Goal: Task Accomplishment & Management: Manage account settings

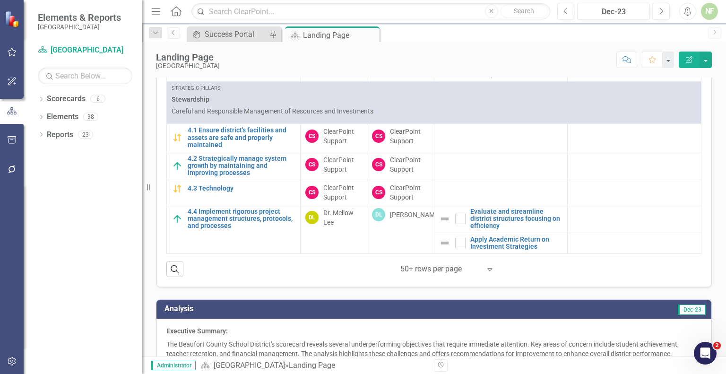
scroll to position [610, 0]
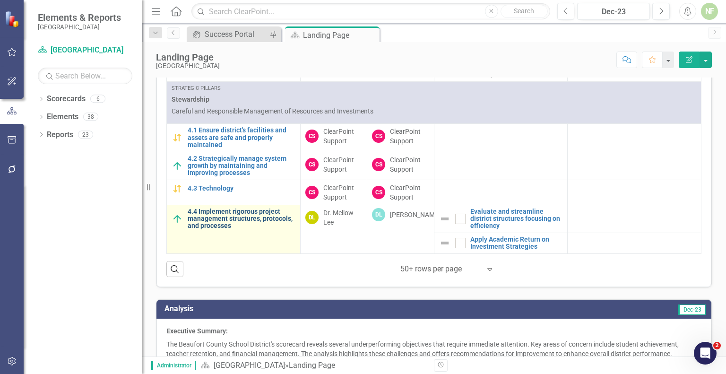
click at [197, 212] on link "4.4 Implement rigorous project management structures, protocols, and processes" at bounding box center [242, 219] width 108 height 22
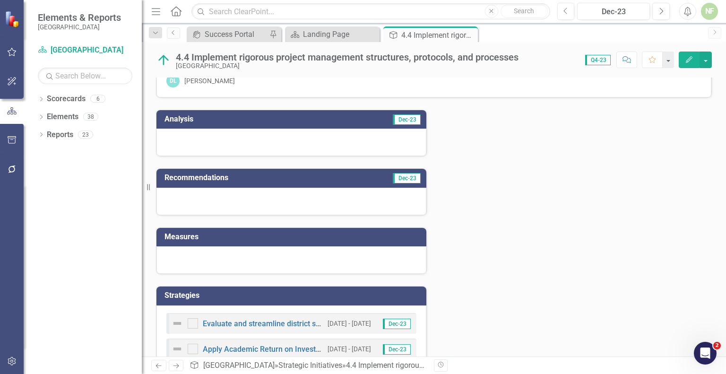
scroll to position [30, 0]
click at [298, 139] on div at bounding box center [291, 142] width 270 height 27
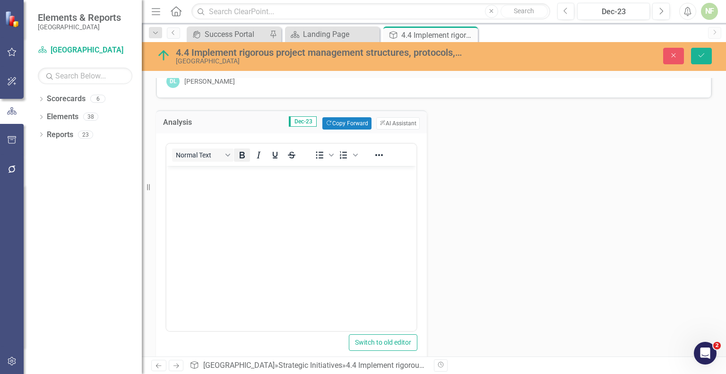
scroll to position [0, 0]
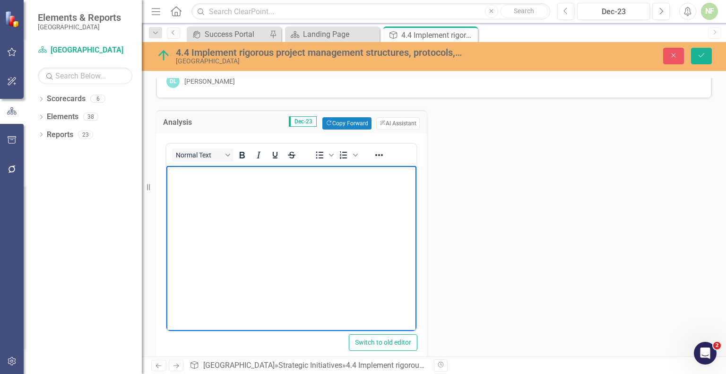
click at [326, 234] on body "Rich Text Area. Press ALT-0 for help." at bounding box center [291, 237] width 250 height 142
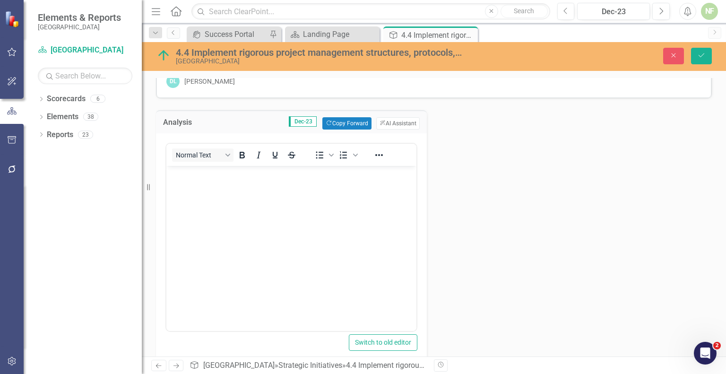
click at [494, 212] on div "Analysis Dec-23 Copy Forward Copy Forward ClearPoint AI AI Assistant Normal Tex…" at bounding box center [434, 341] width 570 height 487
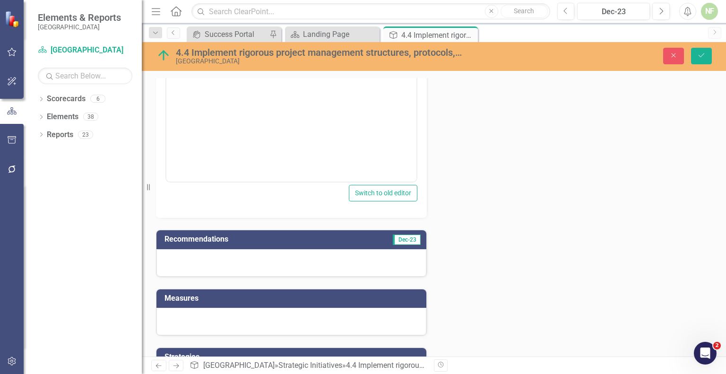
scroll to position [164, 0]
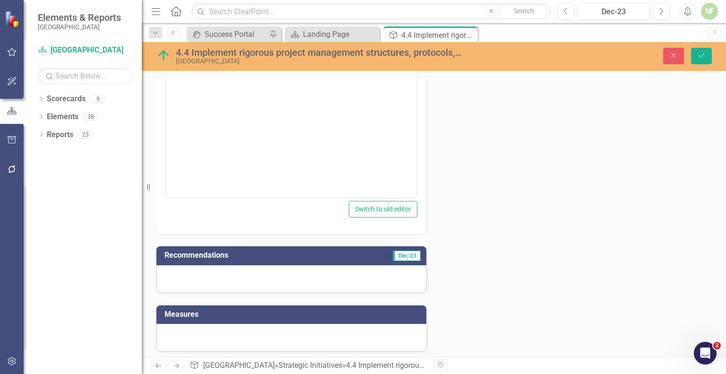
click at [332, 279] on div at bounding box center [291, 278] width 270 height 27
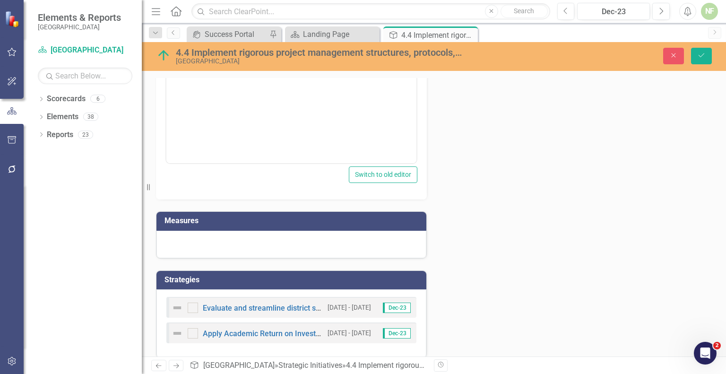
scroll to position [476, 0]
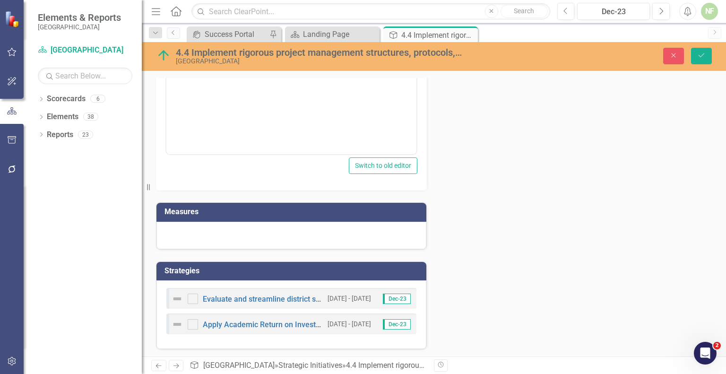
click at [261, 238] on div at bounding box center [291, 235] width 270 height 27
click at [241, 228] on div at bounding box center [291, 235] width 270 height 27
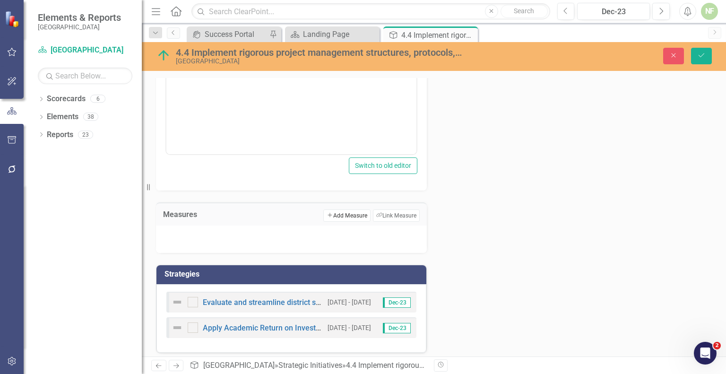
click at [353, 215] on button "Add Add Measure" at bounding box center [346, 215] width 47 height 12
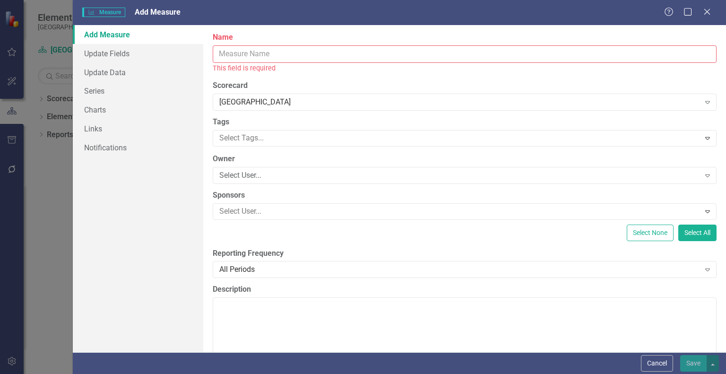
click at [267, 54] on input "Name" at bounding box center [465, 53] width 504 height 17
paste input "By the end of the 2028-29 academic year, the district will develop and implemen…"
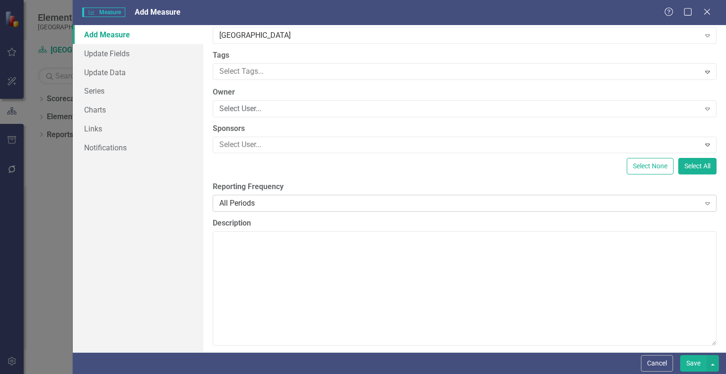
scroll to position [62, 0]
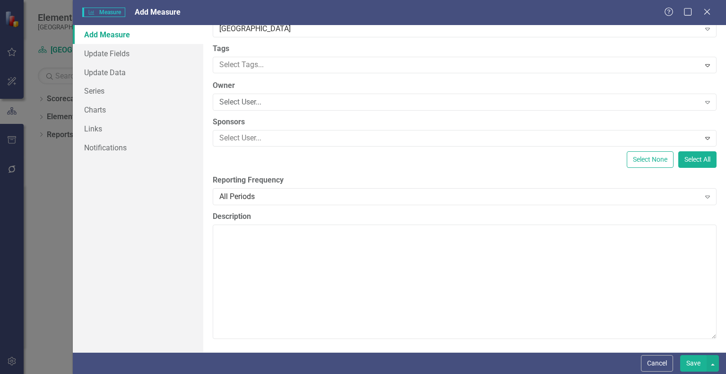
type input "By the end of the 2028-29 academic year, the district will develop and implemen…"
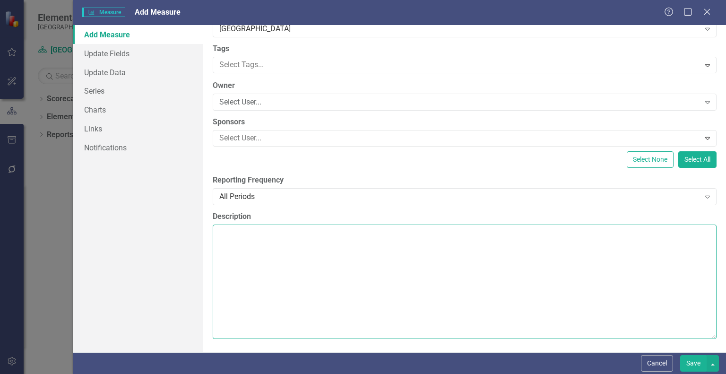
click at [270, 249] on textarea "Description" at bounding box center [465, 282] width 504 height 114
paste textarea "Success will be measured by a reduction in district initiatives and software pr…"
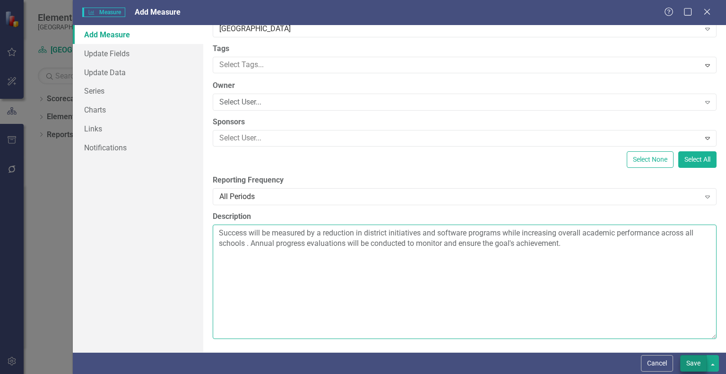
type textarea "Success will be measured by a reduction in district initiatives and software pr…"
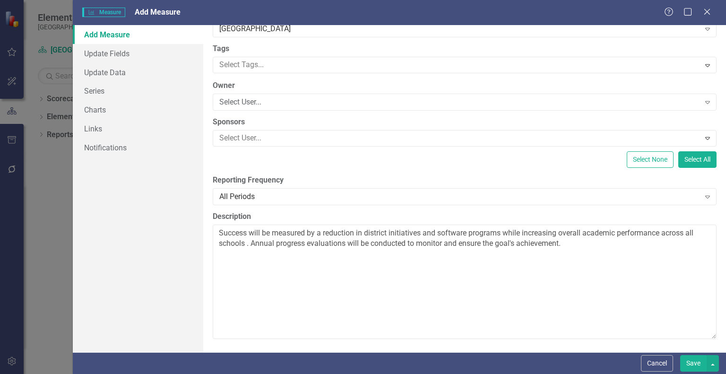
click at [609, 366] on button "Save" at bounding box center [693, 363] width 26 height 17
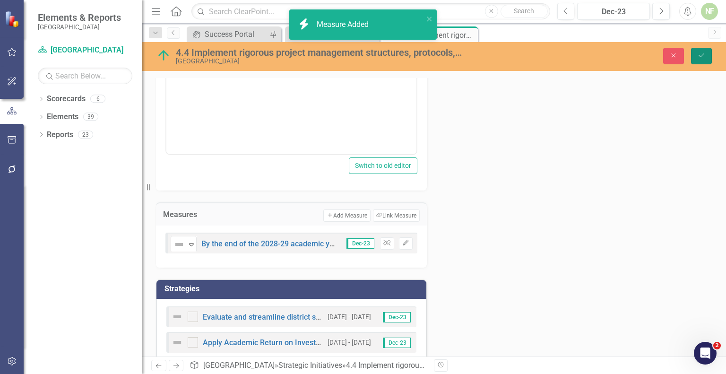
click at [609, 56] on icon "submit" at bounding box center [702, 55] width 6 height 4
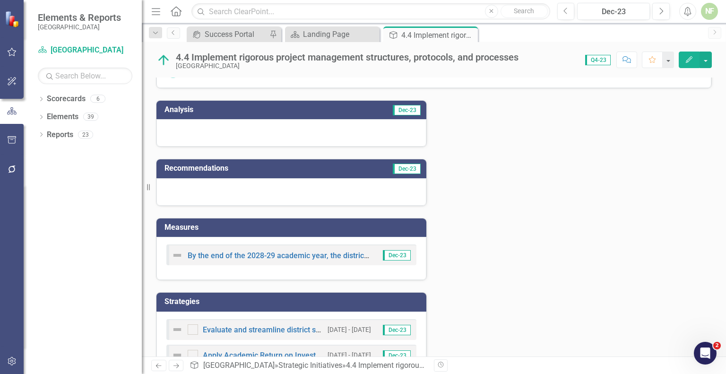
scroll to position [41, 0]
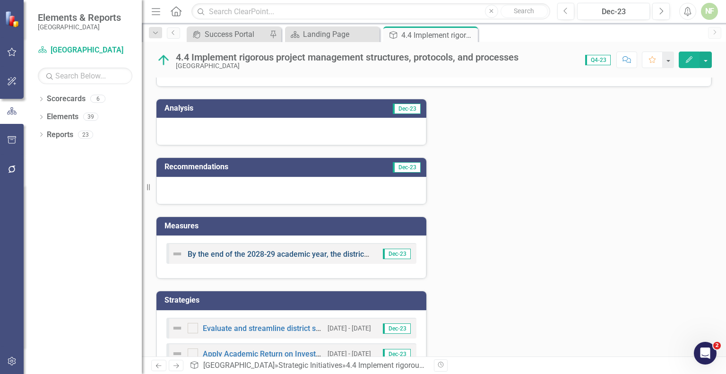
click at [248, 251] on link "By the end of the 2028-29 academic year, the district will develop and implemen…" at bounding box center [590, 254] width 805 height 9
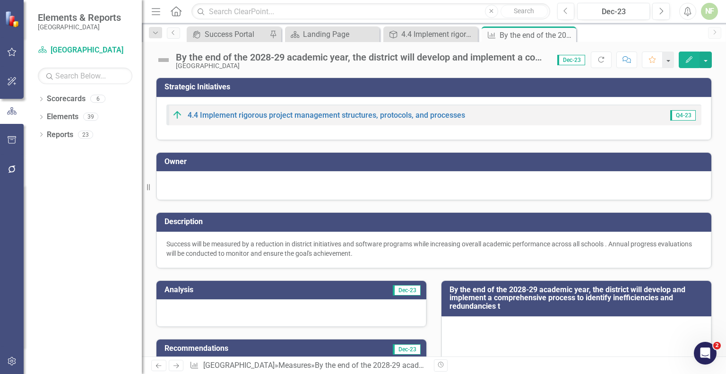
click at [480, 59] on div "By the end of the 2028-29 academic year, the district will develop and implemen…" at bounding box center [362, 57] width 372 height 10
click at [509, 56] on div "By the end of the 2028-29 academic year, the district will develop and implemen…" at bounding box center [362, 57] width 372 height 10
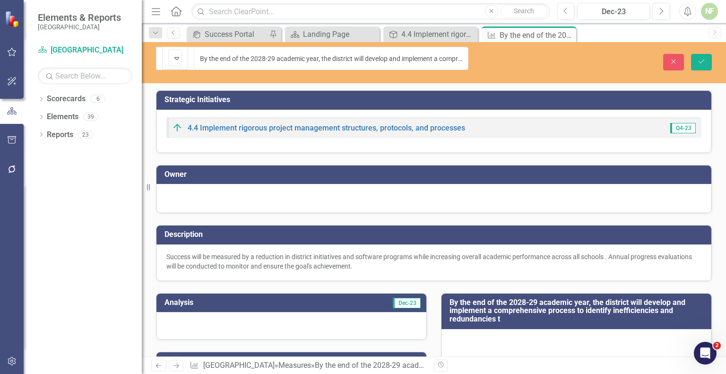
click at [473, 170] on h3 "Owner" at bounding box center [436, 174] width 542 height 9
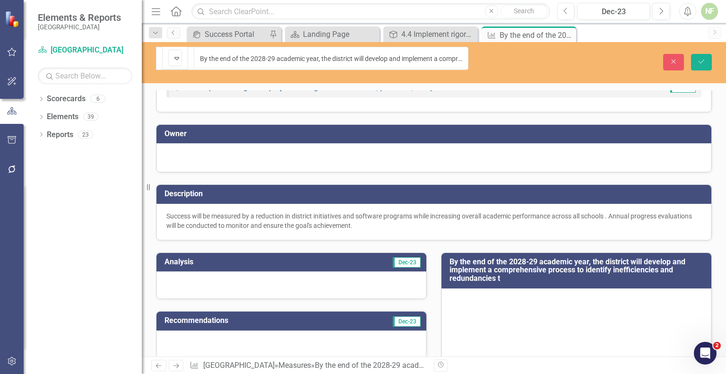
scroll to position [40, 0]
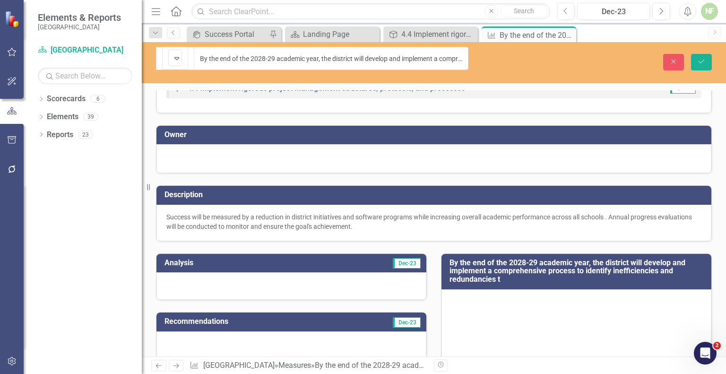
click at [407, 152] on div at bounding box center [433, 157] width 535 height 11
click at [437, 242] on div "By the end of the 2028-29 academic year, the district will develop and implemen…" at bounding box center [576, 346] width 285 height 208
click at [609, 58] on icon "Save" at bounding box center [701, 61] width 9 height 7
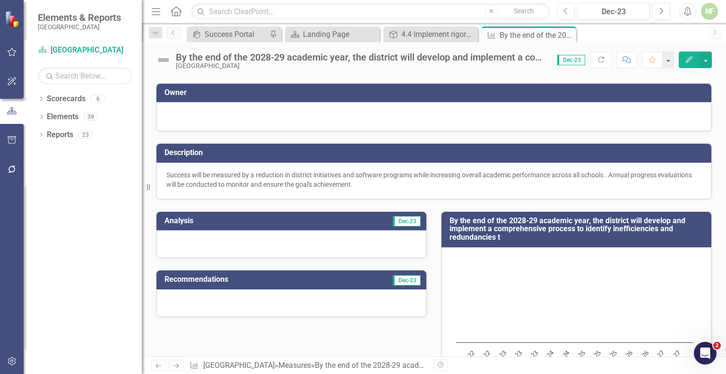
scroll to position [70, 0]
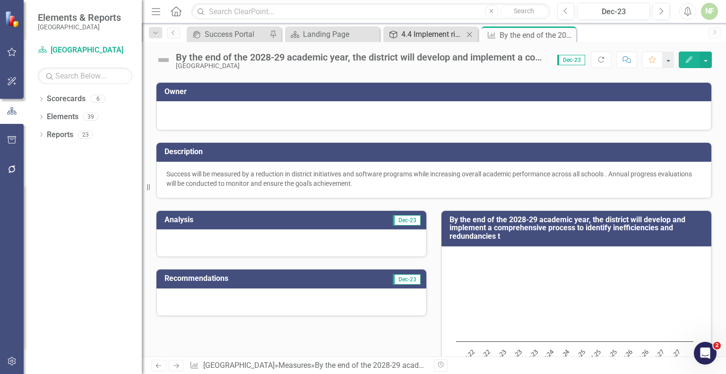
click at [438, 37] on div "4.4 Implement rigorous project management structures, protocols, and processes" at bounding box center [432, 34] width 62 height 12
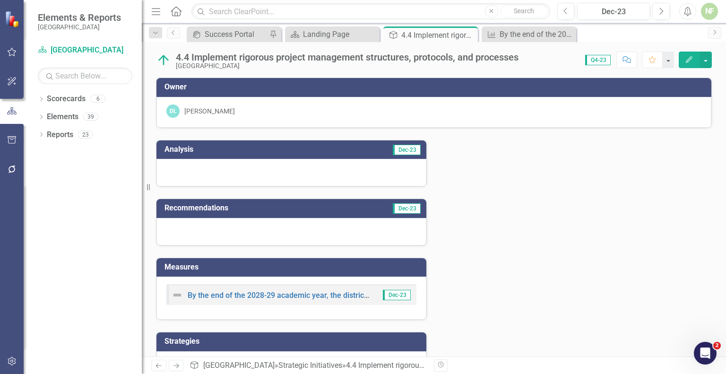
scroll to position [71, 0]
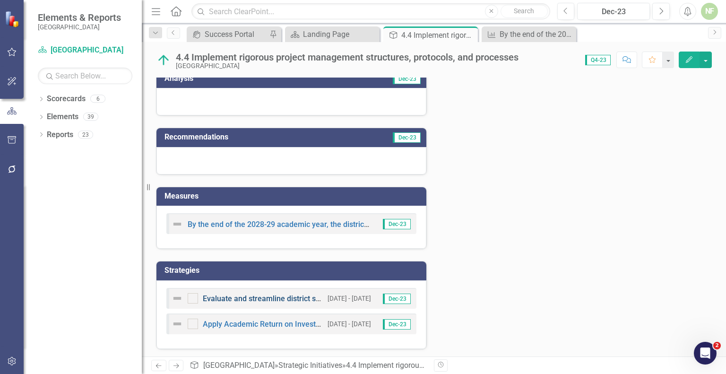
click at [276, 299] on link "Evaluate and streamline district structures focusing on efficiency" at bounding box center [313, 298] width 220 height 9
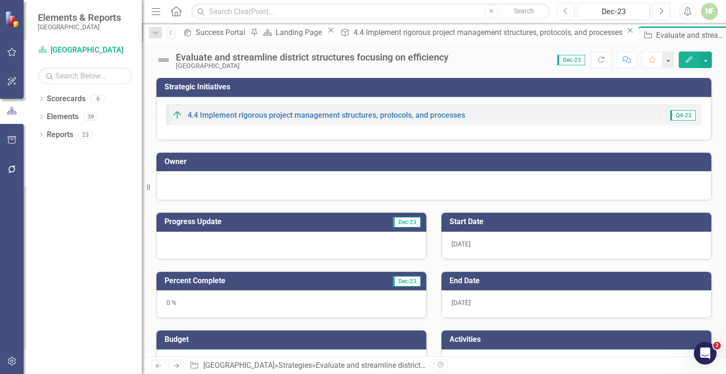
click at [235, 180] on div at bounding box center [433, 184] width 535 height 11
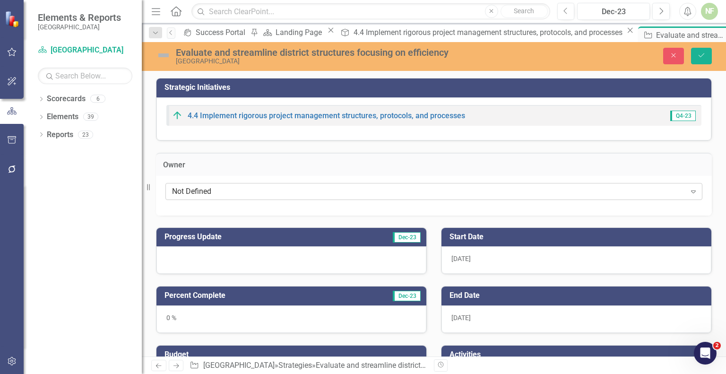
click at [225, 190] on div "Not Defined" at bounding box center [429, 191] width 514 height 11
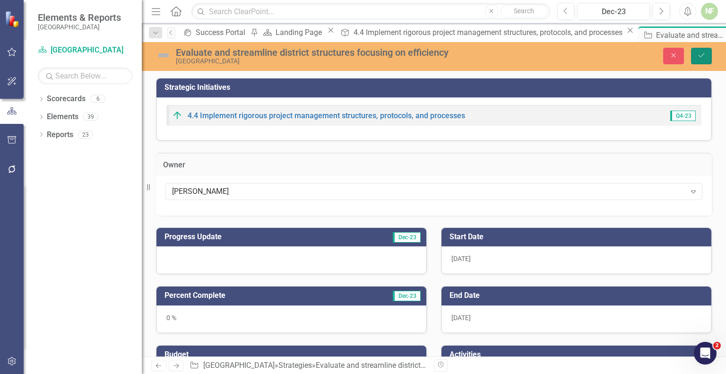
click at [609, 59] on button "Save" at bounding box center [701, 56] width 21 height 17
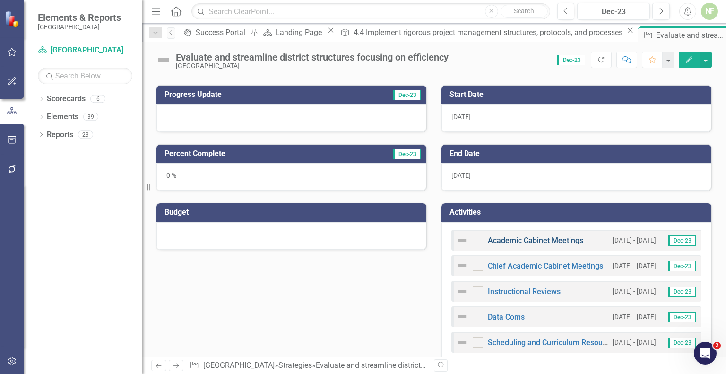
scroll to position [129, 0]
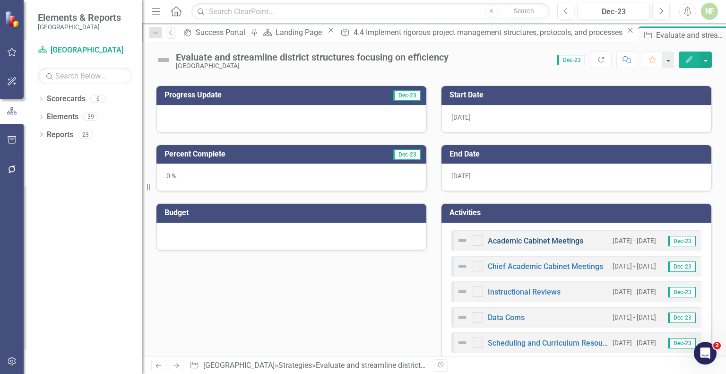
click at [524, 240] on link "Academic Cabinet Meetings" at bounding box center [536, 240] width 96 height 9
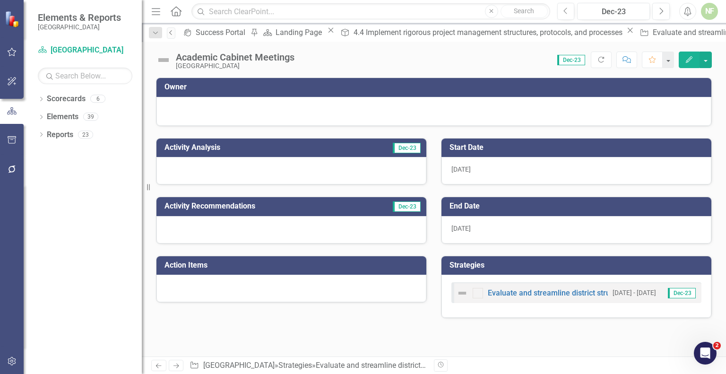
click at [172, 33] on icon at bounding box center [170, 32] width 2 height 5
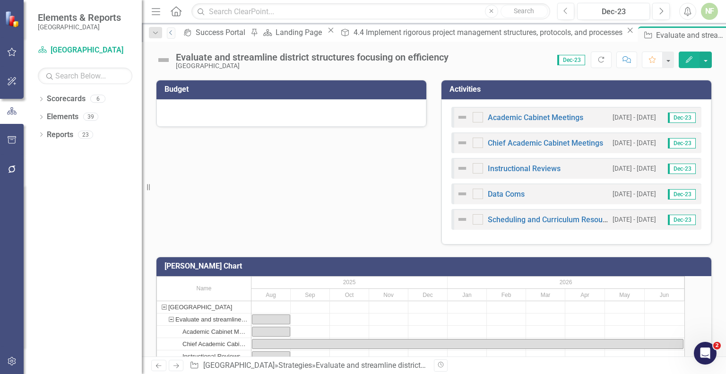
scroll to position [252, 0]
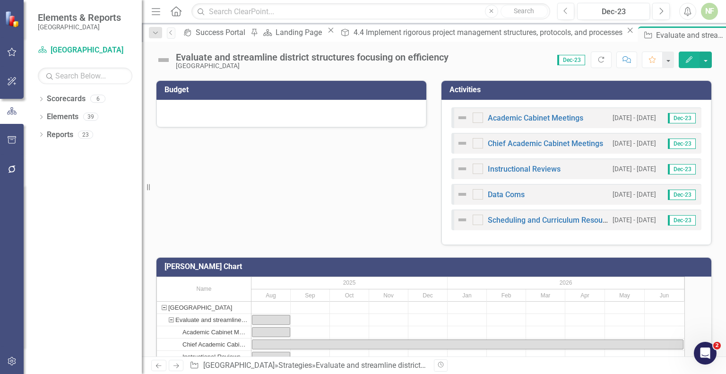
click at [599, 235] on div "Academic Cabinet Meetings 8/1/25 - 8/31/25 Dec-23 Chief Academic Cabinet Meetin…" at bounding box center [577, 172] width 270 height 145
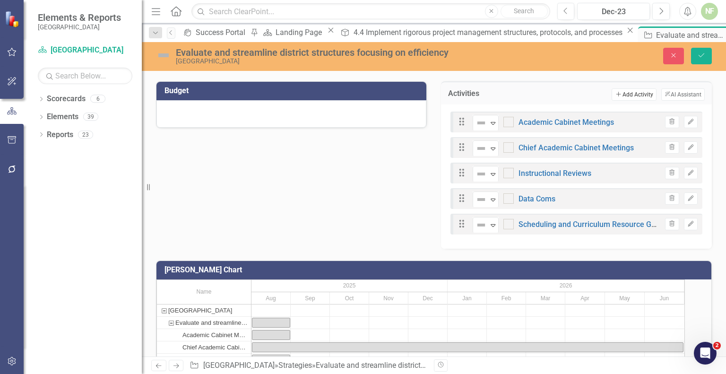
click at [609, 92] on button "Add Add Activity" at bounding box center [634, 94] width 44 height 12
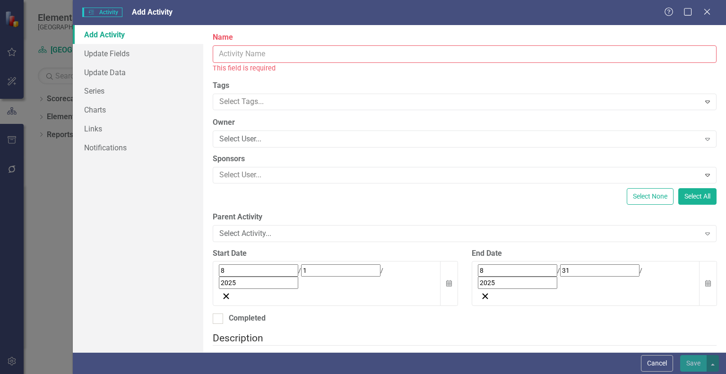
click at [318, 52] on input "Name" at bounding box center [465, 53] width 504 height 17
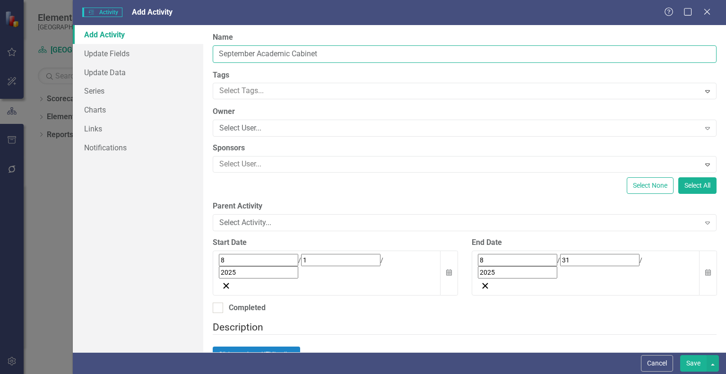
type input "September Academic Cabinet"
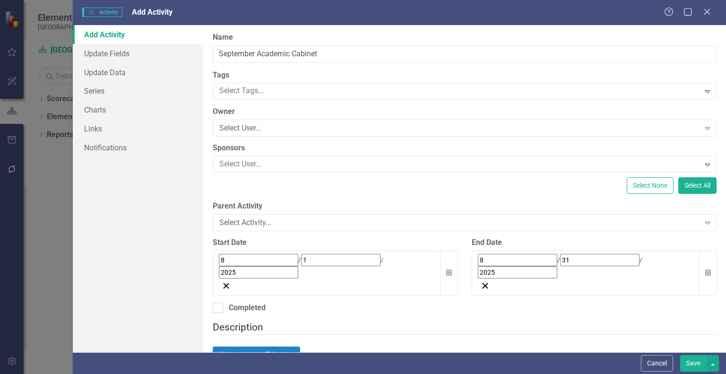
click at [43, 183] on div "Activities Activity Add Activity Help Maximize Close Add Activity Update Fields…" at bounding box center [363, 187] width 726 height 374
click at [45, 223] on div "Activities Activity Add Activity Help Maximize Close Add Activity Update Fields…" at bounding box center [363, 187] width 726 height 374
click at [609, 11] on icon "Close" at bounding box center [707, 11] width 12 height 9
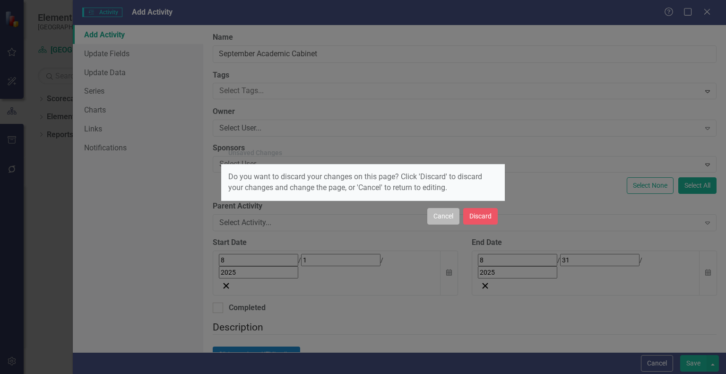
click at [446, 220] on button "Cancel" at bounding box center [443, 216] width 32 height 17
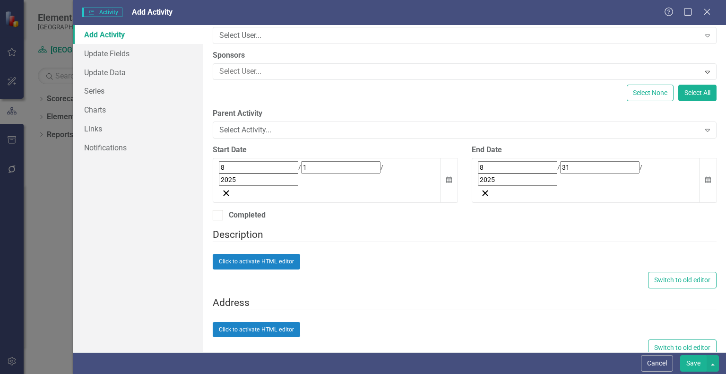
scroll to position [93, 0]
click at [314, 163] on div "8 / 1 / 2025" at bounding box center [327, 173] width 216 height 25
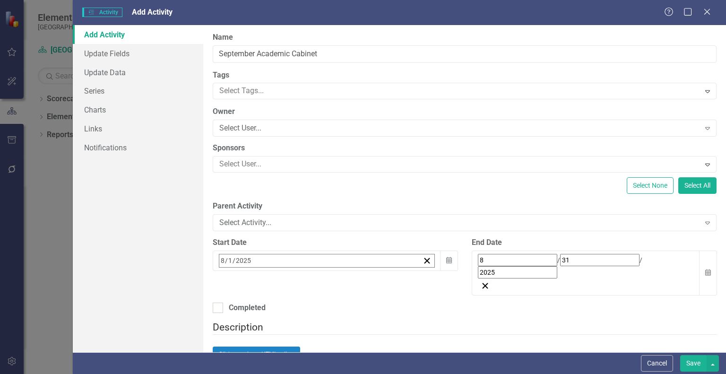
click at [275, 62] on div "ClearPoint Can Do More! How ClearPoint Can Help Close Enterprise plans can auto…" at bounding box center [464, 188] width 523 height 327
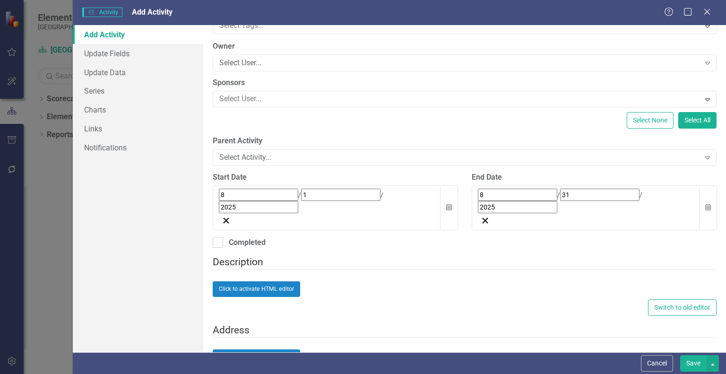
scroll to position [66, 0]
click at [358, 189] on div "8 / 1 / 2025" at bounding box center [327, 200] width 216 height 25
click at [357, 213] on button "›" at bounding box center [347, 215] width 21 height 21
click at [251, 250] on abbr "1" at bounding box center [249, 254] width 4 height 8
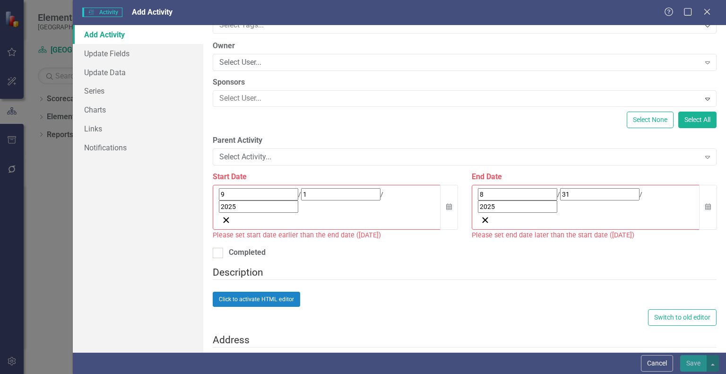
click at [508, 197] on div "8 / 31 / 2025" at bounding box center [586, 207] width 228 height 45
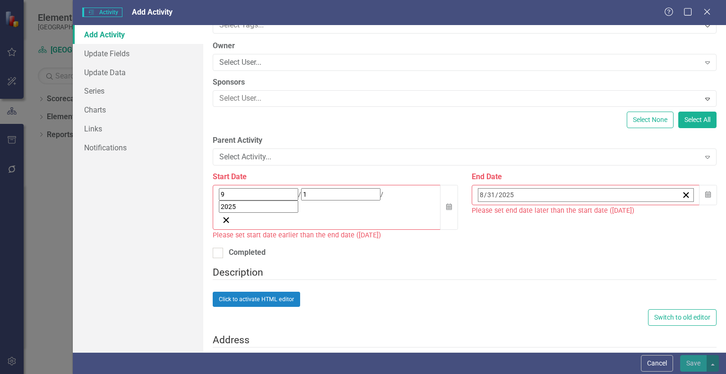
click at [609, 211] on button "›" at bounding box center [606, 215] width 21 height 21
click at [536, 318] on abbr "30" at bounding box center [532, 322] width 8 height 8
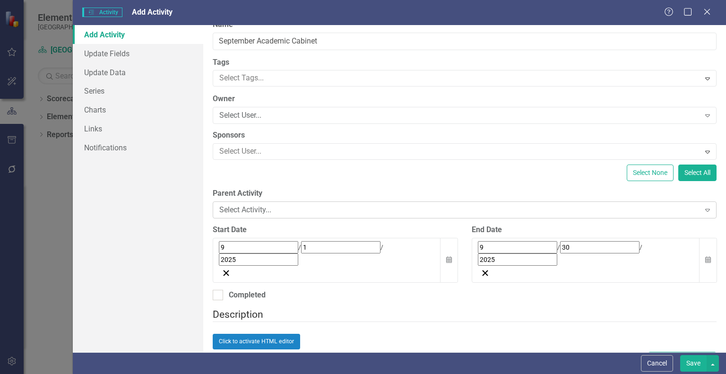
scroll to position [0, 0]
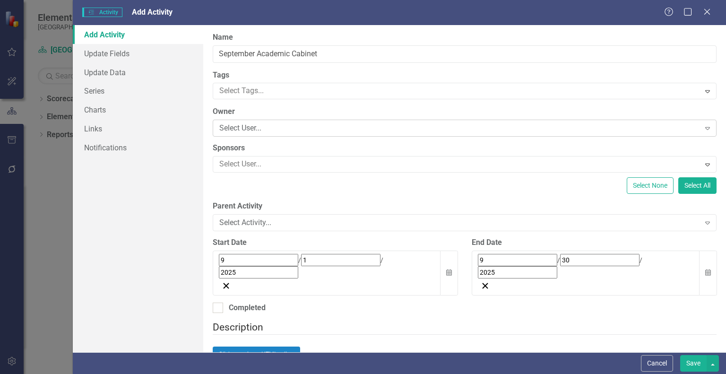
click at [609, 126] on div "Select User..." at bounding box center [459, 128] width 480 height 11
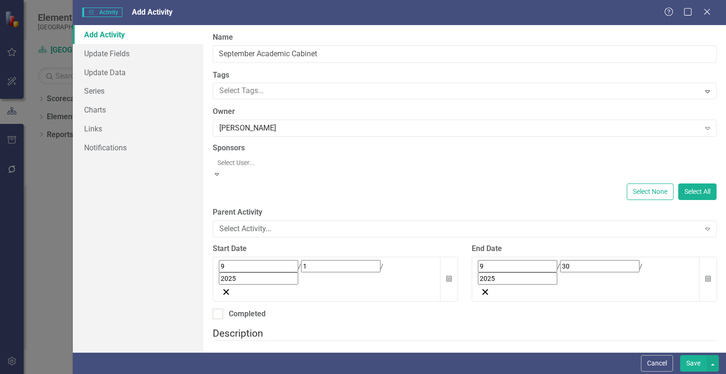
click at [300, 172] on div "Select User... Expand" at bounding box center [465, 167] width 504 height 23
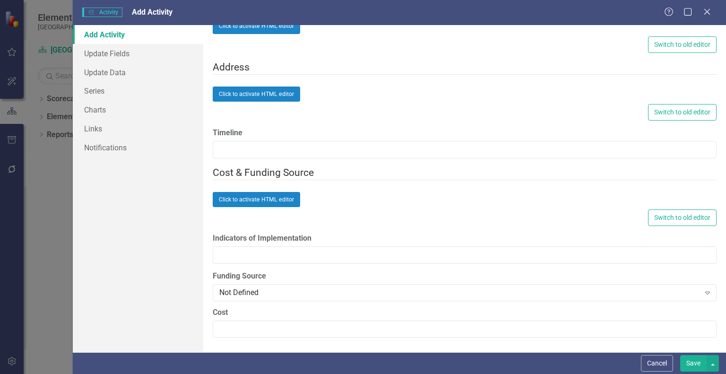
scroll to position [683, 0]
click at [609, 365] on button "Save" at bounding box center [693, 363] width 26 height 17
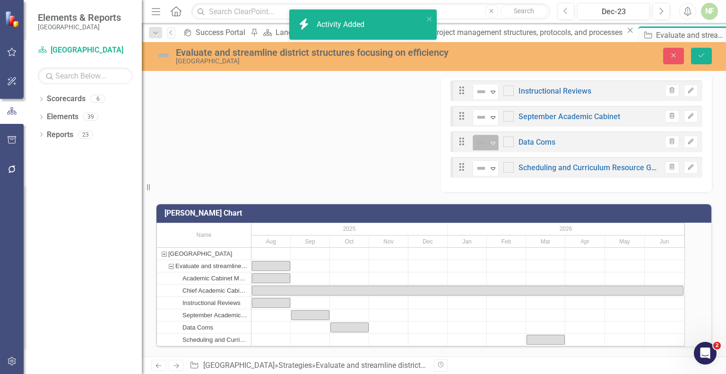
scroll to position [348, 0]
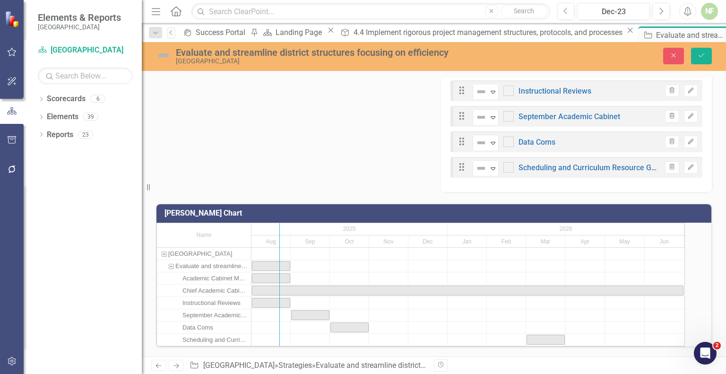
drag, startPoint x: 261, startPoint y: 253, endPoint x: 290, endPoint y: 258, distance: 29.3
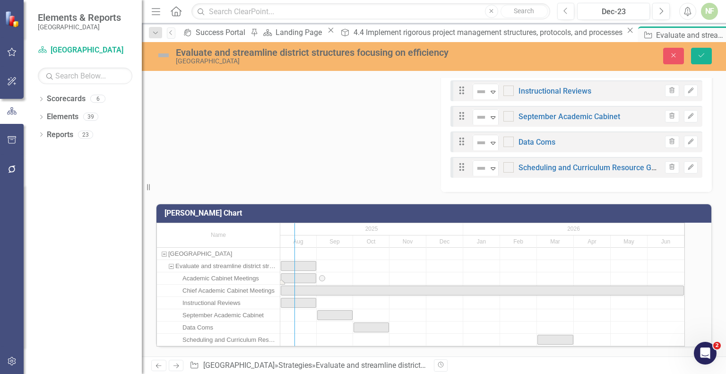
drag, startPoint x: 291, startPoint y: 267, endPoint x: 310, endPoint y: 268, distance: 19.0
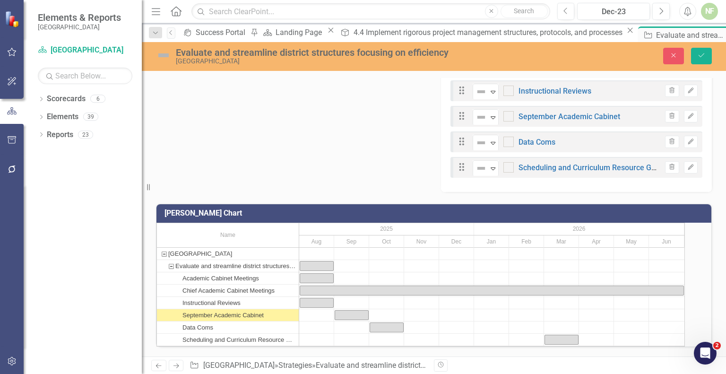
click at [264, 309] on div "September Academic Cabinet" at bounding box center [222, 315] width 81 height 12
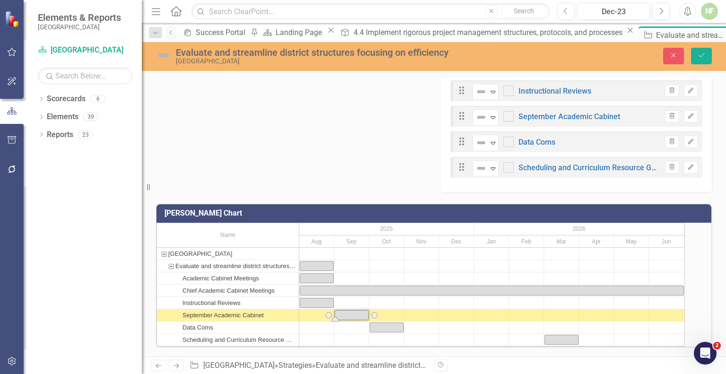
click at [264, 309] on div "September Academic Cabinet" at bounding box center [222, 315] width 81 height 12
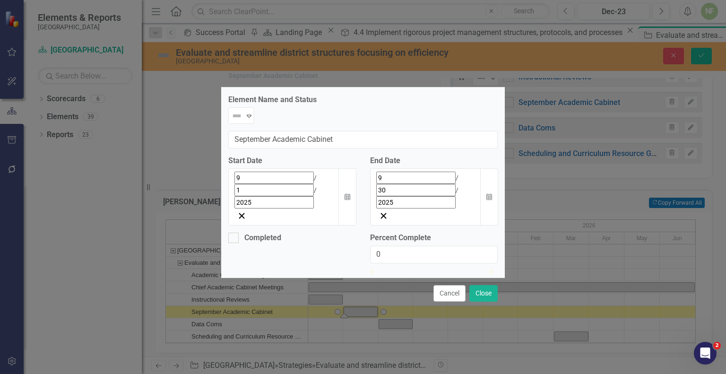
click at [266, 306] on div "September Academic Cabinet Element Name and Status Not Defined Expand September…" at bounding box center [363, 187] width 284 height 374
click at [391, 246] on input "0" at bounding box center [434, 254] width 128 height 17
click at [482, 285] on button "Close" at bounding box center [483, 293] width 28 height 17
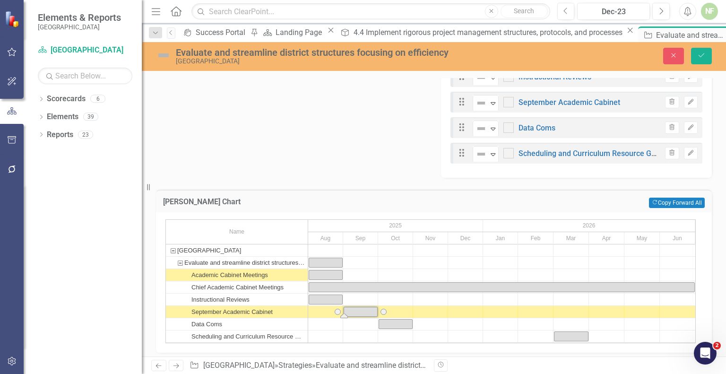
click at [272, 274] on div "Academic Cabinet Meetings" at bounding box center [237, 275] width 142 height 12
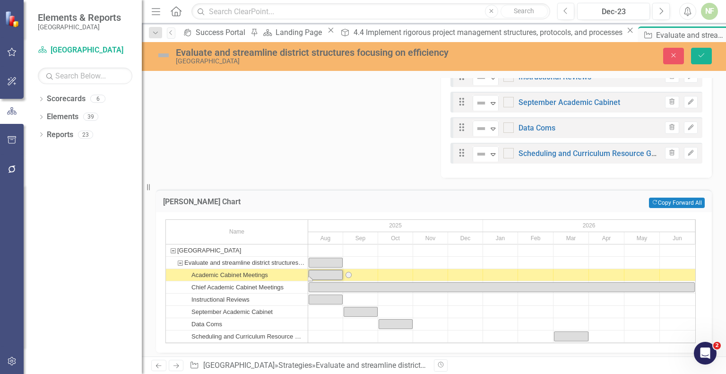
click at [272, 274] on div "Academic Cabinet Meetings" at bounding box center [237, 275] width 142 height 12
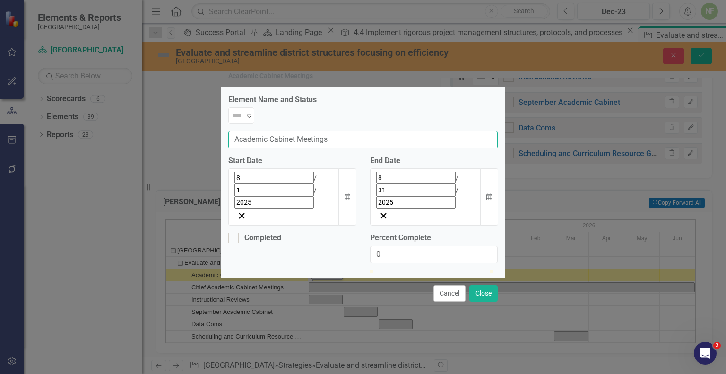
click at [293, 139] on input "Academic Cabinet Meetings" at bounding box center [362, 139] width 269 height 17
click at [339, 139] on input "Academic Cabinet Meetings" at bounding box center [362, 139] width 269 height 17
click at [371, 132] on input "Academic Cabinet Meetings" at bounding box center [362, 139] width 269 height 17
drag, startPoint x: 392, startPoint y: 134, endPoint x: 355, endPoint y: 135, distance: 37.4
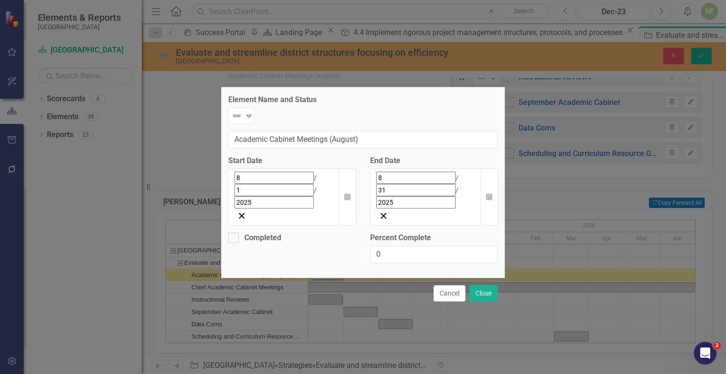
drag, startPoint x: 355, startPoint y: 135, endPoint x: 405, endPoint y: 127, distance: 51.2
click at [405, 127] on div "Element Name and Status Not Defined Expand Academic Cabinet Meetings (August) S…" at bounding box center [363, 182] width 284 height 190
click at [380, 134] on input "Academic Cabinet Meetings (August)" at bounding box center [362, 139] width 269 height 17
drag, startPoint x: 392, startPoint y: 136, endPoint x: 356, endPoint y: 141, distance: 36.3
click at [356, 141] on input "Academic Cabinet Meetings (August)" at bounding box center [362, 139] width 269 height 17
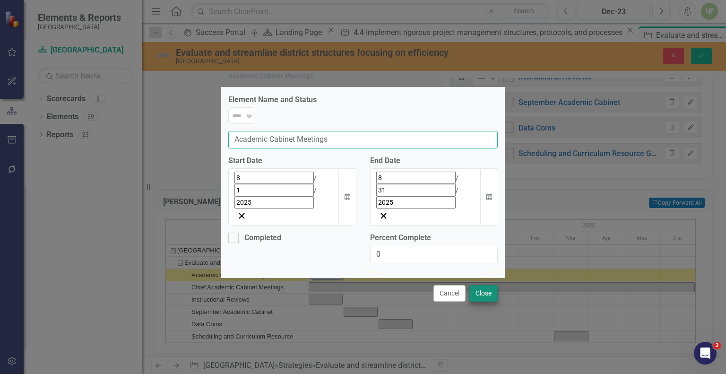
type input "Academic Cabinet Meetings"
click at [488, 285] on button "Close" at bounding box center [483, 293] width 28 height 17
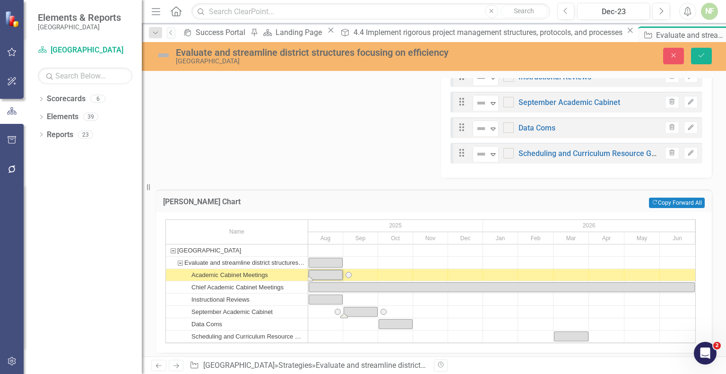
click at [369, 309] on div "Task: Start date: 2025-09-01 End date: 2025-09-30" at bounding box center [360, 311] width 33 height 9
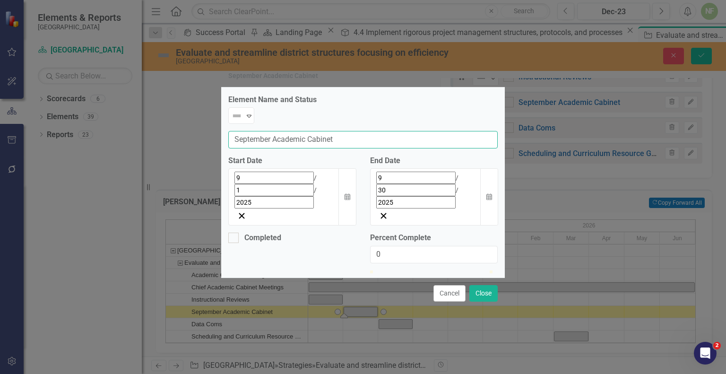
click at [321, 136] on input "September Academic Cabinet" at bounding box center [362, 139] width 269 height 17
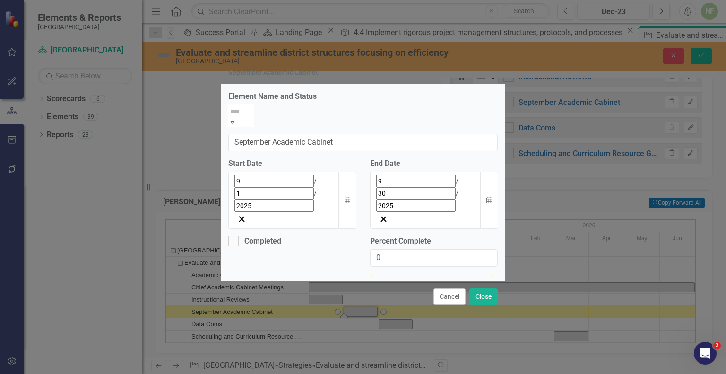
click at [237, 125] on icon "Expand" at bounding box center [232, 122] width 9 height 7
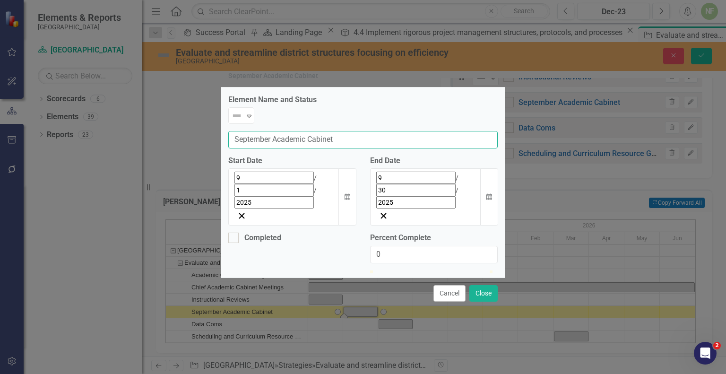
click at [265, 134] on input "September Academic Cabinet" at bounding box center [362, 139] width 269 height 17
click at [281, 132] on input "September Academic Cabinet" at bounding box center [362, 139] width 269 height 17
click at [352, 133] on input "Academic Cabinet" at bounding box center [362, 139] width 269 height 17
click at [321, 135] on input "Academic Cabinet (September" at bounding box center [362, 139] width 269 height 17
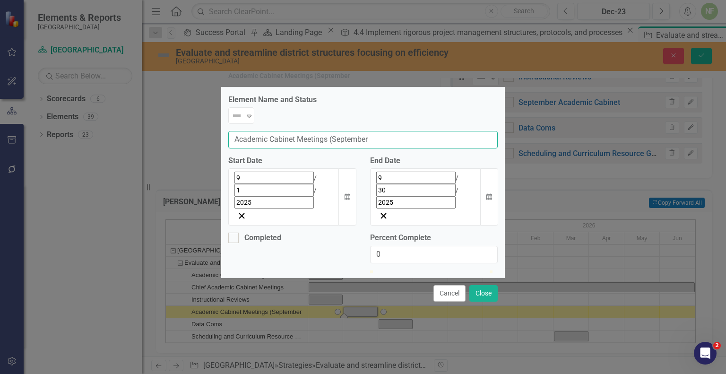
click at [402, 138] on input "Academic Cabinet Meetings (September" at bounding box center [362, 139] width 269 height 17
type input "Academic Cabinet Meetings (September)"
click at [488, 285] on button "Close" at bounding box center [483, 293] width 28 height 17
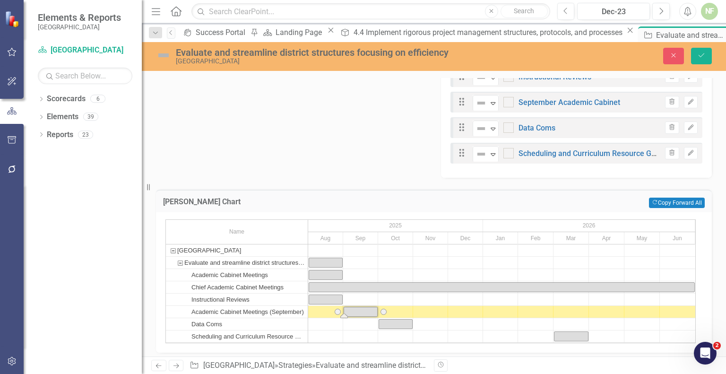
click at [295, 312] on div "Academic Cabinet Meetings (September)" at bounding box center [247, 312] width 113 height 12
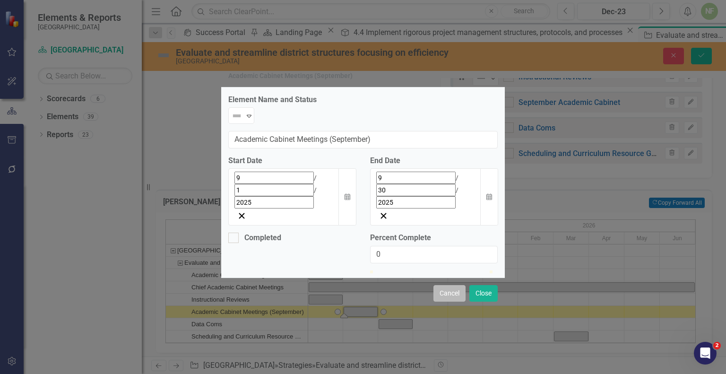
click at [445, 285] on button "Cancel" at bounding box center [450, 293] width 32 height 17
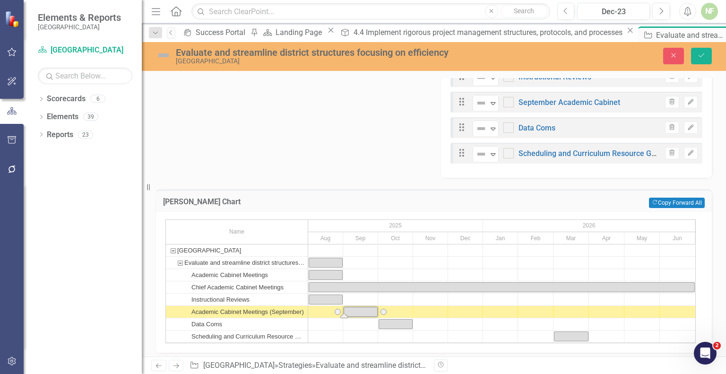
click at [271, 287] on div "Chief Academic Cabinet Meetings" at bounding box center [237, 287] width 92 height 12
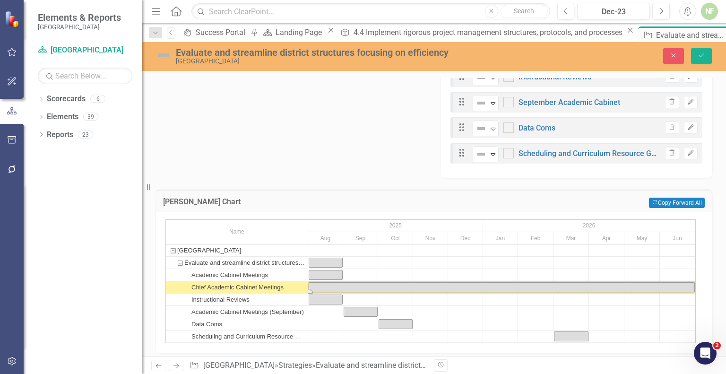
click at [271, 287] on div "Chief Academic Cabinet Meetings" at bounding box center [237, 287] width 92 height 12
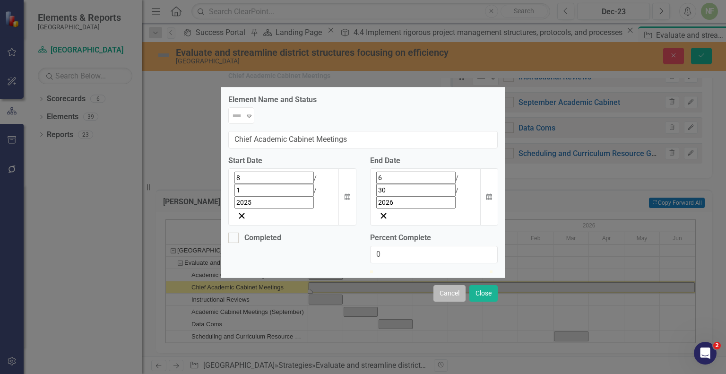
click at [452, 285] on button "Cancel" at bounding box center [450, 293] width 32 height 17
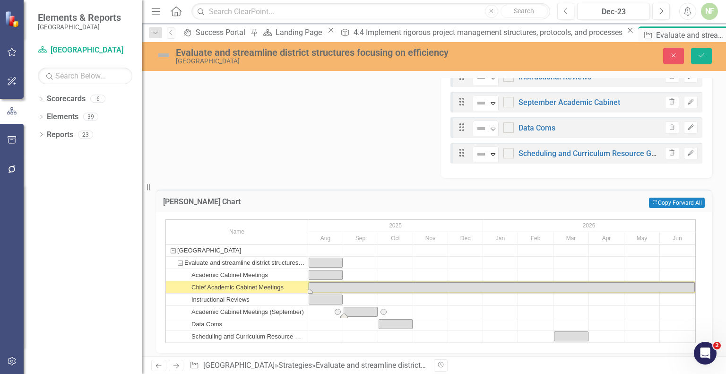
click at [376, 310] on div "Task: Start date: 2025-09-01 End date: 2025-09-30" at bounding box center [360, 311] width 33 height 9
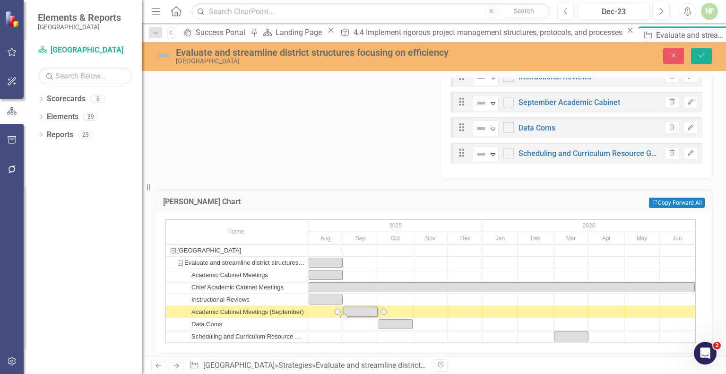
click at [376, 310] on div "Task: Start date: 2025-09-01 End date: 2025-09-30" at bounding box center [360, 311] width 33 height 9
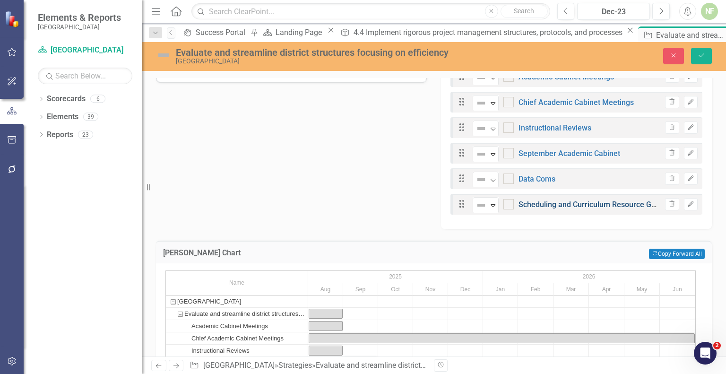
scroll to position [272, 0]
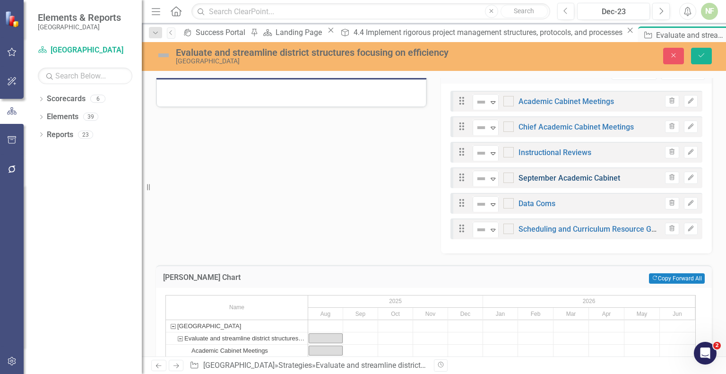
click at [581, 174] on link "September Academic Cabinet" at bounding box center [570, 178] width 102 height 9
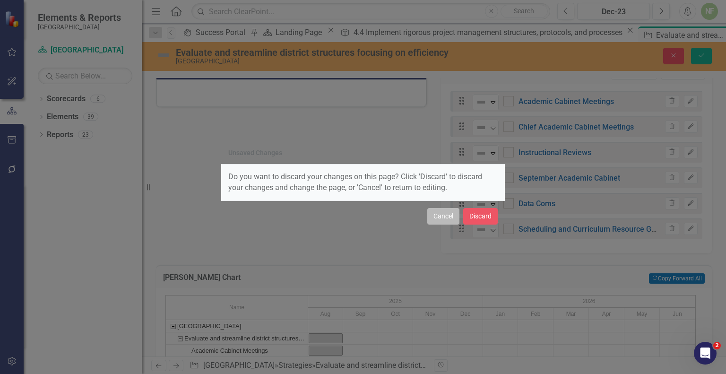
click at [450, 214] on button "Cancel" at bounding box center [443, 216] width 32 height 17
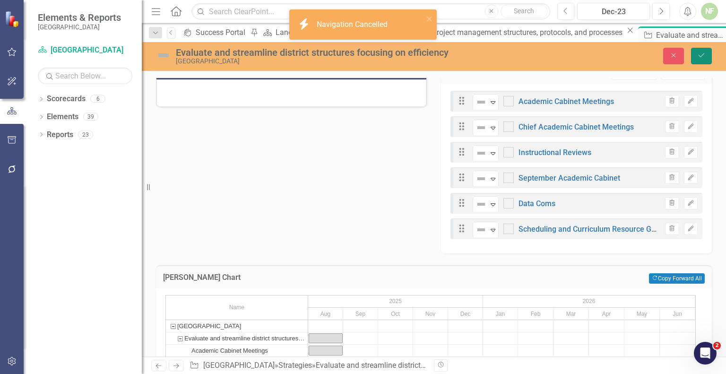
click at [609, 55] on icon "Save" at bounding box center [701, 55] width 9 height 7
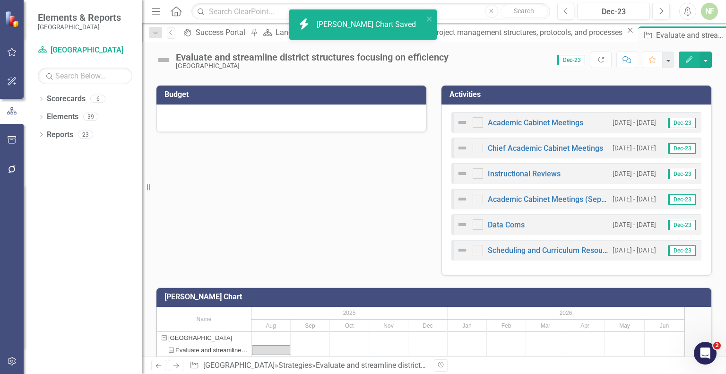
scroll to position [259, 0]
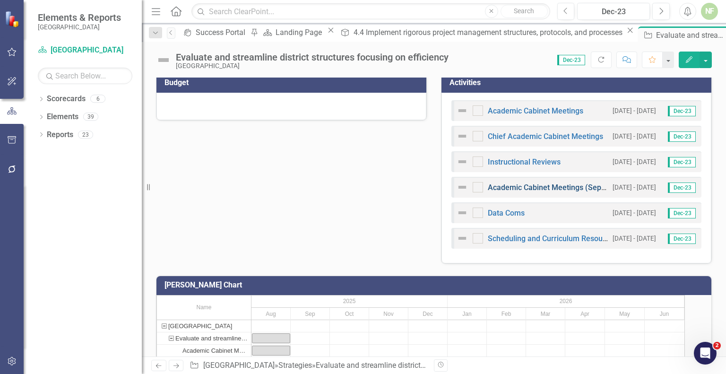
click at [545, 184] on link "Academic Cabinet Meetings (September)" at bounding box center [558, 187] width 141 height 9
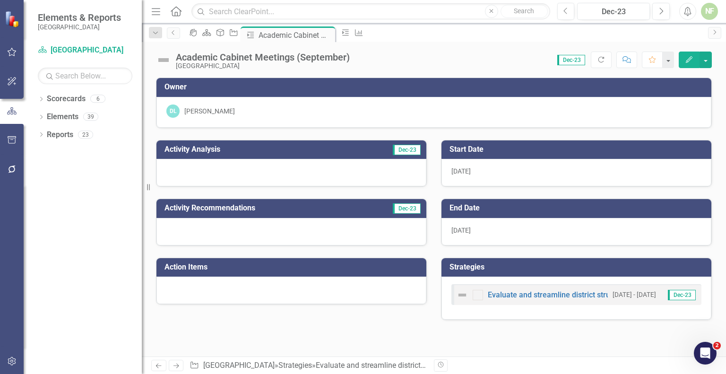
click at [609, 61] on icon "Edit" at bounding box center [689, 59] width 9 height 7
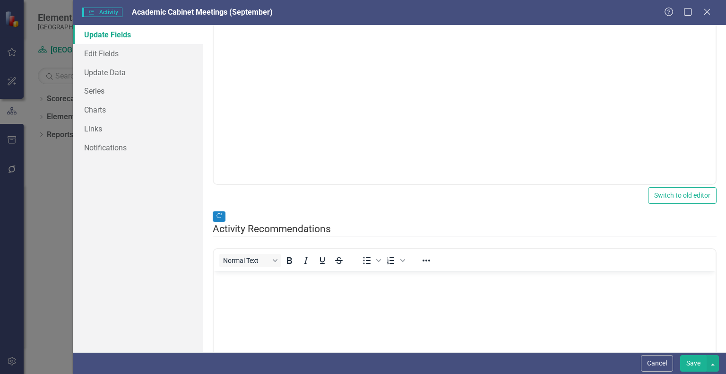
scroll to position [263, 0]
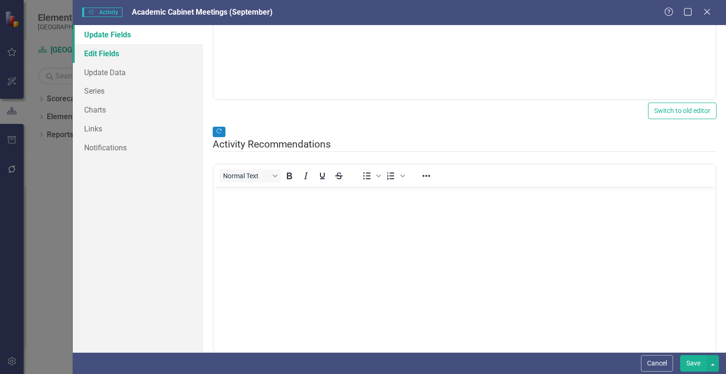
click at [112, 52] on link "Edit Fields" at bounding box center [138, 53] width 130 height 19
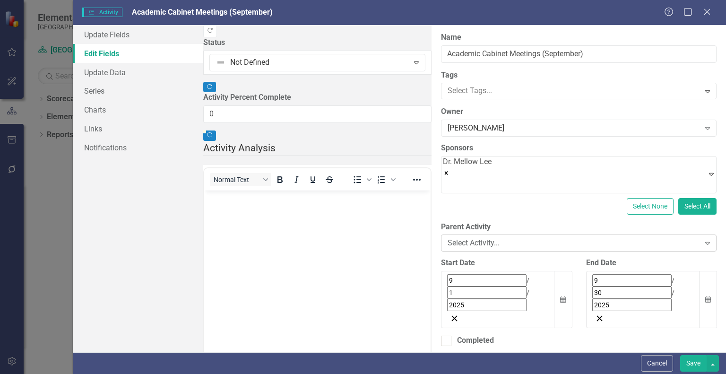
click at [448, 238] on div "Select Activity..." at bounding box center [574, 243] width 252 height 11
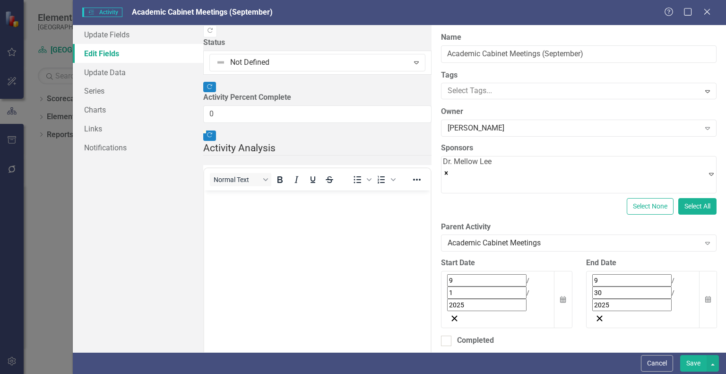
click at [609, 362] on button "Save" at bounding box center [693, 363] width 26 height 17
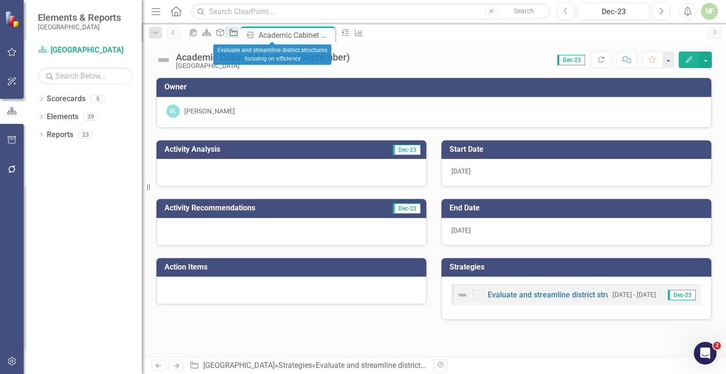
click at [238, 34] on icon "Strategies" at bounding box center [233, 33] width 9 height 8
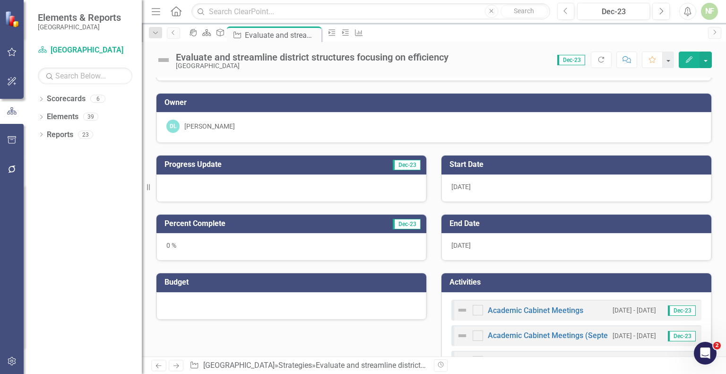
scroll to position [18, 0]
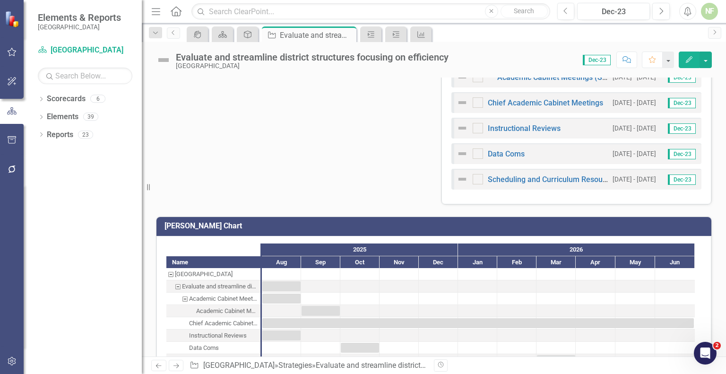
scroll to position [345, 0]
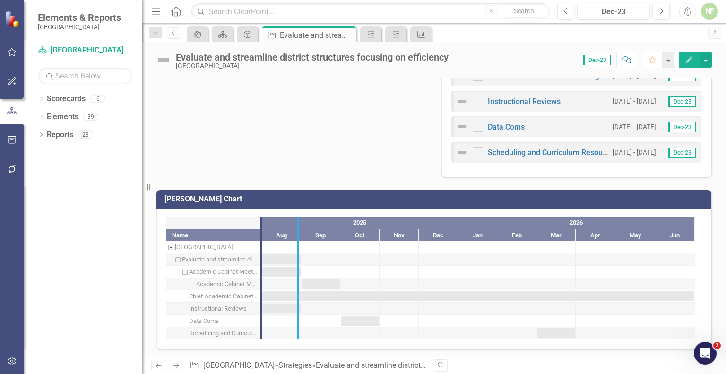
drag, startPoint x: 261, startPoint y: 281, endPoint x: 297, endPoint y: 278, distance: 36.6
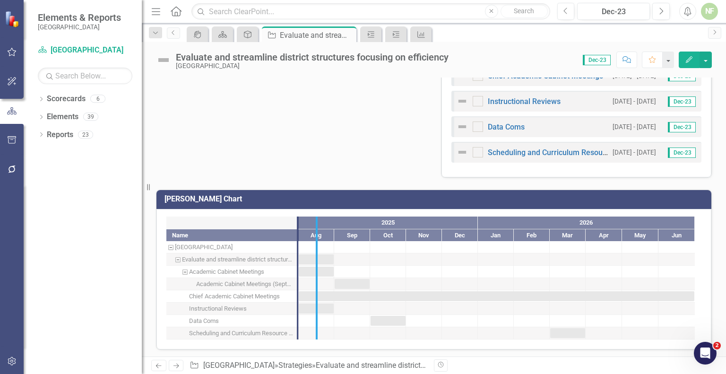
drag, startPoint x: 299, startPoint y: 279, endPoint x: 318, endPoint y: 283, distance: 19.3
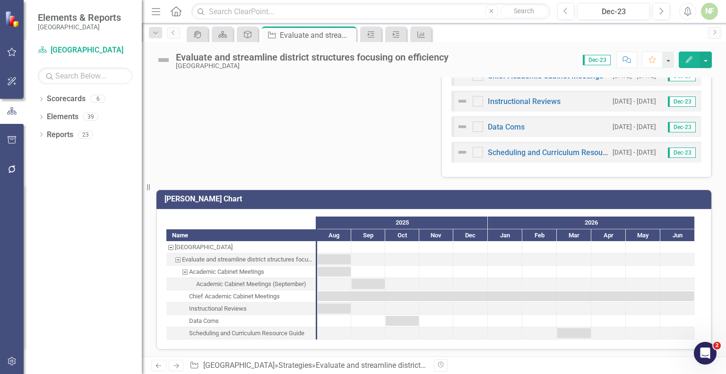
click at [497, 168] on div "Academic Cabinet Meetings [DATE] - [DATE] Dec-23 Academic Cabinet Meetings (Sep…" at bounding box center [577, 92] width 270 height 171
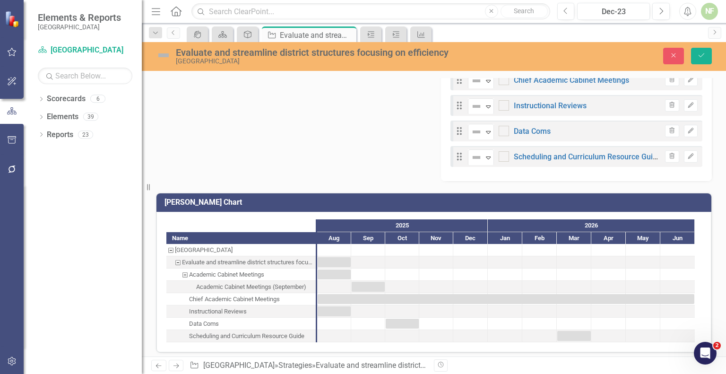
scroll to position [348, 0]
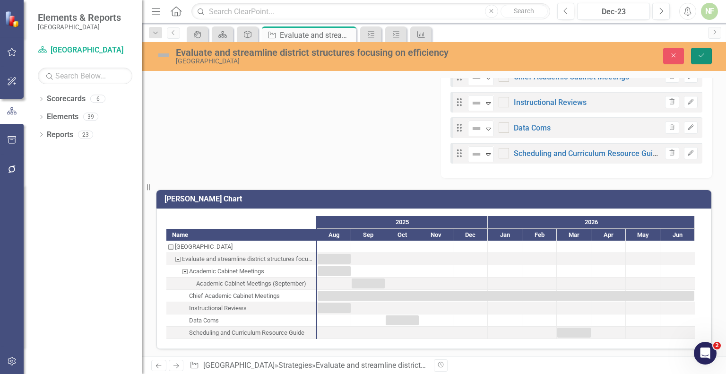
click at [702, 52] on icon "Save" at bounding box center [701, 55] width 9 height 7
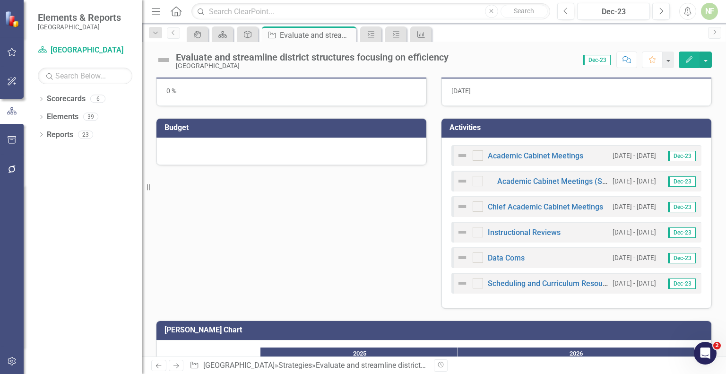
scroll to position [221, 0]
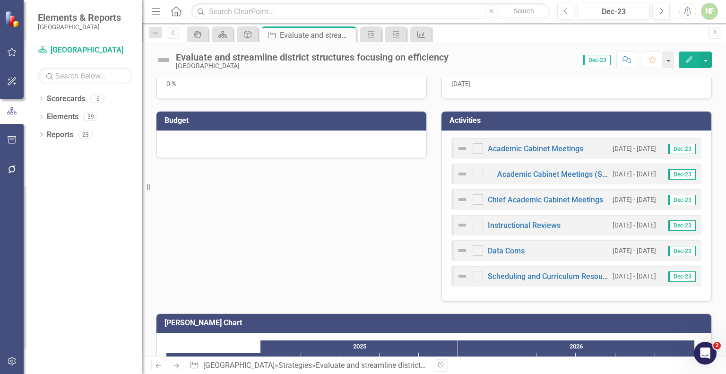
click at [514, 292] on div "Academic Cabinet Meetings [DATE] - [DATE] Dec-23 Academic Cabinet Meetings (Sep…" at bounding box center [577, 215] width 270 height 171
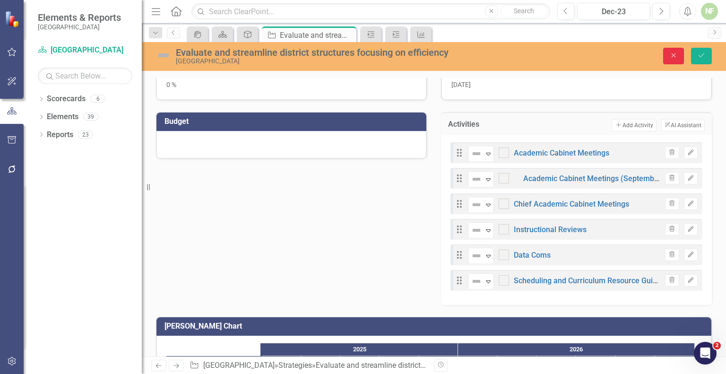
click at [673, 54] on icon "button" at bounding box center [674, 55] width 4 height 4
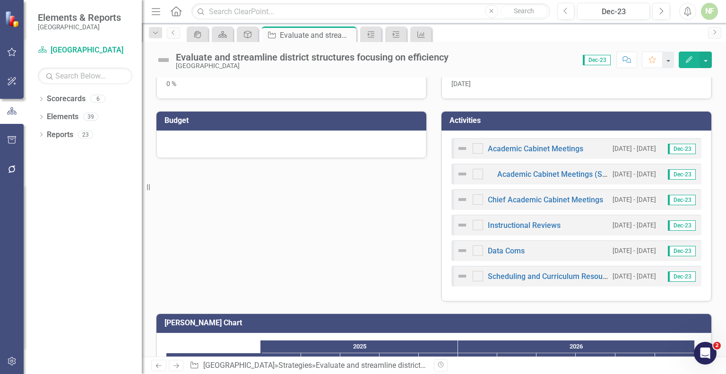
click at [594, 291] on div "Academic Cabinet Meetings [DATE] - [DATE] Dec-23 Academic Cabinet Meetings (Sep…" at bounding box center [577, 215] width 270 height 171
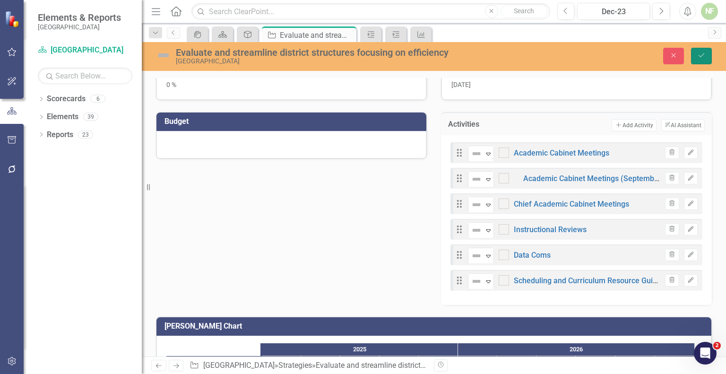
click at [698, 57] on icon "Save" at bounding box center [701, 55] width 9 height 7
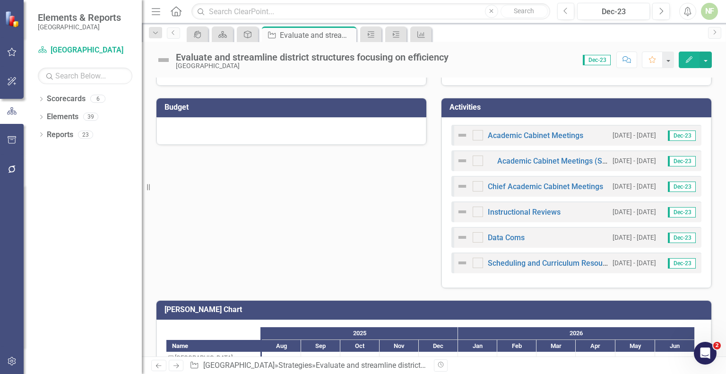
scroll to position [234, 0]
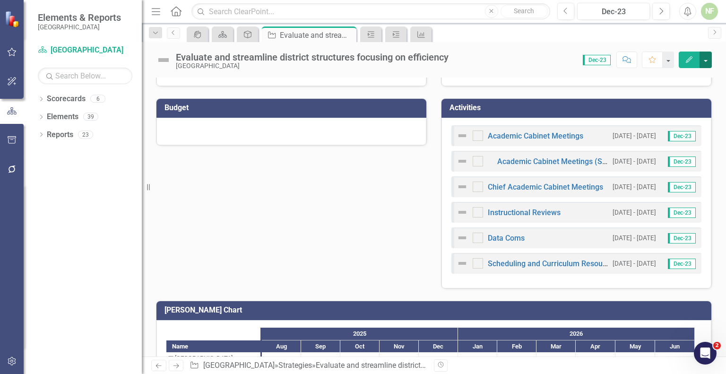
click at [707, 59] on button "button" at bounding box center [706, 60] width 12 height 17
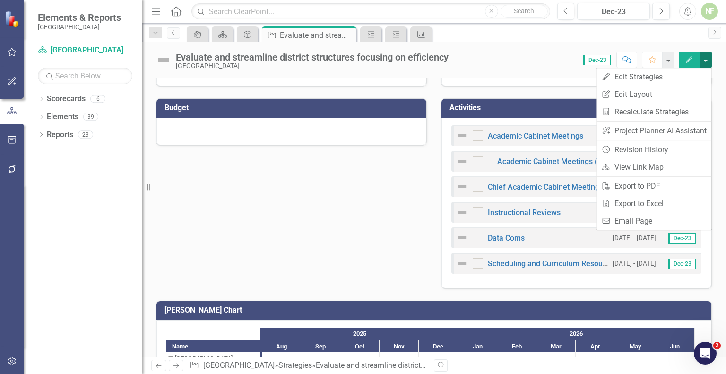
click at [705, 58] on button "button" at bounding box center [706, 60] width 12 height 17
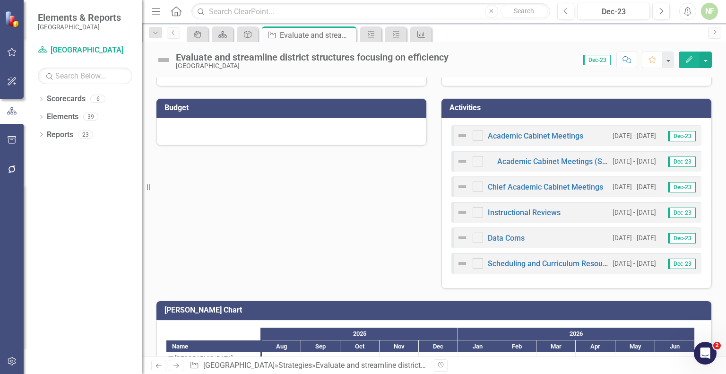
click at [541, 121] on div "Academic Cabinet Meetings [DATE] - [DATE] Dec-23 Academic Cabinet Meetings (Sep…" at bounding box center [577, 203] width 270 height 171
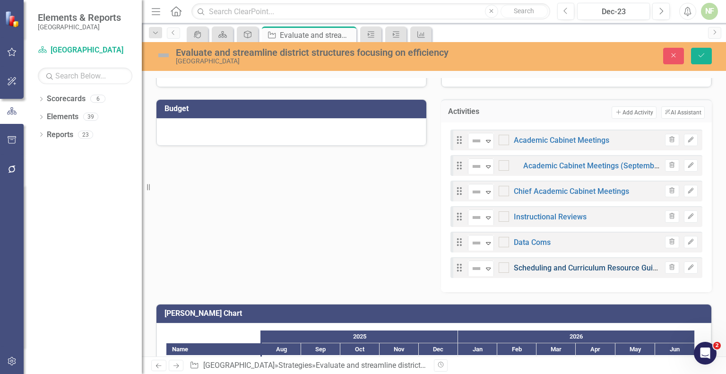
click at [539, 263] on link "Scheduling and Curriculum Resource Guide" at bounding box center [588, 267] width 148 height 9
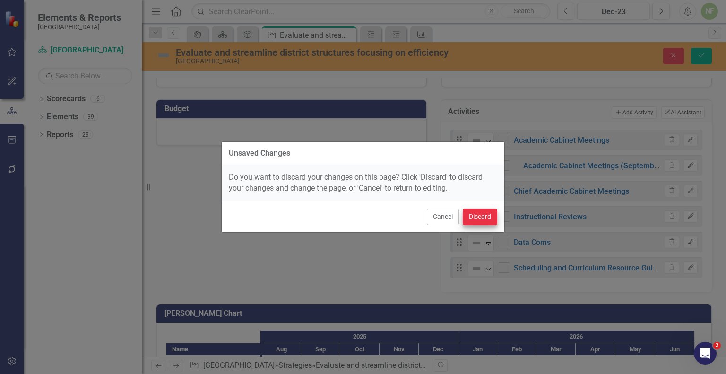
drag, startPoint x: 445, startPoint y: 226, endPoint x: 479, endPoint y: 224, distance: 33.6
click at [479, 224] on div "Cancel Discard" at bounding box center [363, 216] width 283 height 31
drag, startPoint x: 480, startPoint y: 219, endPoint x: 397, endPoint y: 214, distance: 82.9
click at [397, 214] on div "Cancel Discard" at bounding box center [363, 216] width 283 height 31
click at [433, 217] on button "Cancel" at bounding box center [443, 216] width 32 height 17
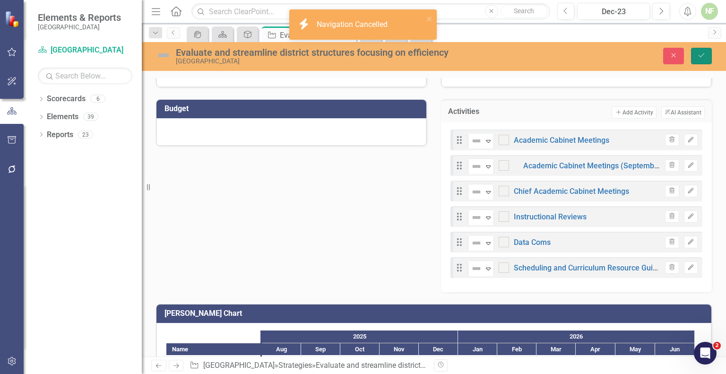
click at [703, 58] on icon "Save" at bounding box center [701, 55] width 9 height 7
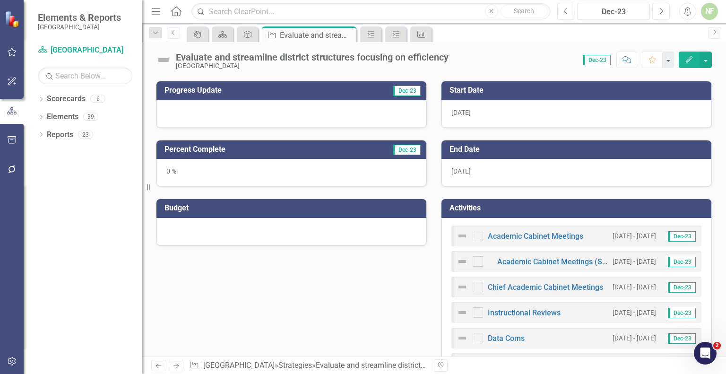
scroll to position [140, 0]
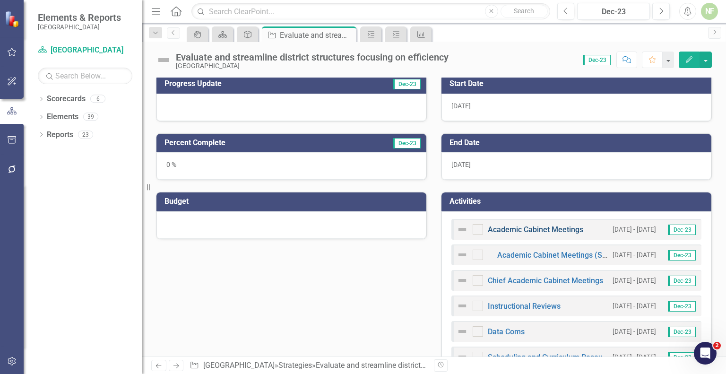
click at [528, 229] on link "Academic Cabinet Meetings" at bounding box center [536, 229] width 96 height 9
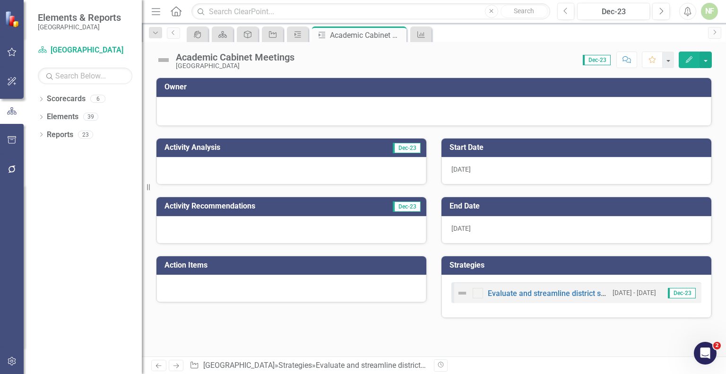
click at [695, 52] on button "Edit" at bounding box center [689, 60] width 21 height 17
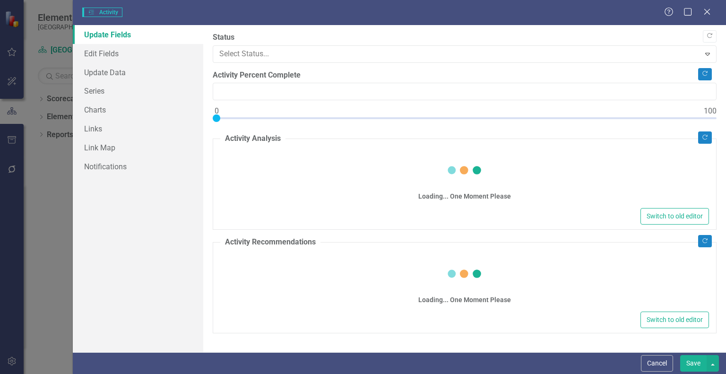
type input "0"
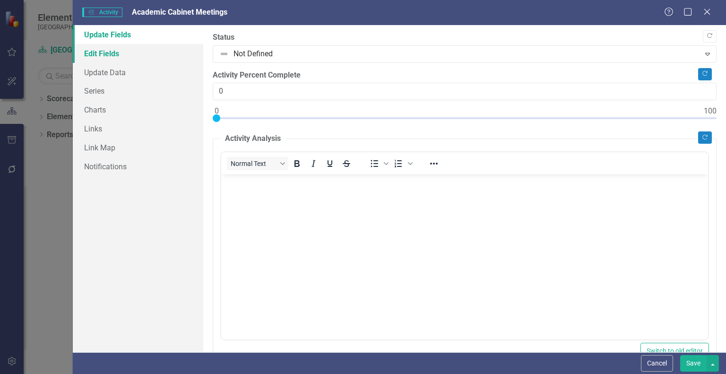
click at [113, 56] on link "Edit Fields" at bounding box center [138, 53] width 130 height 19
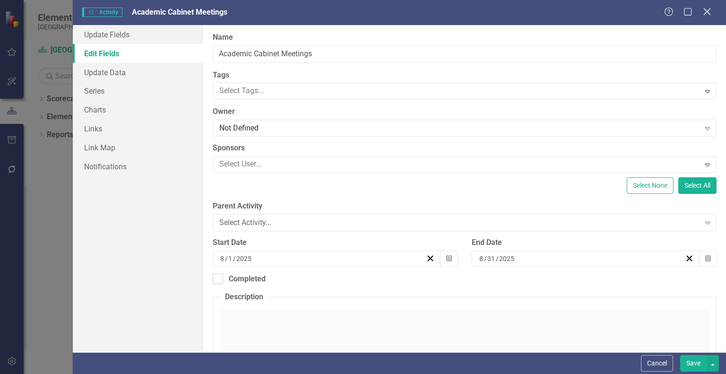
click at [708, 16] on icon "Close" at bounding box center [707, 11] width 12 height 9
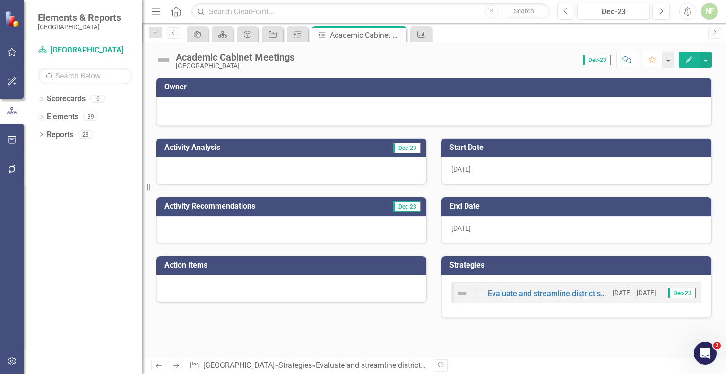
click at [606, 65] on div "Score: N/A Dec-23 Completed Comment Favorite Edit" at bounding box center [505, 60] width 413 height 16
click at [667, 60] on button "button" at bounding box center [668, 60] width 12 height 17
click at [669, 60] on button "button" at bounding box center [668, 60] width 12 height 17
click at [708, 60] on button "button" at bounding box center [706, 60] width 12 height 17
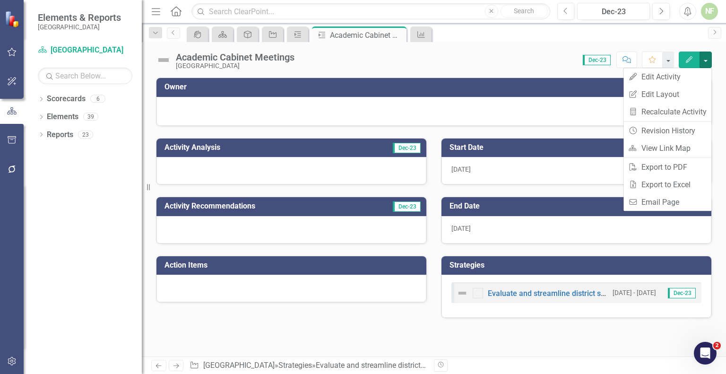
click at [514, 75] on div "Academic Cabinet Meetings [GEOGRAPHIC_DATA] Score: N/A Dec-23 Completed Comment…" at bounding box center [434, 199] width 584 height 314
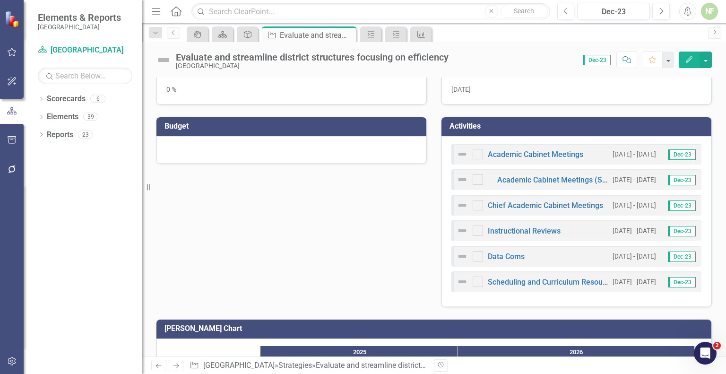
scroll to position [217, 0]
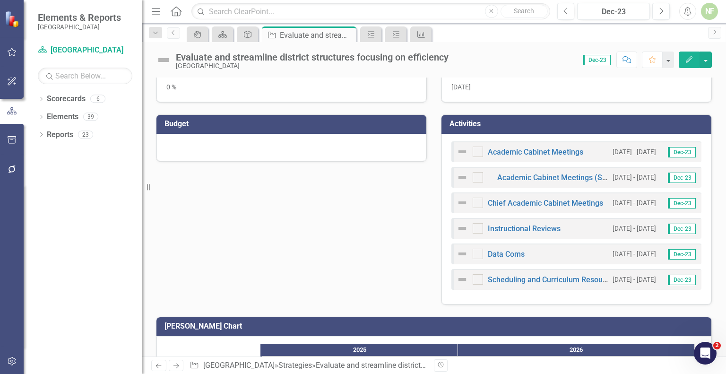
click at [520, 135] on div "Academic Cabinet Meetings [DATE] - [DATE] Dec-23 Academic Cabinet Meetings (Sep…" at bounding box center [577, 219] width 270 height 171
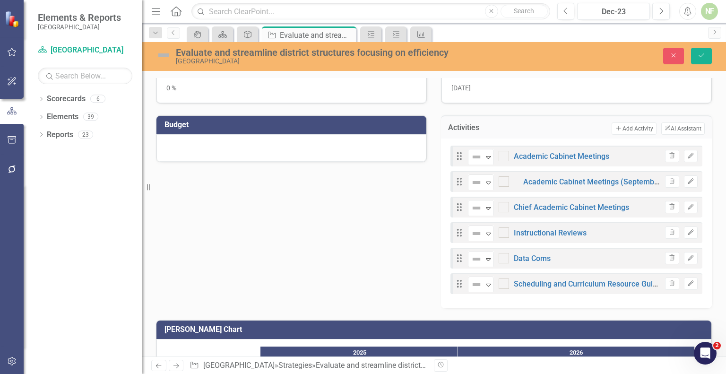
click at [549, 162] on div "Not Defined Expand Academic Cabinet Meetings" at bounding box center [538, 156] width 141 height 17
click at [623, 126] on button "Add Add Activity" at bounding box center [634, 128] width 44 height 12
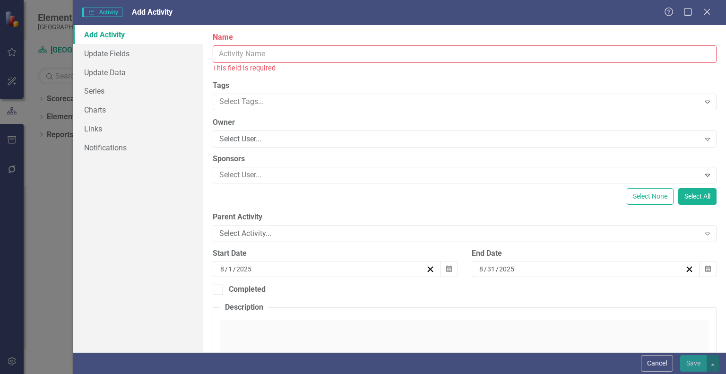
click at [230, 57] on input "Name" at bounding box center [465, 53] width 504 height 17
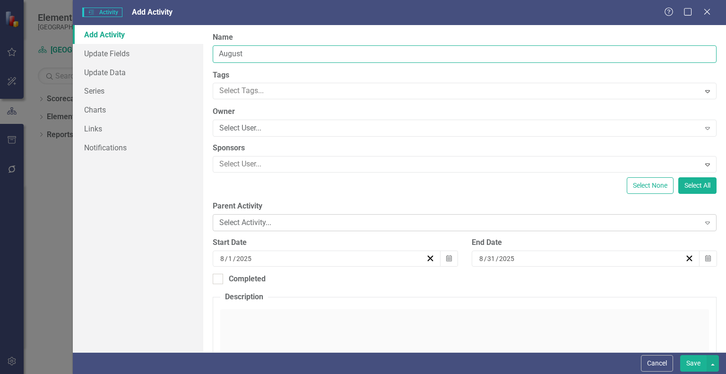
type input "August"
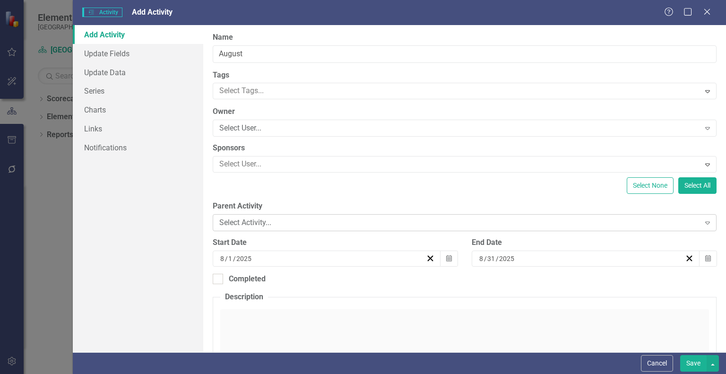
click at [260, 228] on div "Select Activity... Expand" at bounding box center [465, 222] width 504 height 17
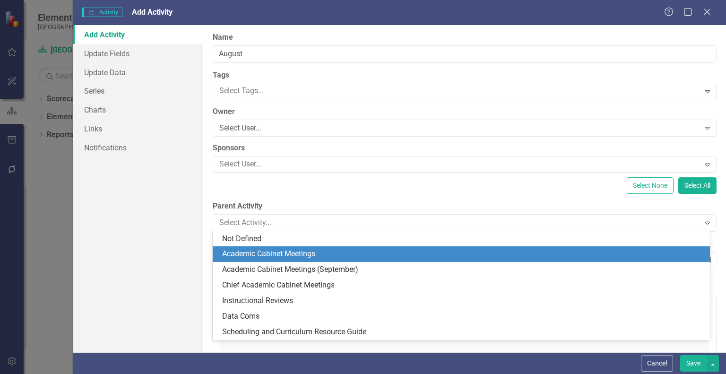
click at [281, 257] on div "Academic Cabinet Meetings" at bounding box center [463, 254] width 482 height 11
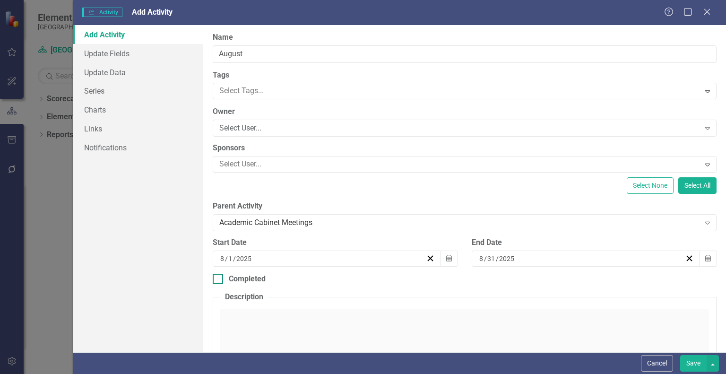
click at [219, 276] on div at bounding box center [218, 279] width 10 height 10
click at [219, 276] on input "Completed" at bounding box center [216, 277] width 6 height 6
checkbox input "true"
click at [698, 362] on button "Save" at bounding box center [693, 363] width 26 height 17
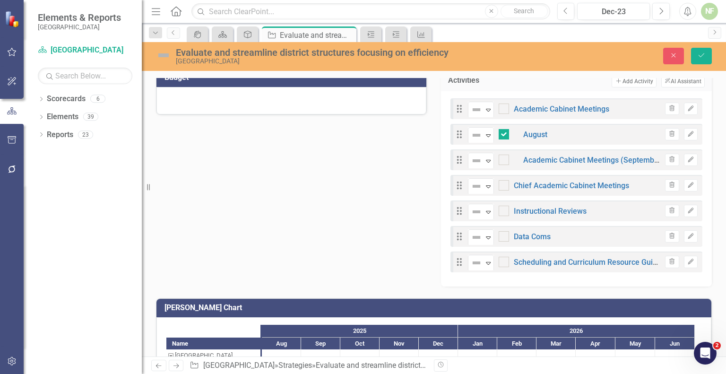
scroll to position [226, 0]
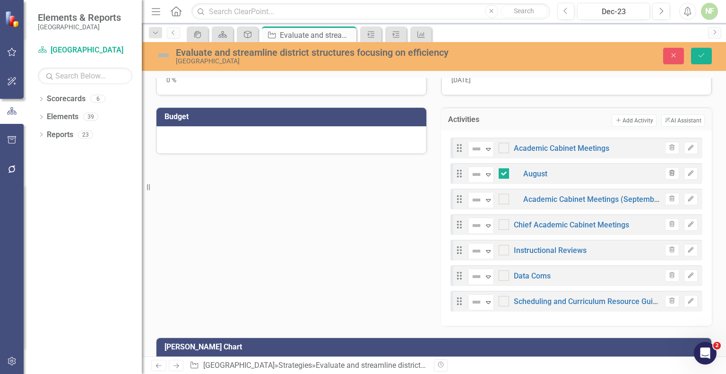
click at [670, 172] on icon "button" at bounding box center [672, 173] width 5 height 6
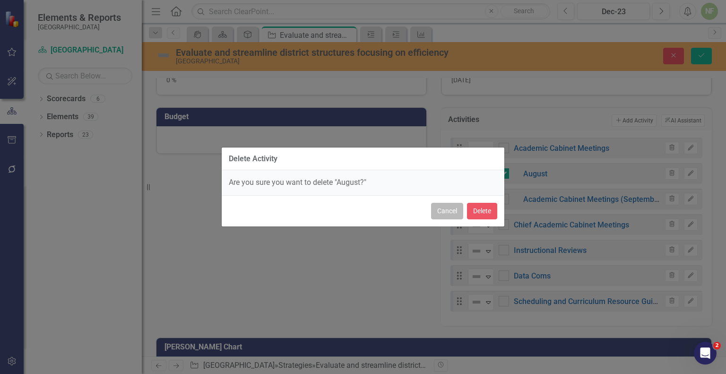
click at [440, 207] on button "Cancel" at bounding box center [447, 211] width 32 height 17
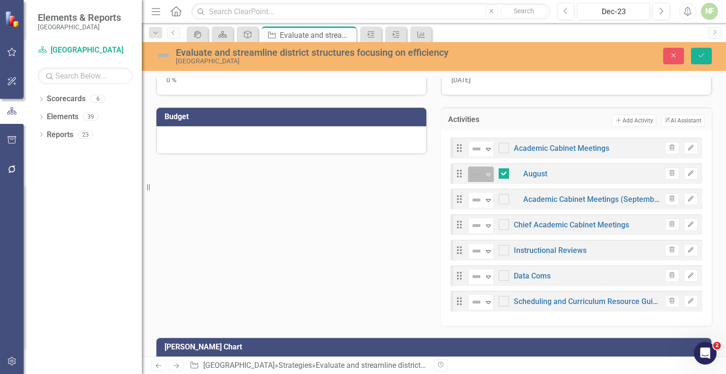
click at [484, 174] on icon "Expand" at bounding box center [488, 175] width 9 height 8
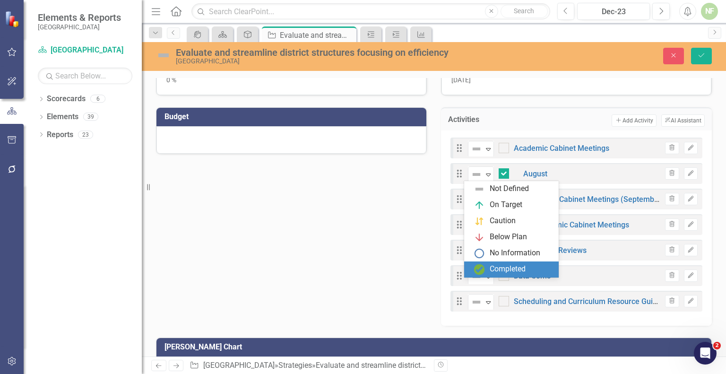
click at [501, 272] on div "Completed" at bounding box center [508, 269] width 36 height 11
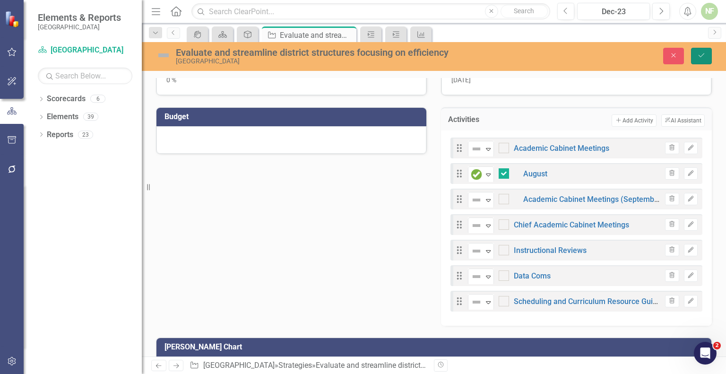
click at [700, 56] on icon "Save" at bounding box center [701, 55] width 9 height 7
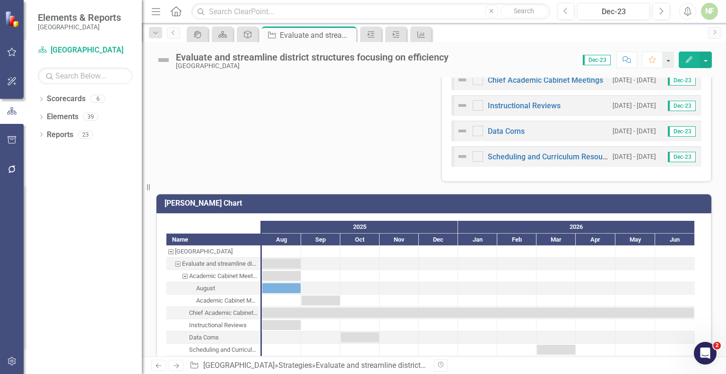
scroll to position [382, 0]
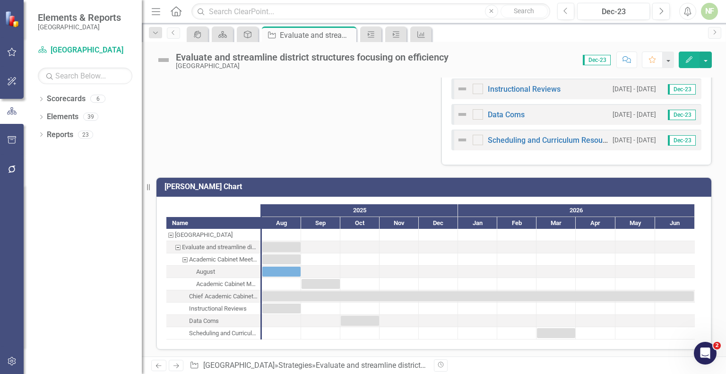
click at [235, 281] on div "Academic Cabinet Meetings (September)" at bounding box center [226, 284] width 61 height 12
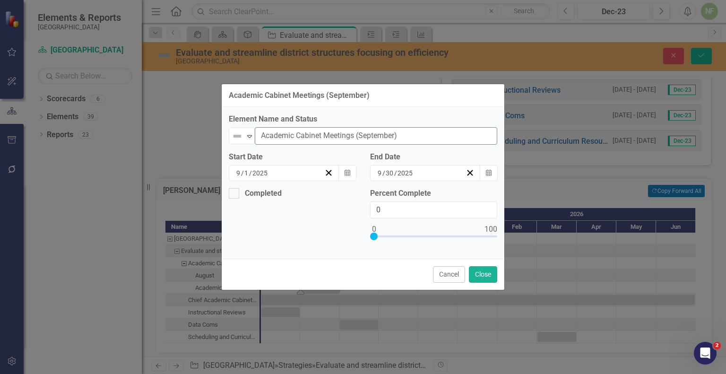
drag, startPoint x: 358, startPoint y: 136, endPoint x: 190, endPoint y: 131, distance: 168.4
click at [190, 131] on div "Academic Cabinet Meetings (September) Element Name and Status Not Defined Expan…" at bounding box center [363, 187] width 726 height 374
click at [320, 134] on input "September)" at bounding box center [376, 135] width 243 height 17
type input "September"
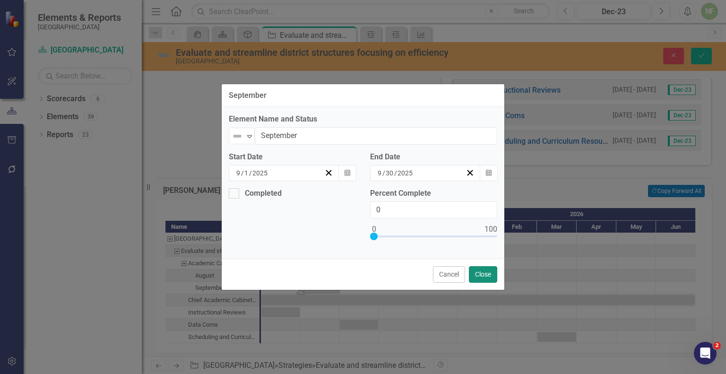
click at [485, 276] on button "Close" at bounding box center [483, 274] width 28 height 17
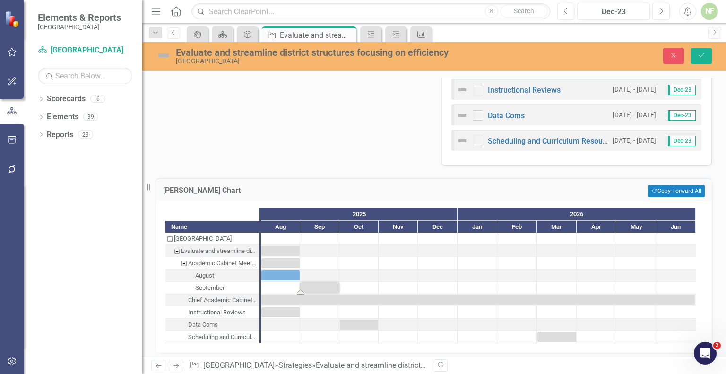
click at [310, 284] on div "Task: Start date: 2025-09-01 End date: 2025-09-30" at bounding box center [320, 288] width 38 height 10
click at [231, 285] on div "September" at bounding box center [212, 288] width 94 height 12
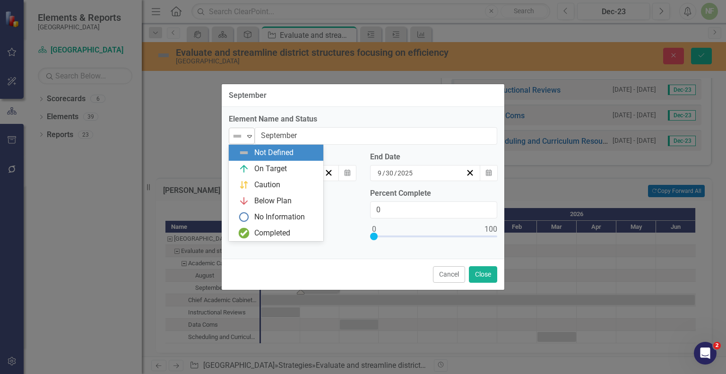
click at [246, 128] on div "Not Defined Expand" at bounding box center [242, 136] width 26 height 17
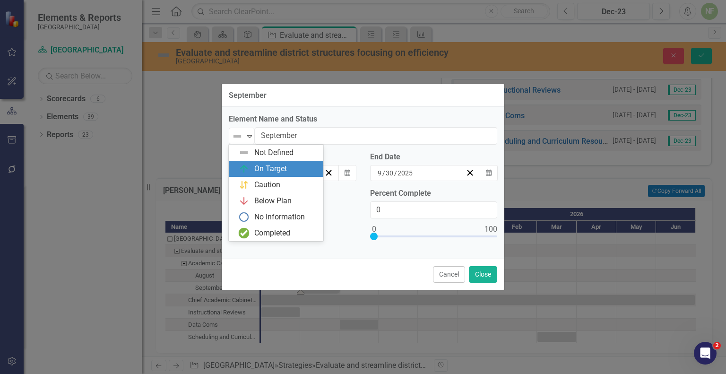
click at [269, 170] on div "On Target" at bounding box center [270, 169] width 33 height 11
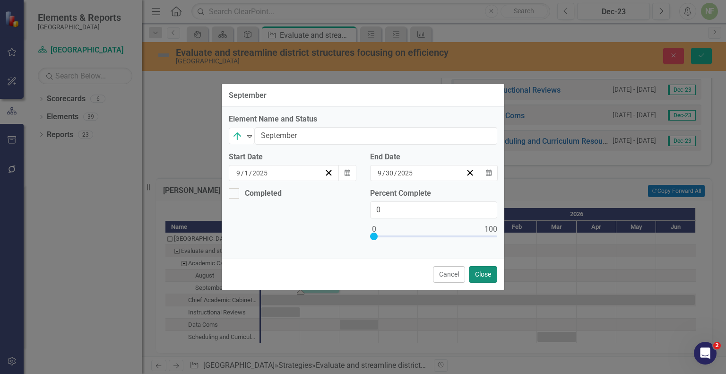
click at [495, 270] on button "Close" at bounding box center [483, 274] width 28 height 17
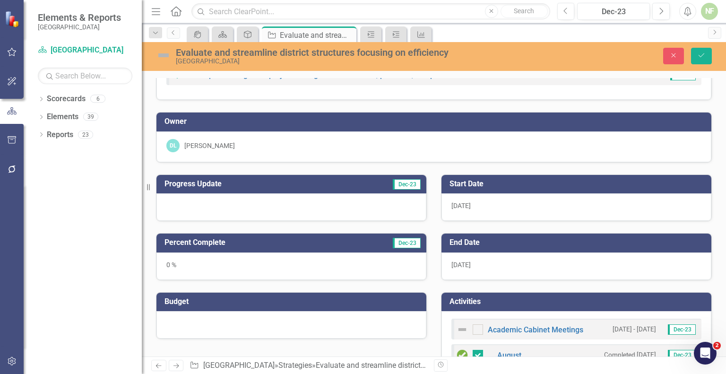
scroll to position [0, 0]
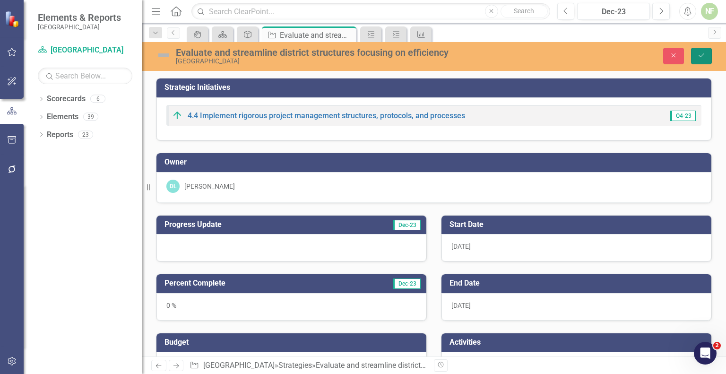
click at [704, 58] on icon "Save" at bounding box center [701, 55] width 9 height 7
checkbox input "false"
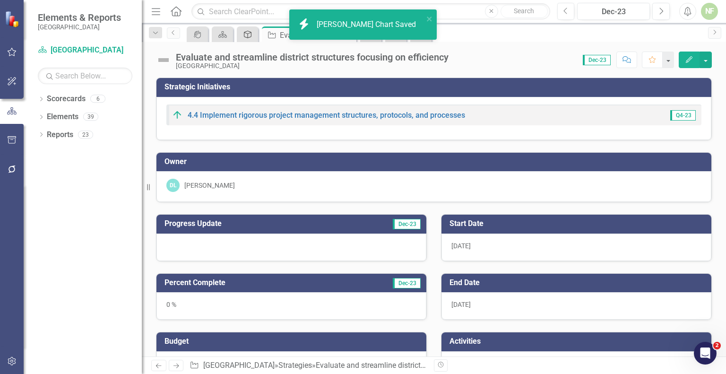
checkbox input "true"
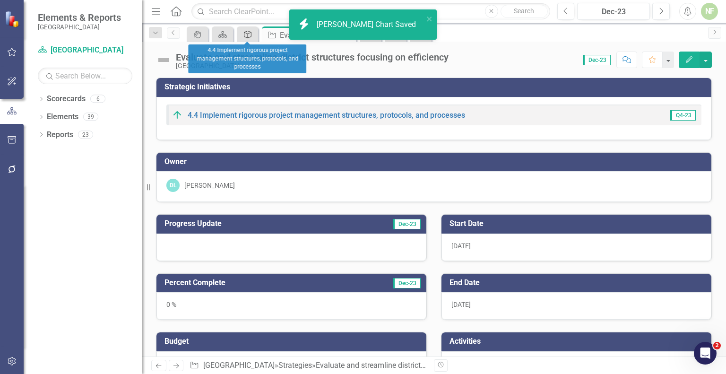
click at [249, 34] on icon "Strategic Initiatives" at bounding box center [247, 35] width 9 height 8
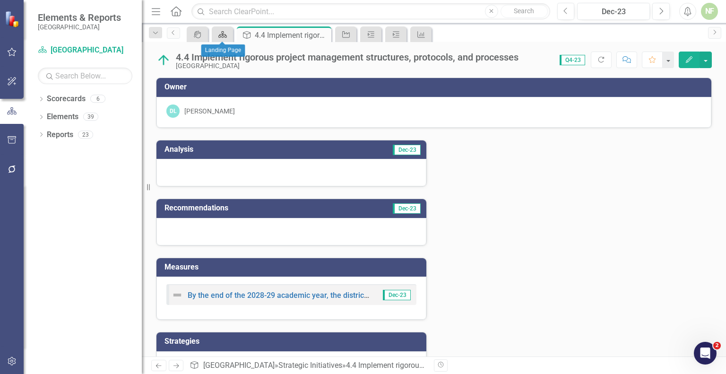
click at [225, 32] on icon "Scorecard" at bounding box center [222, 35] width 9 height 8
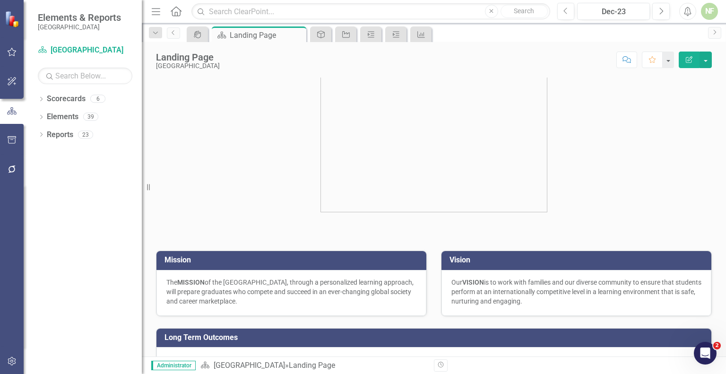
scroll to position [121, 0]
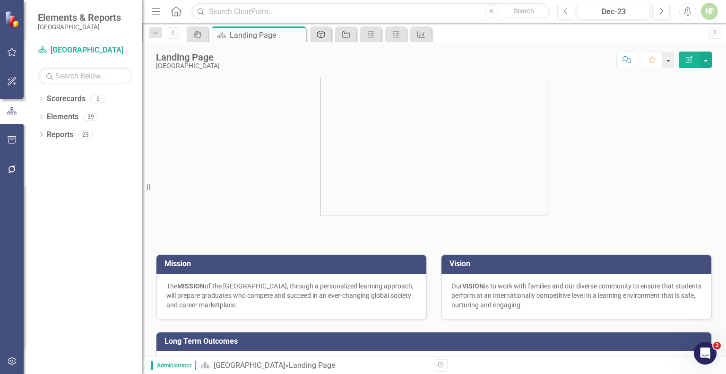
click at [320, 28] on div "Strategic Initiatives" at bounding box center [319, 34] width 13 height 12
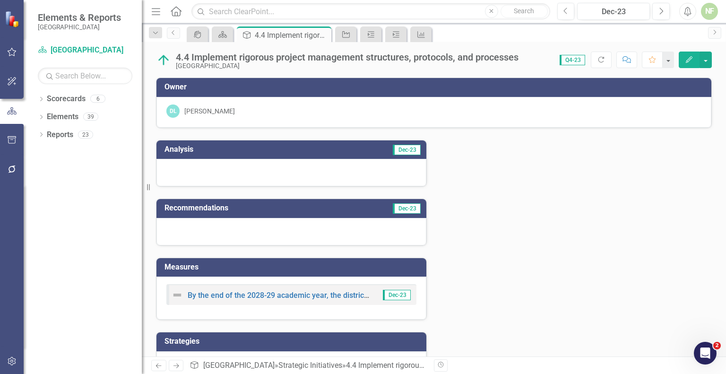
scroll to position [71, 0]
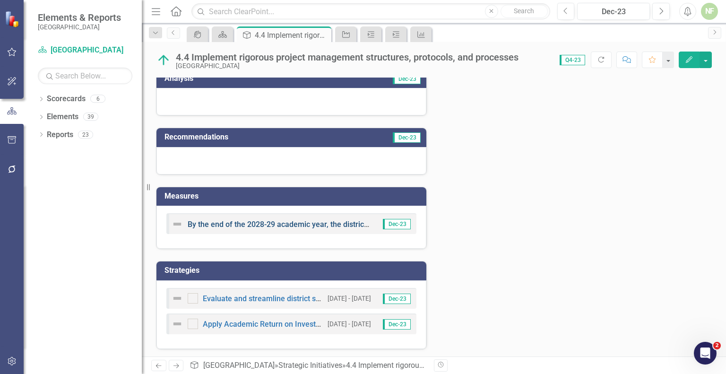
click at [254, 223] on link "By the end of the 2028-29 academic year, the district will develop and implemen…" at bounding box center [590, 224] width 805 height 9
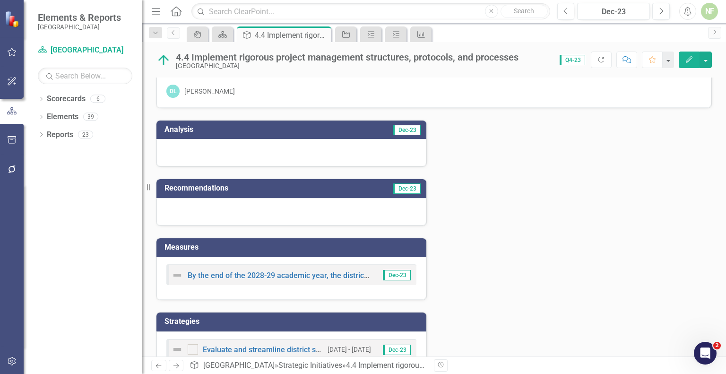
scroll to position [71, 0]
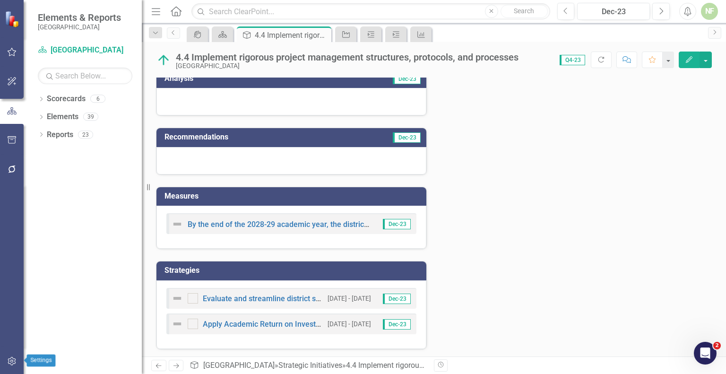
click at [12, 357] on icon "button" at bounding box center [12, 361] width 8 height 9
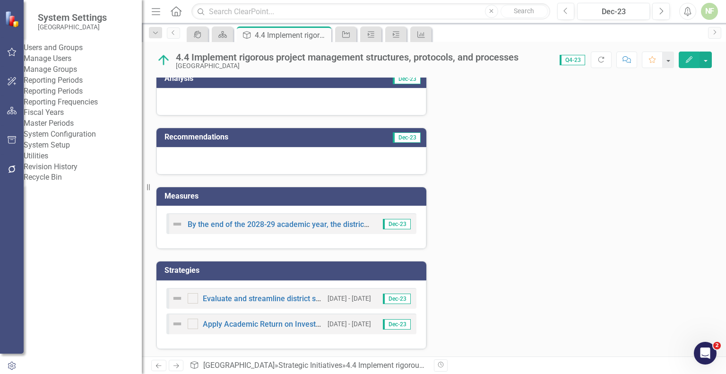
click at [59, 64] on link "Manage Users" at bounding box center [83, 58] width 118 height 11
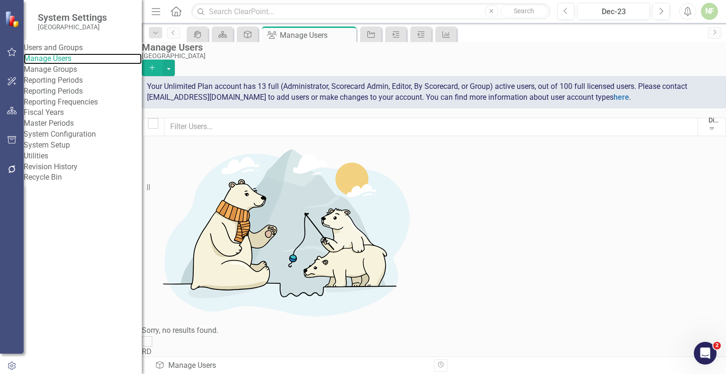
scroll to position [34, 0]
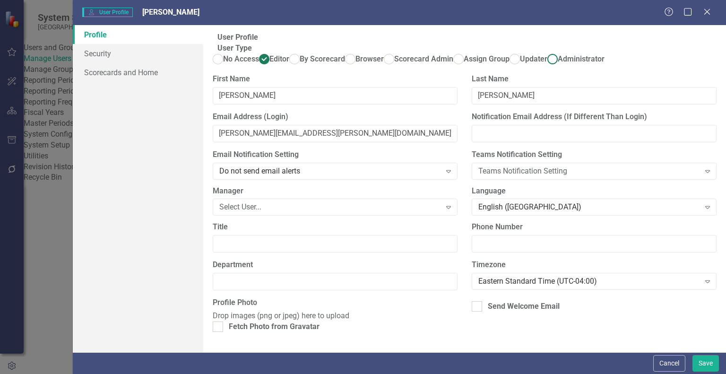
click at [546, 67] on ins at bounding box center [553, 59] width 15 height 15
click at [546, 67] on input "Administrator" at bounding box center [553, 59] width 15 height 15
radio input "true"
click at [709, 363] on button "Save" at bounding box center [706, 363] width 26 height 17
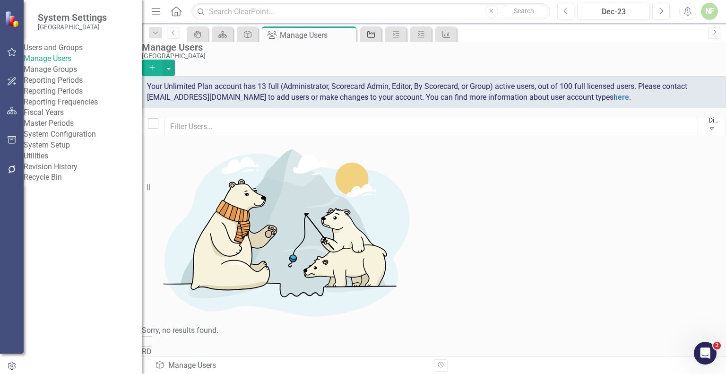
click at [375, 33] on icon "Strategies" at bounding box center [370, 35] width 9 height 8
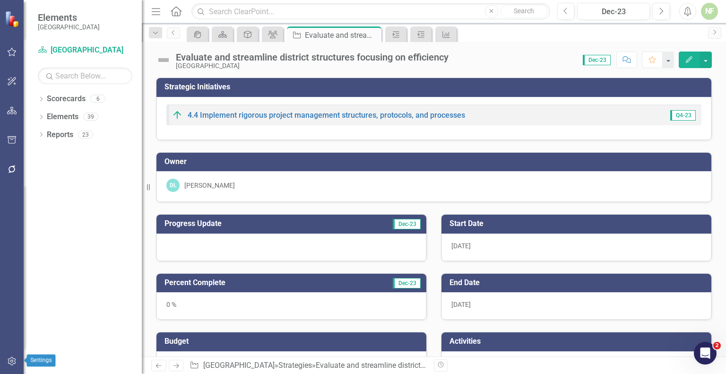
click at [13, 358] on icon "button" at bounding box center [12, 361] width 10 height 8
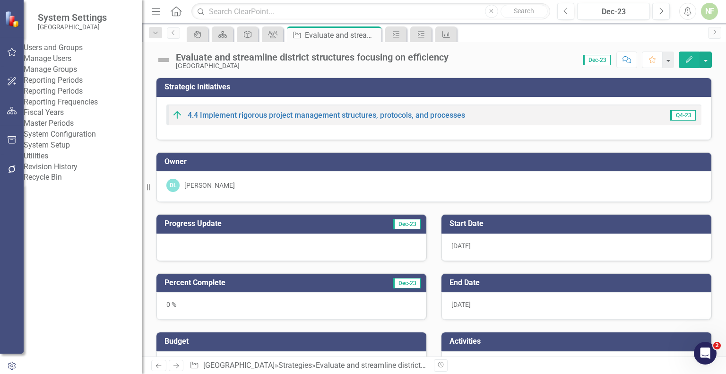
click at [63, 63] on link "Manage Users" at bounding box center [83, 58] width 118 height 11
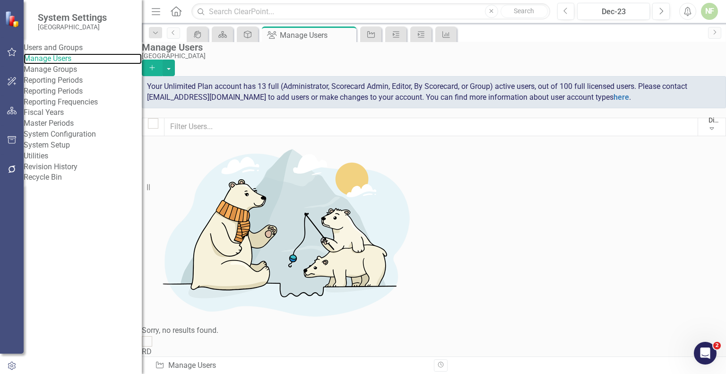
scroll to position [98, 0]
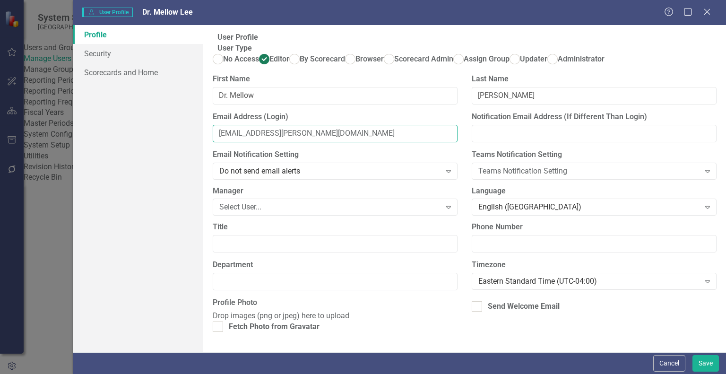
click at [252, 142] on input "[EMAIL_ADDRESS][PERSON_NAME][DOMAIN_NAME]" at bounding box center [335, 133] width 245 height 17
click at [257, 142] on input "[EMAIL_ADDRESS][PERSON_NAME][DOMAIN_NAME]" at bounding box center [335, 133] width 245 height 17
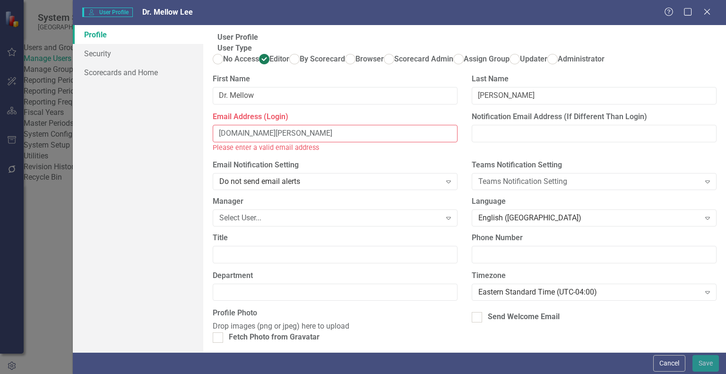
click at [299, 142] on input "[DOMAIN_NAME][PERSON_NAME]" at bounding box center [335, 133] width 245 height 17
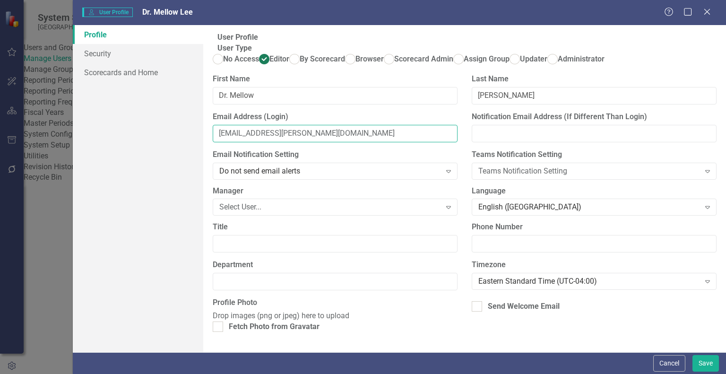
type input "[EMAIL_ADDRESS][PERSON_NAME][DOMAIN_NAME]"
click at [329, 122] on label "Email Address (Login)" at bounding box center [335, 117] width 245 height 11
click at [329, 142] on input "[EMAIL_ADDRESS][PERSON_NAME][DOMAIN_NAME]" at bounding box center [335, 133] width 245 height 17
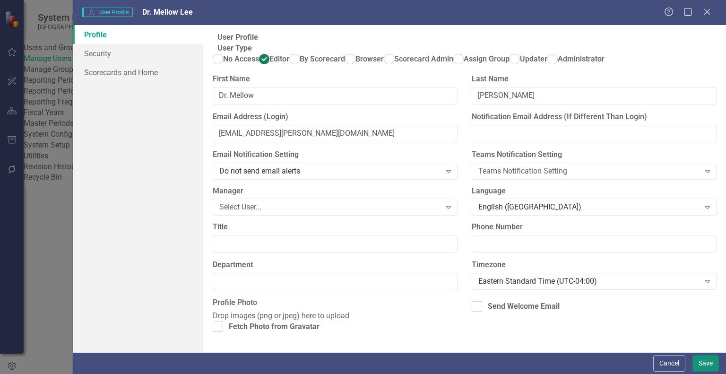
click at [706, 366] on button "Save" at bounding box center [706, 363] width 26 height 17
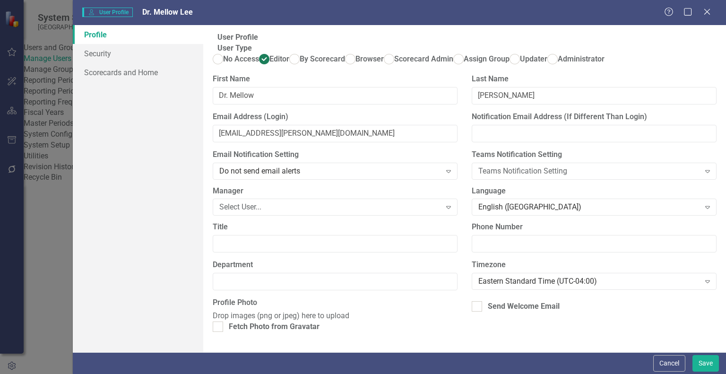
scroll to position [64, 0]
click at [477, 297] on div "Send Welcome Email" at bounding box center [594, 308] width 259 height 22
click at [473, 301] on div at bounding box center [477, 306] width 10 height 10
click at [473, 301] on input "Send Welcome Email" at bounding box center [475, 304] width 6 height 6
checkbox input "true"
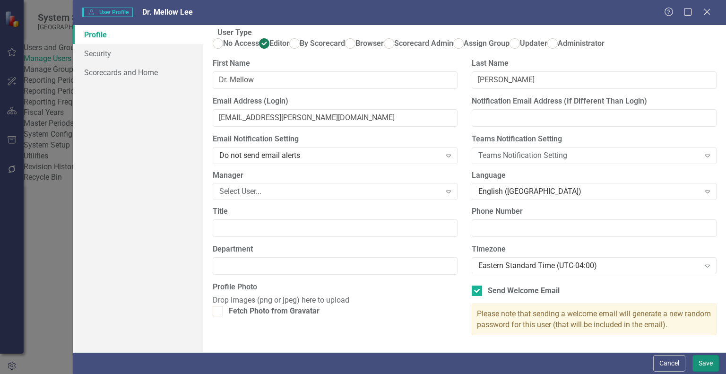
click at [708, 363] on button "Save" at bounding box center [706, 363] width 26 height 17
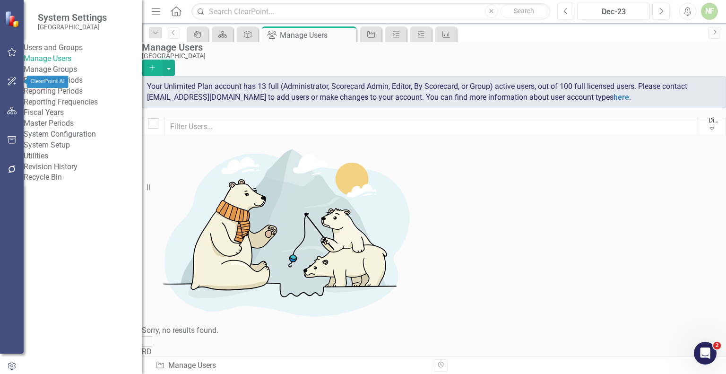
click at [16, 79] on icon "button" at bounding box center [12, 82] width 10 height 8
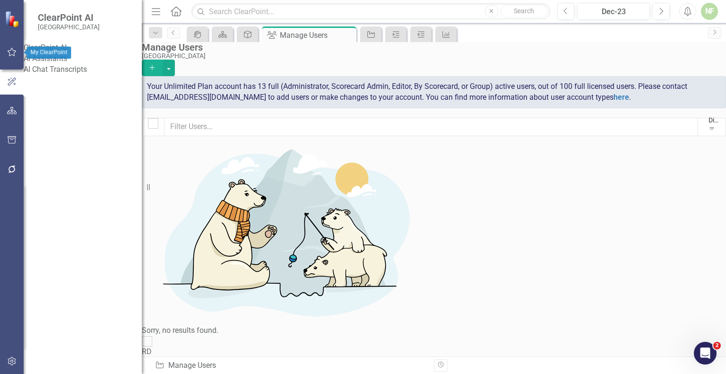
click at [13, 54] on icon "button" at bounding box center [12, 52] width 10 height 8
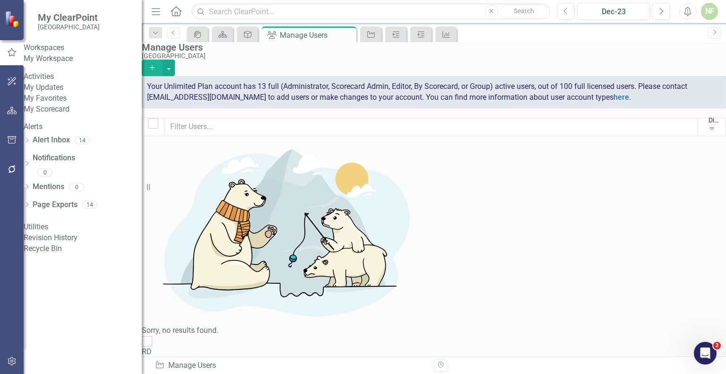
click at [67, 62] on link "My Workspace" at bounding box center [83, 58] width 118 height 11
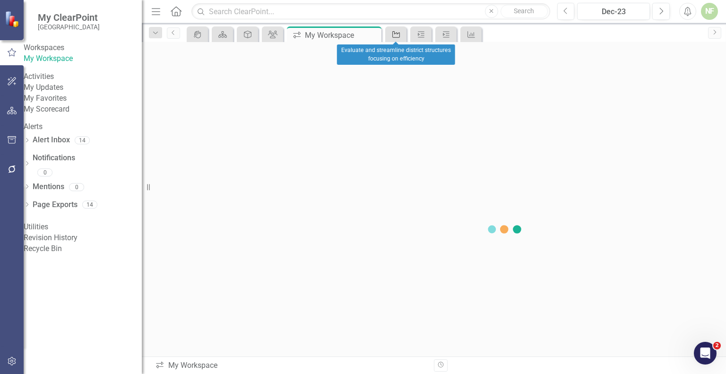
click at [401, 37] on link "Strategies" at bounding box center [396, 34] width 17 height 12
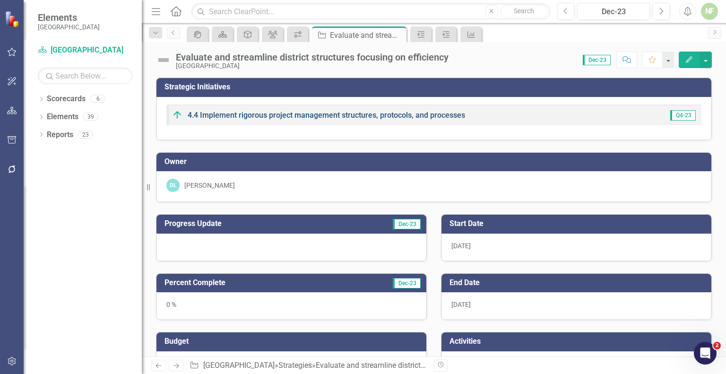
click at [267, 114] on link "4.4 Implement rigorous project management structures, protocols, and processes" at bounding box center [327, 115] width 278 height 9
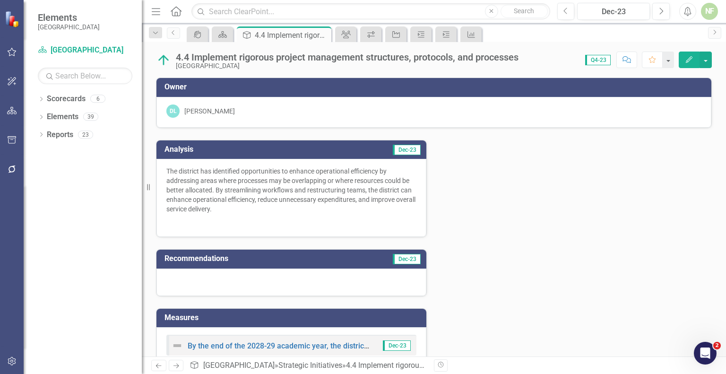
drag, startPoint x: 148, startPoint y: 188, endPoint x: 126, endPoint y: 185, distance: 21.9
click at [126, 185] on div "Elements Beaufort County School District Scorecard Beaufort County School Distr…" at bounding box center [71, 187] width 142 height 374
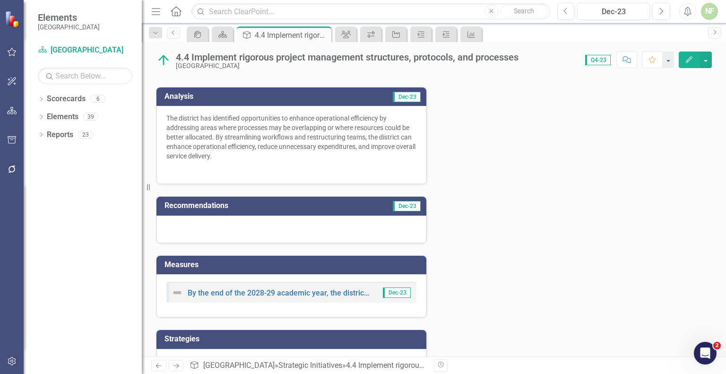
scroll to position [122, 0]
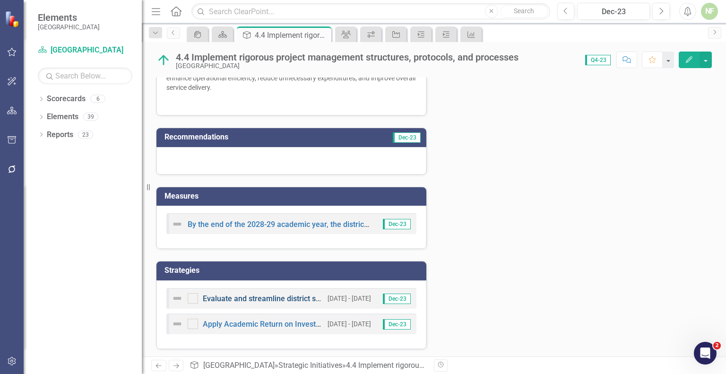
click at [256, 299] on link "Evaluate and streamline district structures focusing on efficiency" at bounding box center [313, 298] width 220 height 9
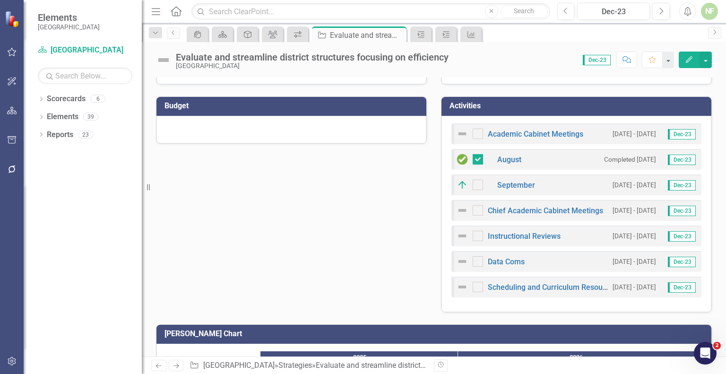
scroll to position [235, 0]
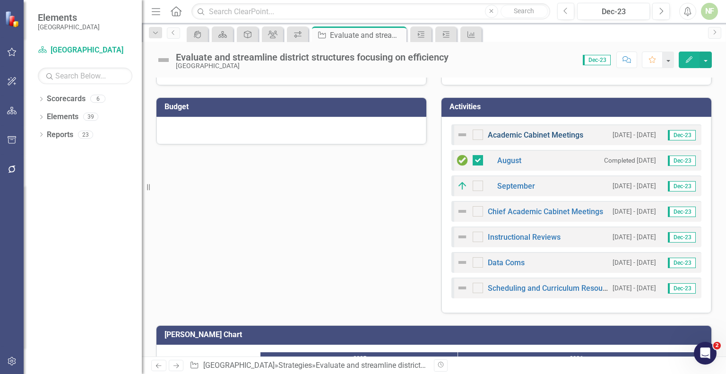
click at [518, 134] on link "Academic Cabinet Meetings" at bounding box center [536, 134] width 96 height 9
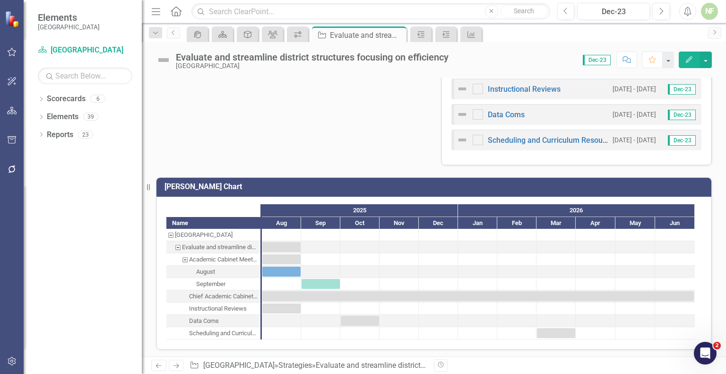
scroll to position [358, 0]
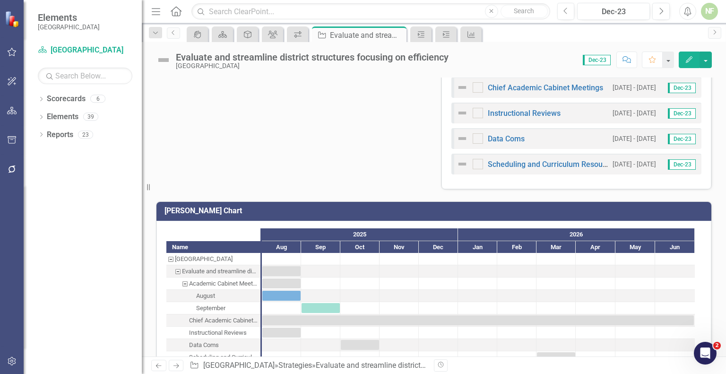
click at [229, 317] on div "Chief Academic Cabinet Meetings" at bounding box center [223, 320] width 69 height 12
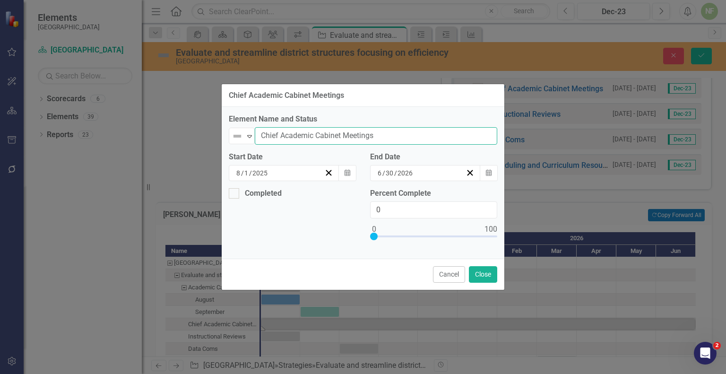
click at [323, 139] on input "Chief Academic Cabinet Meetings" at bounding box center [376, 135] width 243 height 17
type input "Core Leadership"
click at [483, 275] on button "Close" at bounding box center [483, 274] width 28 height 17
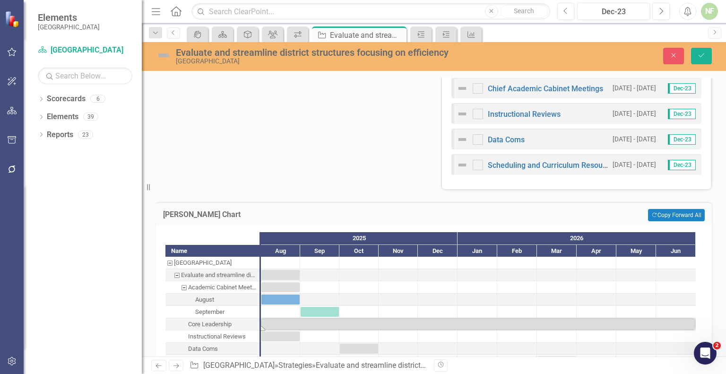
click at [217, 295] on div "August" at bounding box center [212, 300] width 94 height 12
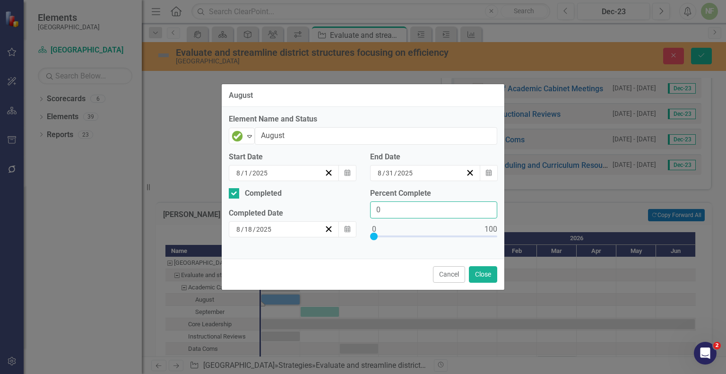
click at [404, 211] on input "0" at bounding box center [433, 209] width 127 height 17
type input "100"
drag, startPoint x: 371, startPoint y: 238, endPoint x: 570, endPoint y: 278, distance: 202.4
click at [570, 278] on div "August Element Name and Status Completed Expand August Start Date 8 / 1 / 2025 …" at bounding box center [363, 187] width 726 height 374
click at [486, 269] on button "Close" at bounding box center [483, 274] width 28 height 17
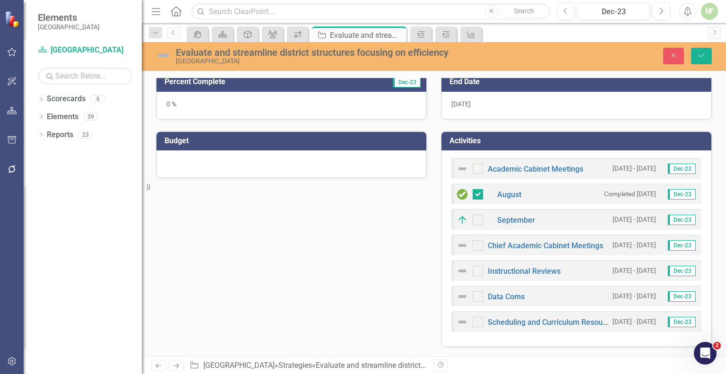
scroll to position [224, 0]
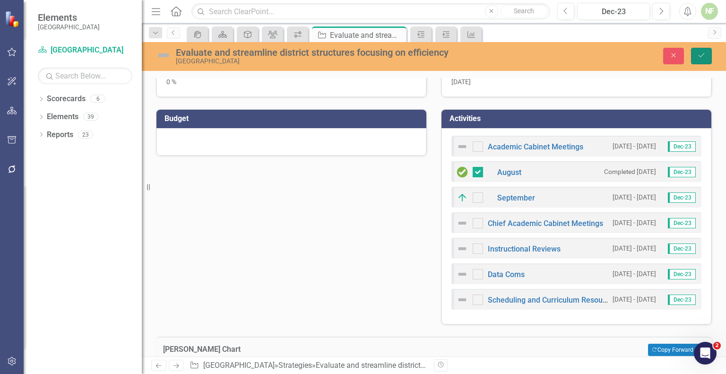
click at [695, 52] on button "Save" at bounding box center [701, 56] width 21 height 17
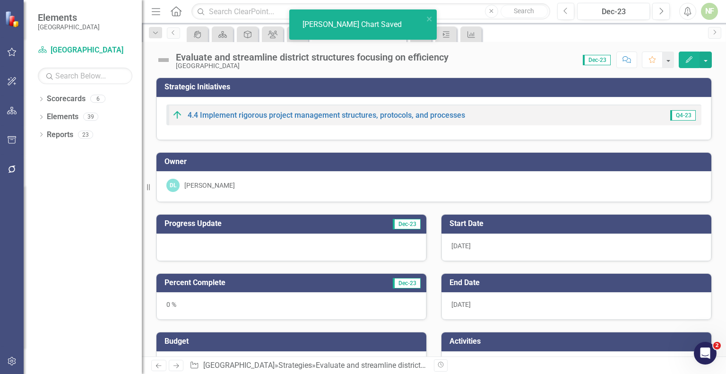
checkbox input "true"
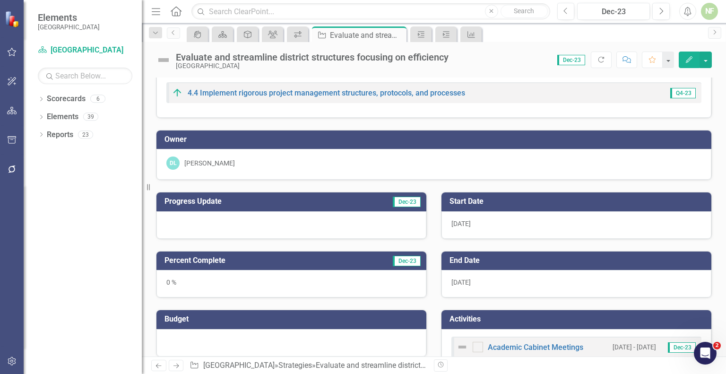
scroll to position [0, 0]
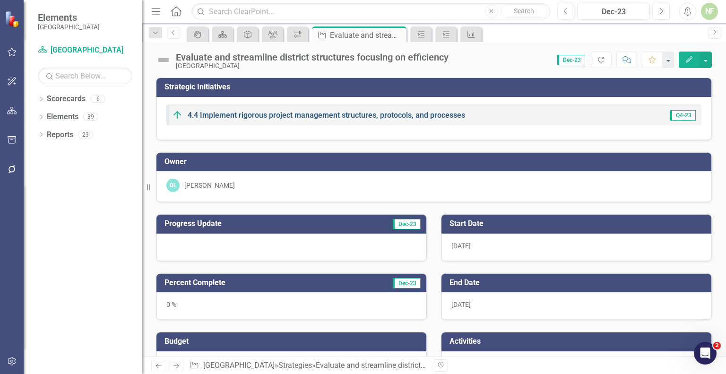
click at [363, 116] on link "4.4 Implement rigorous project management structures, protocols, and processes" at bounding box center [327, 115] width 278 height 9
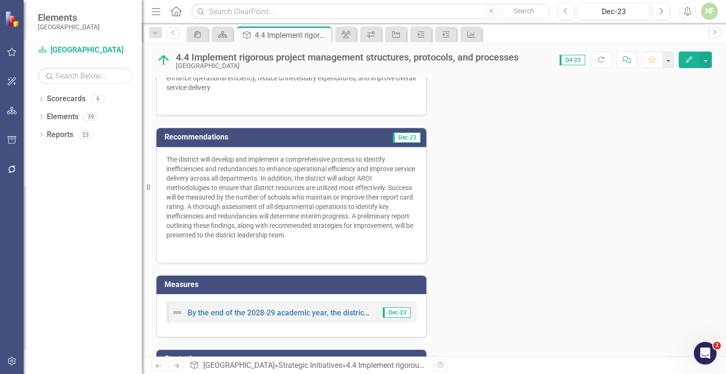
scroll to position [210, 0]
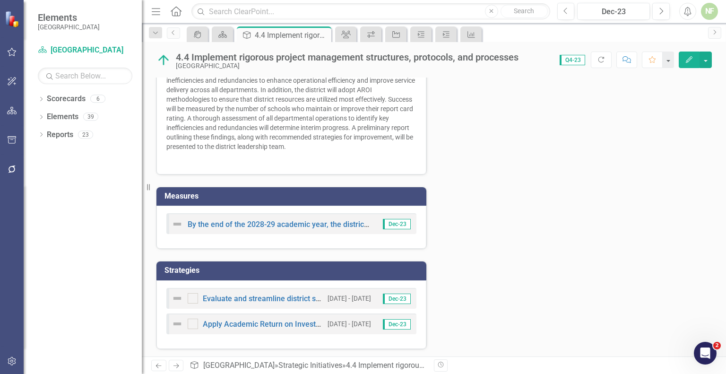
click at [266, 236] on div "By the end of the 2028-29 academic year, the district will develop and implemen…" at bounding box center [291, 227] width 270 height 43
click at [274, 237] on div "By the end of the 2028-29 academic year, the district will develop and implemen…" at bounding box center [291, 227] width 270 height 43
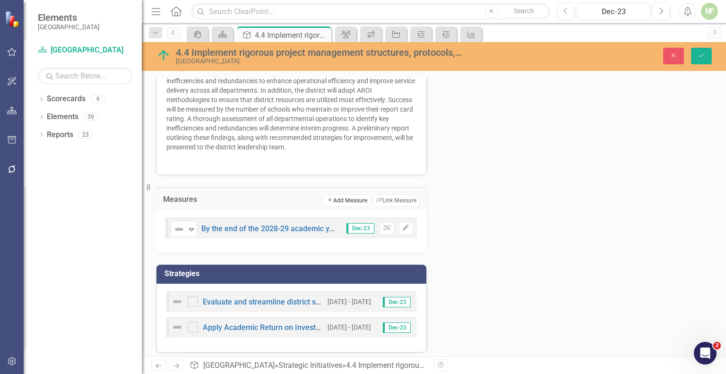
click at [352, 198] on button "Add Add Measure" at bounding box center [346, 200] width 47 height 12
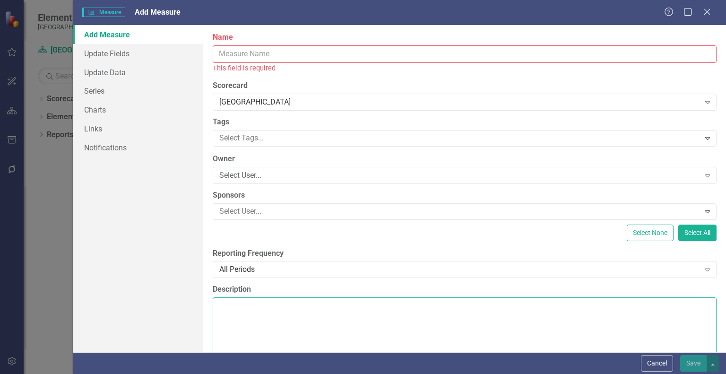
click at [259, 323] on textarea "Description" at bounding box center [465, 354] width 504 height 114
paste textarea "By the end of the 2028-29 academic year, the district will adopt AROI methodolo…"
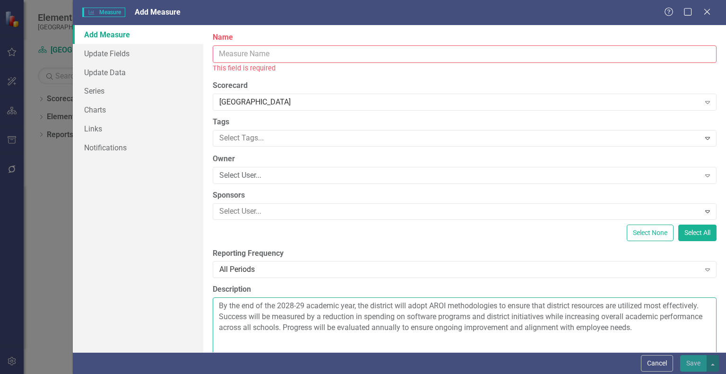
click at [223, 305] on textarea "By the end of the 2028-29 academic year, the district will adopt AROI methodolo…" at bounding box center [465, 354] width 504 height 114
drag, startPoint x: 223, startPoint y: 305, endPoint x: 253, endPoint y: 319, distance: 33.0
click at [253, 319] on textarea "By the end of the 2028-29 academic year, the district will adopt AROI methodolo…" at bounding box center [465, 354] width 504 height 114
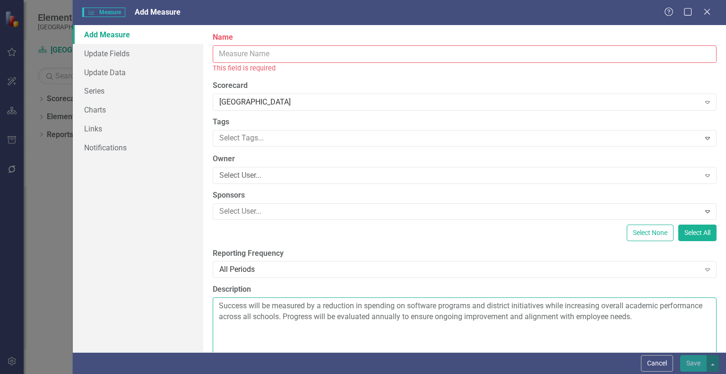
type textarea "Success will be measured by a reduction in spending on software programs and di…"
click at [257, 54] on input "Name" at bounding box center [465, 53] width 504 height 17
paste input "By the end of the 2028-29 academic year, the district will adopt AROI methodolo…"
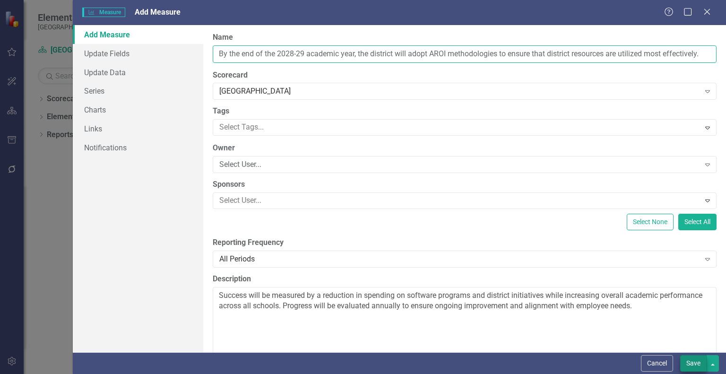
type input "By the end of the 2028-29 academic year, the district will adopt AROI methodolo…"
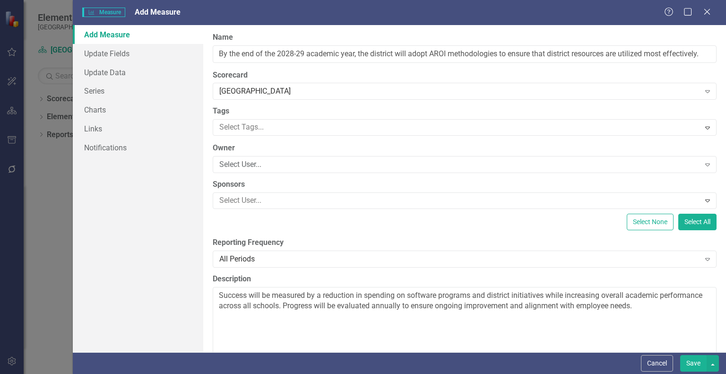
click at [699, 363] on button "Save" at bounding box center [693, 363] width 26 height 17
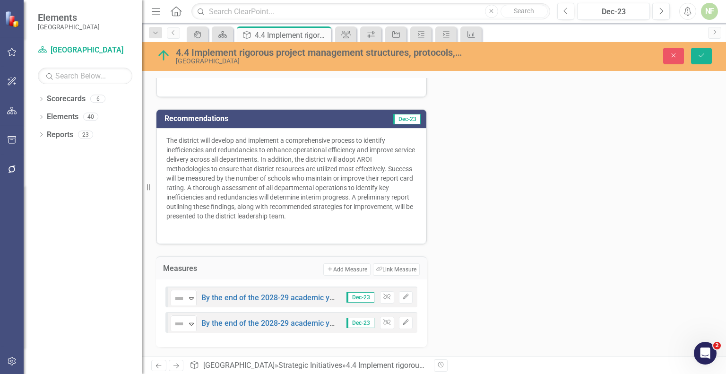
scroll to position [0, 0]
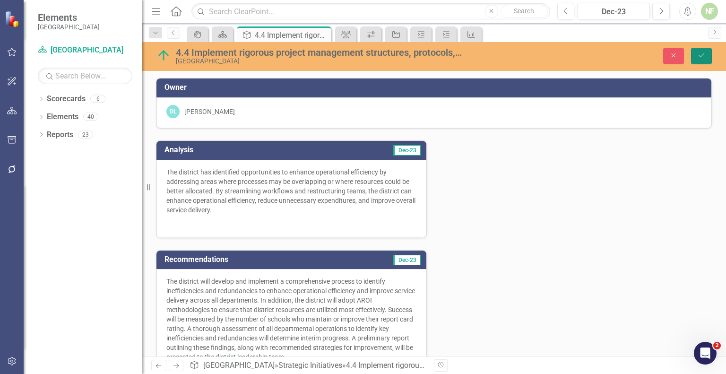
click at [700, 59] on button "Save" at bounding box center [701, 56] width 21 height 17
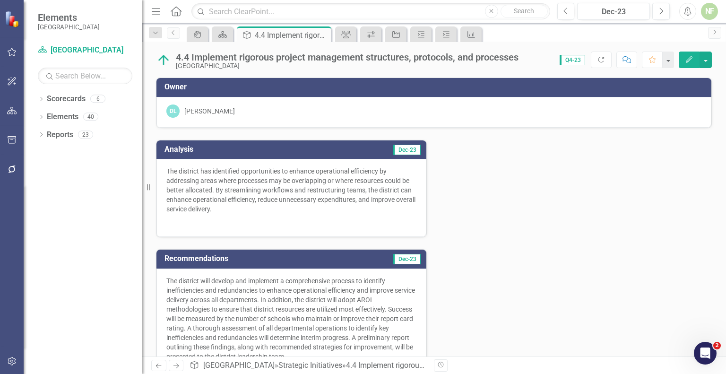
scroll to position [235, 0]
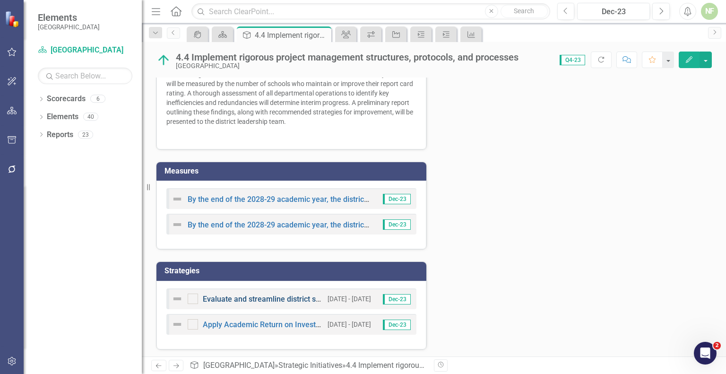
click at [252, 298] on link "Evaluate and streamline district structures focusing on efficiency" at bounding box center [313, 299] width 220 height 9
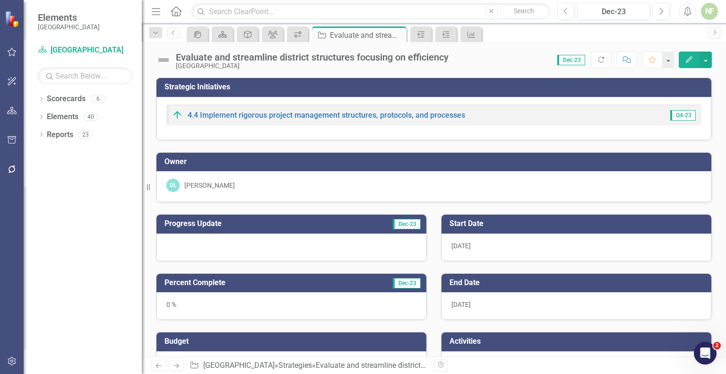
checkbox input "true"
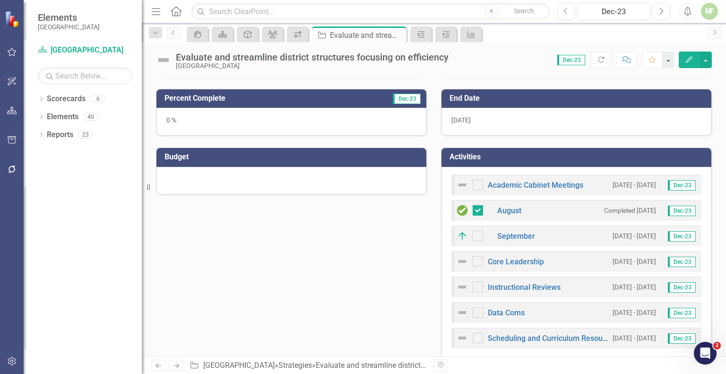
scroll to position [185, 0]
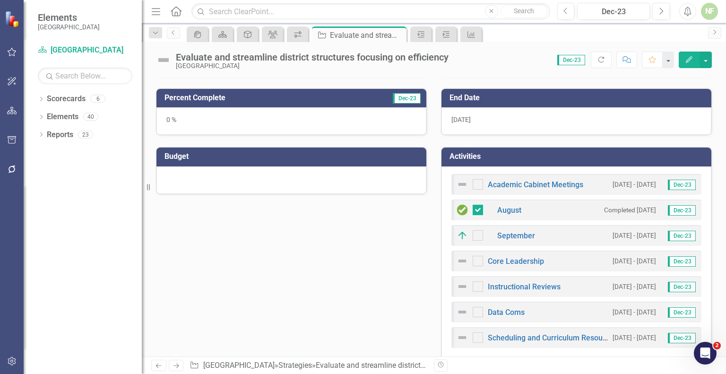
click at [583, 166] on div "Academic Cabinet Meetings 8/1/25 - 8/31/25 Dec-23 August Completed 8/18/25 Dec-…" at bounding box center [577, 264] width 270 height 196
click at [582, 168] on div "Academic Cabinet Meetings 8/1/25 - 8/31/25 Dec-23 August Completed 8/18/25 Dec-…" at bounding box center [577, 264] width 270 height 196
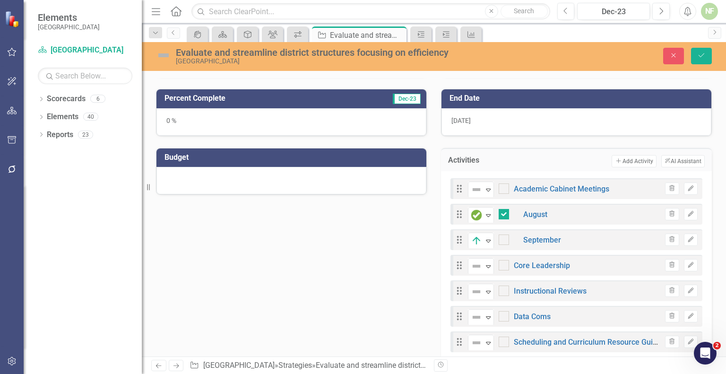
click at [560, 171] on div "Drag Not Defined Expand Academic Cabinet Meetings Trash Edit Drag Completed Exp…" at bounding box center [576, 268] width 271 height 195
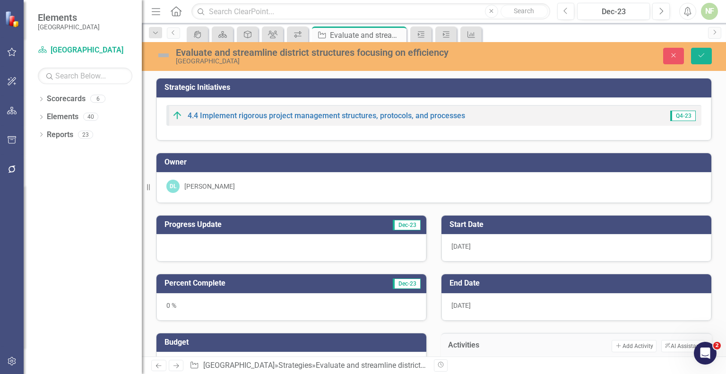
scroll to position [0, 0]
click at [704, 57] on icon "Save" at bounding box center [701, 55] width 9 height 7
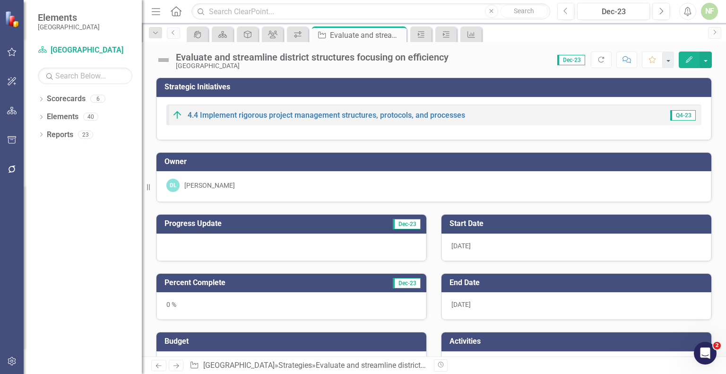
checkbox input "true"
click at [235, 115] on link "4.4 Implement rigorous project management structures, protocols, and processes" at bounding box center [327, 115] width 278 height 9
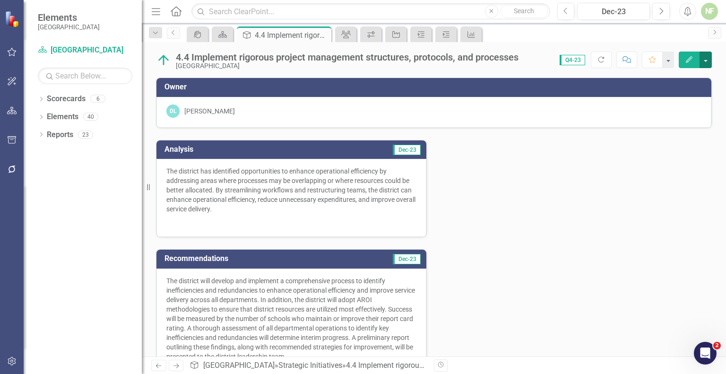
click at [709, 59] on button "button" at bounding box center [706, 60] width 12 height 17
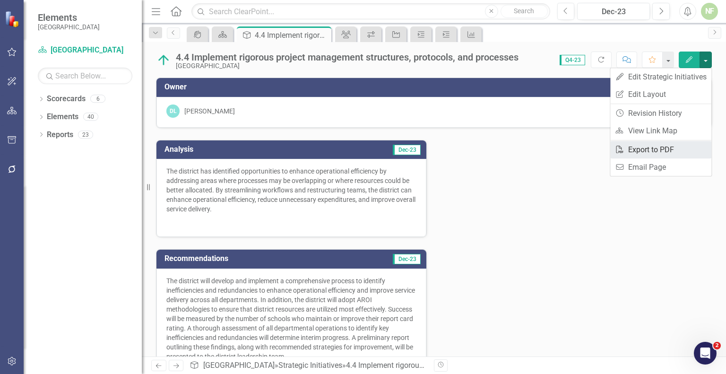
click at [660, 148] on link "PDF Export to PDF" at bounding box center [660, 149] width 101 height 17
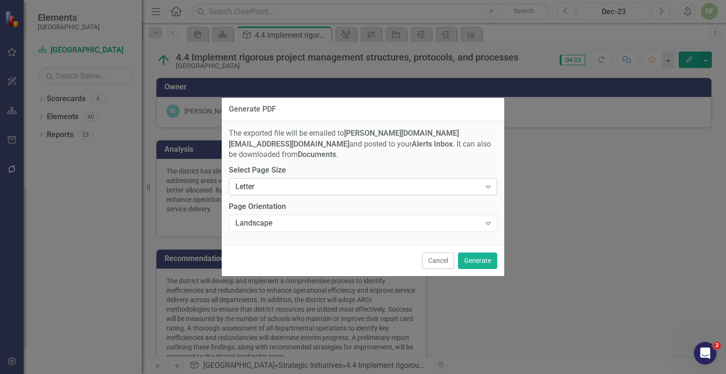
click at [330, 182] on div "Letter" at bounding box center [357, 187] width 245 height 11
click at [307, 218] on div "Landscape" at bounding box center [357, 223] width 245 height 11
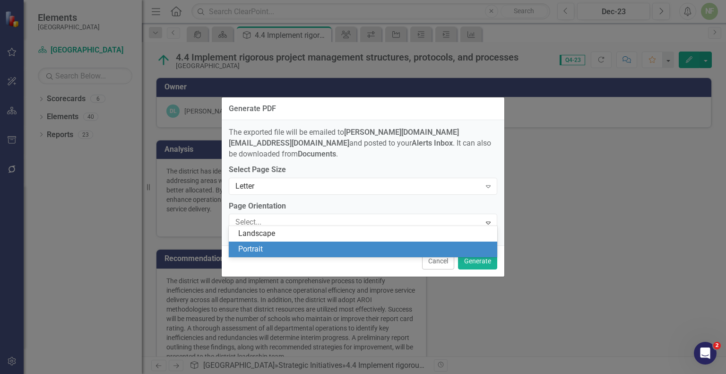
click at [272, 244] on div "Portrait" at bounding box center [364, 249] width 253 height 11
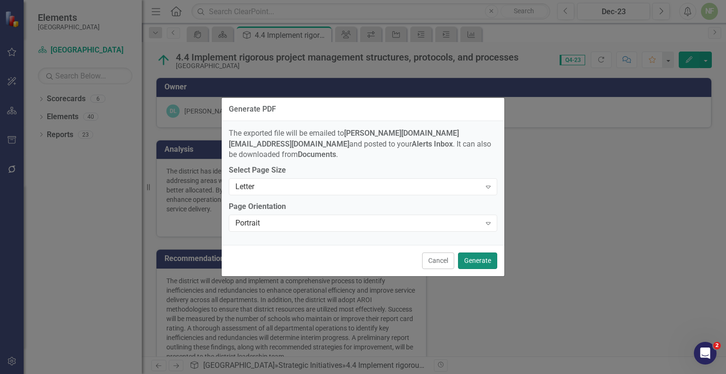
click at [475, 252] on button "Generate" at bounding box center [477, 260] width 39 height 17
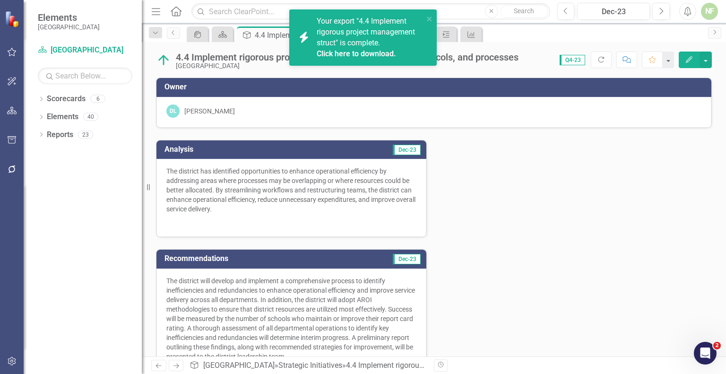
click at [383, 52] on link "Click here to download." at bounding box center [356, 53] width 79 height 9
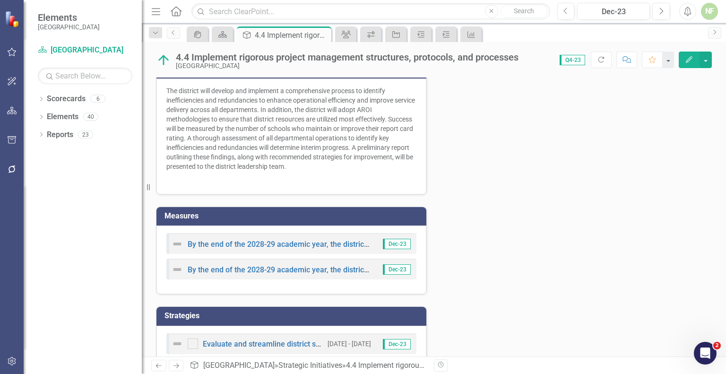
scroll to position [235, 0]
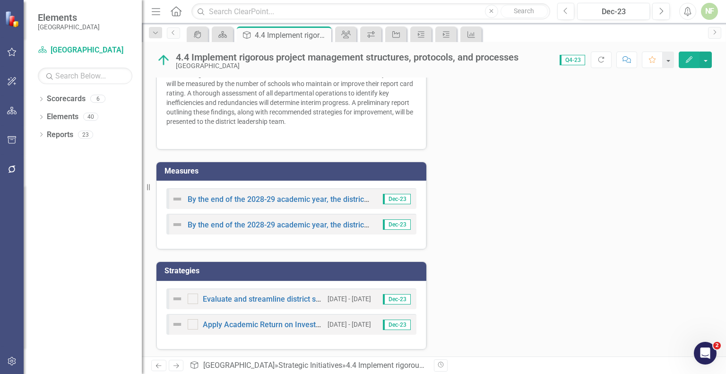
click at [292, 338] on div "Evaluate and streamline district structures focusing on efficiency 8/1/25 - 8/3…" at bounding box center [291, 315] width 270 height 69
click at [259, 293] on div "Evaluate and streamline district structures focusing on efficiency" at bounding box center [247, 298] width 151 height 11
click at [258, 296] on link "Evaluate and streamline district structures focusing on efficiency" at bounding box center [313, 299] width 220 height 9
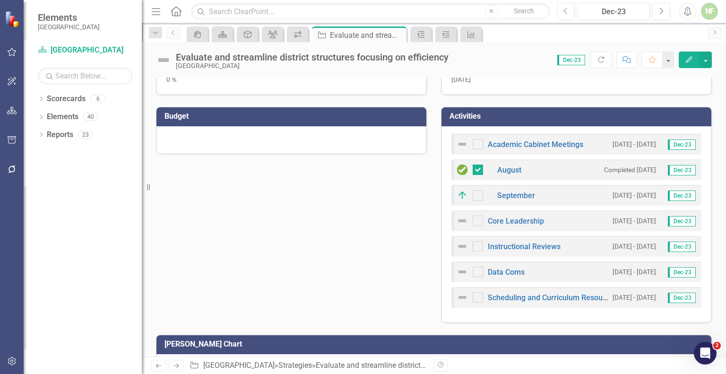
scroll to position [226, 0]
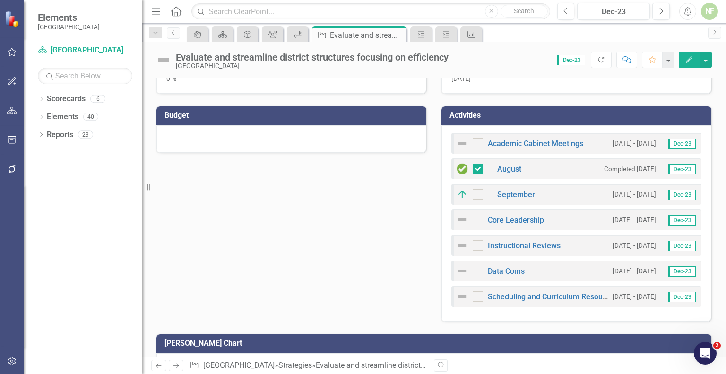
click at [582, 309] on div "Academic Cabinet Meetings 8/1/25 - 8/31/25 Dec-23 August Completed 8/18/25 Dec-…" at bounding box center [577, 223] width 270 height 196
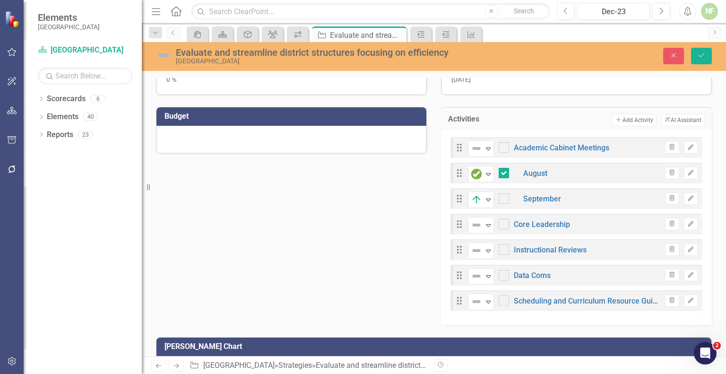
click at [424, 249] on div "Progress Update Dec-23 Percent Complete Dec-23 0 % Budget Start Date 8/1/25 End…" at bounding box center [434, 151] width 570 height 348
click at [706, 57] on button "Save" at bounding box center [701, 56] width 21 height 17
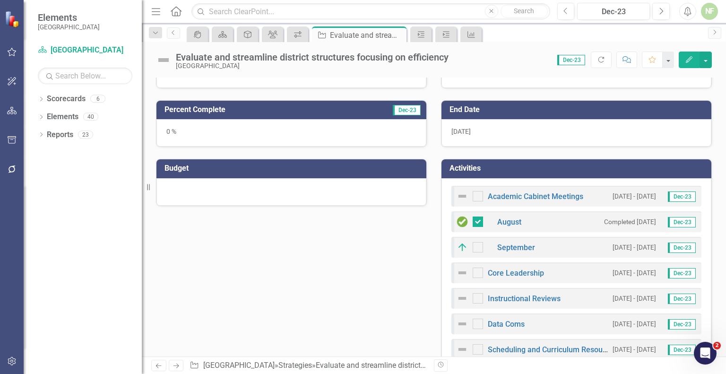
scroll to position [190, 0]
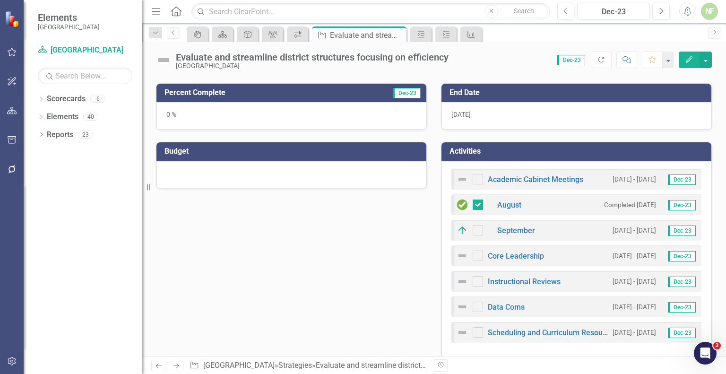
click at [593, 162] on div "Academic Cabinet Meetings 8/1/25 - 8/31/25 Dec-23 August Completed 8/18/25 Dec-…" at bounding box center [577, 259] width 270 height 196
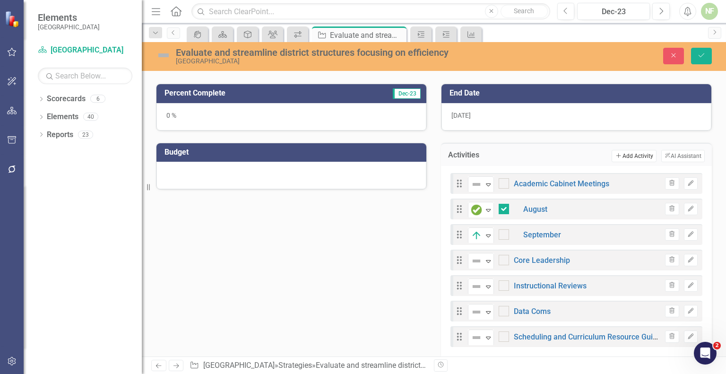
click at [622, 155] on button "Add Add Activity" at bounding box center [634, 156] width 44 height 12
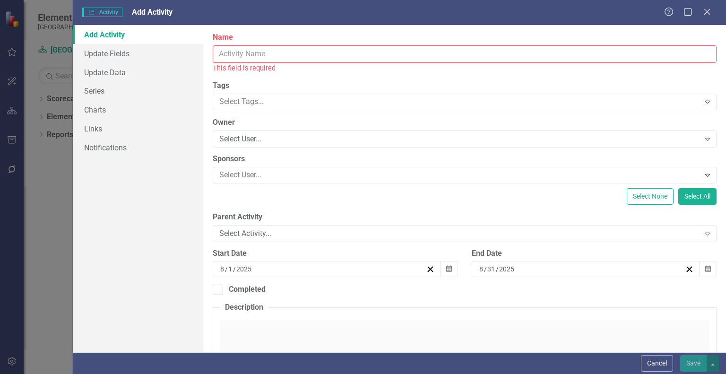
click at [264, 50] on input "Name" at bounding box center [465, 53] width 504 height 17
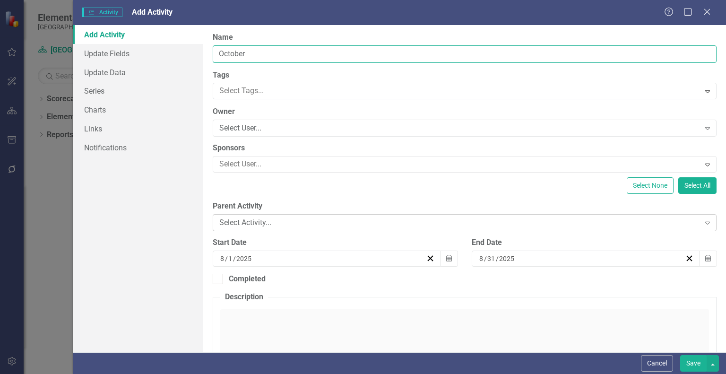
type input "October"
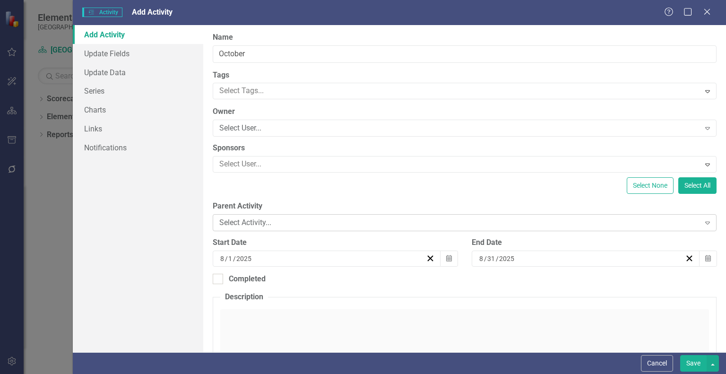
click at [241, 220] on div "Select Activity..." at bounding box center [459, 222] width 480 height 11
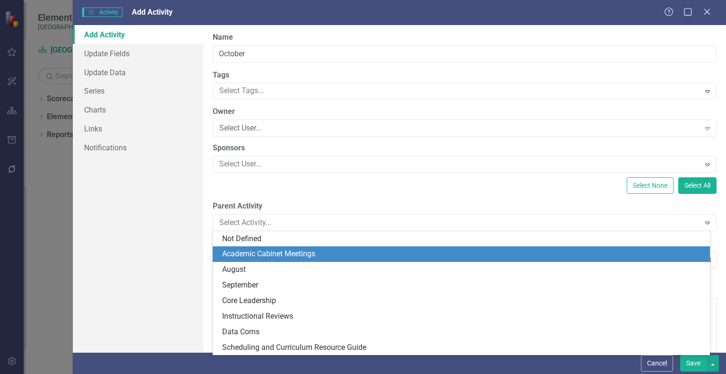
click at [291, 255] on div "Academic Cabinet Meetings" at bounding box center [463, 254] width 482 height 11
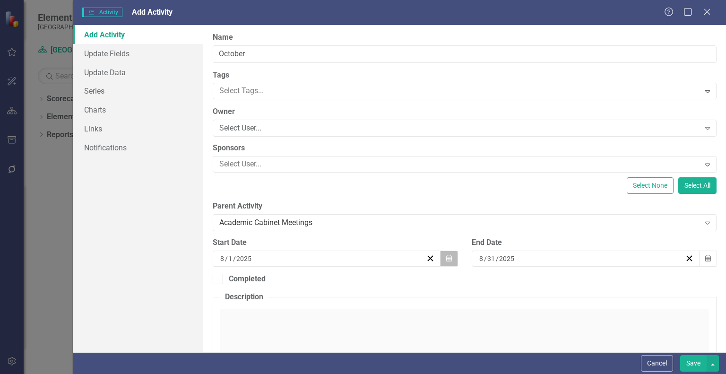
click at [446, 256] on icon "Calendar" at bounding box center [449, 258] width 6 height 7
click at [446, 257] on icon "button" at bounding box center [449, 258] width 6 height 7
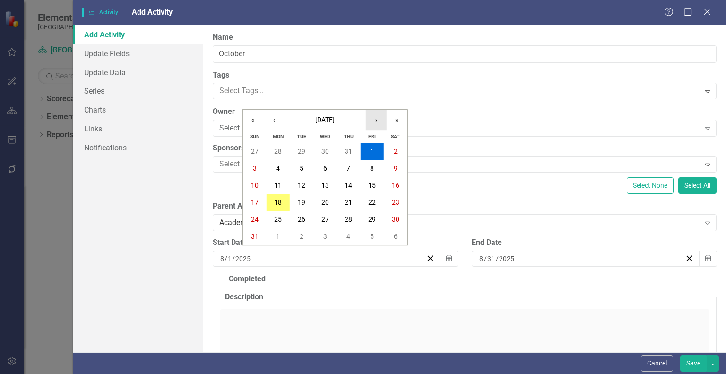
click at [381, 126] on button "›" at bounding box center [376, 120] width 21 height 21
click at [276, 122] on button "‹" at bounding box center [274, 120] width 21 height 21
click at [324, 154] on abbr "1" at bounding box center [325, 152] width 4 height 8
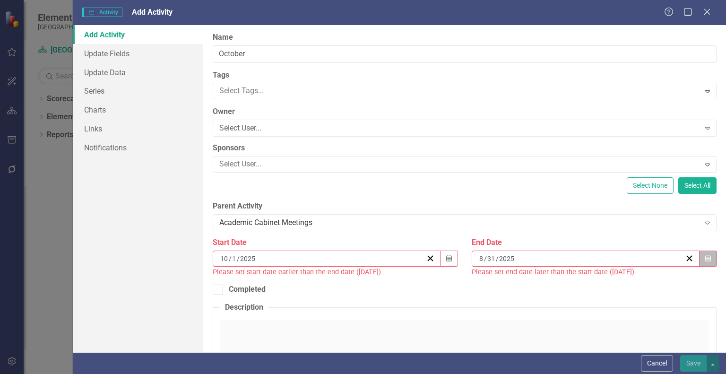
click at [705, 259] on icon "Calendar" at bounding box center [708, 258] width 6 height 7
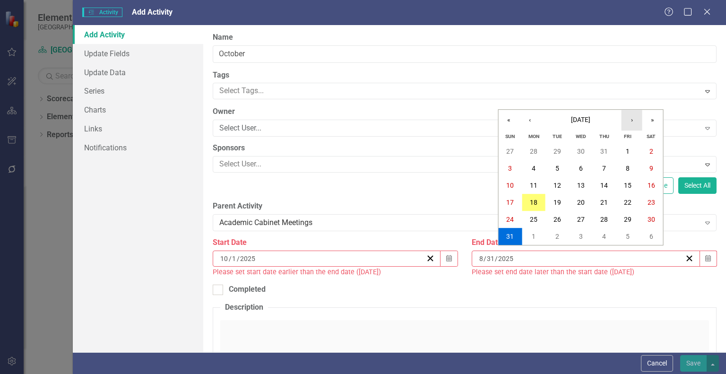
click at [634, 124] on button "›" at bounding box center [632, 120] width 21 height 21
click at [629, 217] on abbr "31" at bounding box center [628, 220] width 8 height 8
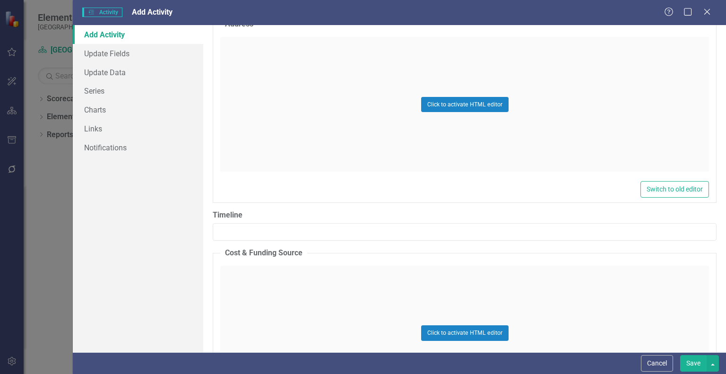
scroll to position [666, 0]
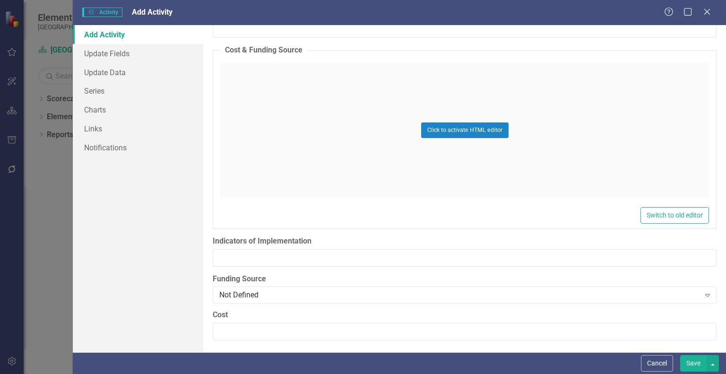
click at [691, 363] on button "Save" at bounding box center [693, 363] width 26 height 17
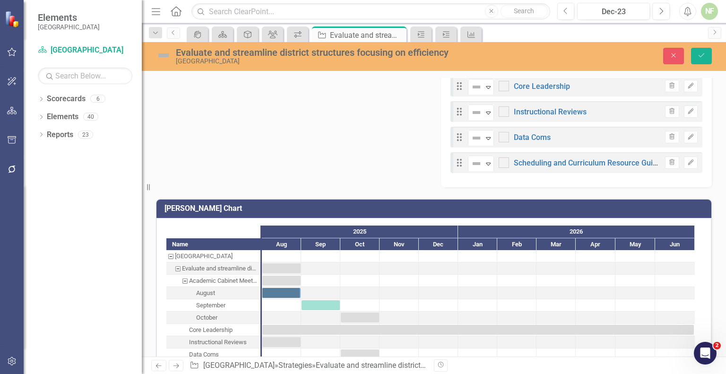
scroll to position [390, 0]
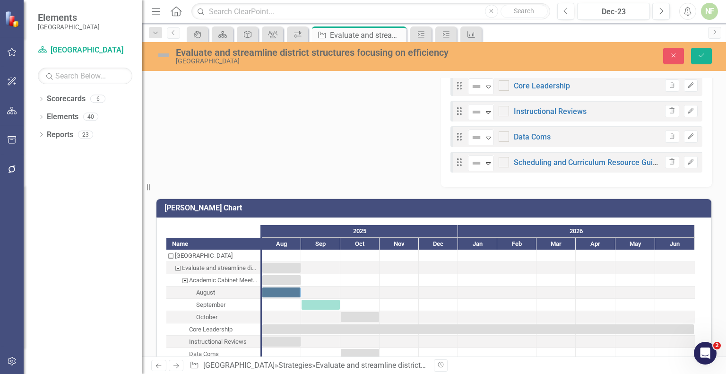
checkbox input "true"
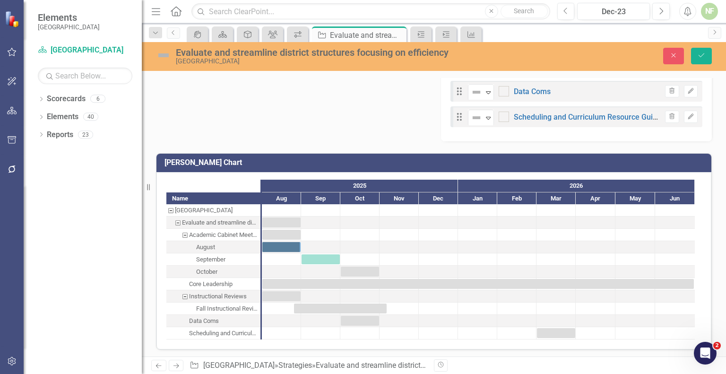
scroll to position [461, 0]
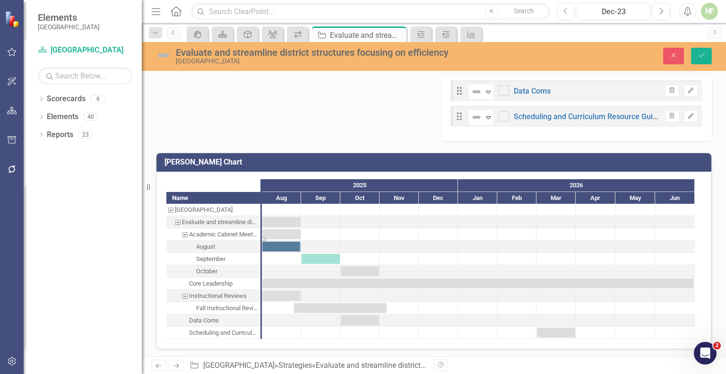
click at [268, 233] on div "Task: Start date: 2025-08-01 End date: 2025-08-31" at bounding box center [281, 234] width 38 height 10
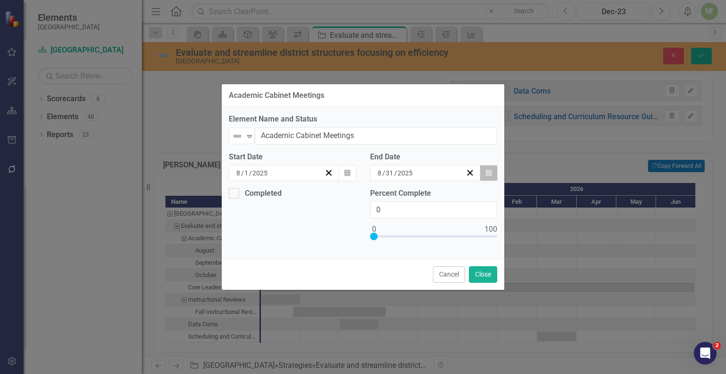
click at [490, 169] on button "Calendar" at bounding box center [489, 173] width 18 height 16
click at [414, 171] on div "8 / 31 / 2025" at bounding box center [420, 172] width 89 height 9
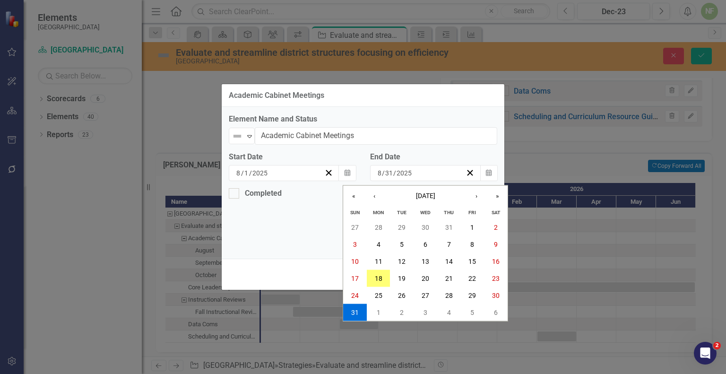
click at [409, 174] on input "2025" at bounding box center [404, 172] width 16 height 9
type input "2026"
click at [380, 171] on input "8" at bounding box center [379, 172] width 5 height 9
type input "05"
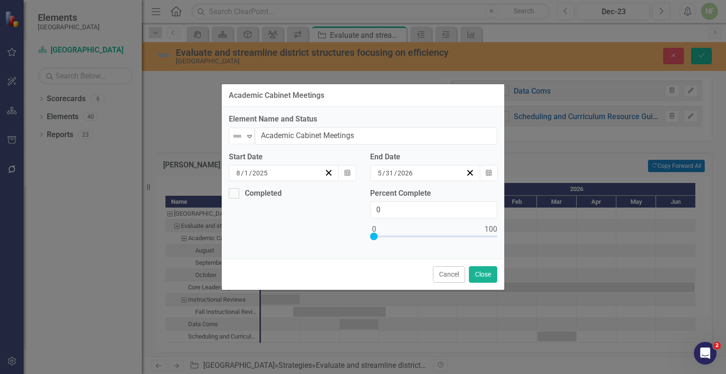
click at [291, 264] on div "Cancel Close" at bounding box center [363, 274] width 283 height 31
click at [488, 271] on button "Close" at bounding box center [483, 274] width 28 height 17
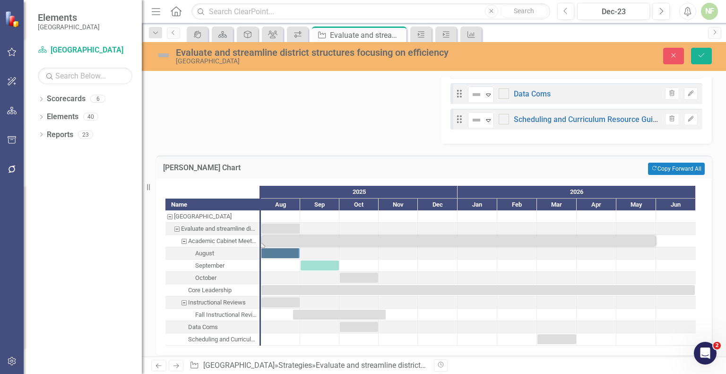
scroll to position [464, 0]
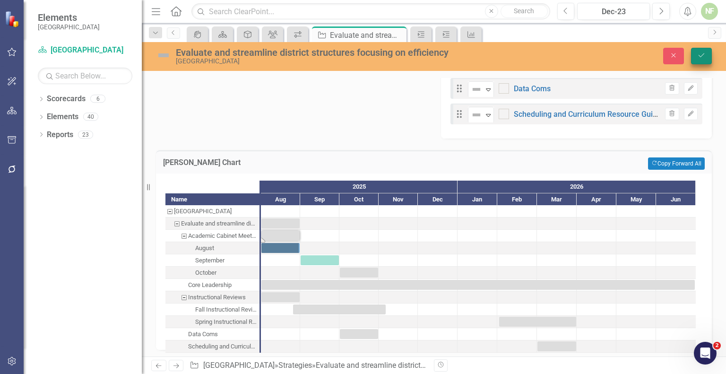
checkbox input "true"
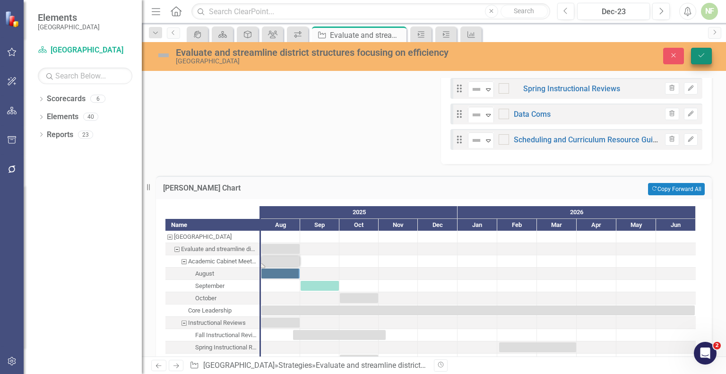
scroll to position [489, 0]
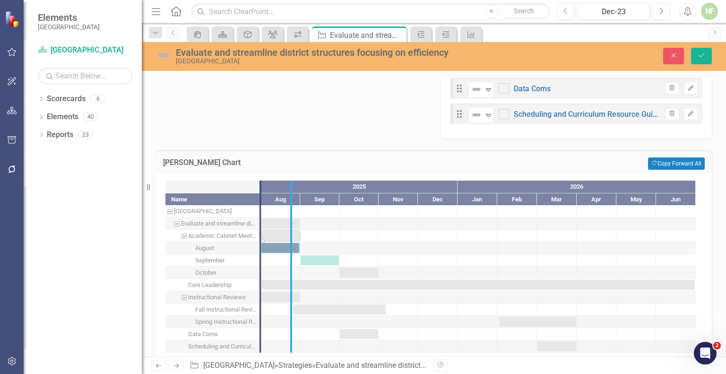
drag, startPoint x: 258, startPoint y: 261, endPoint x: 295, endPoint y: 259, distance: 37.4
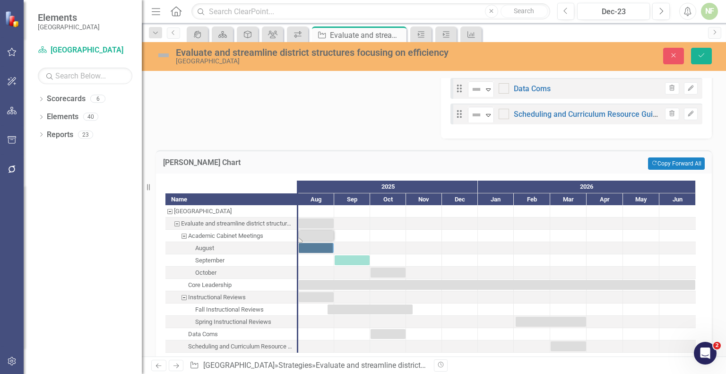
scroll to position [502, 0]
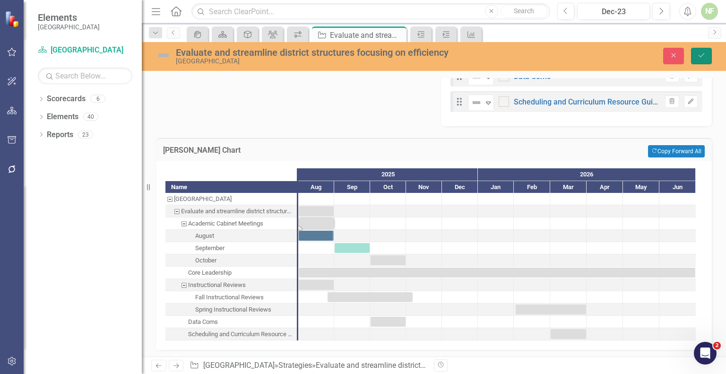
click at [703, 57] on icon "Save" at bounding box center [701, 55] width 9 height 7
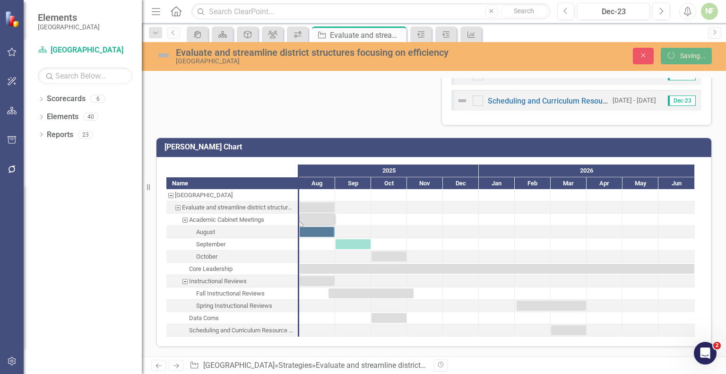
scroll to position [497, 0]
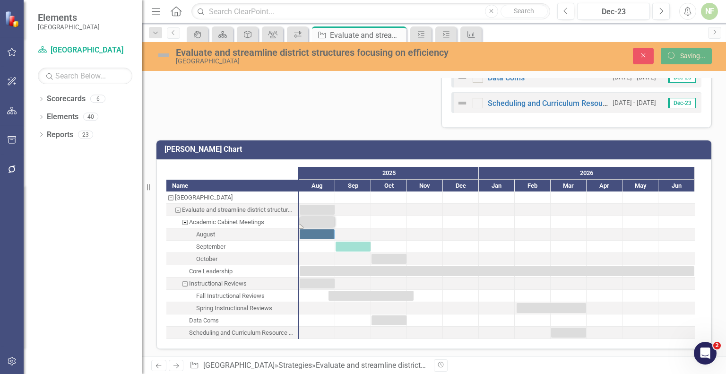
checkbox input "false"
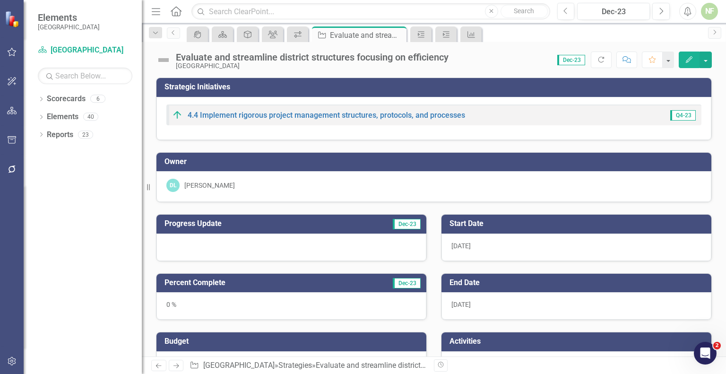
checkbox input "true"
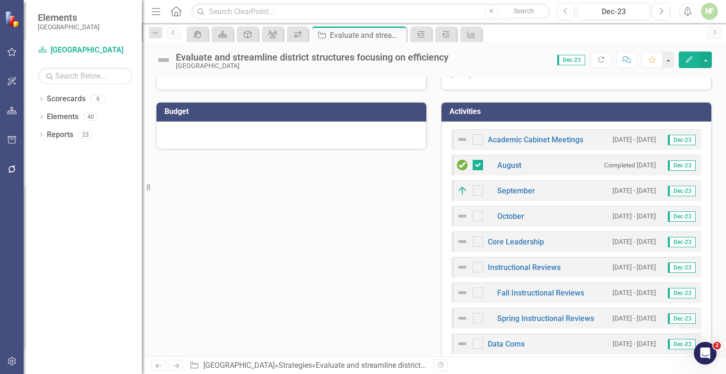
scroll to position [210, 0]
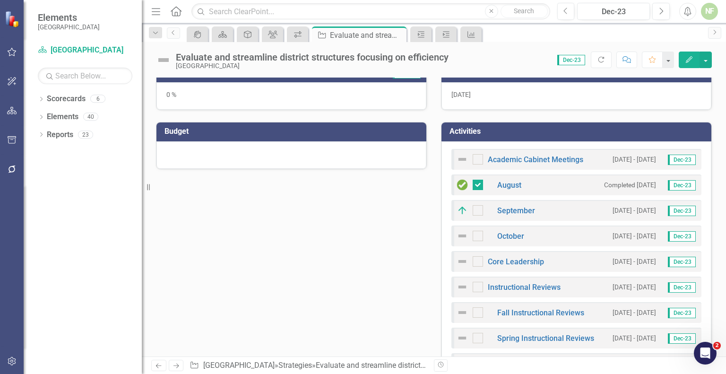
click at [645, 146] on div "Academic Cabinet Meetings 8/1/25 - 8/31/25 Dec-23 August Completed 8/18/25 Dec-…" at bounding box center [577, 277] width 270 height 273
click at [635, 145] on div "Academic Cabinet Meetings 8/1/25 - 8/31/25 Dec-23 August Completed 8/18/25 Dec-…" at bounding box center [577, 277] width 270 height 273
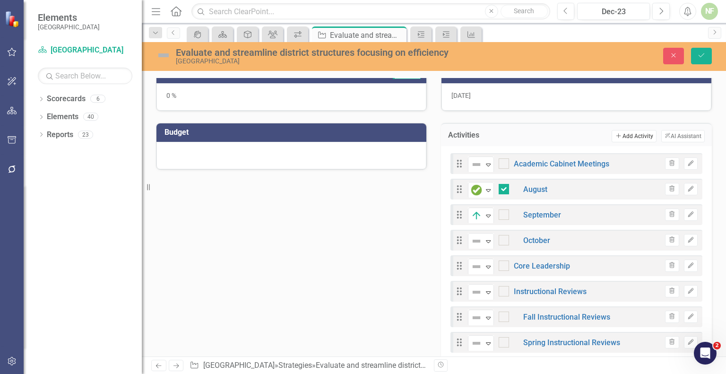
click at [625, 134] on button "Add Add Activity" at bounding box center [634, 136] width 44 height 12
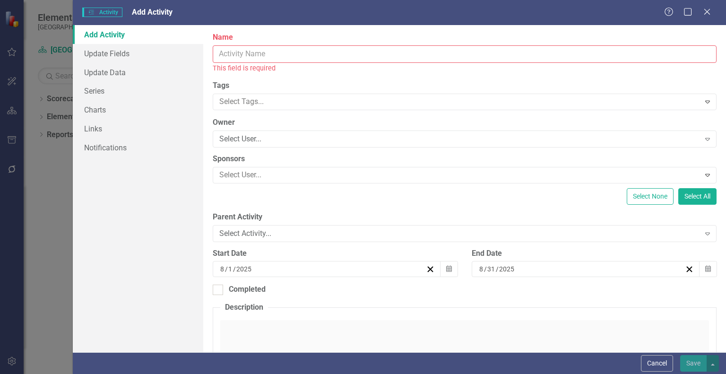
click at [263, 52] on input "Name" at bounding box center [465, 53] width 504 height 17
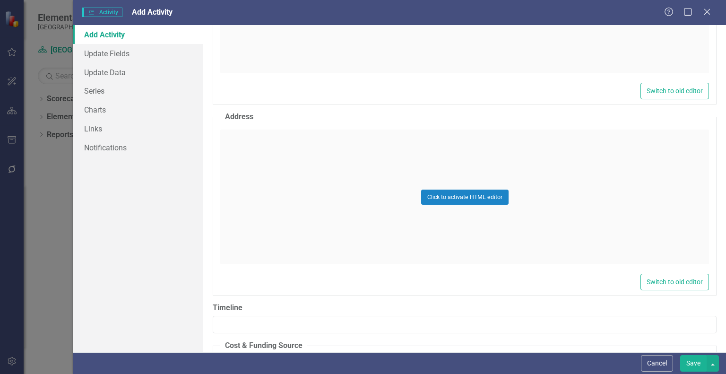
scroll to position [235, 0]
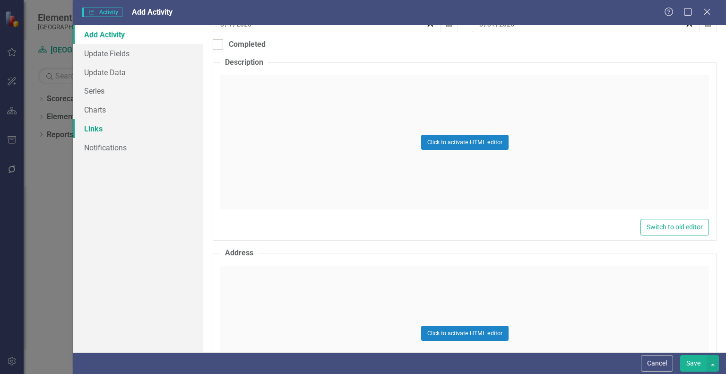
type input "BCSD Continuum"
click at [102, 125] on link "Links" at bounding box center [138, 128] width 130 height 19
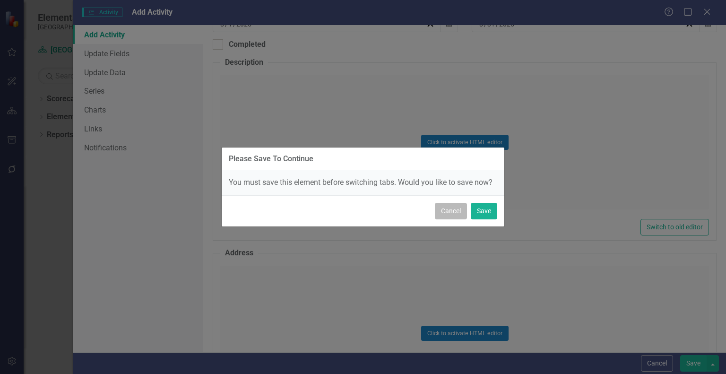
click at [454, 211] on button "Cancel" at bounding box center [451, 211] width 32 height 17
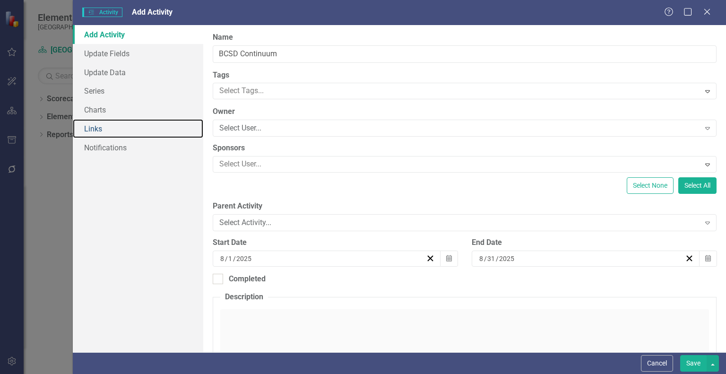
scroll to position [0, 0]
click at [705, 260] on icon "Calendar" at bounding box center [708, 258] width 6 height 7
drag, startPoint x: 509, startPoint y: 259, endPoint x: 501, endPoint y: 256, distance: 8.1
click at [501, 256] on input "2025" at bounding box center [507, 258] width 17 height 9
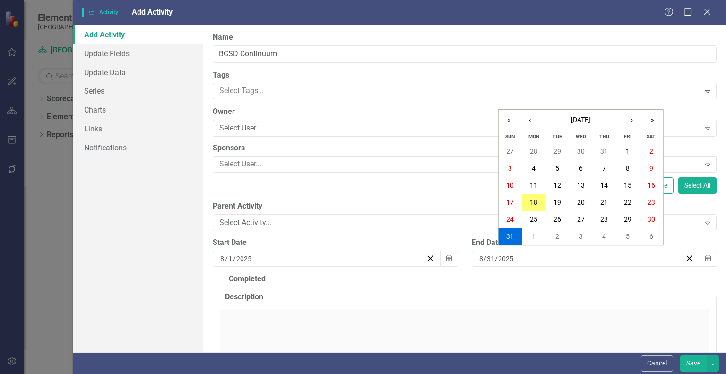
click at [501, 256] on input "2025" at bounding box center [506, 258] width 16 height 9
type input "2026"
click at [480, 254] on input "8" at bounding box center [481, 258] width 5 height 9
type input "5"
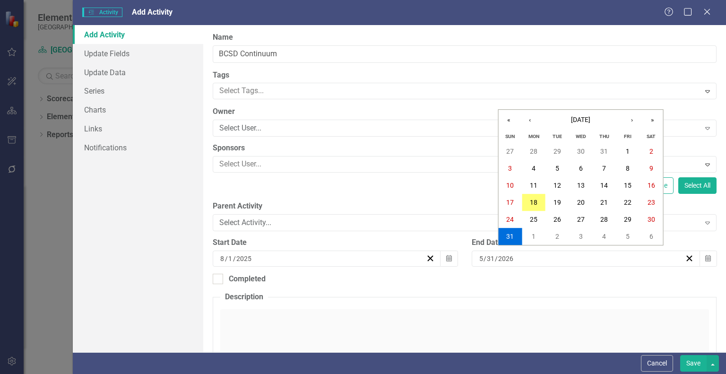
click at [704, 272] on div "End Date 2025-08-31 5 / 31 / 2026 « ‹ August 2025 › » Sun Mon Tue Wed Thu Fri S…" at bounding box center [594, 255] width 259 height 36
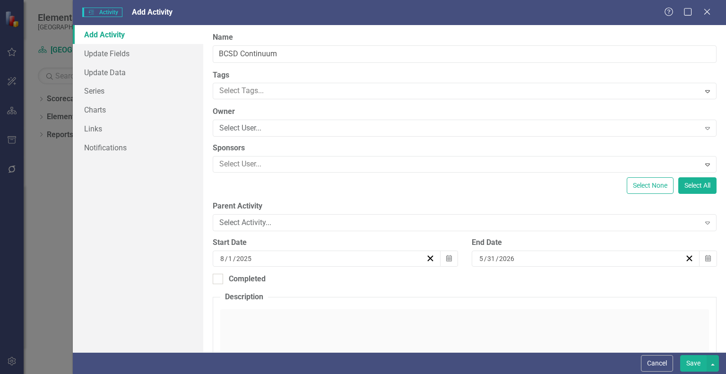
click at [695, 363] on button "Save" at bounding box center [693, 363] width 26 height 17
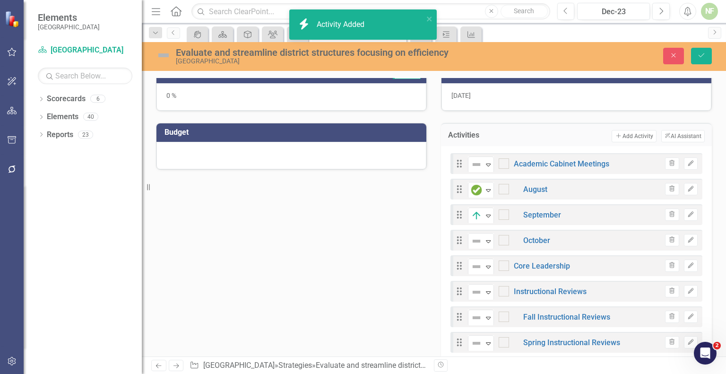
checkbox input "true"
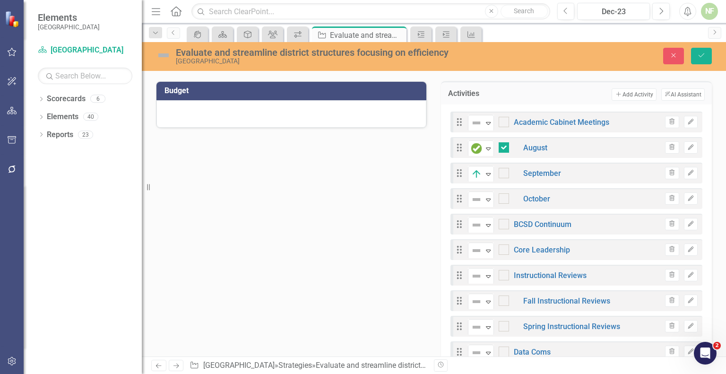
scroll to position [251, 0]
click at [629, 90] on button "Add Add Activity" at bounding box center [634, 95] width 44 height 12
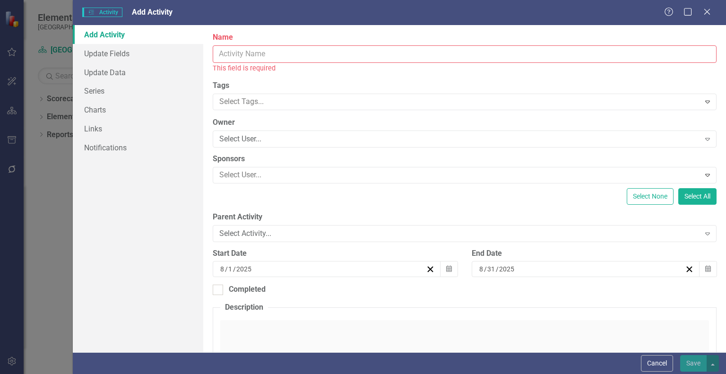
click at [231, 57] on input "Name" at bounding box center [465, 53] width 504 height 17
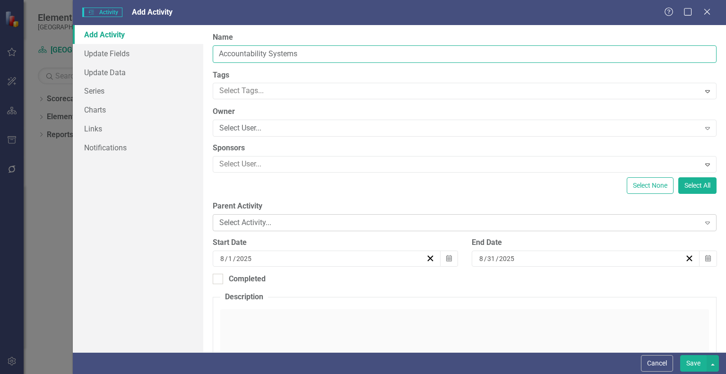
type input "Accountability Systems"
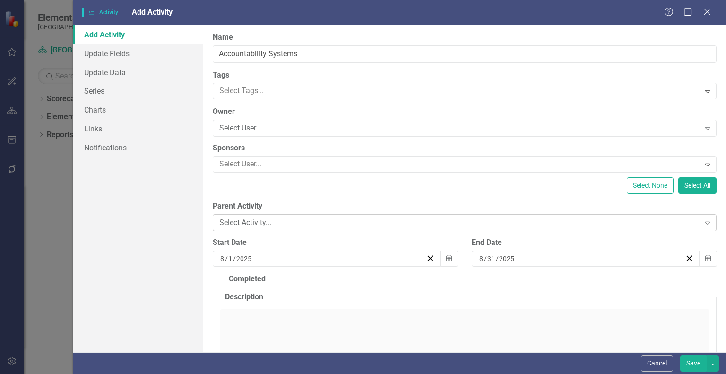
click at [372, 219] on div "Select Activity..." at bounding box center [459, 222] width 480 height 11
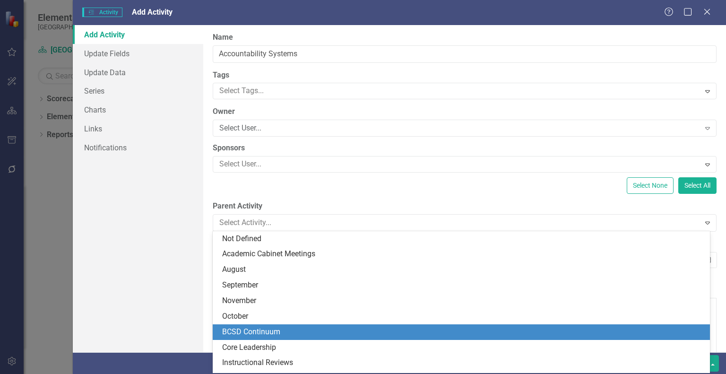
scroll to position [60, 0]
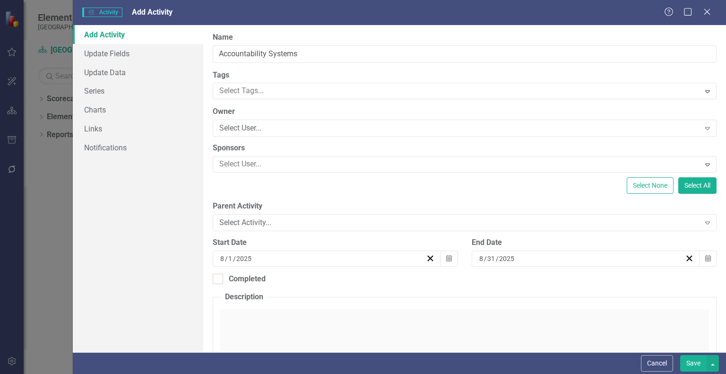
click at [345, 198] on div "ClearPoint Can Do More! How ClearPoint Can Help Close Enterprise plans can auto…" at bounding box center [464, 188] width 523 height 327
click at [479, 257] on input "8" at bounding box center [481, 258] width 5 height 9
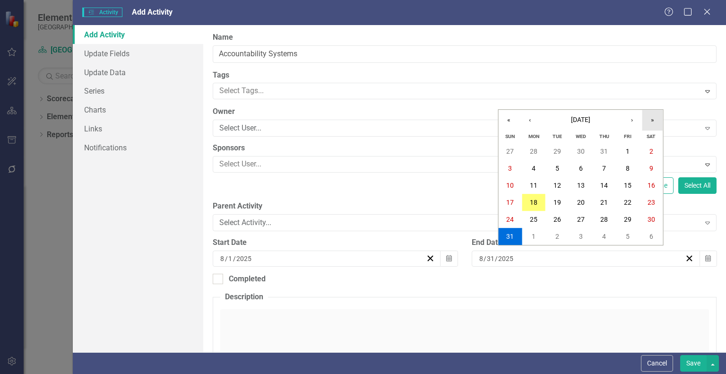
click at [647, 118] on button "»" at bounding box center [653, 120] width 21 height 21
click at [531, 118] on button "‹" at bounding box center [530, 120] width 21 height 21
click at [633, 181] on button "19" at bounding box center [628, 185] width 24 height 17
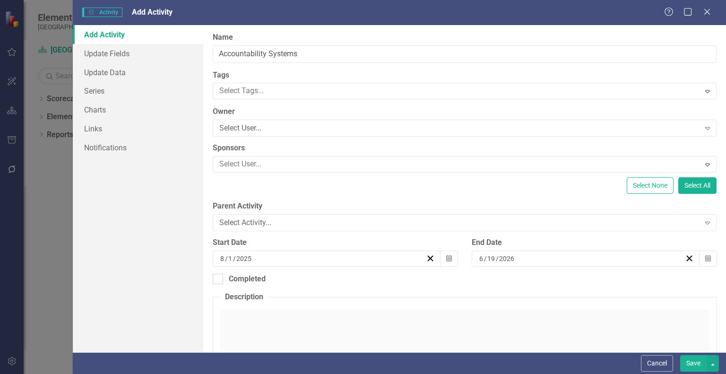
click at [696, 363] on button "Save" at bounding box center [693, 363] width 26 height 17
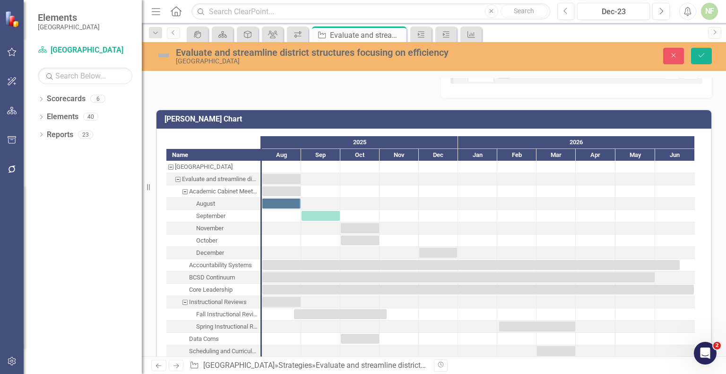
scroll to position [651, 0]
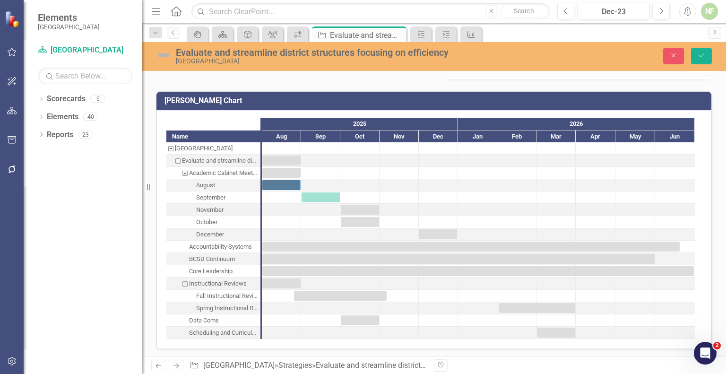
click at [247, 247] on div "Accountability Systems" at bounding box center [220, 247] width 63 height 12
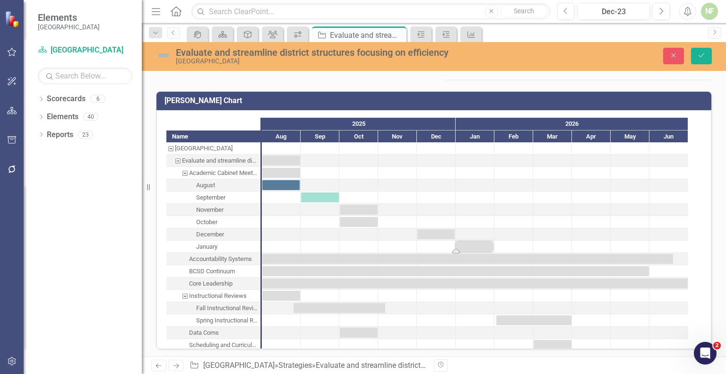
checkbox input "true"
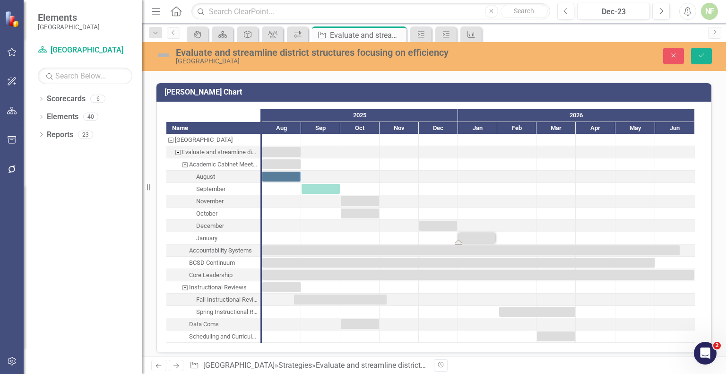
scroll to position [688, 0]
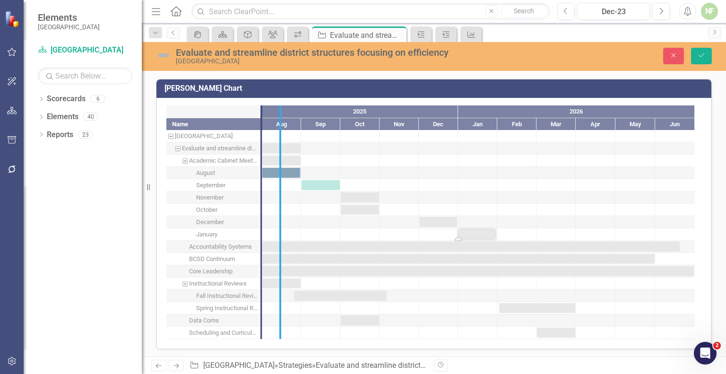
drag, startPoint x: 259, startPoint y: 242, endPoint x: 279, endPoint y: 239, distance: 20.1
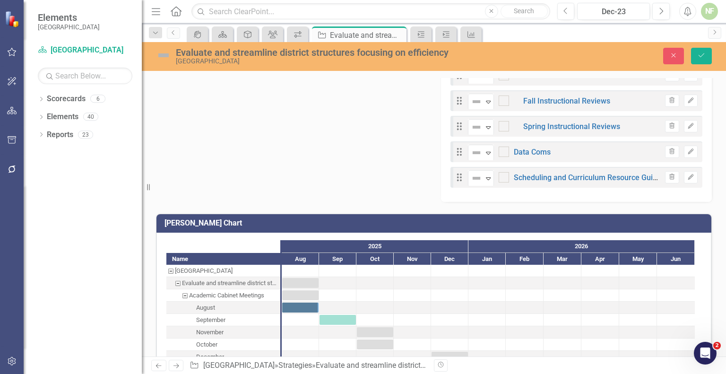
scroll to position [536, 0]
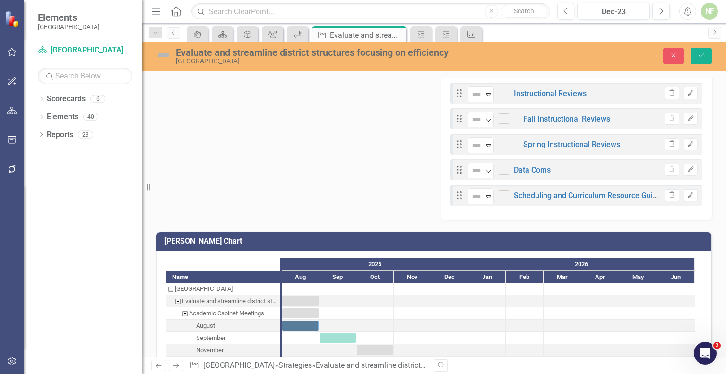
click at [555, 211] on div "Drag Not Defined Expand Academic Cabinet Meetings Trash Edit Drag Completed Exp…" at bounding box center [576, 20] width 271 height 400
click at [498, 215] on div "Drag Not Defined Expand Academic Cabinet Meetings Trash Edit Drag Completed Exp…" at bounding box center [576, 20] width 271 height 400
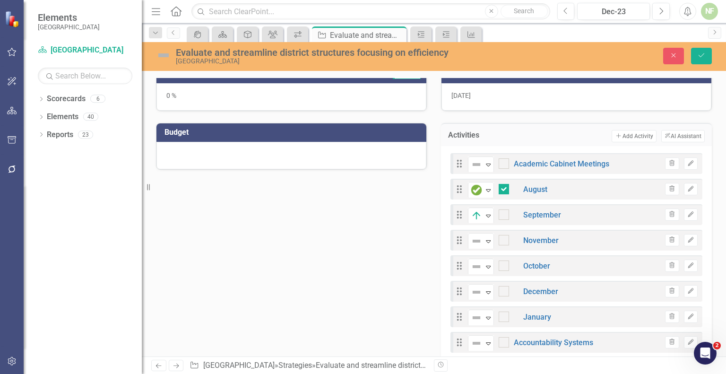
scroll to position [208, 0]
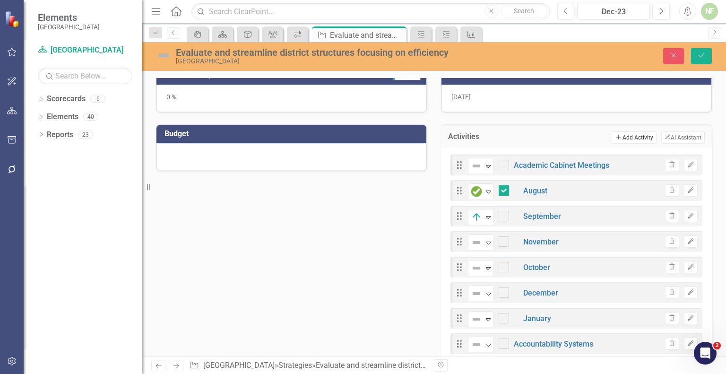
click at [639, 136] on button "Add Add Activity" at bounding box center [634, 137] width 44 height 12
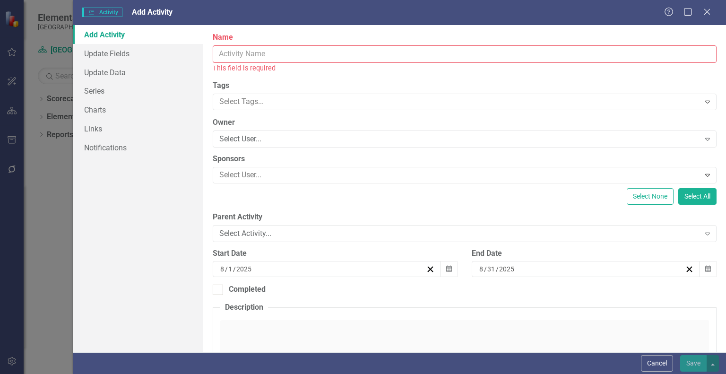
click at [595, 56] on input "Name" at bounding box center [465, 53] width 504 height 17
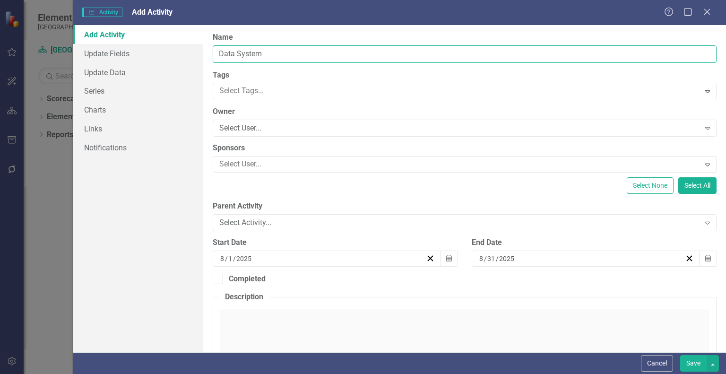
type input "Data Systems"
checkbox input "true"
type input "Data Systems"
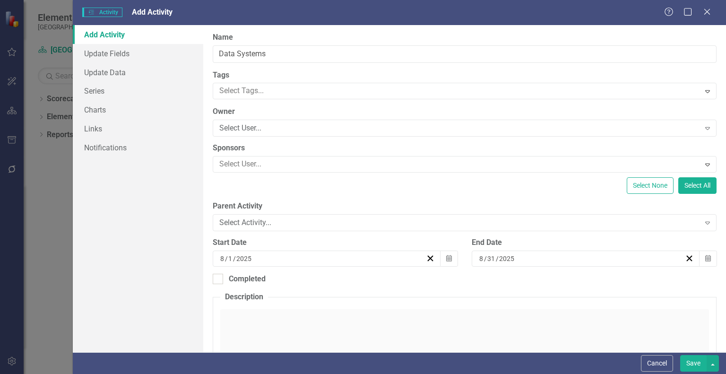
click at [690, 367] on button "Save" at bounding box center [693, 363] width 26 height 17
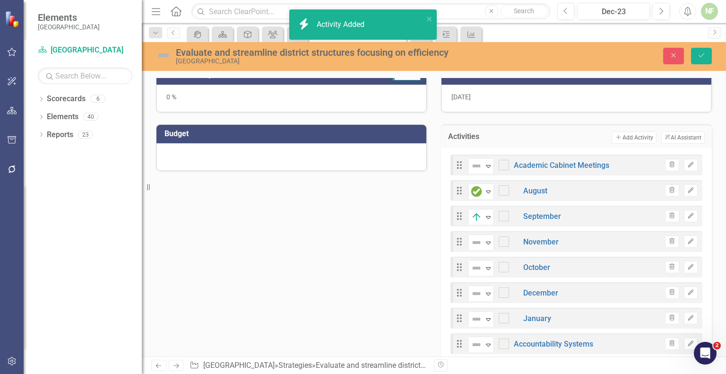
checkbox input "true"
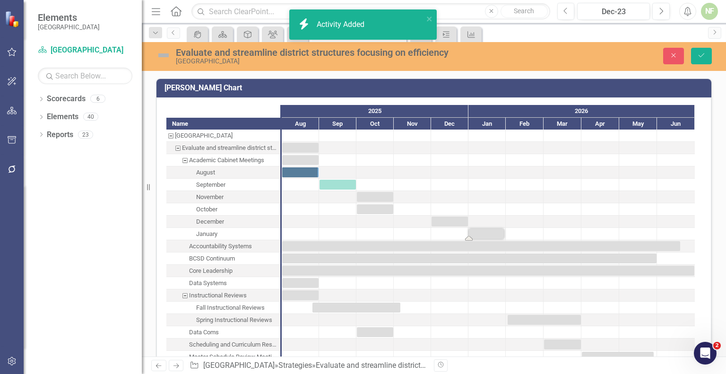
scroll to position [764, 0]
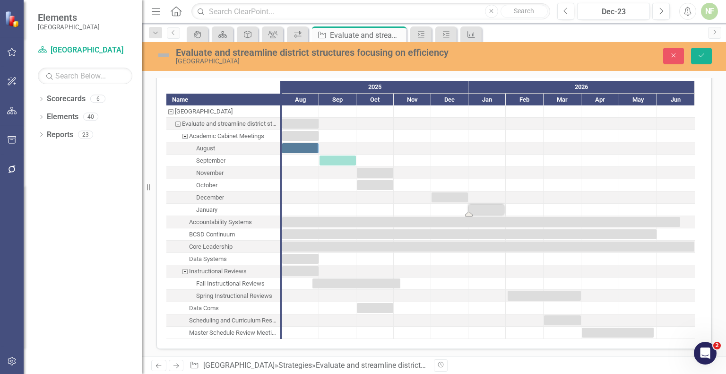
click at [202, 306] on div "Data Coms" at bounding box center [204, 308] width 30 height 12
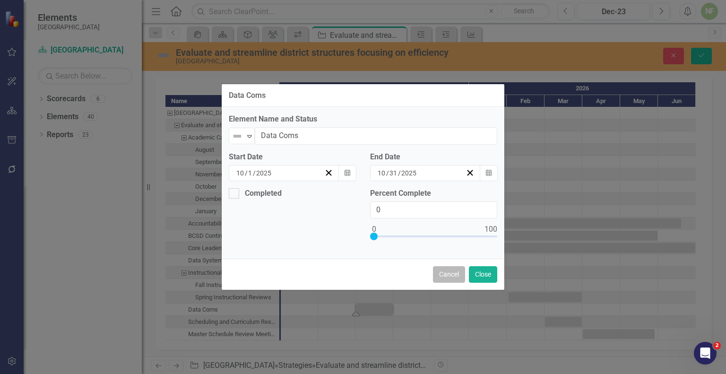
click at [444, 275] on button "Cancel" at bounding box center [449, 274] width 32 height 17
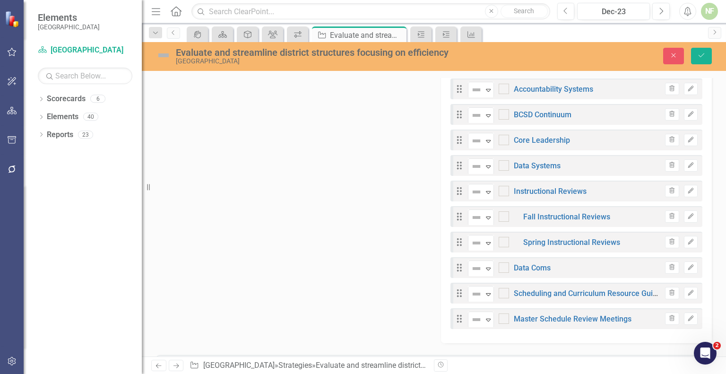
scroll to position [460, 0]
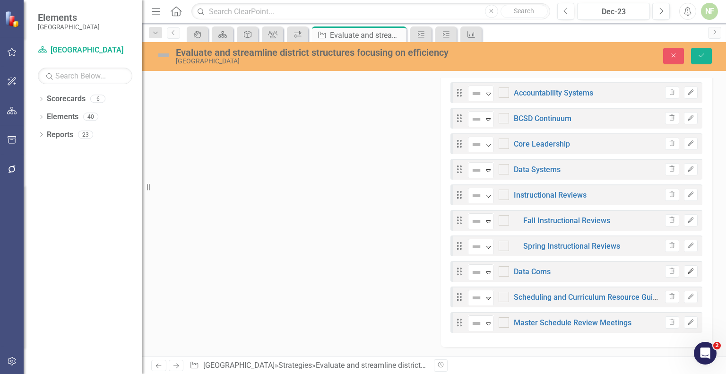
click at [688, 270] on button "Edit" at bounding box center [691, 271] width 14 height 12
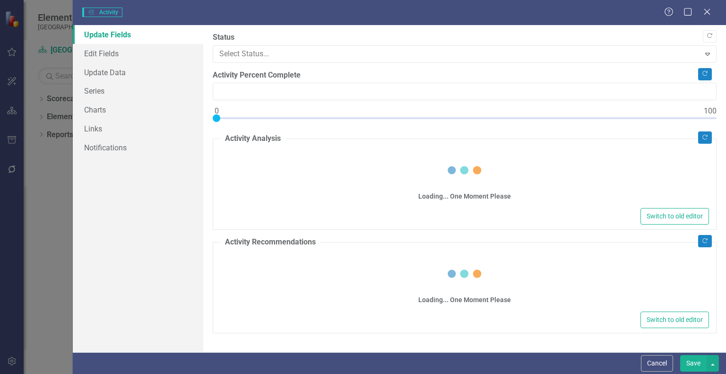
type input "0"
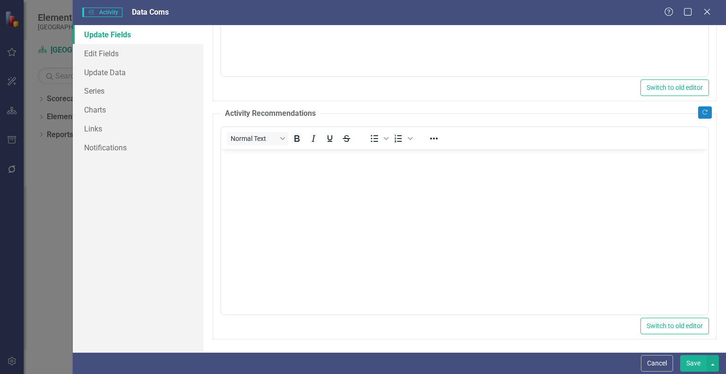
scroll to position [0, 0]
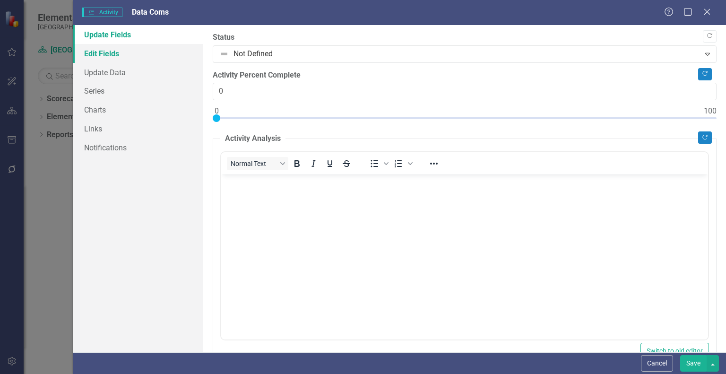
click at [95, 56] on link "Edit Fields" at bounding box center [138, 53] width 130 height 19
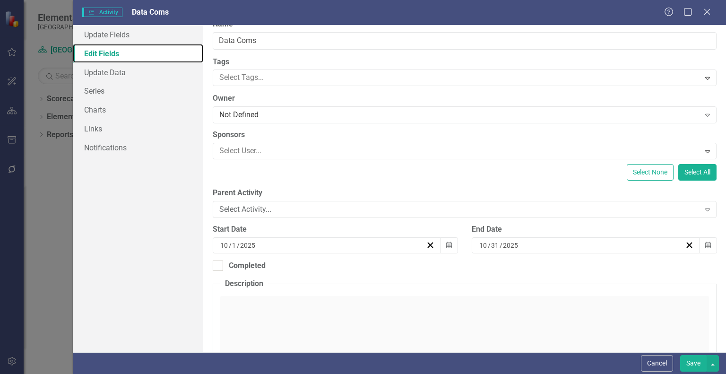
scroll to position [9, 0]
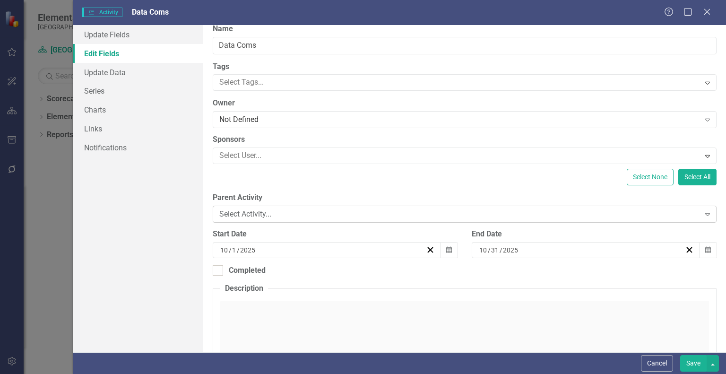
click at [339, 215] on div "Select Activity..." at bounding box center [459, 214] width 480 height 11
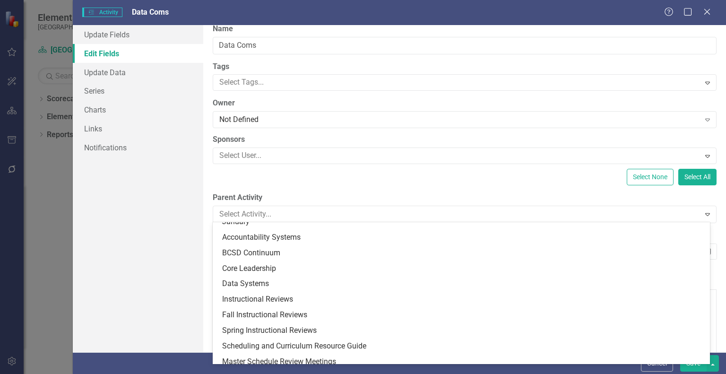
scroll to position [122, 0]
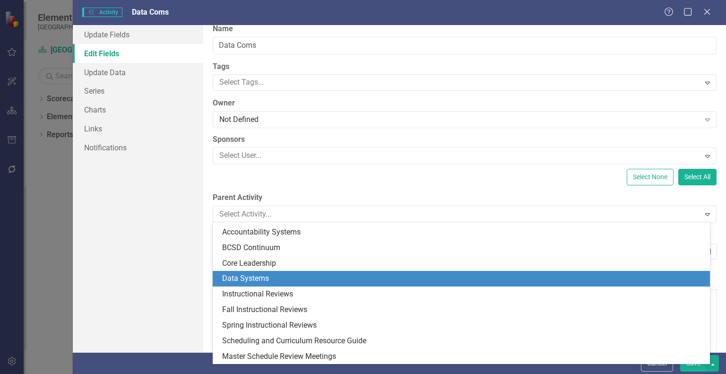
click at [293, 279] on div "Data Systems" at bounding box center [463, 278] width 482 height 11
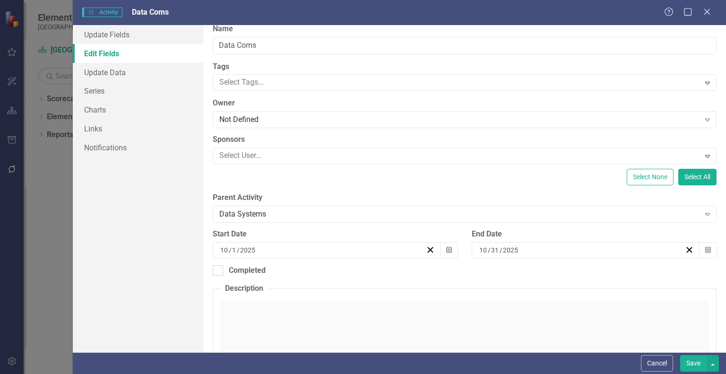
click at [693, 362] on button "Save" at bounding box center [693, 363] width 26 height 17
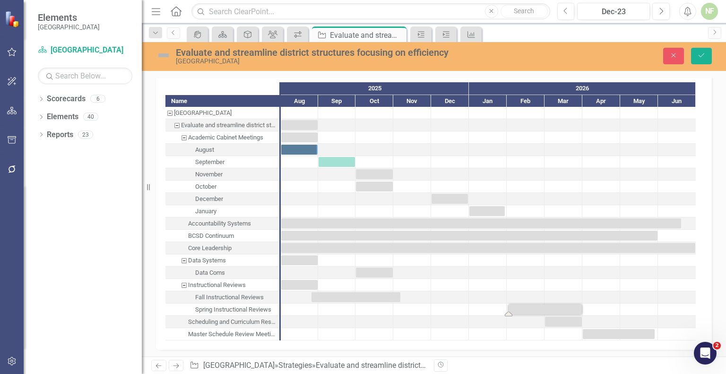
scroll to position [662, 0]
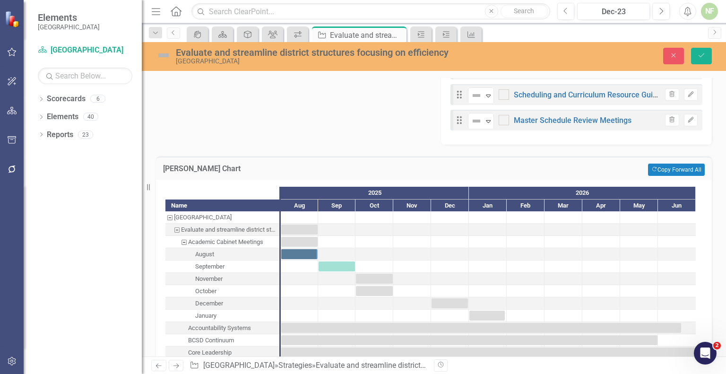
checkbox input "true"
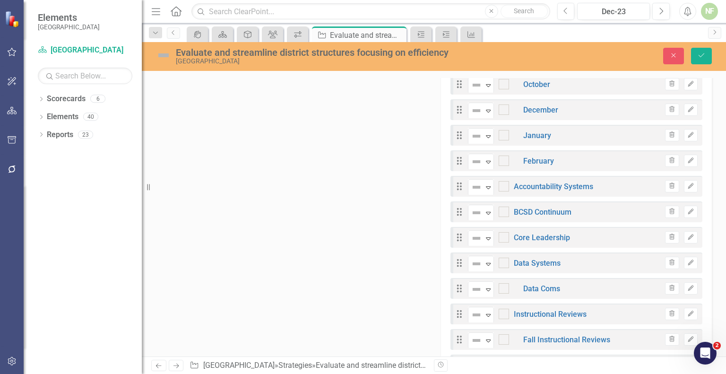
scroll to position [246, 0]
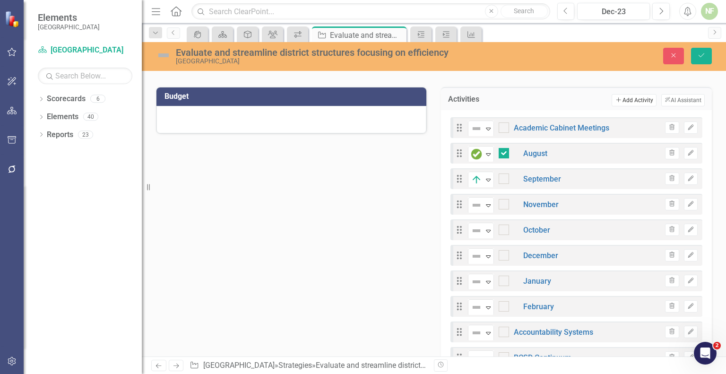
click at [630, 100] on button "Add Add Activity" at bounding box center [634, 100] width 44 height 12
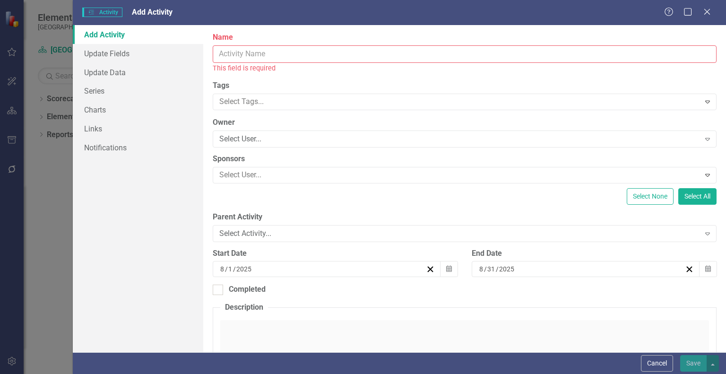
click at [249, 54] on input "Name" at bounding box center [465, 53] width 504 height 17
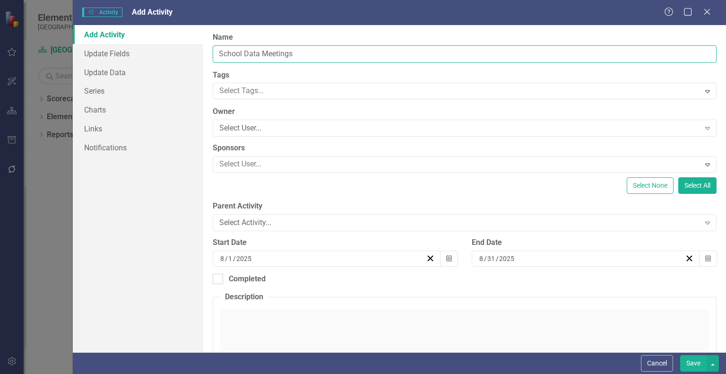
type input "School Data Meetings"
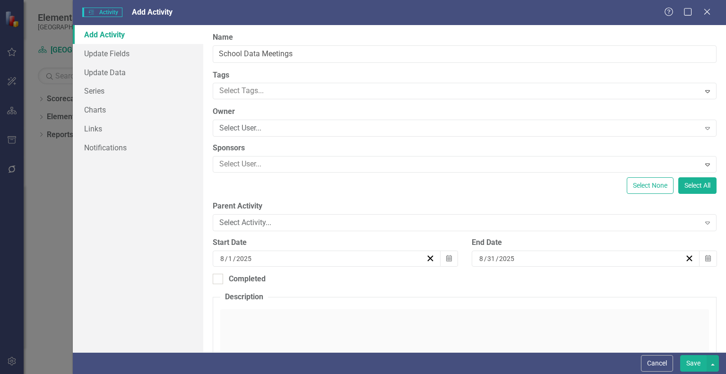
click at [644, 258] on div "8 / 31 / 2025" at bounding box center [581, 258] width 207 height 9
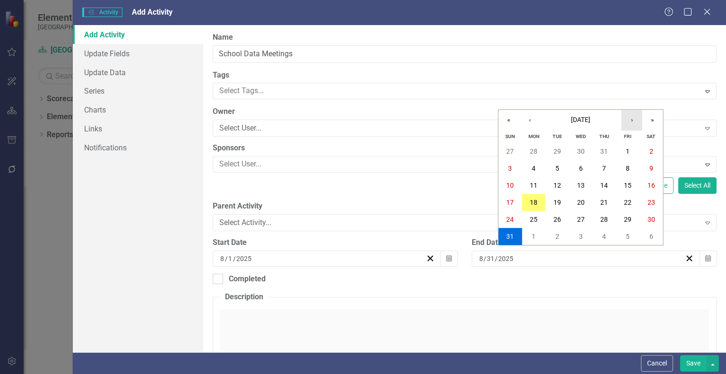
click at [632, 122] on button "›" at bounding box center [632, 120] width 21 height 21
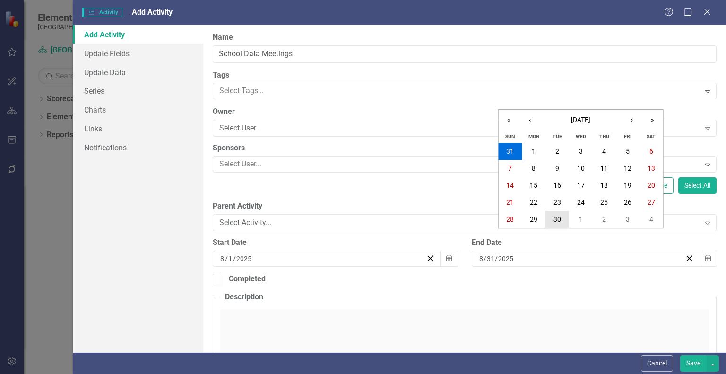
click at [556, 218] on abbr "30" at bounding box center [558, 220] width 8 height 8
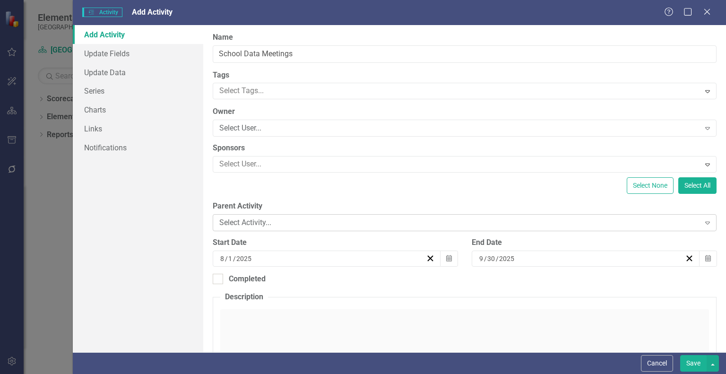
click at [248, 223] on div "Select Activity..." at bounding box center [459, 222] width 480 height 11
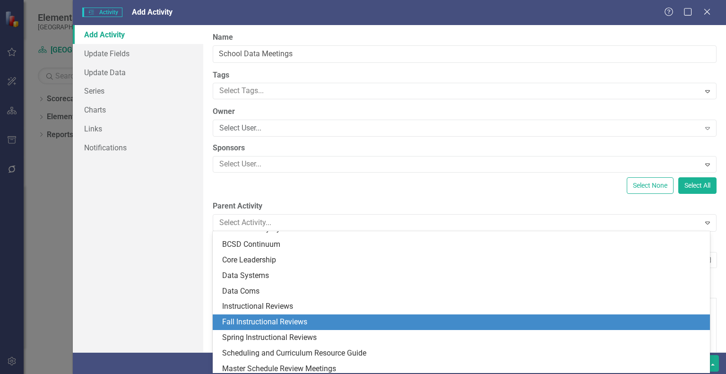
scroll to position [153, 0]
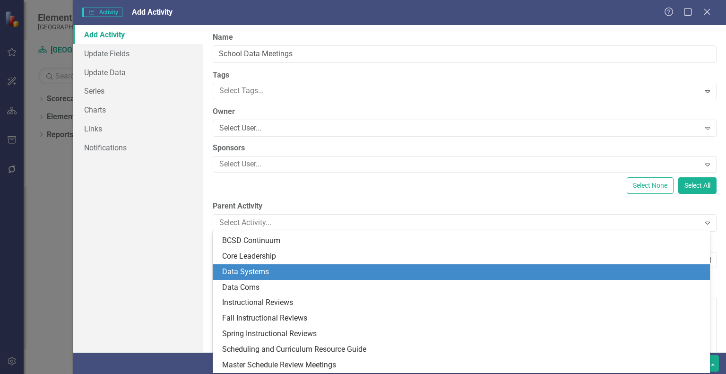
click at [257, 270] on div "Data Systems" at bounding box center [463, 272] width 482 height 11
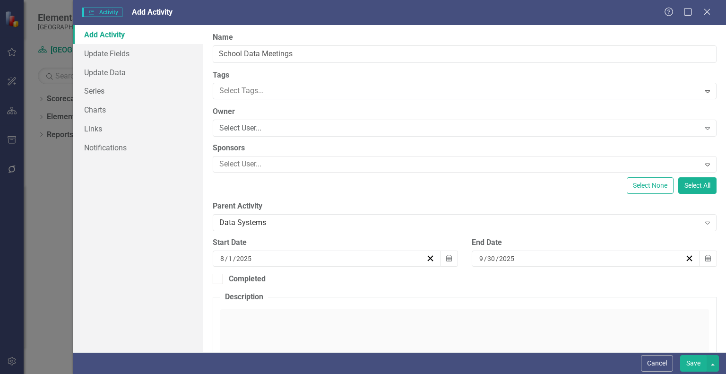
click at [690, 364] on button "Save" at bounding box center [693, 363] width 26 height 17
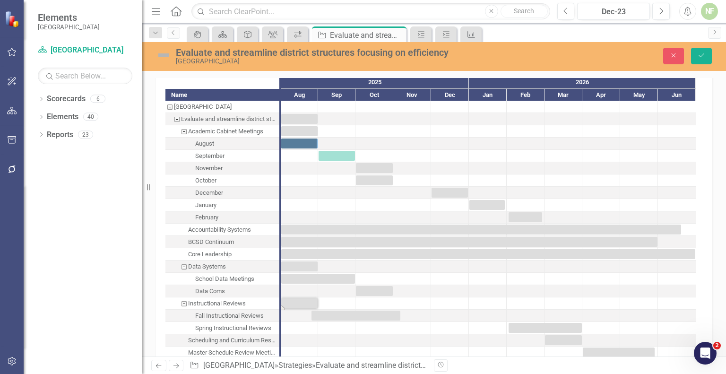
scroll to position [842, 0]
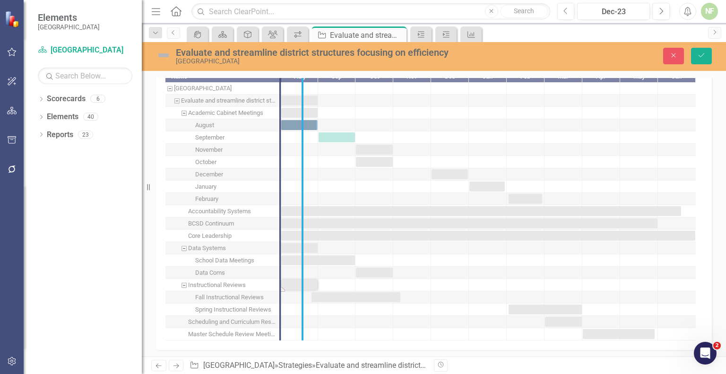
drag, startPoint x: 280, startPoint y: 198, endPoint x: 303, endPoint y: 200, distance: 22.3
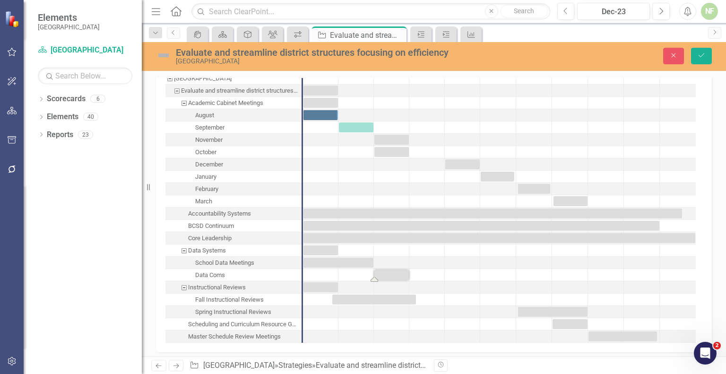
scroll to position [880, 0]
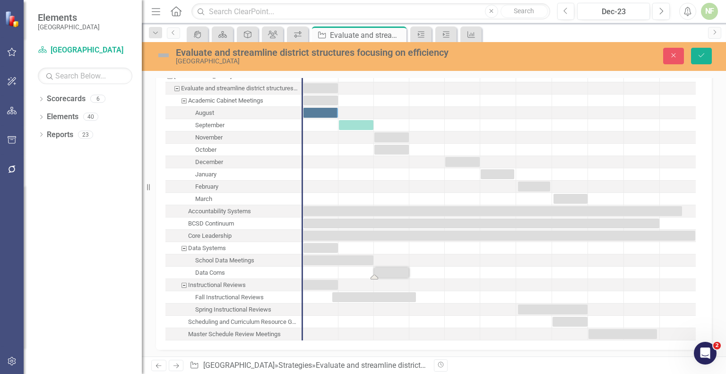
click at [236, 245] on div "Data Systems" at bounding box center [233, 248] width 136 height 12
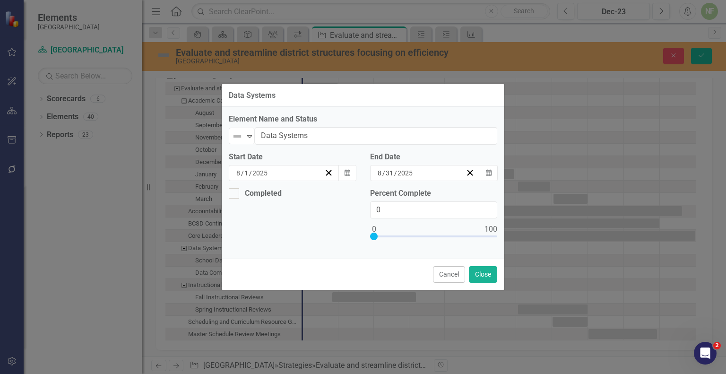
click at [381, 170] on input "8" at bounding box center [379, 172] width 5 height 9
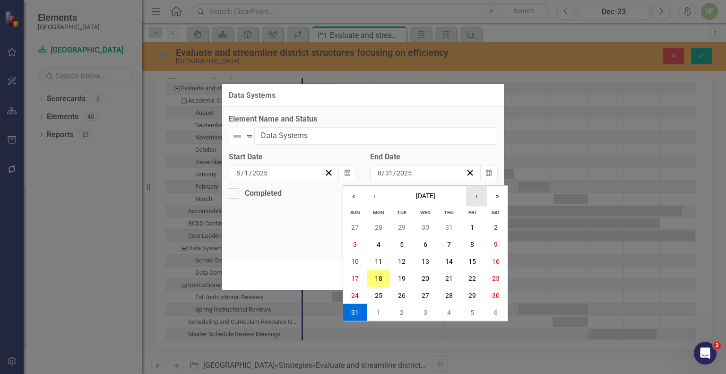
click at [480, 198] on button "›" at bounding box center [476, 195] width 21 height 21
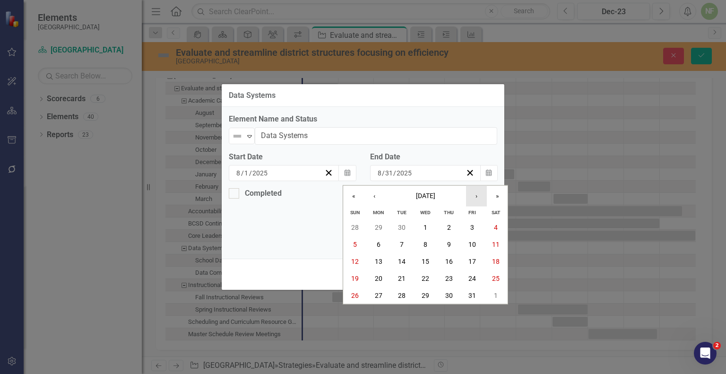
click at [480, 198] on button "›" at bounding box center [476, 195] width 21 height 21
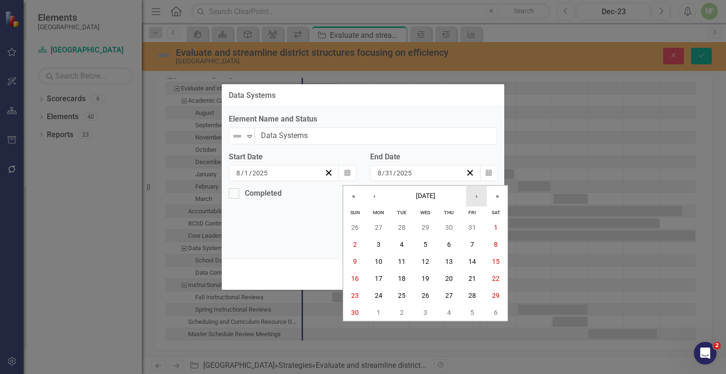
click at [480, 198] on button "›" at bounding box center [476, 195] width 21 height 21
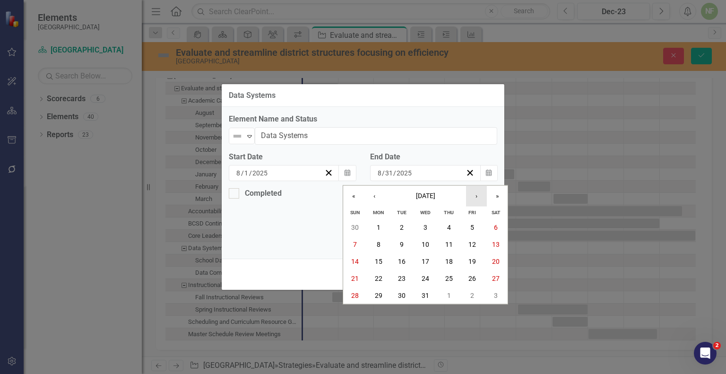
click at [480, 198] on button "›" at bounding box center [476, 195] width 21 height 21
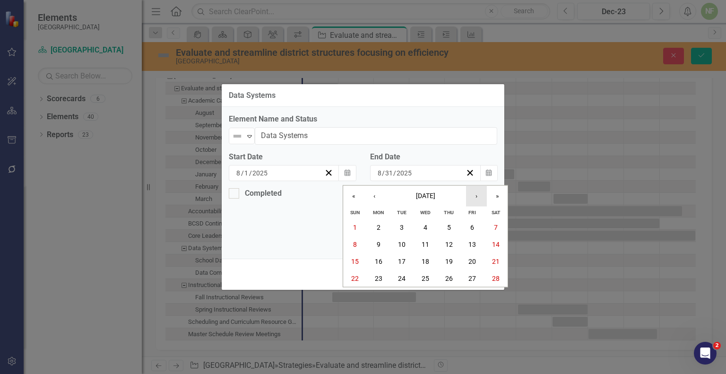
click at [480, 198] on button "›" at bounding box center [476, 195] width 21 height 21
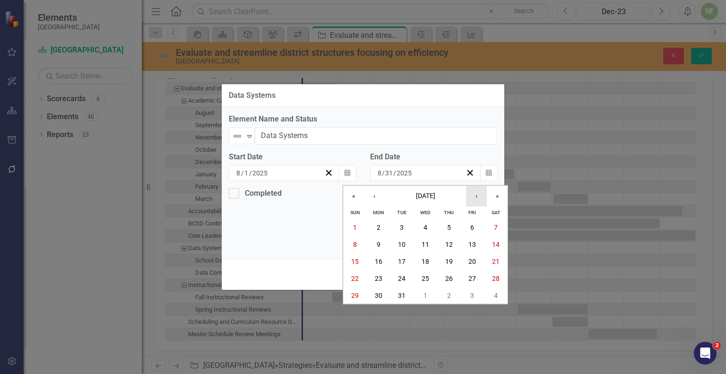
click at [480, 198] on button "›" at bounding box center [476, 195] width 21 height 21
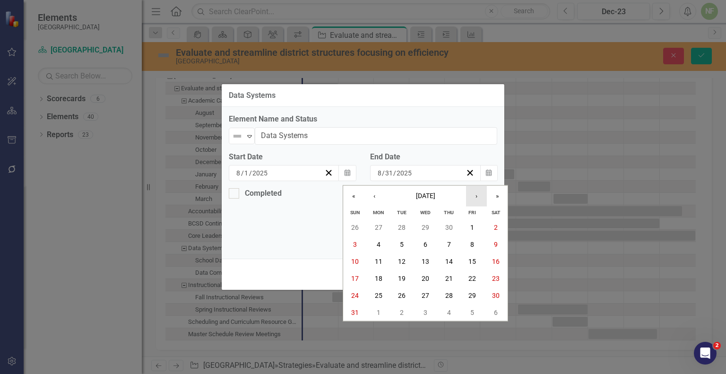
click at [480, 198] on button "›" at bounding box center [476, 195] width 21 height 21
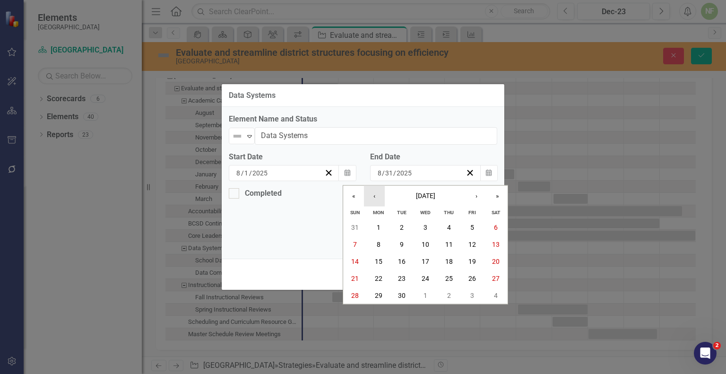
click at [375, 192] on button "‹" at bounding box center [374, 195] width 21 height 21
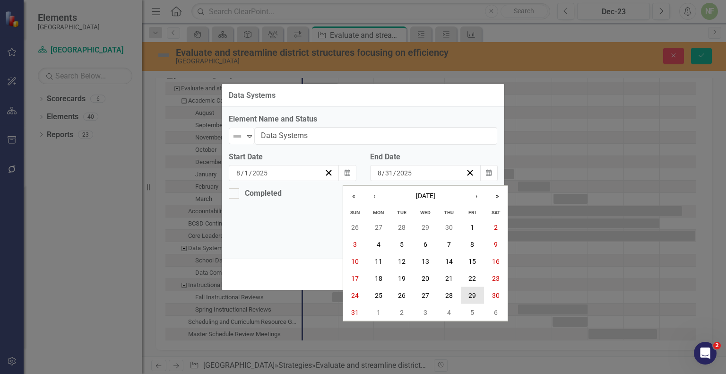
click at [469, 296] on abbr "29" at bounding box center [473, 295] width 8 height 8
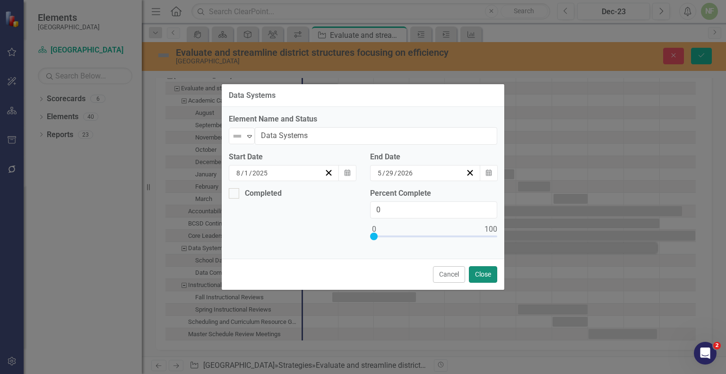
click at [483, 272] on button "Close" at bounding box center [483, 274] width 28 height 17
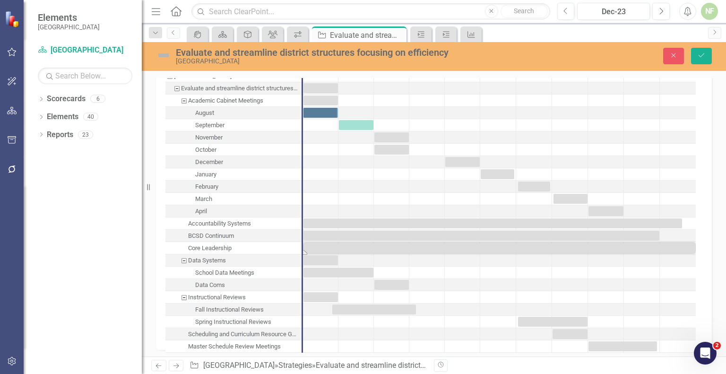
checkbox input "true"
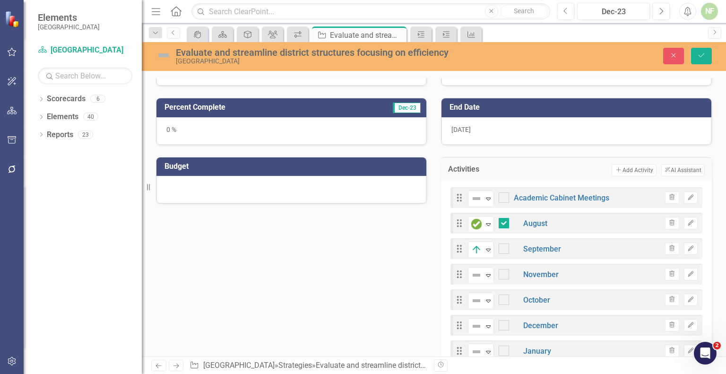
scroll to position [0, 0]
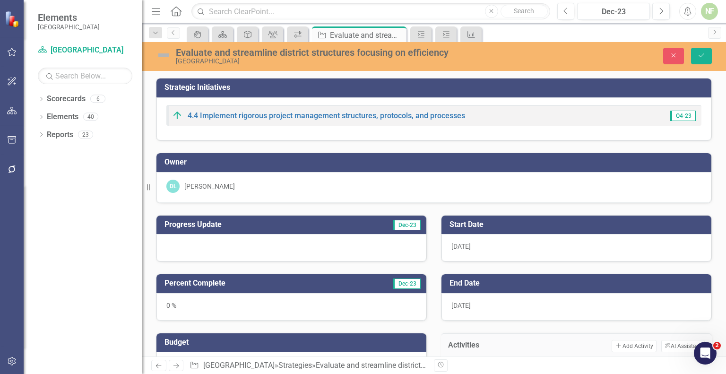
click at [286, 122] on div "4.4 Implement rigorous project management structures, protocols, and processes …" at bounding box center [433, 115] width 535 height 21
click at [289, 117] on link "4.4 Implement rigorous project management structures, protocols, and processes" at bounding box center [327, 115] width 278 height 9
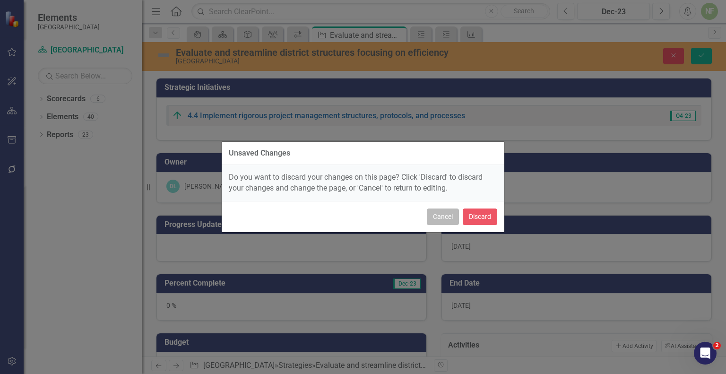
click at [450, 217] on button "Cancel" at bounding box center [443, 216] width 32 height 17
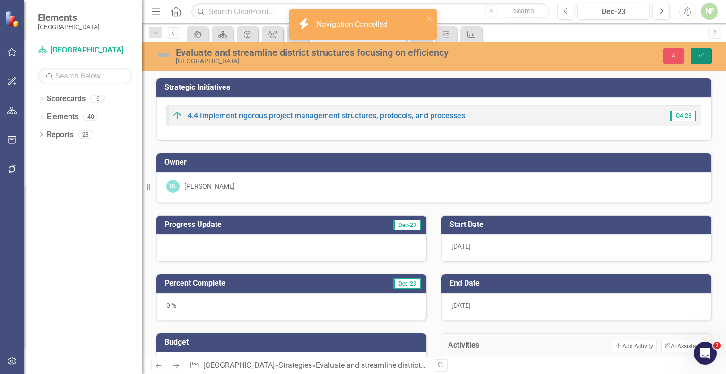
click at [700, 59] on button "Save" at bounding box center [701, 56] width 21 height 17
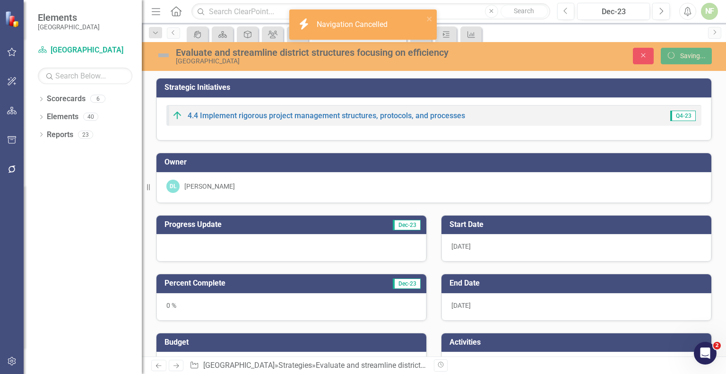
checkbox input "true"
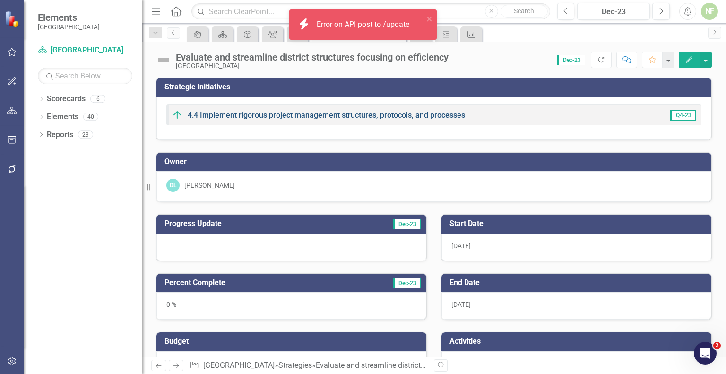
click at [231, 114] on link "4.4 Implement rigorous project management structures, protocols, and processes" at bounding box center [327, 115] width 278 height 9
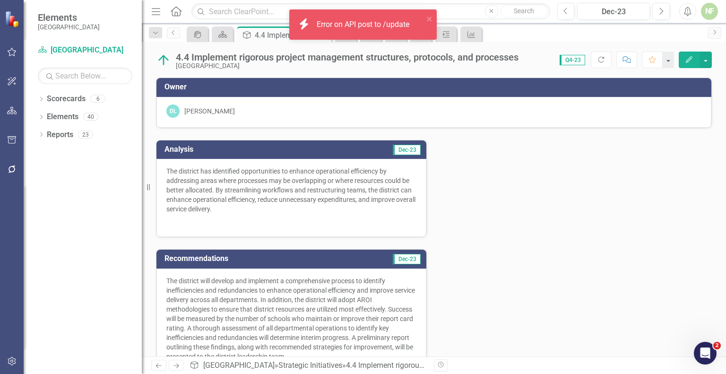
scroll to position [235, 0]
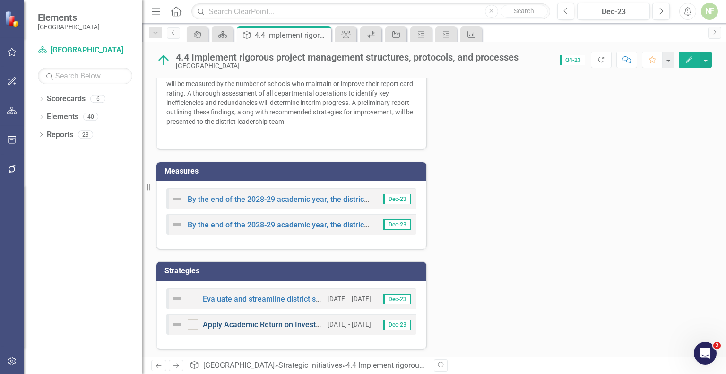
click at [243, 325] on link "Apply Academic Return on Investment Strategies" at bounding box center [286, 324] width 167 height 9
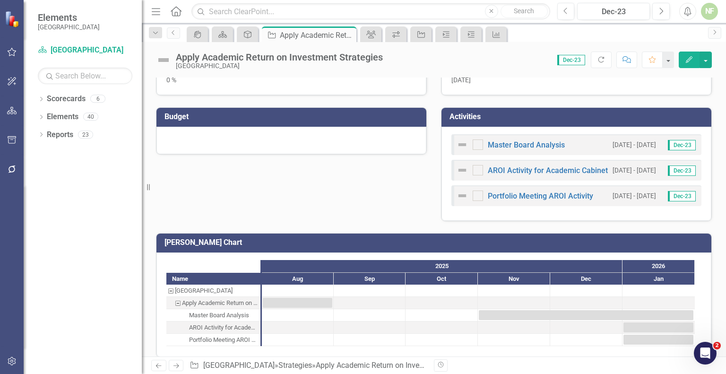
scroll to position [229, 0]
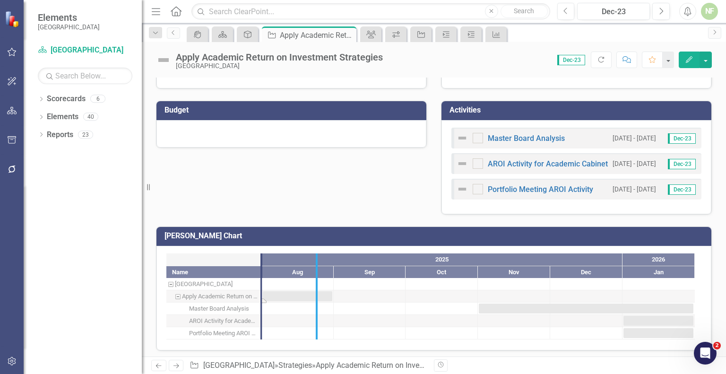
drag, startPoint x: 262, startPoint y: 298, endPoint x: 318, endPoint y: 298, distance: 56.3
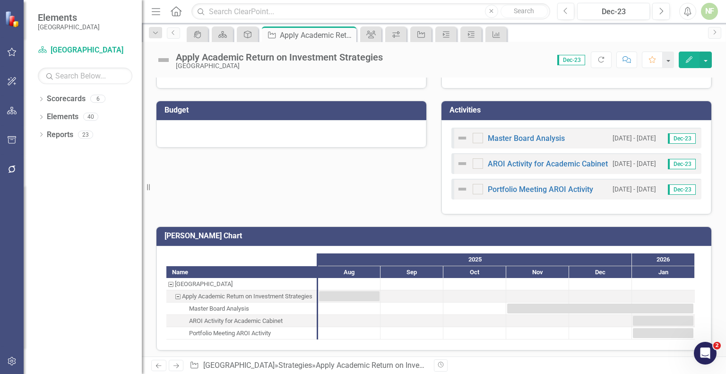
click at [521, 202] on div "Master Board Analysis 11/1/25 - 1/31/26 Dec-23 AROI Activity for Academic Cabin…" at bounding box center [577, 167] width 270 height 94
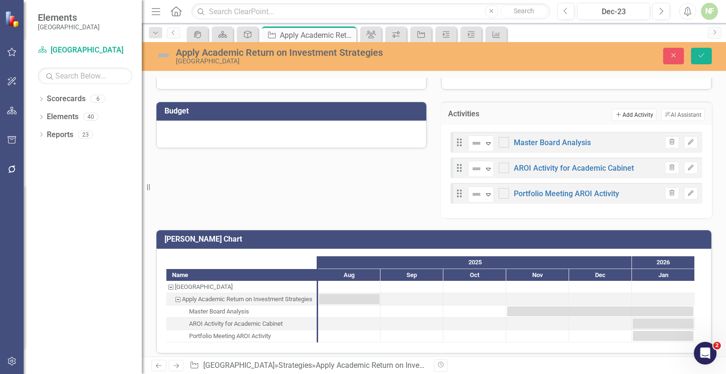
click at [634, 113] on button "Add Add Activity" at bounding box center [634, 115] width 44 height 12
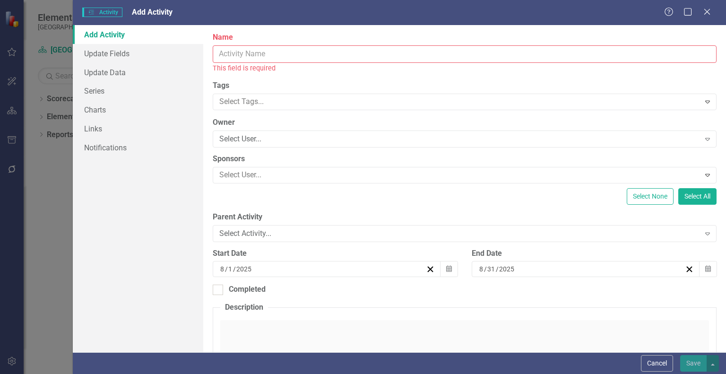
click at [250, 56] on input "Name" at bounding box center [465, 53] width 504 height 17
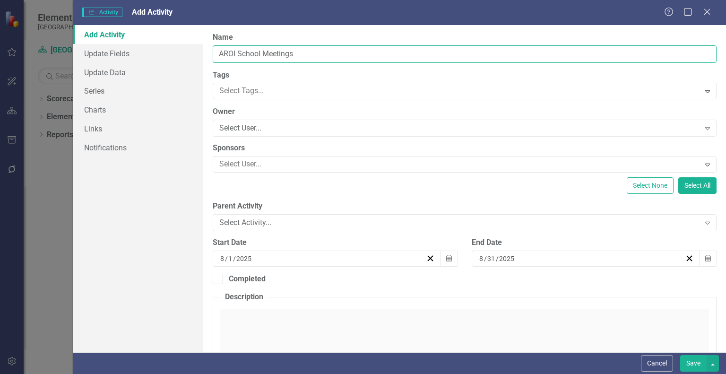
type input "AROI School Meetings"
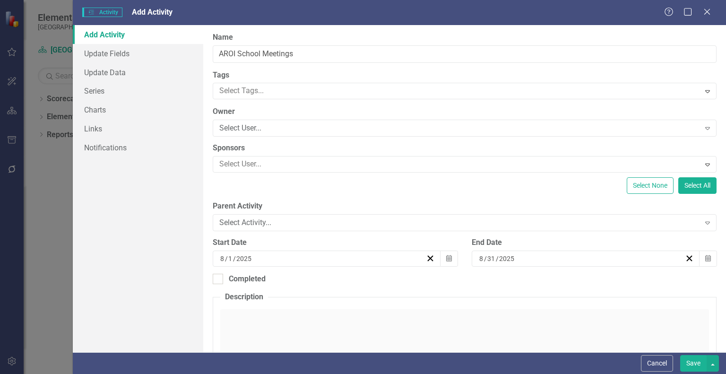
click at [315, 261] on div "8 / 1 / 2025" at bounding box center [322, 258] width 207 height 9
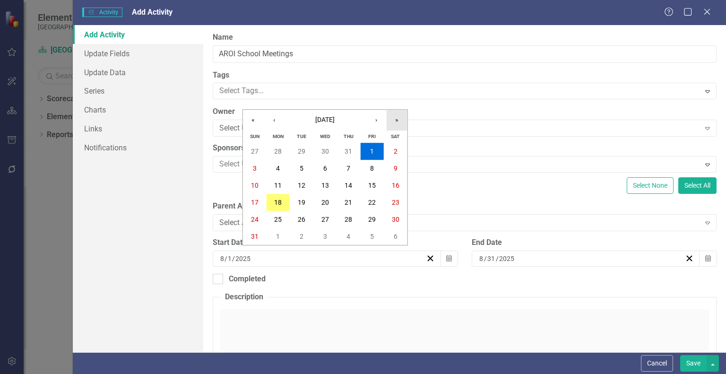
click at [399, 125] on button "»" at bounding box center [397, 120] width 21 height 21
click at [273, 151] on button "2" at bounding box center [279, 151] width 24 height 17
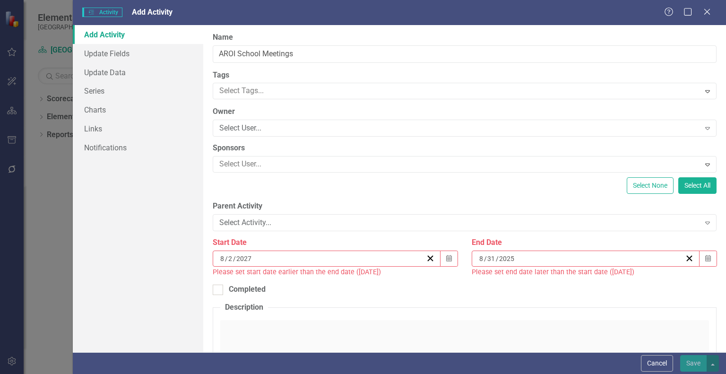
click at [543, 253] on div "8 / 31 / 2025" at bounding box center [586, 259] width 228 height 16
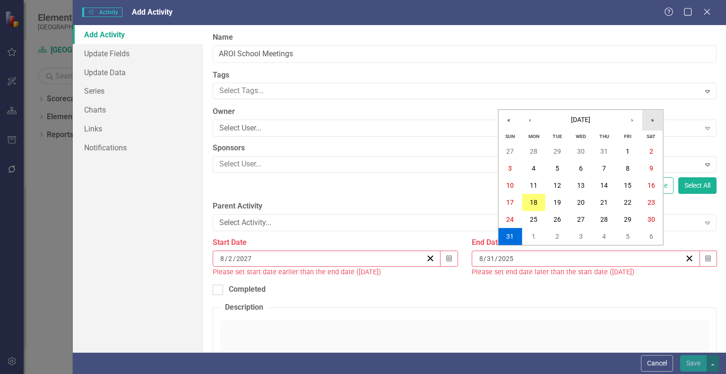
click at [651, 120] on button "»" at bounding box center [653, 120] width 21 height 21
click at [552, 216] on button "31" at bounding box center [558, 219] width 24 height 17
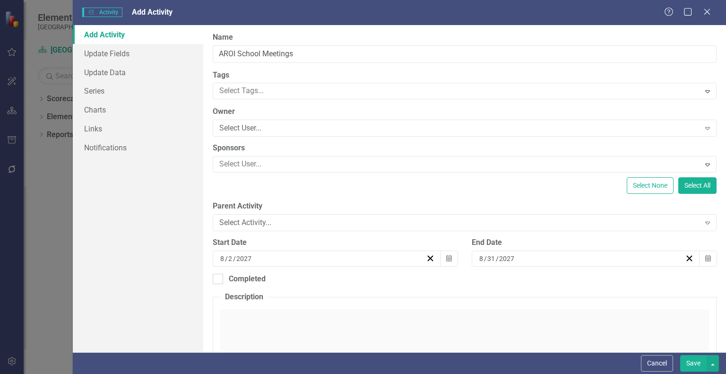
click at [691, 360] on button "Save" at bounding box center [693, 363] width 26 height 17
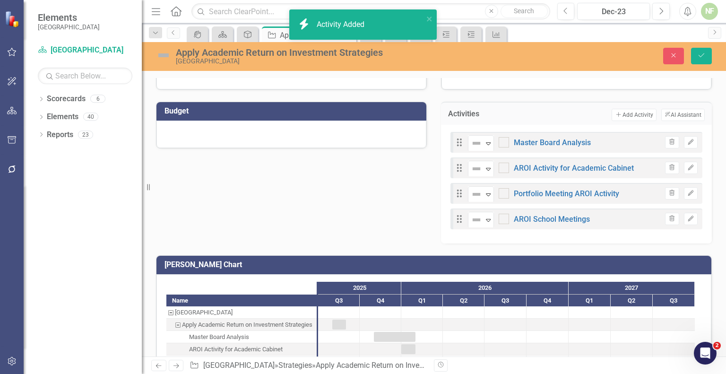
scroll to position [270, 0]
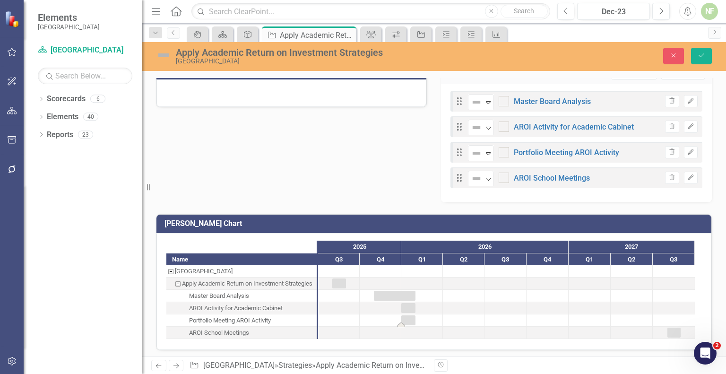
click at [408, 318] on div "Task: Start date: 2026-01-01 End date: 2026-01-31" at bounding box center [408, 320] width 14 height 10
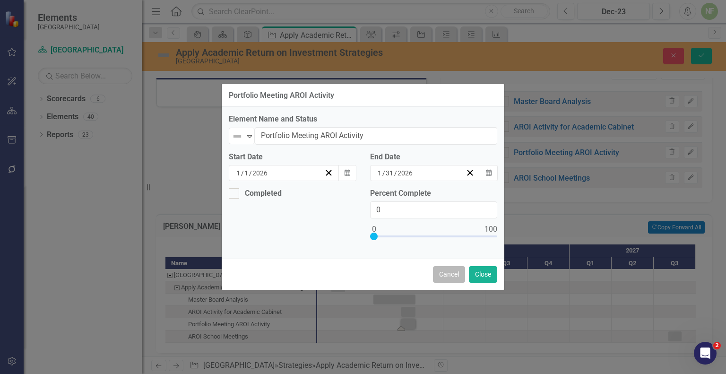
click at [443, 274] on button "Cancel" at bounding box center [449, 274] width 32 height 17
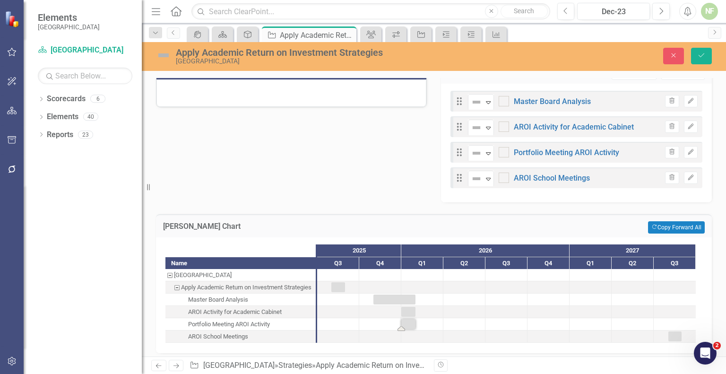
click at [238, 295] on div "Master Board Analysis" at bounding box center [218, 300] width 60 height 12
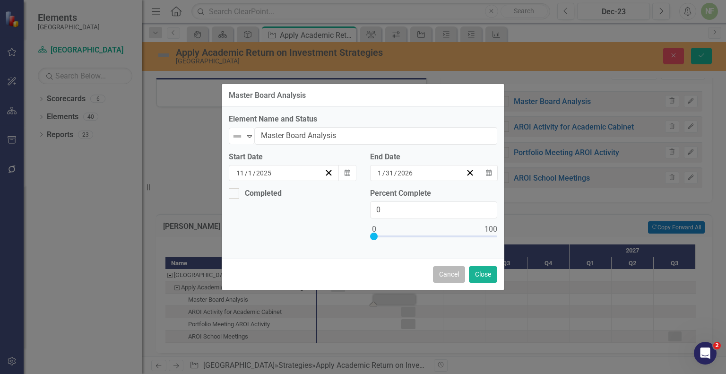
click at [447, 270] on button "Cancel" at bounding box center [449, 274] width 32 height 17
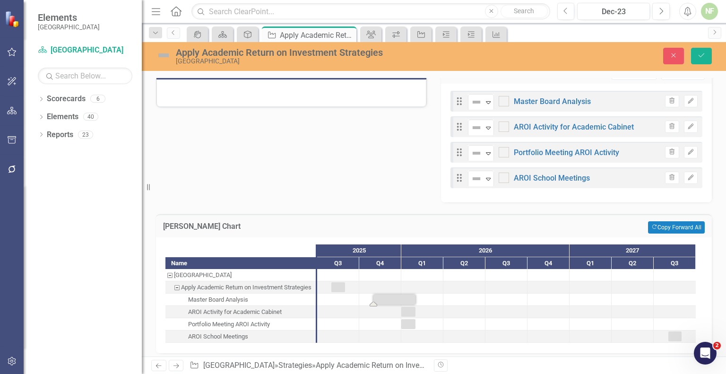
click at [606, 194] on div "Drag Not Defined Expand Master Board Analysis Trash Edit Drag Not Defined Expan…" at bounding box center [576, 143] width 271 height 119
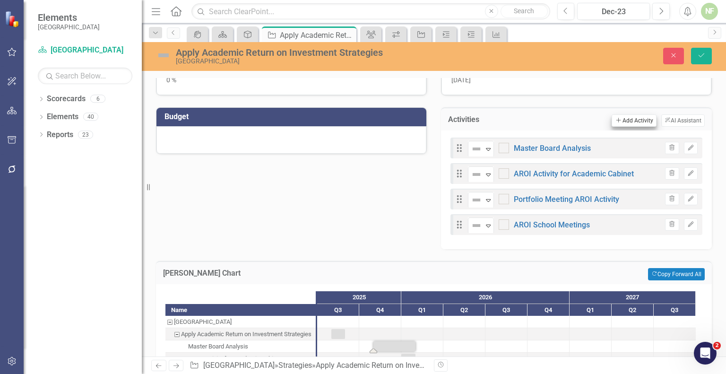
scroll to position [225, 0]
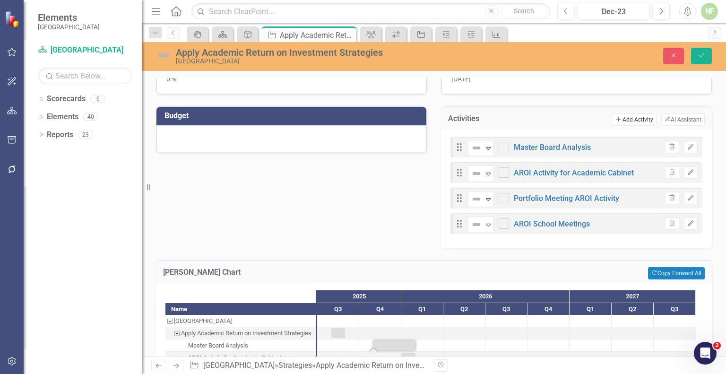
click at [626, 117] on button "Add Add Activity" at bounding box center [634, 119] width 44 height 12
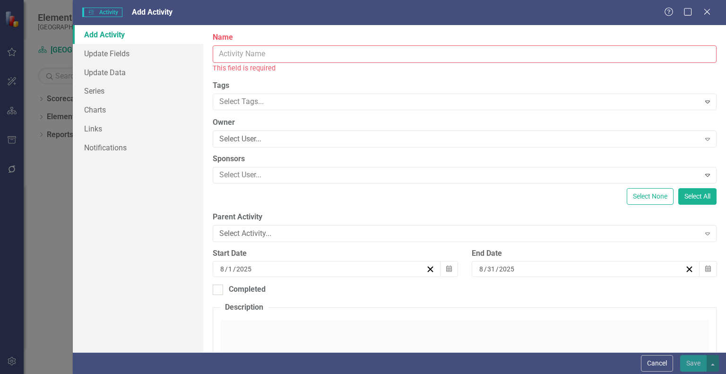
click at [306, 57] on input "Name" at bounding box center [465, 53] width 504 height 17
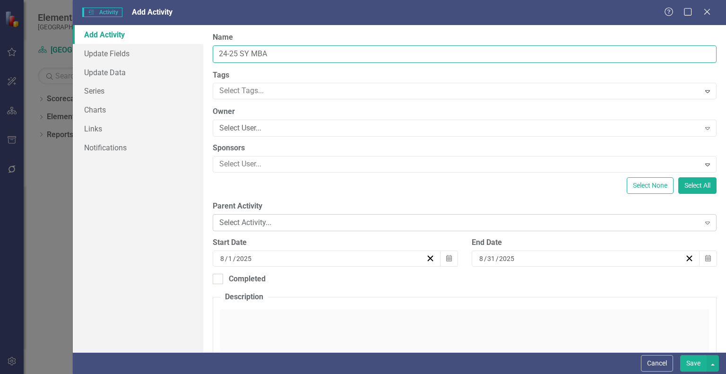
type input "24-25 SY MBA"
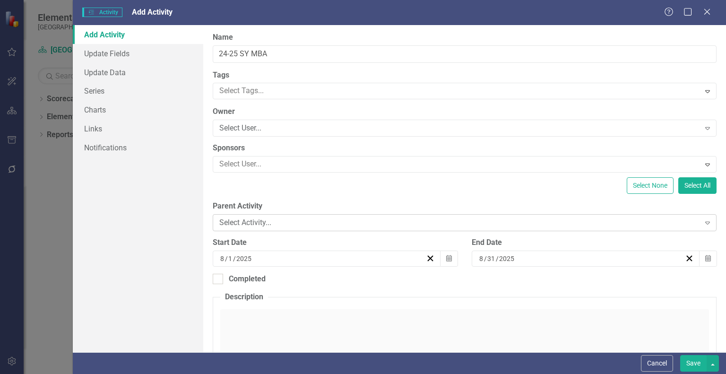
click at [397, 220] on div "Select Activity..." at bounding box center [459, 222] width 480 height 11
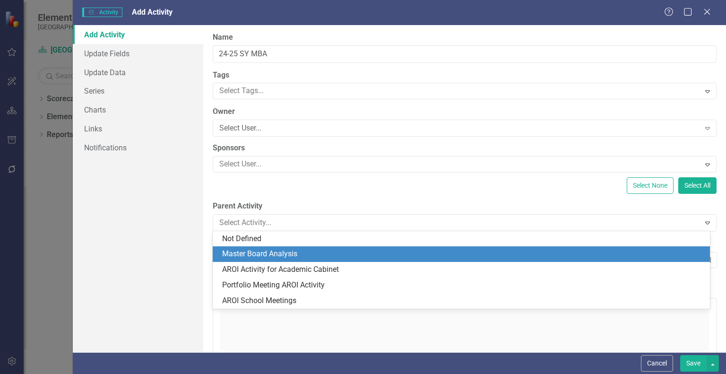
click at [304, 258] on div "Master Board Analysis" at bounding box center [463, 254] width 482 height 11
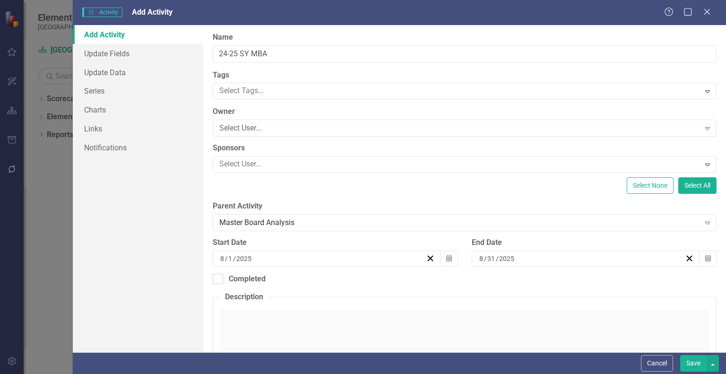
click at [698, 365] on button "Save" at bounding box center [693, 363] width 26 height 17
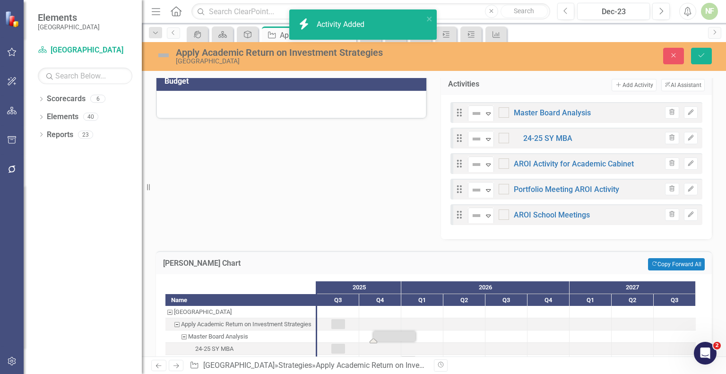
scroll to position [311, 0]
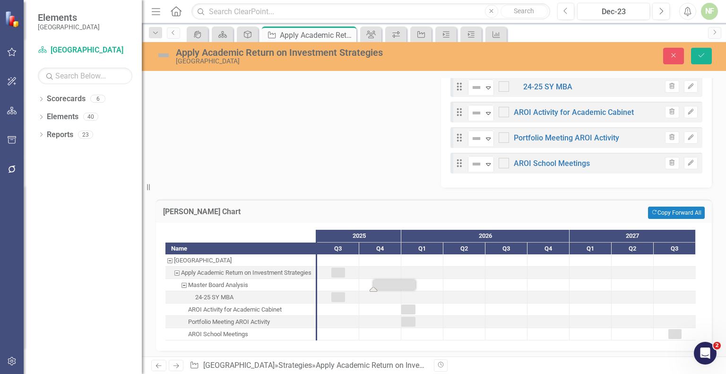
click at [240, 295] on div "24-25 SY MBA" at bounding box center [240, 297] width 150 height 12
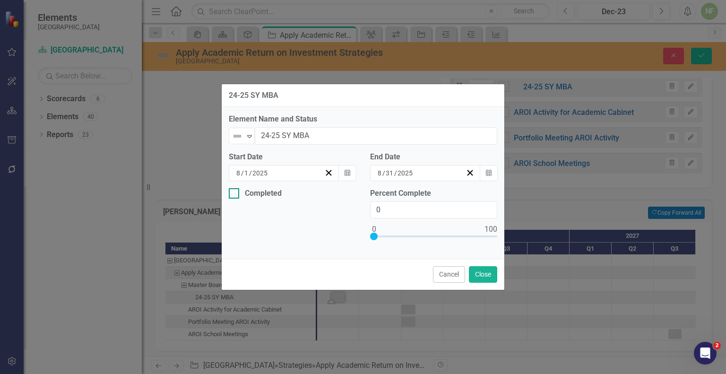
click at [235, 194] on div at bounding box center [234, 193] width 10 height 10
click at [235, 194] on input "Completed" at bounding box center [232, 191] width 6 height 6
checkbox input "true"
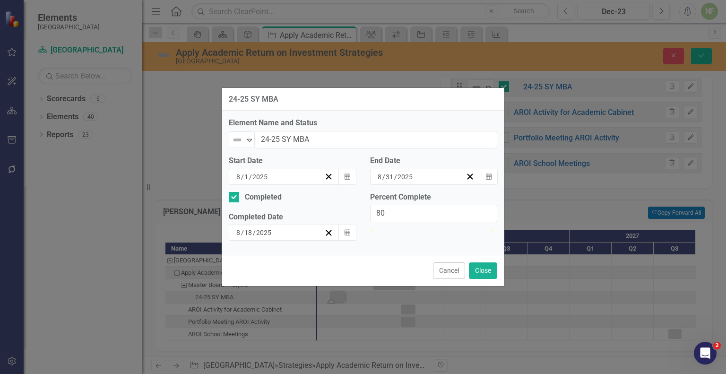
type input "100"
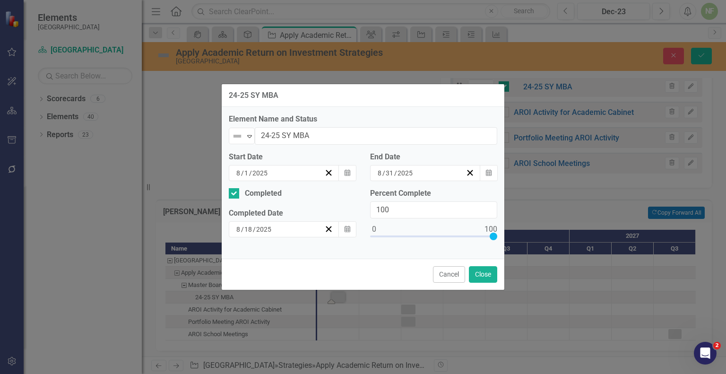
drag, startPoint x: 375, startPoint y: 236, endPoint x: 539, endPoint y: 237, distance: 163.6
click at [539, 237] on div "24-25 SY MBA Element Name and Status Not Defined Expand 24-25 SY MBA Start Date…" at bounding box center [363, 187] width 726 height 374
click at [296, 177] on div "8 / 1 / 2025" at bounding box center [279, 172] width 89 height 9
click at [251, 199] on button "‹" at bounding box center [261, 191] width 21 height 21
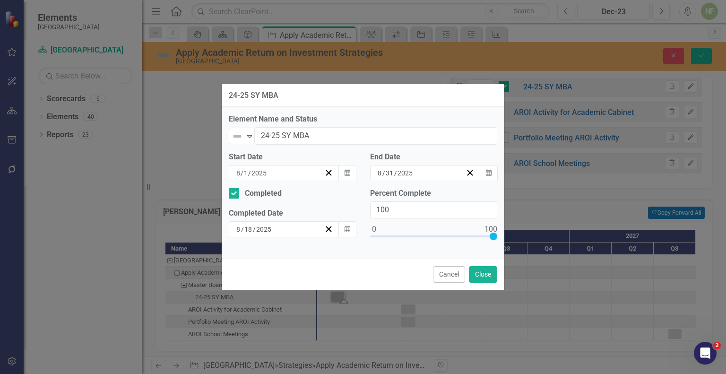
click at [251, 199] on button "‹" at bounding box center [261, 191] width 21 height 21
click at [287, 226] on abbr "1" at bounding box center [289, 223] width 4 height 8
click at [434, 177] on div "8 / 31 / 2025" at bounding box center [420, 172] width 89 height 9
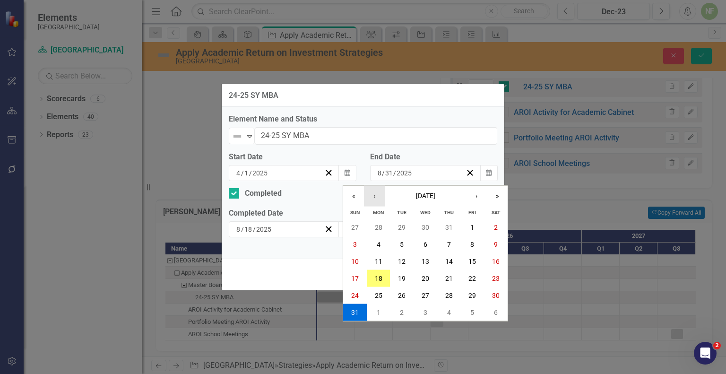
click at [374, 200] on button "‹" at bounding box center [374, 195] width 21 height 21
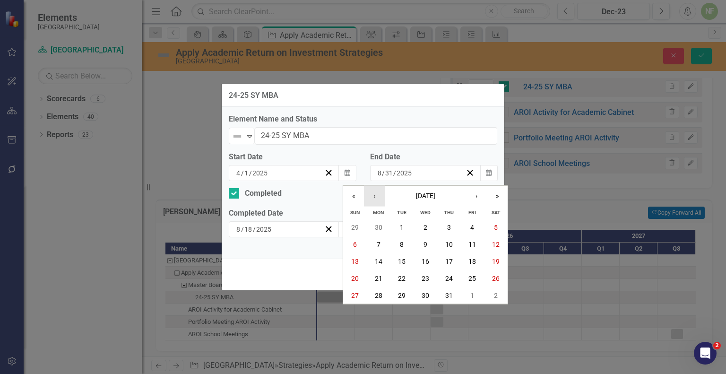
click at [374, 200] on button "‹" at bounding box center [374, 195] width 21 height 21
click at [426, 293] on abbr "30" at bounding box center [426, 295] width 8 height 8
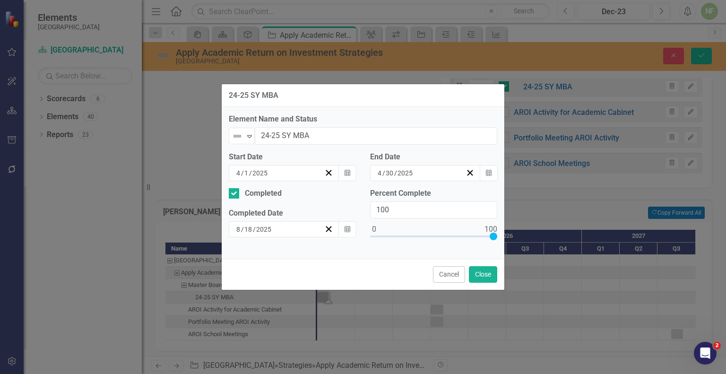
click at [288, 225] on div "8 / 18 / 2025" at bounding box center [279, 229] width 89 height 9
click at [251, 237] on button "‹" at bounding box center [261, 247] width 21 height 21
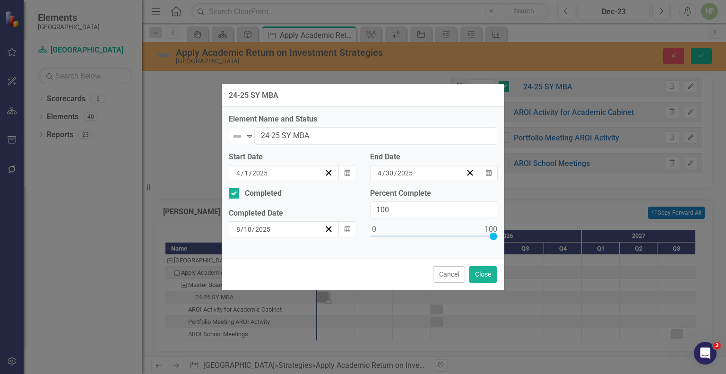
click at [308, 343] on abbr "30" at bounding box center [312, 347] width 8 height 8
click at [248, 139] on icon "Expand" at bounding box center [249, 136] width 9 height 8
click at [483, 277] on button "Close" at bounding box center [483, 274] width 28 height 17
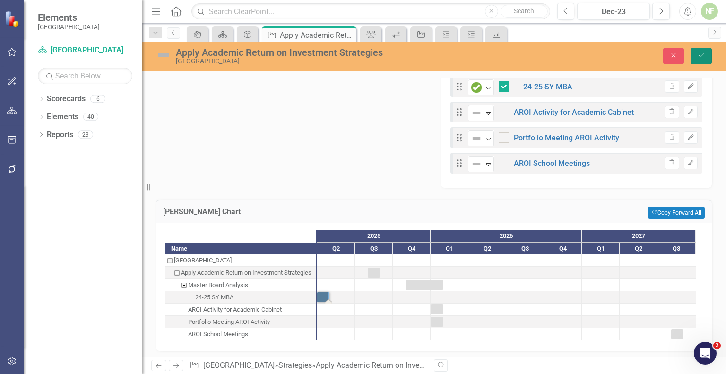
click at [701, 51] on button "Save" at bounding box center [701, 56] width 21 height 17
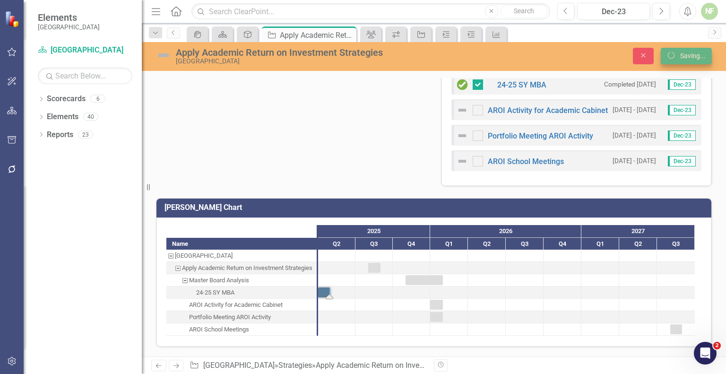
scroll to position [306, 0]
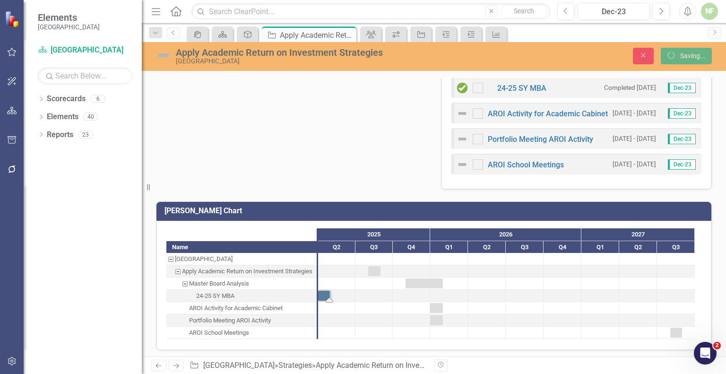
checkbox input "false"
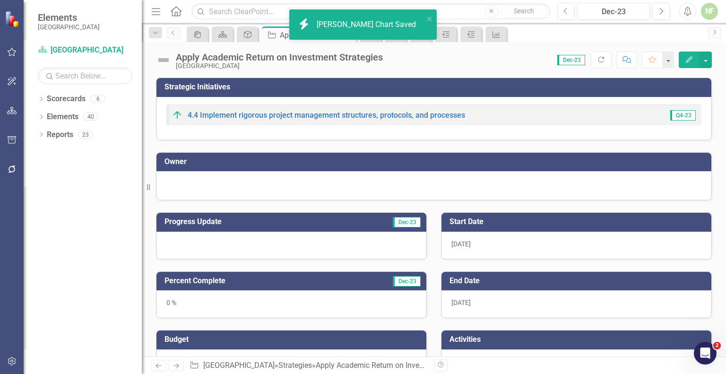
checkbox input "true"
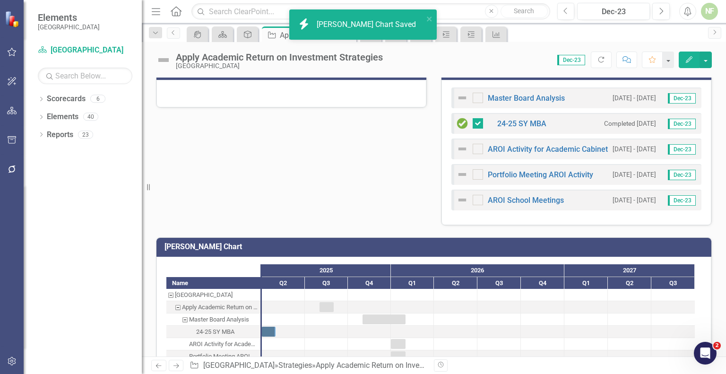
scroll to position [305, 0]
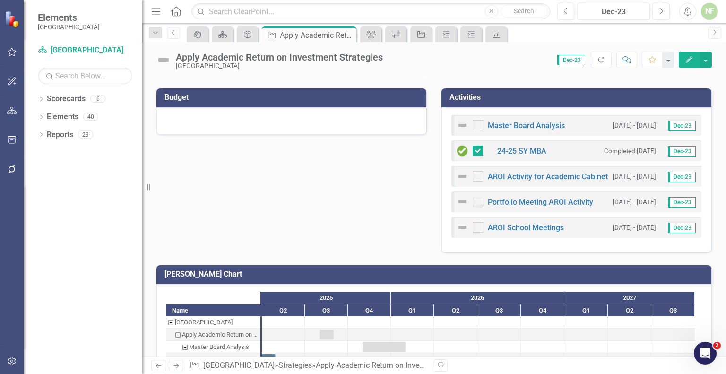
scroll to position [242, 0]
click at [618, 109] on div "Master Board Analysis [DATE] - [DATE] Dec-23 24-25 SY MBA Completed [DATE] Dec-…" at bounding box center [577, 179] width 270 height 145
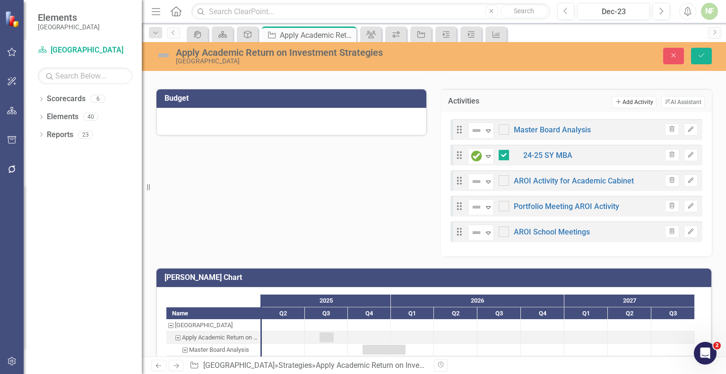
click at [632, 101] on button "Add Add Activity" at bounding box center [634, 102] width 44 height 12
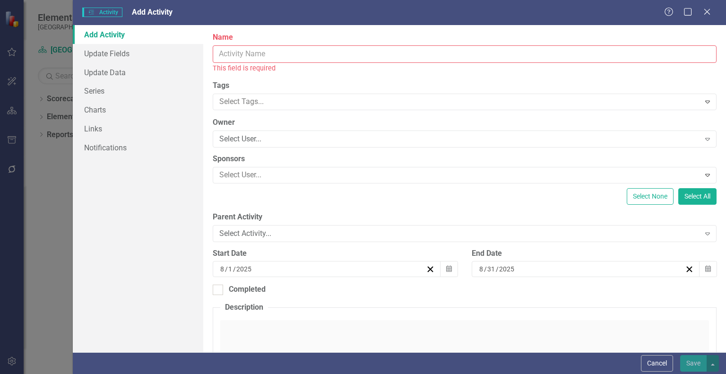
click at [244, 55] on input "Name" at bounding box center [465, 53] width 504 height 17
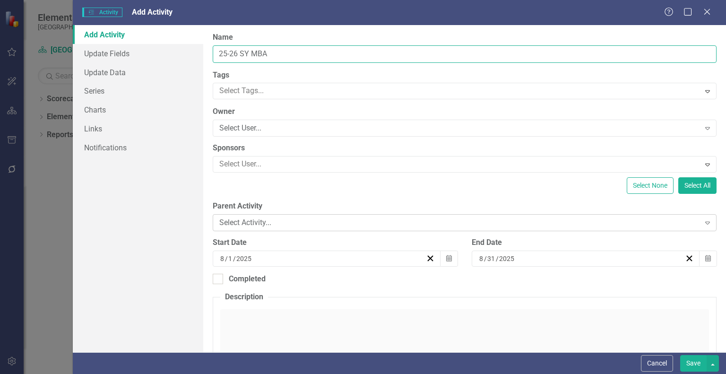
type input "25-26 SY MBA"
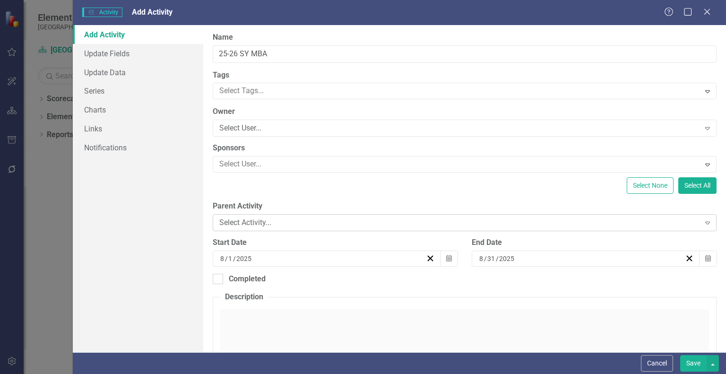
click at [269, 221] on div "Select Activity..." at bounding box center [459, 222] width 480 height 11
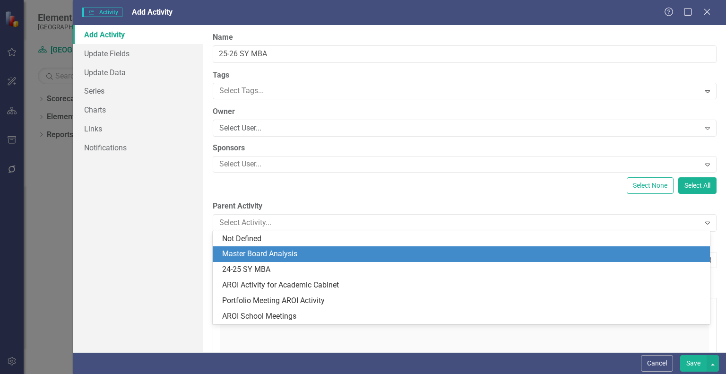
click at [270, 252] on div "Master Board Analysis" at bounding box center [463, 254] width 482 height 11
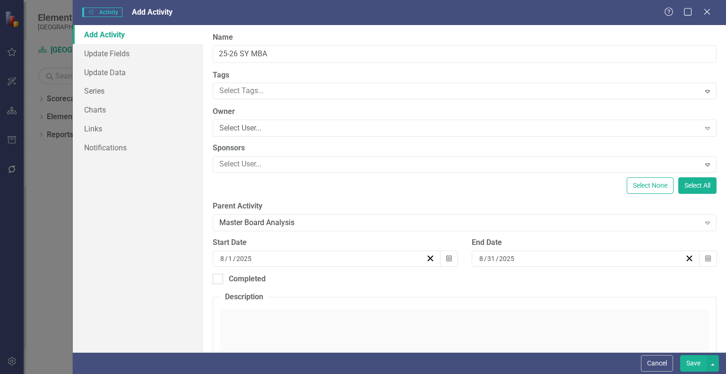
click at [249, 259] on input "2025" at bounding box center [244, 258] width 17 height 9
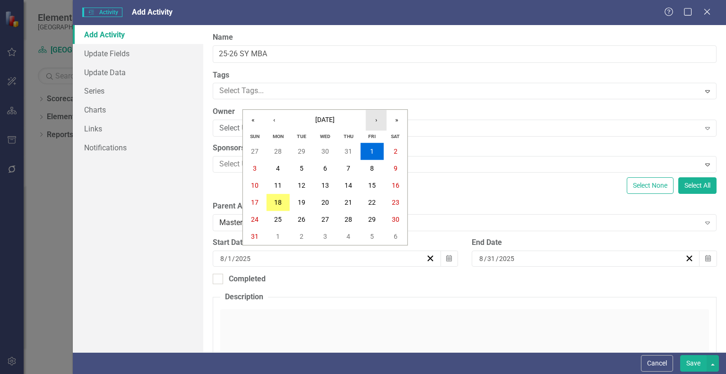
click at [381, 122] on button "›" at bounding box center [376, 120] width 21 height 21
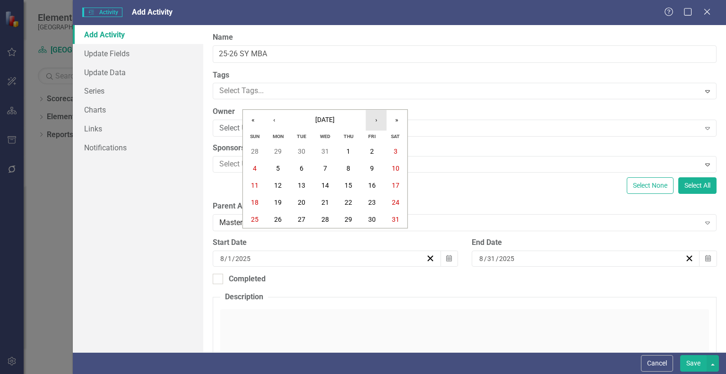
click at [381, 122] on button "›" at bounding box center [376, 120] width 21 height 21
click at [279, 148] on abbr "2" at bounding box center [278, 152] width 4 height 8
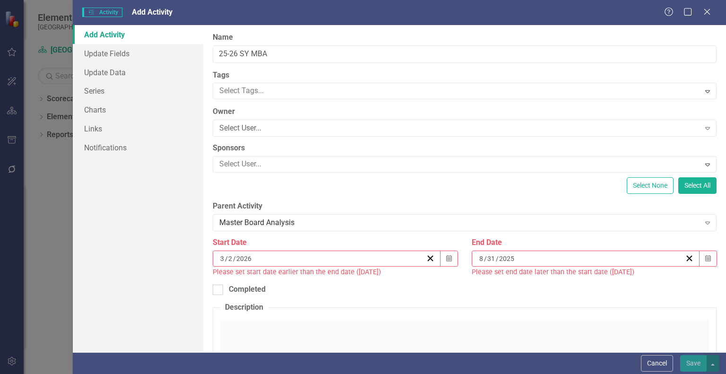
click at [632, 265] on div "8 / 31 / 2025" at bounding box center [586, 259] width 228 height 16
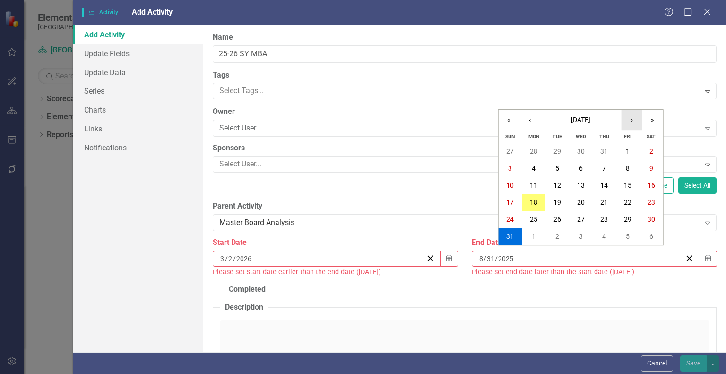
click at [630, 120] on button "›" at bounding box center [632, 120] width 21 height 21
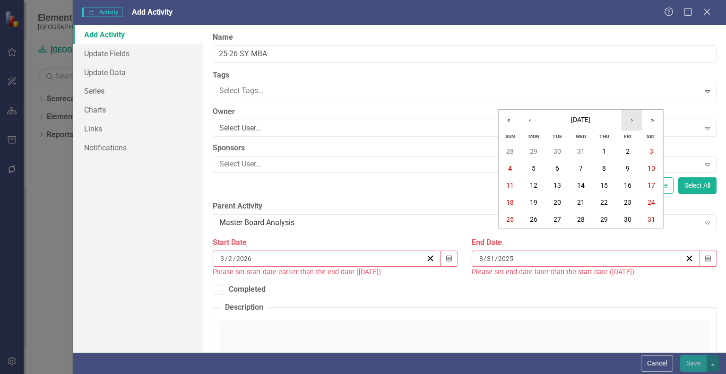
click at [630, 120] on button "›" at bounding box center [632, 120] width 21 height 21
click at [629, 119] on button "›" at bounding box center [632, 120] width 21 height 21
click at [605, 215] on button "30" at bounding box center [604, 219] width 24 height 17
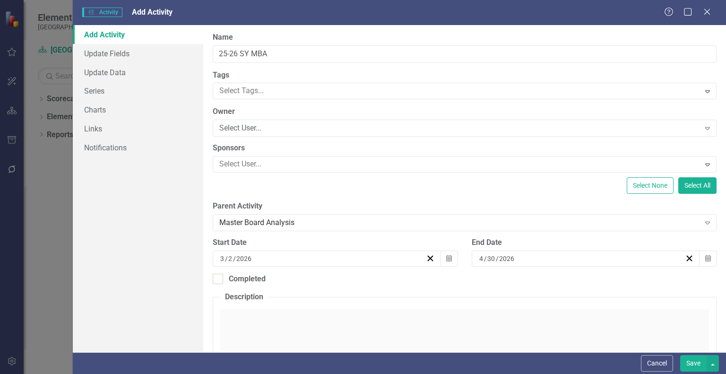
click at [692, 363] on button "Save" at bounding box center [693, 363] width 26 height 17
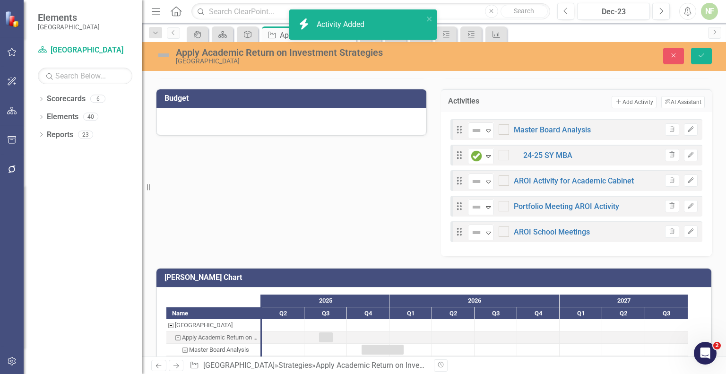
checkbox input "true"
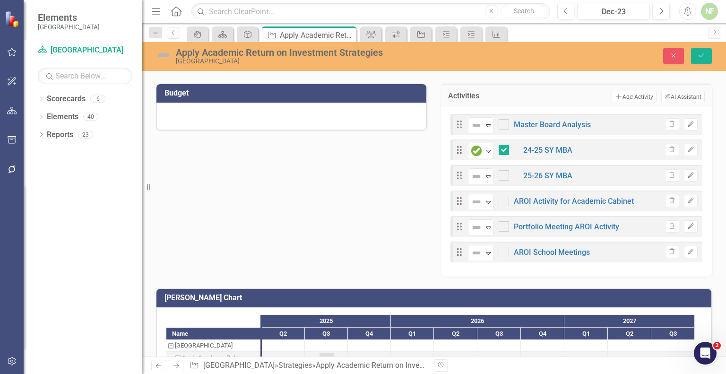
scroll to position [248, 0]
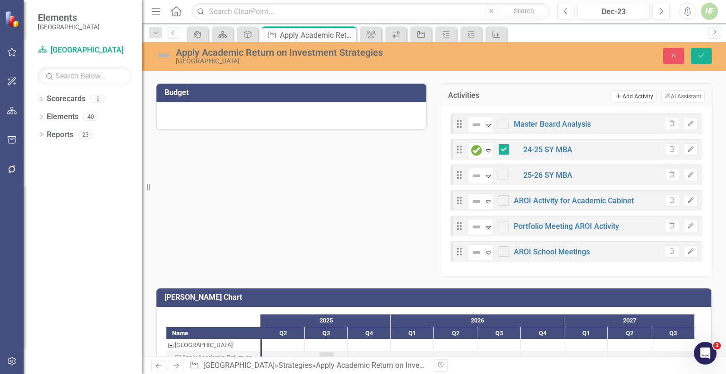
click at [632, 90] on button "Add Add Activity" at bounding box center [634, 96] width 44 height 12
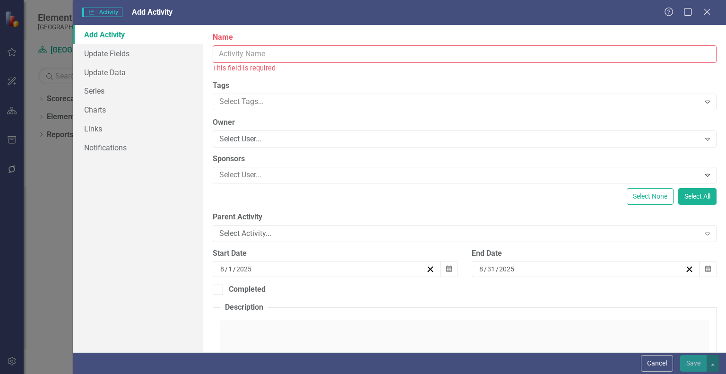
click at [282, 58] on input "Name" at bounding box center [465, 53] width 504 height 17
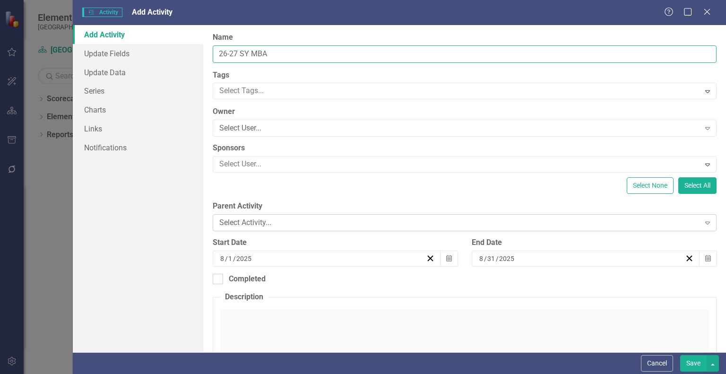
type input "26-27 SY MBA"
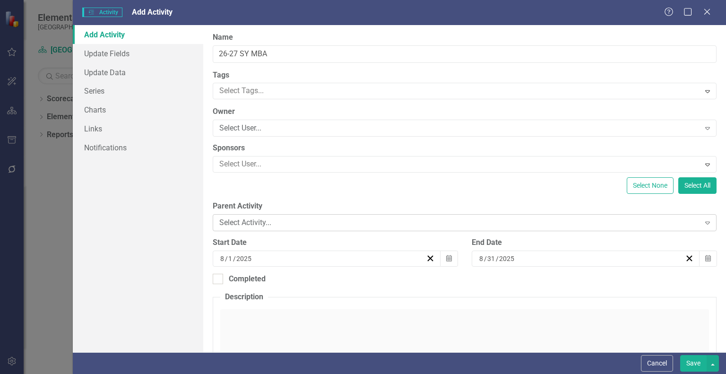
click at [243, 219] on div "Select Activity..." at bounding box center [459, 222] width 480 height 11
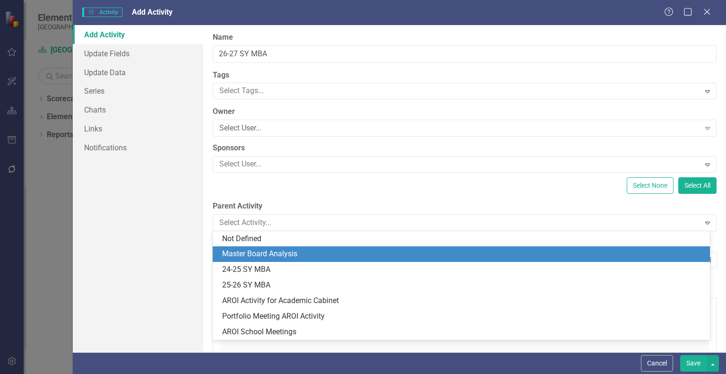
click at [248, 257] on div "Master Board Analysis" at bounding box center [463, 254] width 482 height 11
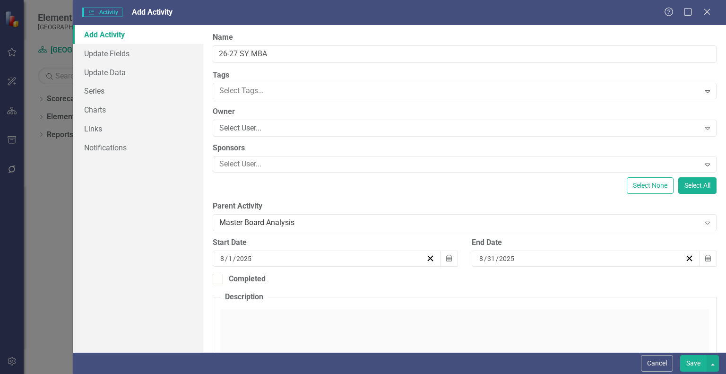
click at [282, 256] on div "8 / 1 / 2025" at bounding box center [322, 258] width 207 height 9
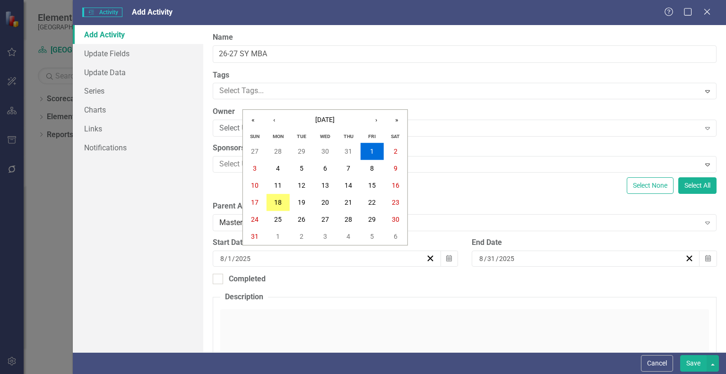
click at [253, 259] on div "2025-08-01 8 / 1 / 2025" at bounding box center [322, 258] width 207 height 9
click at [248, 258] on input "2025" at bounding box center [243, 258] width 16 height 9
checkbox input "true"
type input "2027"
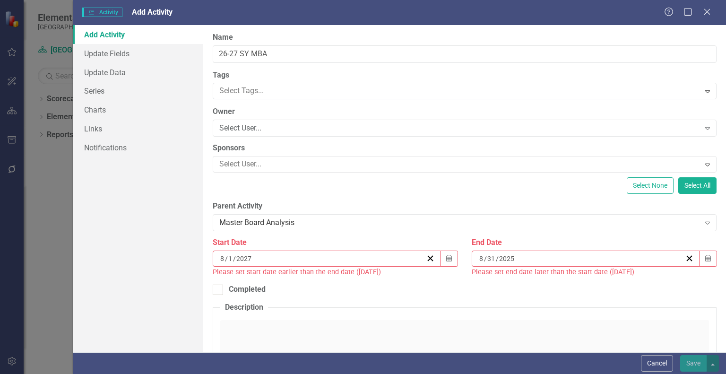
click at [221, 257] on input "8" at bounding box center [222, 258] width 5 height 9
type input "3"
click at [432, 285] on div "Completed" at bounding box center [465, 289] width 504 height 11
click at [219, 285] on input "Completed" at bounding box center [216, 288] width 6 height 6
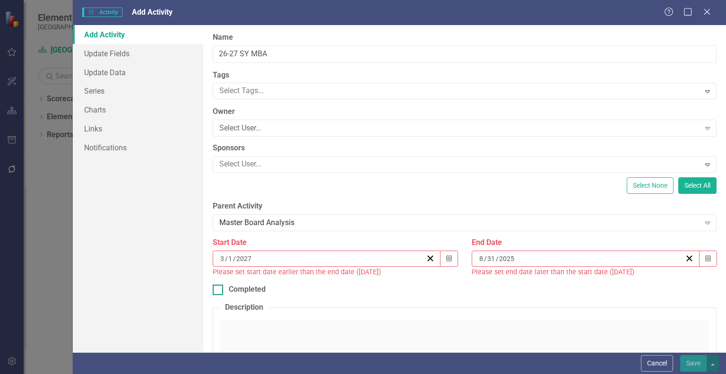
checkbox input "true"
click at [505, 260] on input "2025" at bounding box center [507, 258] width 17 height 9
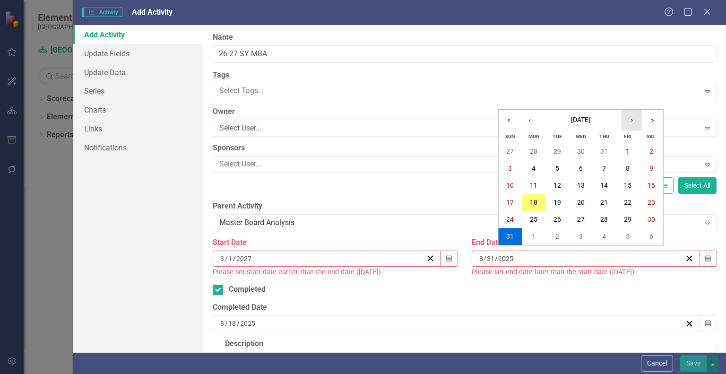
click at [633, 120] on button "›" at bounding box center [632, 120] width 21 height 21
click at [501, 261] on input "2025" at bounding box center [506, 258] width 16 height 9
type input "2027"
click at [479, 257] on input "8" at bounding box center [481, 258] width 5 height 9
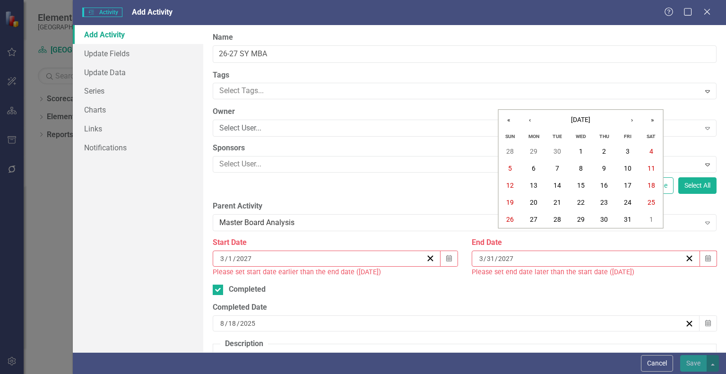
type input "3"
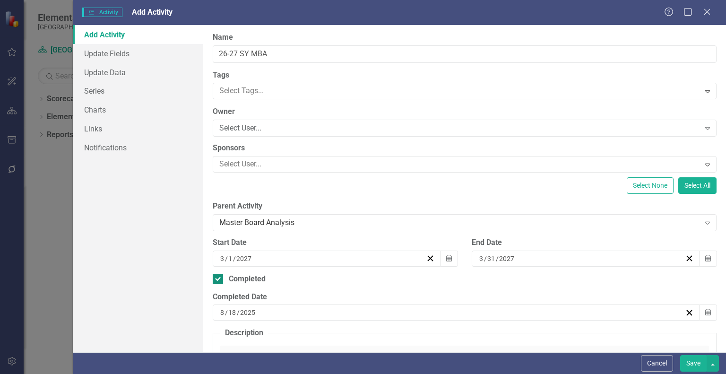
click at [226, 288] on div "ClearPoint Can Do More! How ClearPoint Can Help Close Enterprise plans can auto…" at bounding box center [464, 188] width 523 height 327
click at [217, 278] on input "Completed" at bounding box center [216, 277] width 6 height 6
checkbox input "false"
click at [701, 363] on button "Save" at bounding box center [693, 363] width 26 height 17
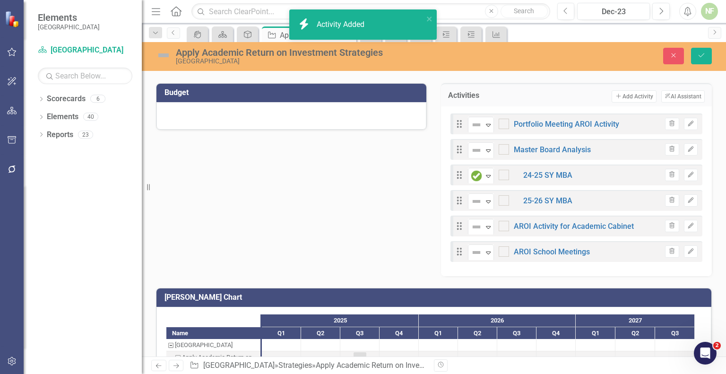
checkbox input "true"
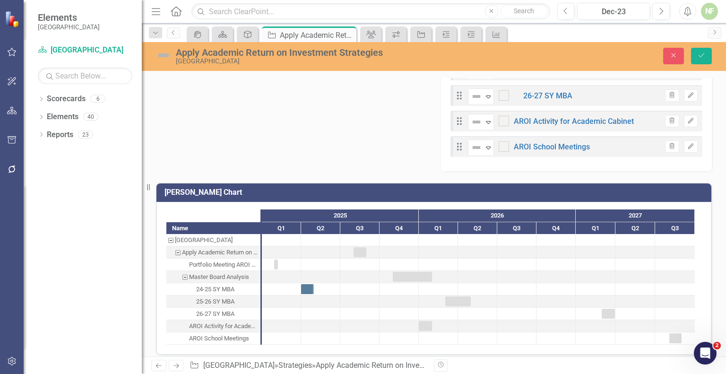
scroll to position [384, 0]
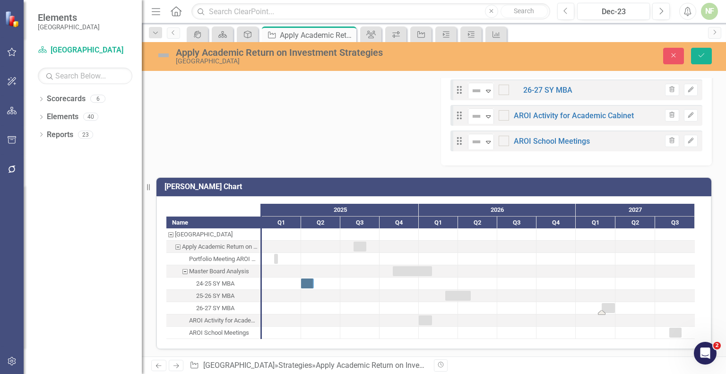
click at [607, 308] on div "Task: Start date: 2027-03-01 End date: 2027-03-31" at bounding box center [608, 308] width 13 height 10
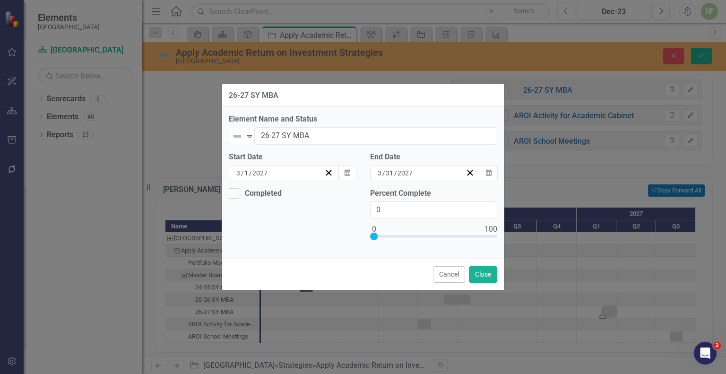
click at [424, 174] on div "3 / 31 / 2027" at bounding box center [420, 172] width 89 height 9
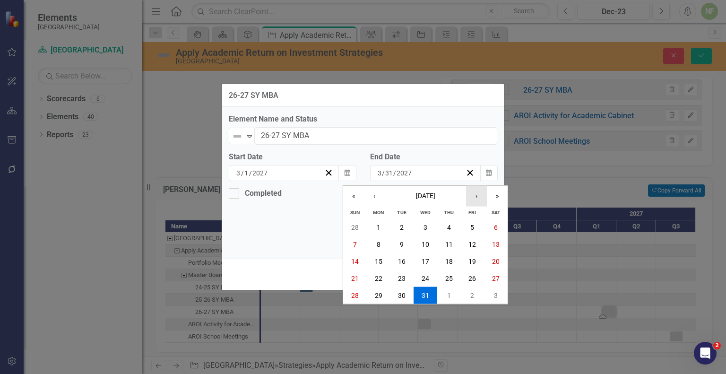
click at [476, 197] on button "›" at bounding box center [476, 195] width 21 height 21
click at [475, 288] on button "30" at bounding box center [473, 295] width 24 height 17
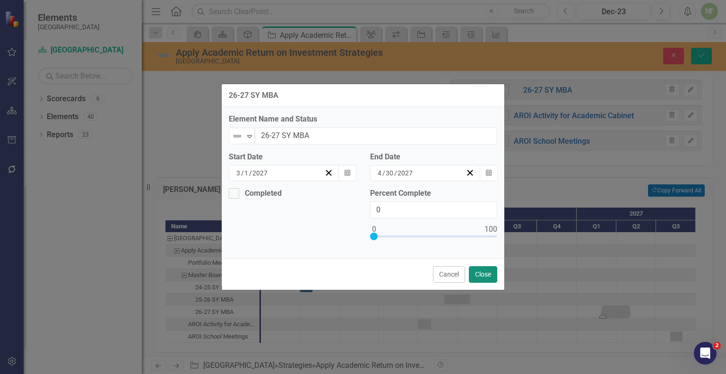
click at [488, 279] on button "Close" at bounding box center [483, 274] width 28 height 17
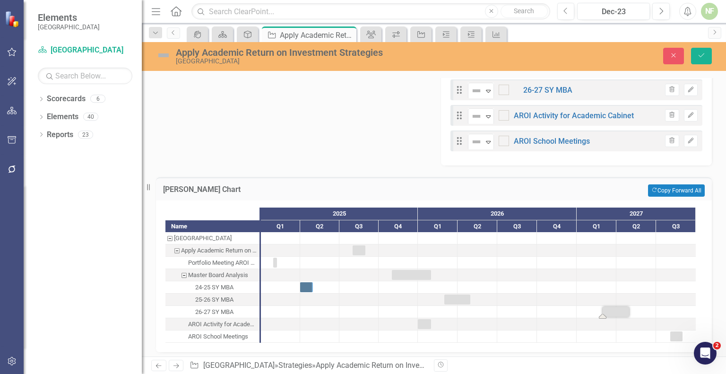
scroll to position [386, 0]
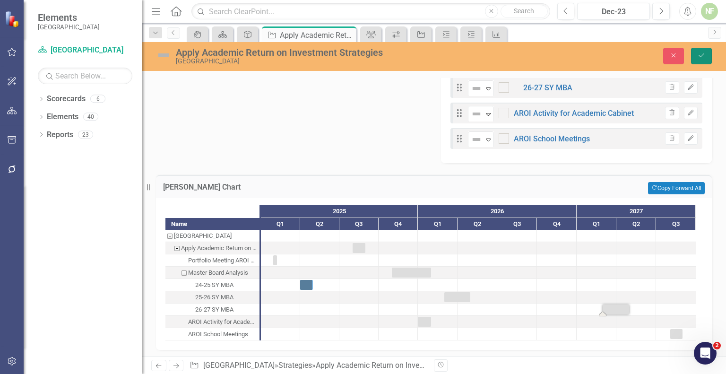
click at [705, 53] on icon "Save" at bounding box center [701, 55] width 9 height 7
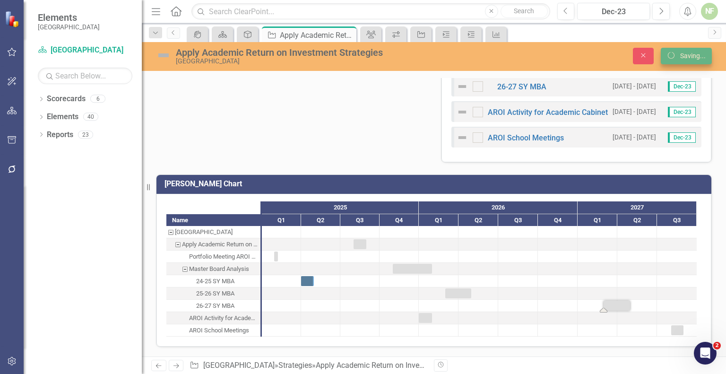
scroll to position [382, 0]
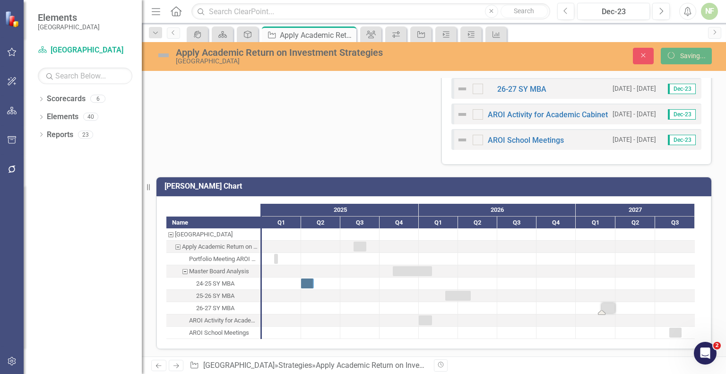
checkbox input "false"
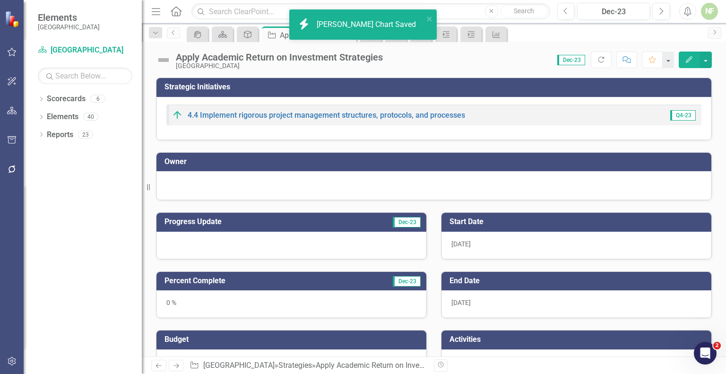
checkbox input "true"
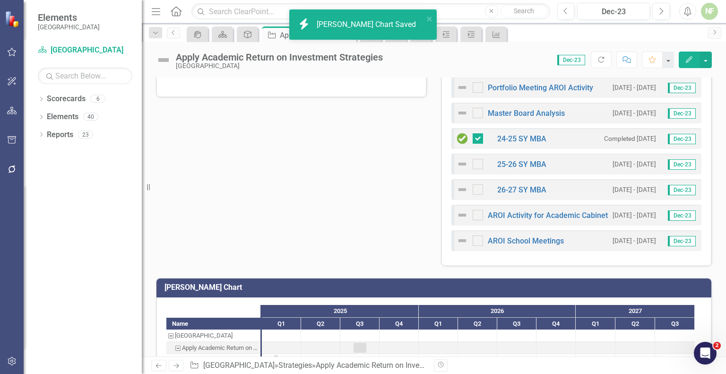
scroll to position [381, 0]
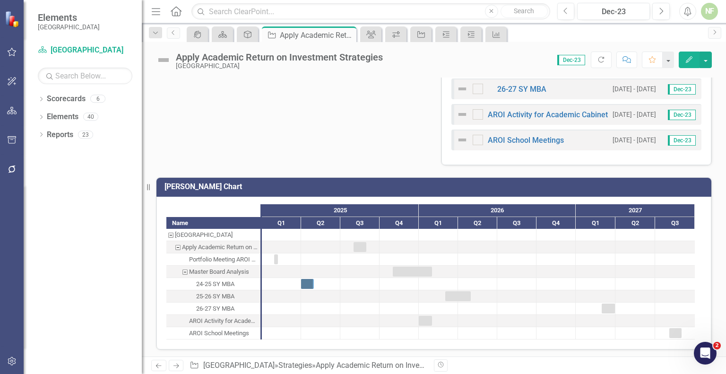
click at [588, 153] on div "Portfolio Meeting AROI Activity 1/29/25 - 1/29/25 Dec-23 Master Board Analysis …" at bounding box center [577, 67] width 270 height 196
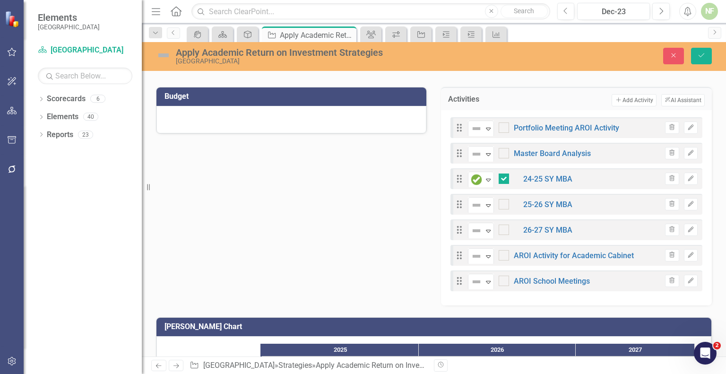
scroll to position [243, 0]
click at [629, 105] on div "Activities Add Add Activity ClearPoint AI AI Assistant" at bounding box center [576, 98] width 271 height 23
click at [629, 102] on button "Add Add Activity" at bounding box center [634, 101] width 44 height 12
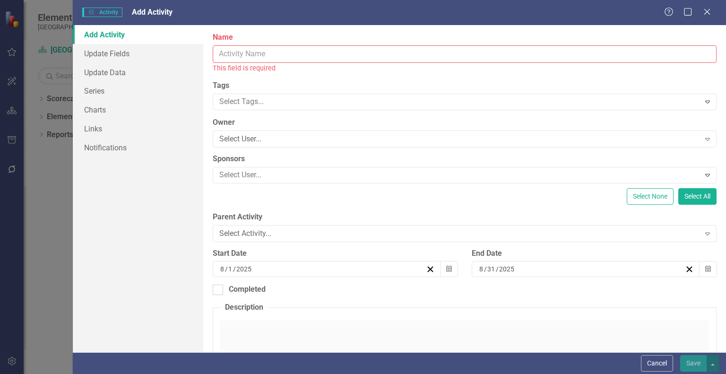
click at [363, 51] on input "Name" at bounding box center [465, 53] width 504 height 17
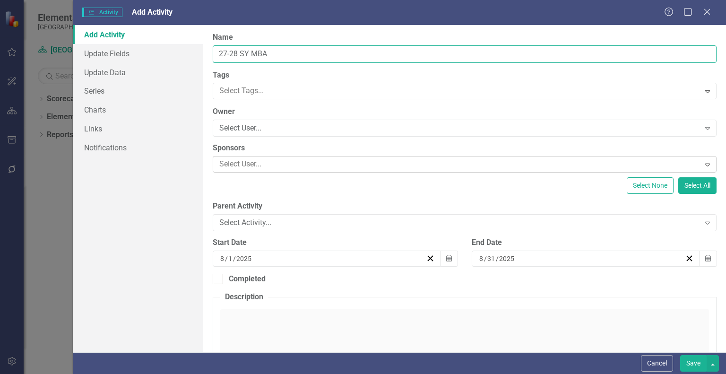
type input "27-28 SY MBA"
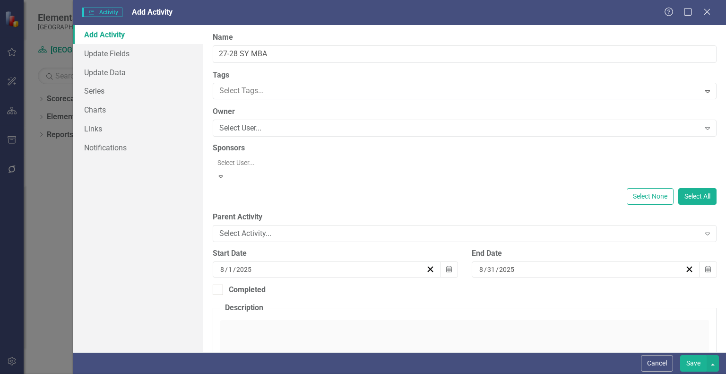
click at [249, 156] on div "Select User... Expand" at bounding box center [465, 169] width 504 height 27
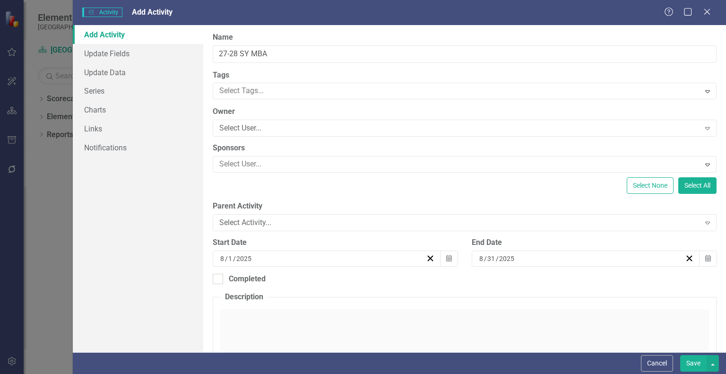
click at [243, 155] on div "Sponsors Select User... Expand" at bounding box center [465, 158] width 504 height 30
click at [232, 217] on div "Select Activity..." at bounding box center [459, 222] width 480 height 11
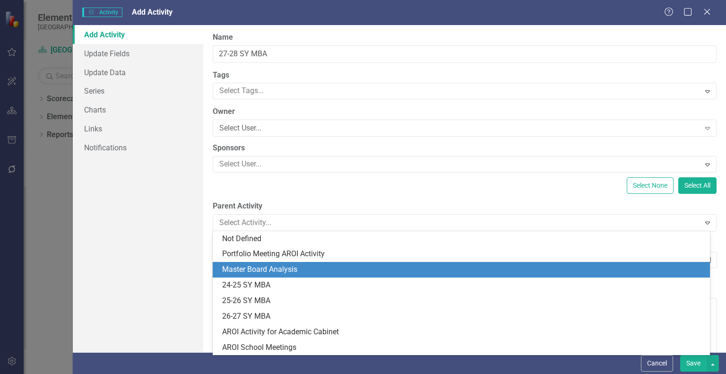
click at [247, 264] on div "Master Board Analysis" at bounding box center [463, 269] width 482 height 11
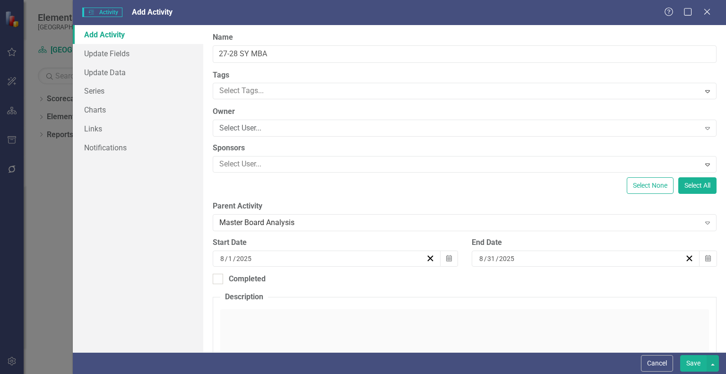
click at [246, 257] on input "2025" at bounding box center [244, 258] width 17 height 9
checkbox input "true"
click at [248, 255] on input "2025" at bounding box center [244, 258] width 17 height 9
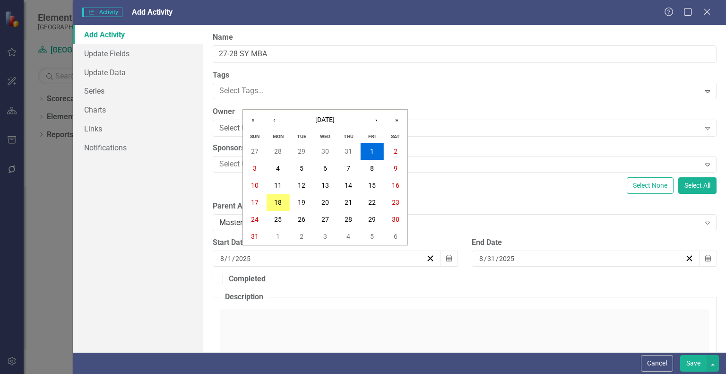
click at [244, 261] on input "2025" at bounding box center [243, 258] width 16 height 9
type input "2028"
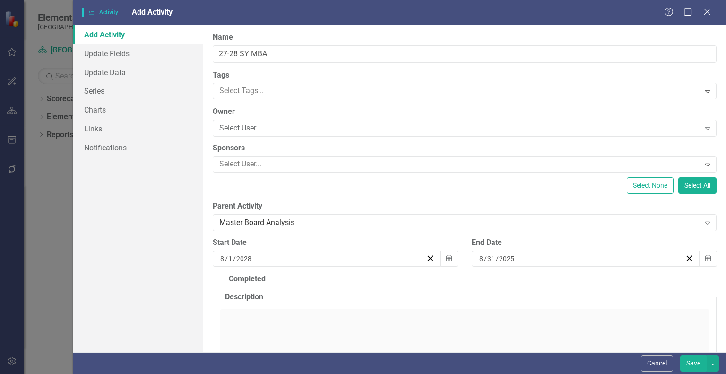
click at [507, 259] on input "2025" at bounding box center [507, 258] width 17 height 9
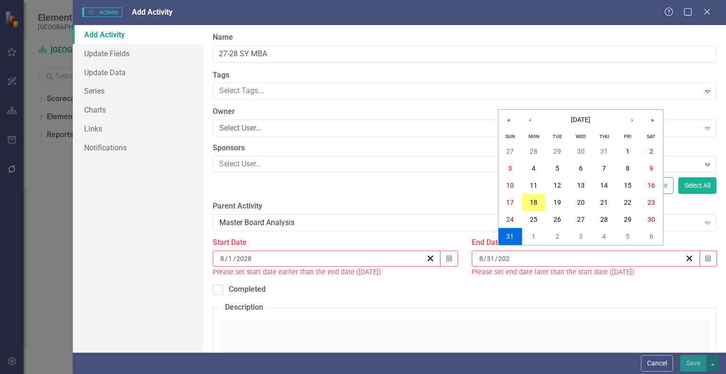
type input "2028"
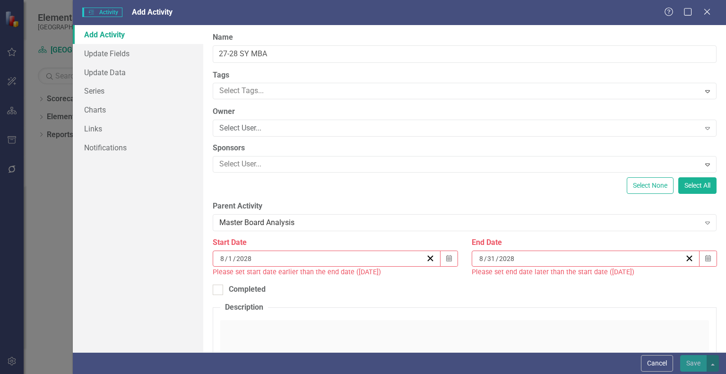
click at [251, 256] on input "2028" at bounding box center [244, 258] width 17 height 9
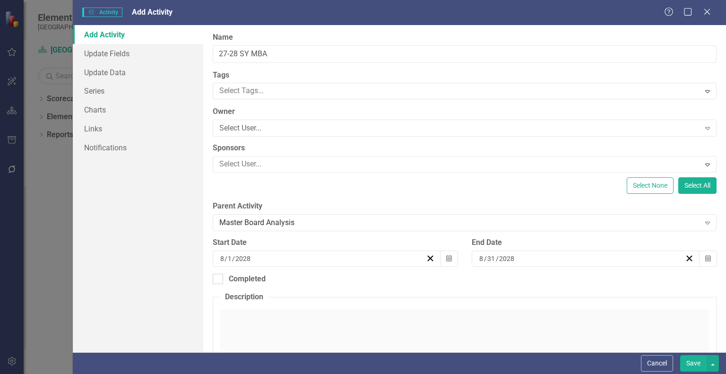
click at [255, 267] on button "‹" at bounding box center [245, 277] width 21 height 21
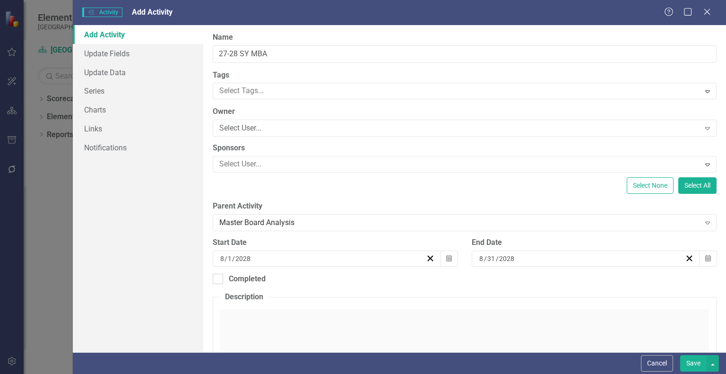
click at [308, 300] on button "1" at bounding box center [296, 308] width 24 height 17
click at [501, 256] on input "2028" at bounding box center [507, 258] width 17 height 9
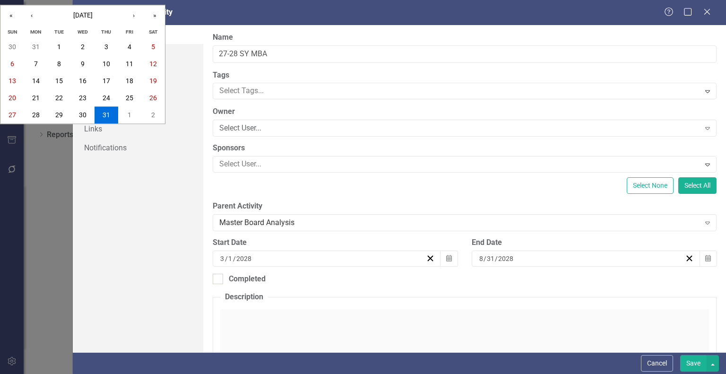
click at [501, 256] on input "2028" at bounding box center [506, 258] width 16 height 9
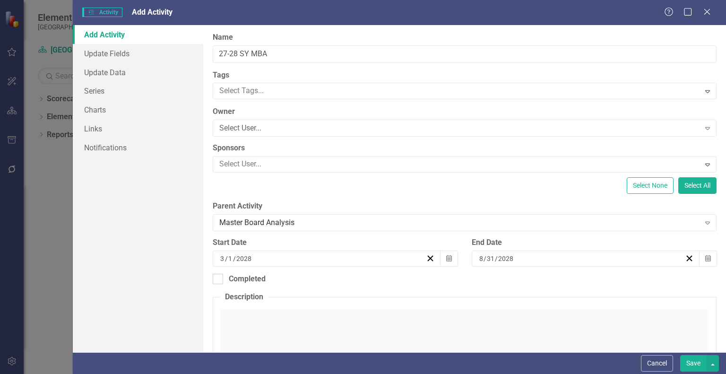
click at [514, 267] on button "‹" at bounding box center [504, 277] width 21 height 21
click at [606, 373] on abbr "28" at bounding box center [602, 377] width 8 height 8
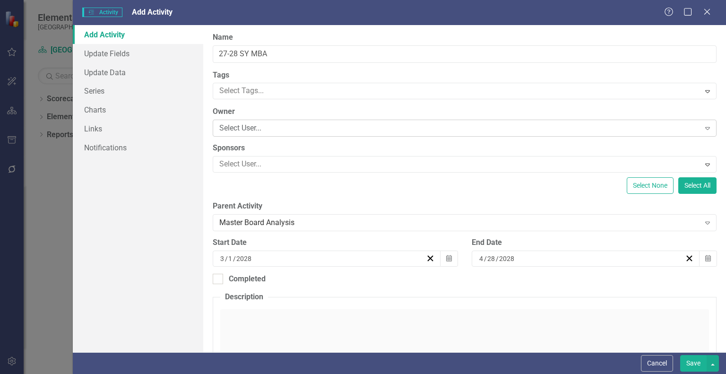
click at [254, 134] on div "Select User... Expand" at bounding box center [465, 128] width 504 height 17
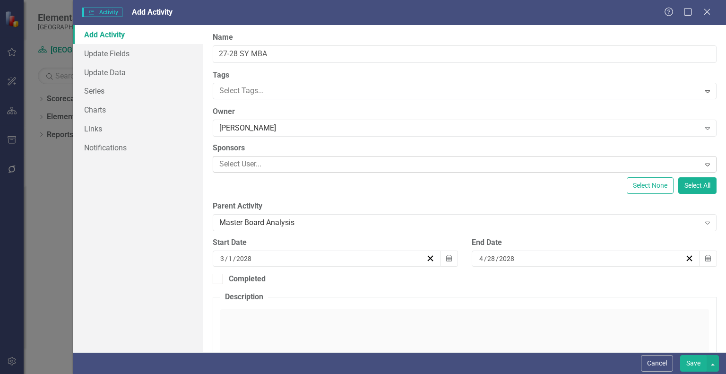
click at [263, 161] on div at bounding box center [458, 164] width 484 height 13
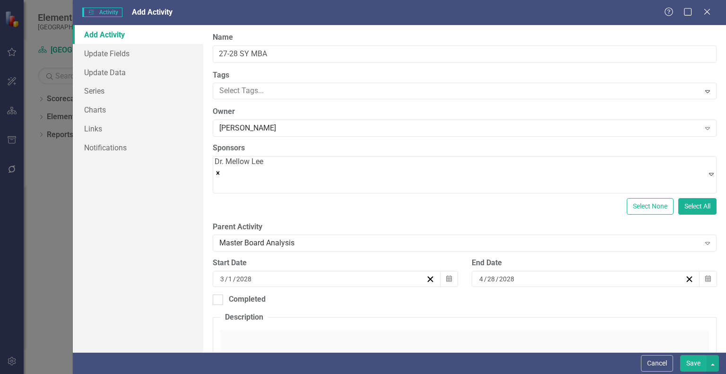
click at [168, 231] on div "Add Activity Update Fields Update Data Series Charts Links Notifications" at bounding box center [138, 188] width 130 height 327
click at [690, 365] on button "Save" at bounding box center [693, 363] width 26 height 17
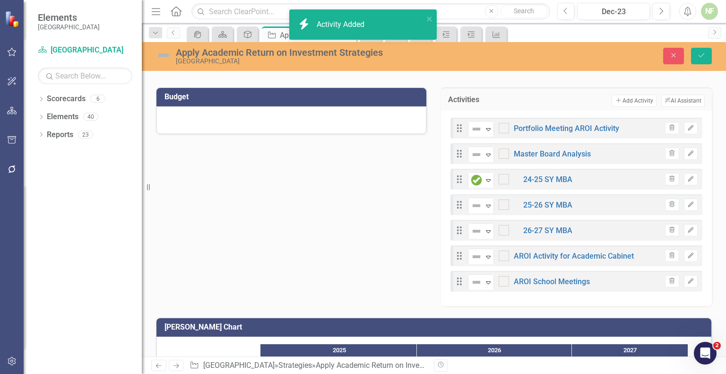
checkbox input "true"
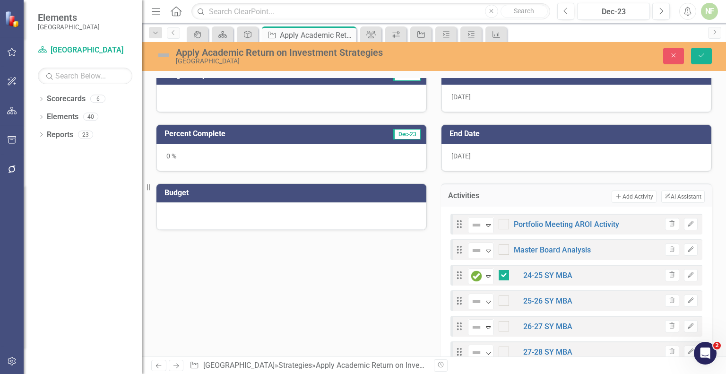
scroll to position [146, 0]
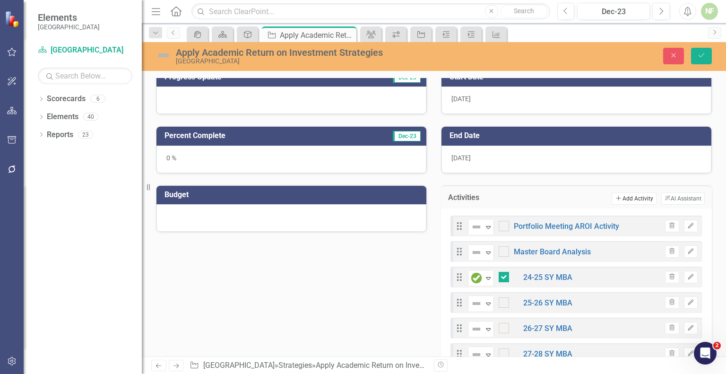
click at [633, 200] on button "Add Add Activity" at bounding box center [634, 198] width 44 height 12
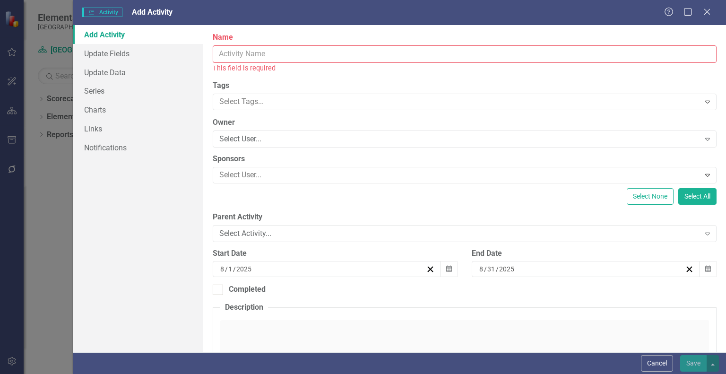
click at [226, 53] on input "Name" at bounding box center [465, 53] width 504 height 17
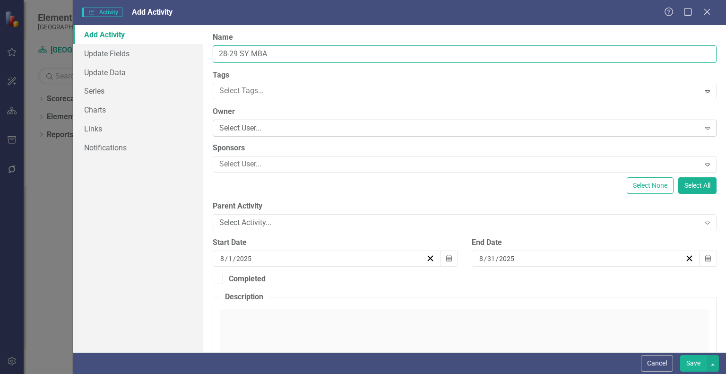
type input "28-29 SY MBA"
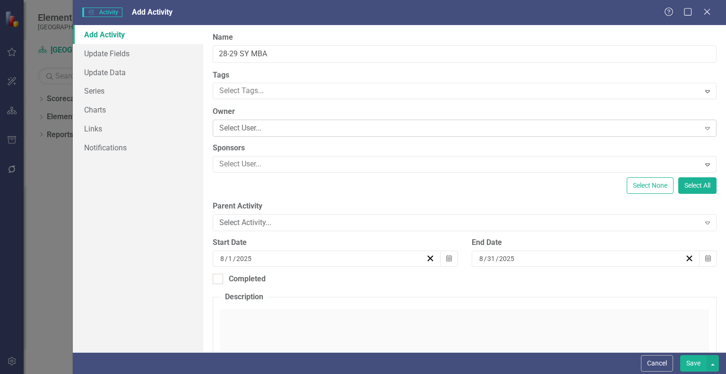
click at [249, 134] on div "Select User... Expand" at bounding box center [465, 128] width 504 height 17
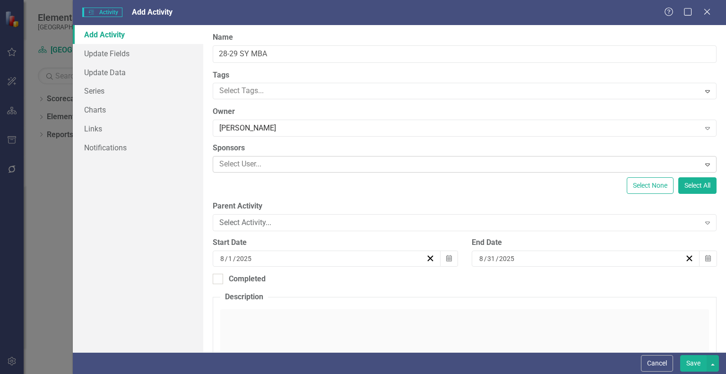
click at [252, 168] on div at bounding box center [458, 164] width 484 height 13
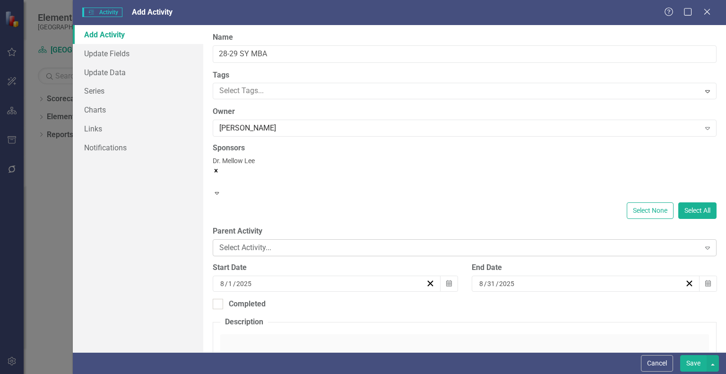
click at [258, 243] on div "Select Activity..." at bounding box center [459, 248] width 480 height 11
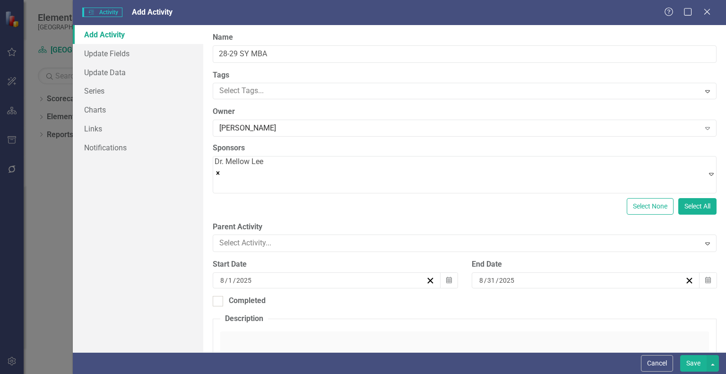
click at [236, 274] on input "2025" at bounding box center [244, 278] width 17 height 9
click at [243, 276] on input "2025" at bounding box center [243, 278] width 16 height 9
type input "2029"
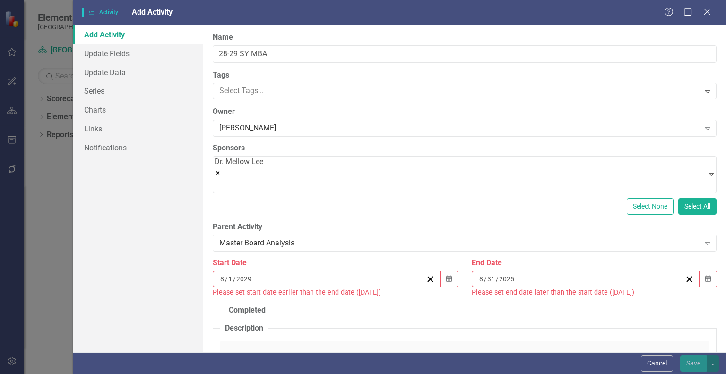
click at [506, 279] on div "8 / 31 / 2025" at bounding box center [586, 279] width 228 height 16
click at [504, 276] on input "2025" at bounding box center [506, 278] width 16 height 9
type input "2029"
click at [233, 276] on span "/" at bounding box center [234, 279] width 3 height 9
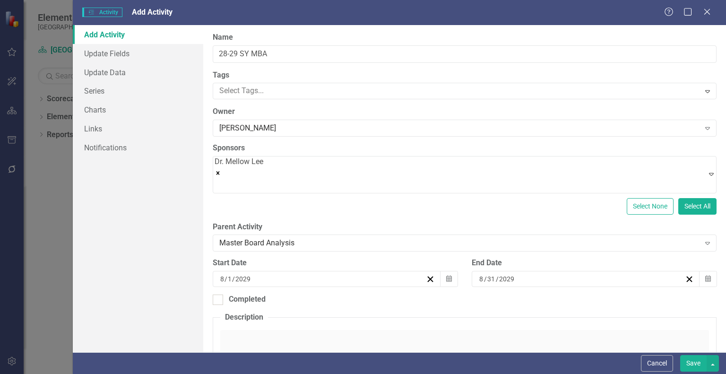
click at [255, 287] on button "‹" at bounding box center [245, 297] width 21 height 21
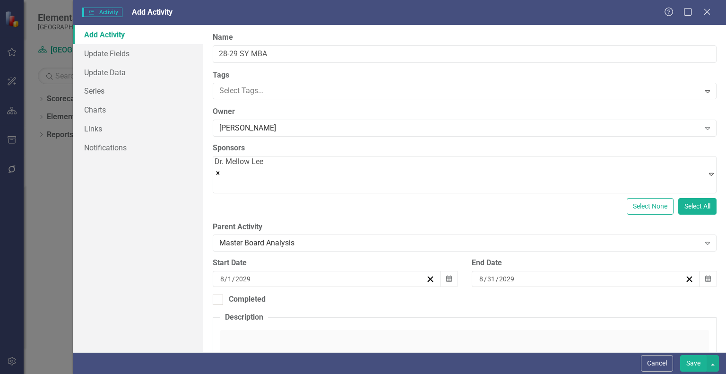
click at [331, 321] on button "1" at bounding box center [320, 329] width 24 height 17
click at [507, 274] on input "2029" at bounding box center [507, 278] width 17 height 9
click at [617, 287] on button "›" at bounding box center [606, 297] width 21 height 21
click at [514, 287] on button "‹" at bounding box center [504, 297] width 21 height 21
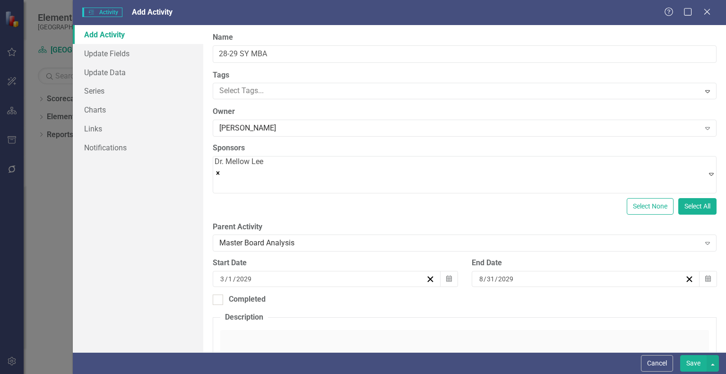
click at [514, 287] on button "‹" at bounding box center [504, 297] width 21 height 21
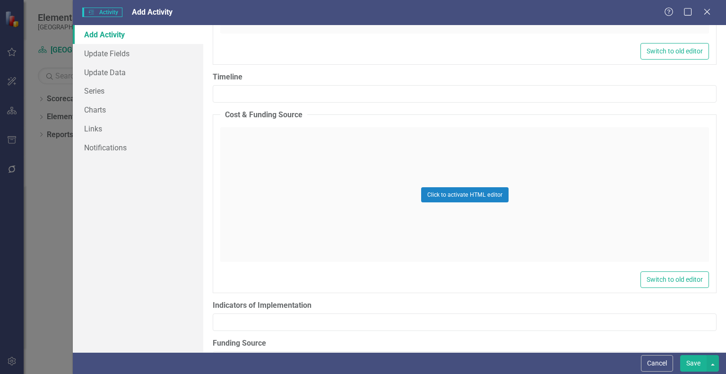
scroll to position [683, 0]
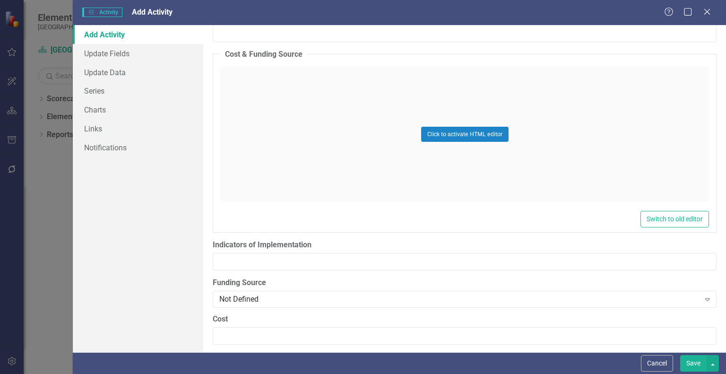
click at [696, 358] on button "Save" at bounding box center [693, 363] width 26 height 17
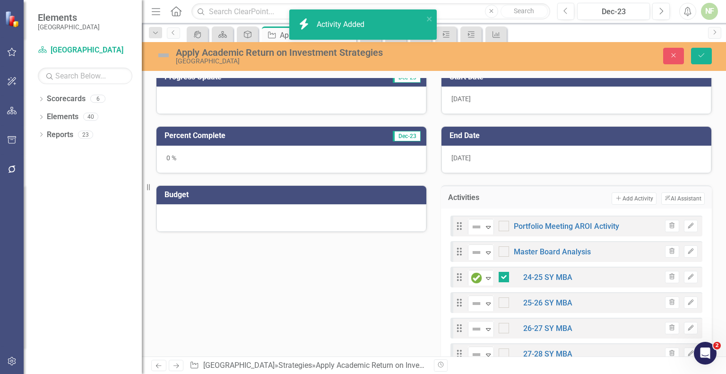
checkbox input "true"
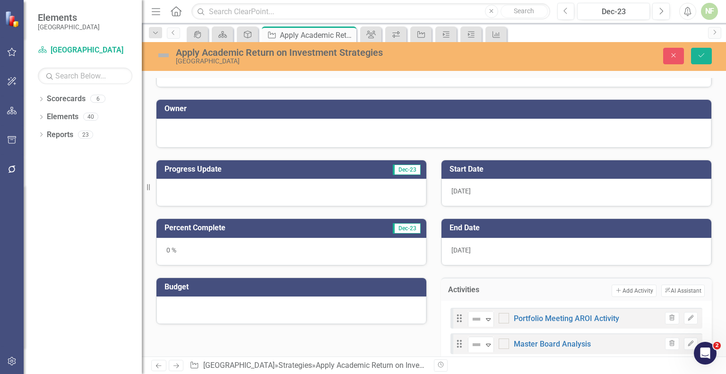
scroll to position [0, 0]
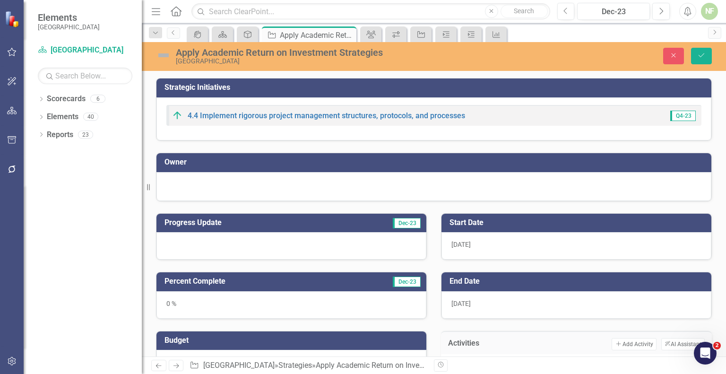
click at [196, 185] on div at bounding box center [433, 185] width 535 height 11
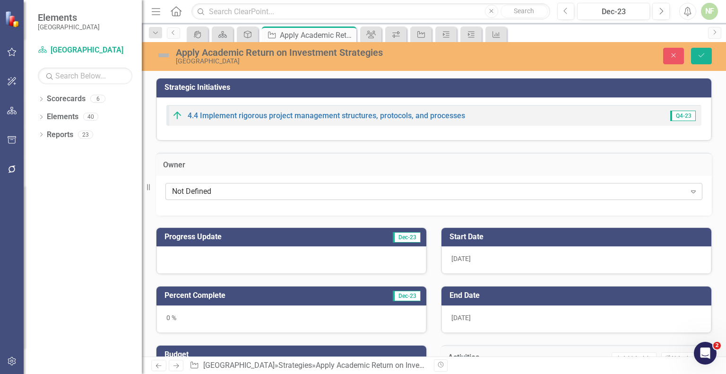
click at [214, 191] on div "Not Defined" at bounding box center [429, 191] width 514 height 11
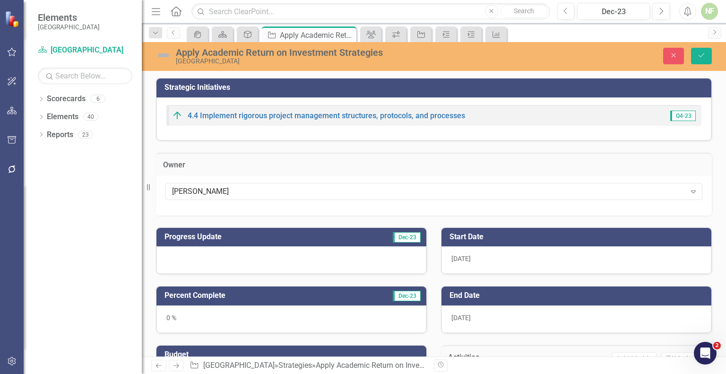
click at [249, 246] on div at bounding box center [291, 259] width 270 height 27
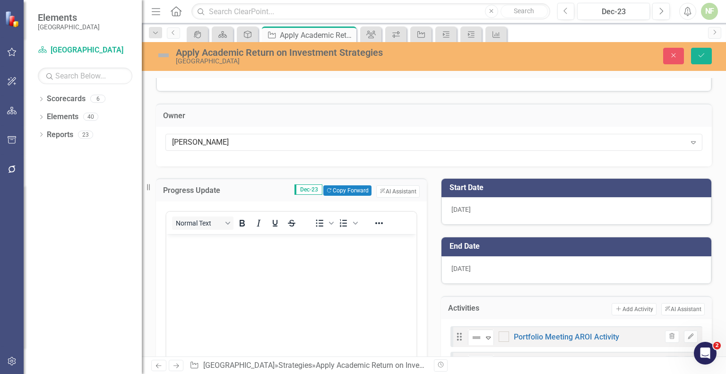
scroll to position [49, 0]
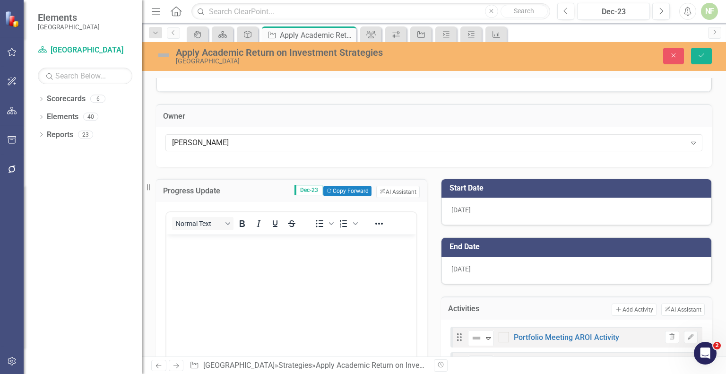
click at [426, 199] on div "Progress Update Dec-23 Copy Forward Copy Forward ClearPoint AI AI Assistant Nor…" at bounding box center [291, 301] width 285 height 269
click at [426, 233] on div "Progress Update Dec-23 Copy Forward Copy Forward ClearPoint AI AI Assistant Nor…" at bounding box center [291, 301] width 285 height 269
click at [434, 226] on div "End Date 8/31/25" at bounding box center [576, 255] width 285 height 59
click at [524, 167] on div "Start Date 8/1/25" at bounding box center [576, 196] width 285 height 59
click at [702, 62] on button "Save" at bounding box center [701, 56] width 21 height 17
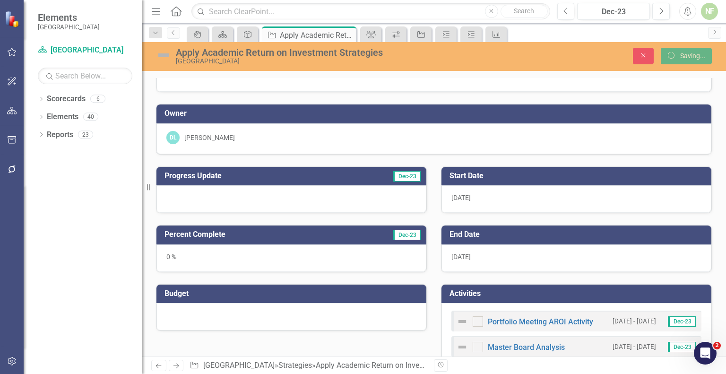
checkbox input "true"
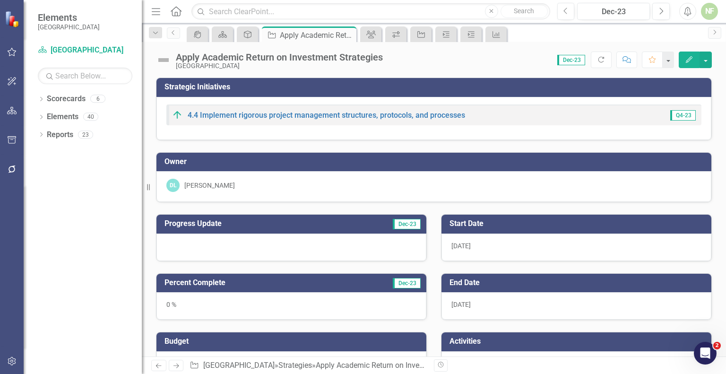
scroll to position [183, 0]
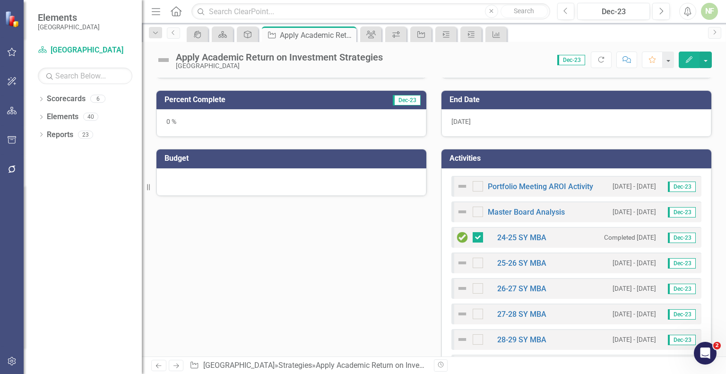
click at [203, 179] on div at bounding box center [291, 181] width 270 height 27
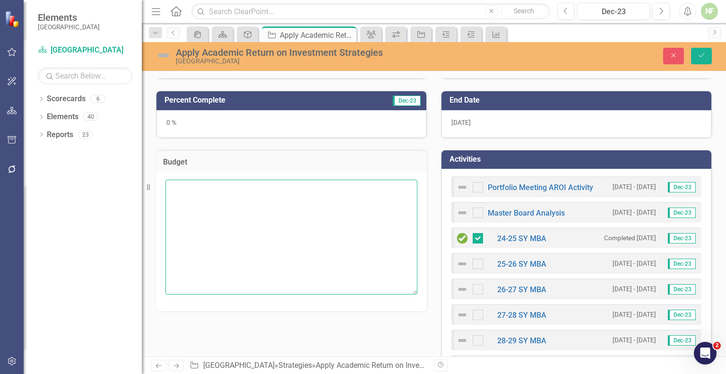
click at [278, 257] on textarea at bounding box center [291, 237] width 252 height 114
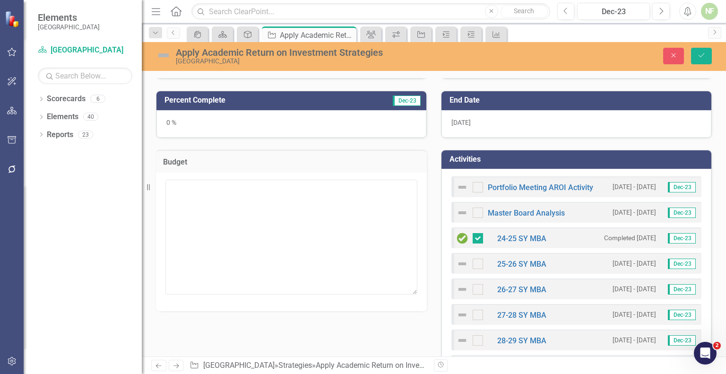
click at [426, 326] on div "Progress Update Dec-23 Percent Complete Dec-23 0 % Budget Start Date 8/1/25 End…" at bounding box center [434, 218] width 570 height 397
click at [702, 56] on icon "submit" at bounding box center [702, 55] width 6 height 4
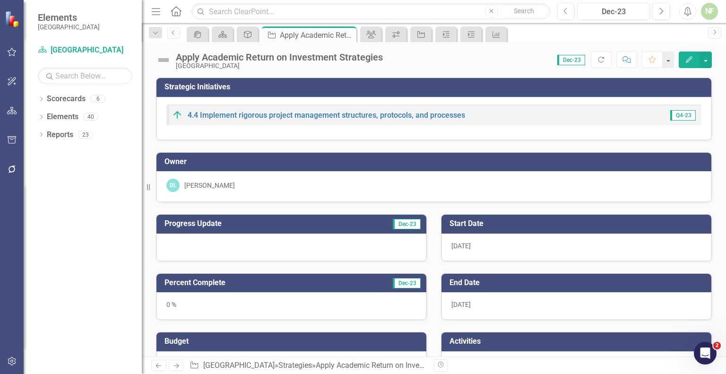
checkbox input "true"
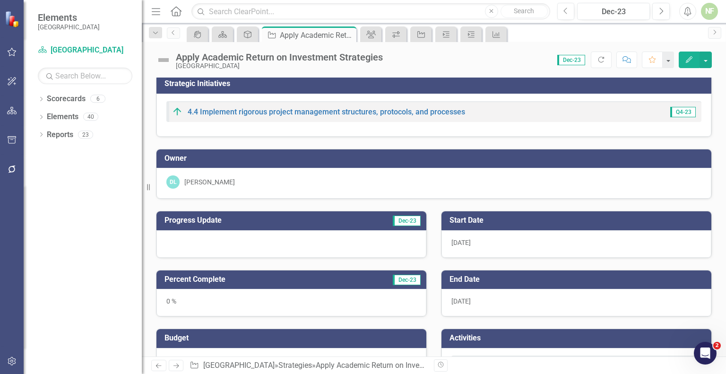
scroll to position [4, 0]
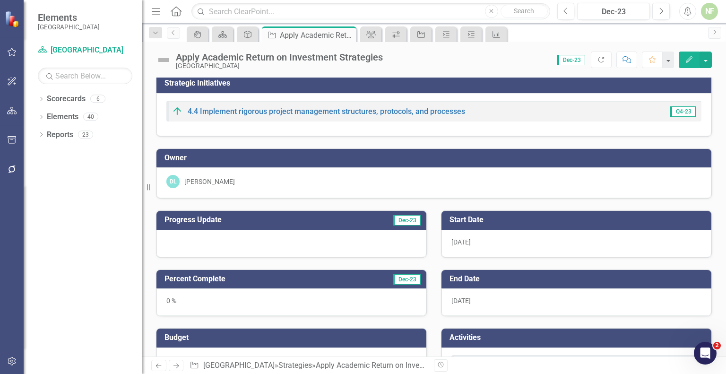
click at [455, 244] on span "[DATE]" at bounding box center [461, 242] width 19 height 8
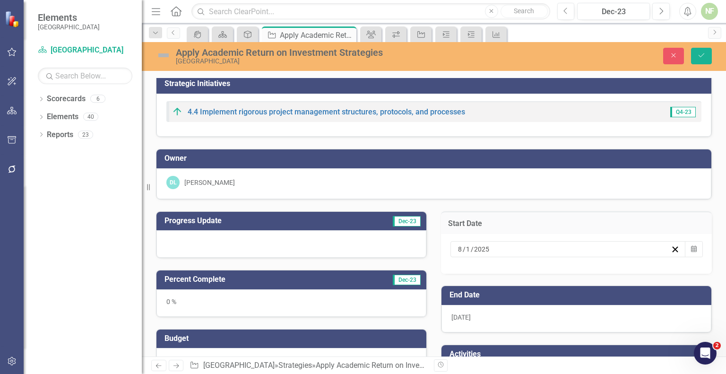
click at [474, 246] on input "2025" at bounding box center [482, 248] width 17 height 9
click at [494, 250] on div "2025-08-01 8 / 1 / 2025" at bounding box center [564, 248] width 214 height 9
click at [482, 250] on input "2025" at bounding box center [481, 248] width 16 height 9
type input "2024"
click at [490, 260] on div "8 / 1 / 2024 Calendar" at bounding box center [576, 254] width 271 height 40
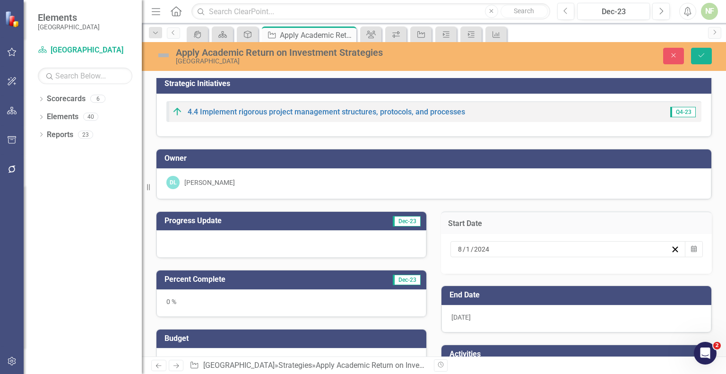
click at [470, 305] on div "[DATE]" at bounding box center [577, 318] width 270 height 27
click at [469, 313] on span "[DATE]" at bounding box center [461, 317] width 19 height 8
click at [458, 313] on span "[DATE]" at bounding box center [461, 317] width 19 height 8
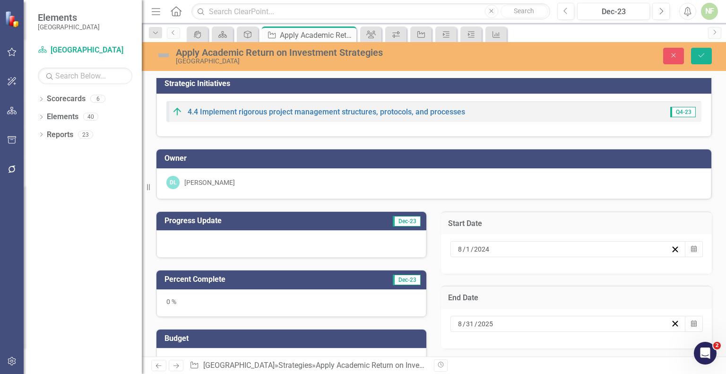
click at [485, 319] on input "2025" at bounding box center [486, 323] width 17 height 9
click at [479, 319] on input "2025" at bounding box center [485, 323] width 16 height 9
type input "2029"
click at [459, 319] on input "8" at bounding box center [460, 323] width 5 height 9
click at [426, 308] on div "Percent Complete Dec-23 0 %" at bounding box center [291, 287] width 285 height 59
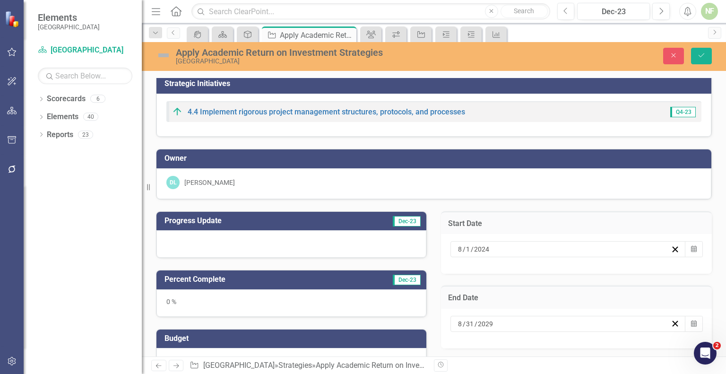
click at [499, 274] on div "End Date 8 / 31 / 2029 Calendar" at bounding box center [576, 311] width 285 height 75
click at [690, 316] on button "Calendar" at bounding box center [694, 324] width 18 height 16
click at [493, 332] on button "‹" at bounding box center [482, 342] width 21 height 21
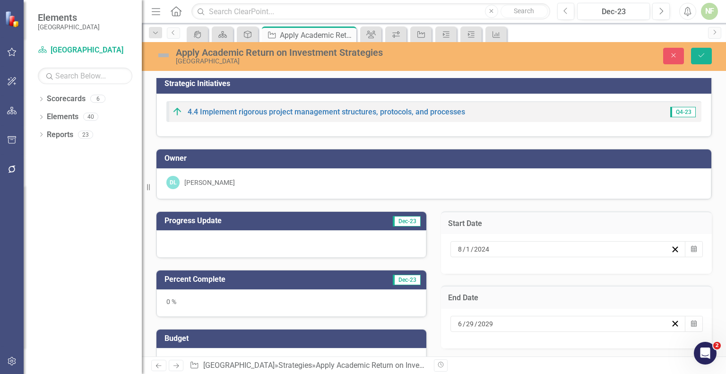
click at [506, 245] on div "8 / 1 / 2024" at bounding box center [564, 248] width 214 height 9
click at [493, 257] on button "‹" at bounding box center [482, 267] width 21 height 21
click at [499, 290] on button "1" at bounding box center [487, 298] width 24 height 17
click at [703, 53] on icon "Save" at bounding box center [701, 55] width 9 height 7
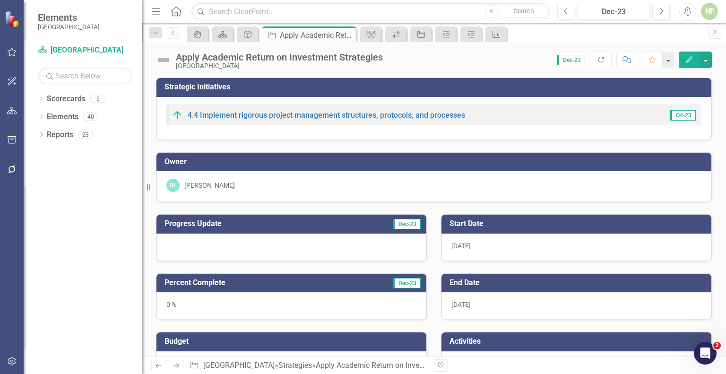
checkbox input "true"
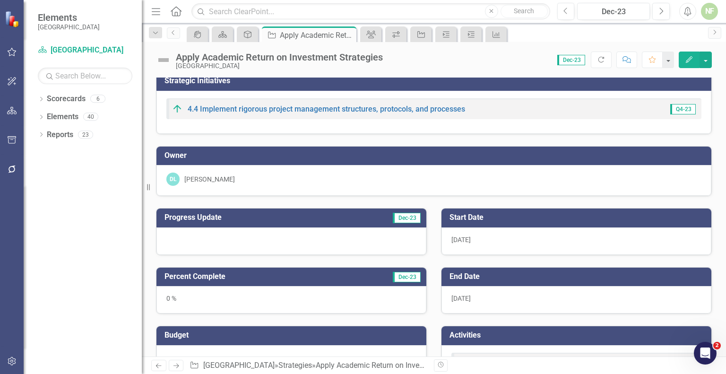
scroll to position [0, 0]
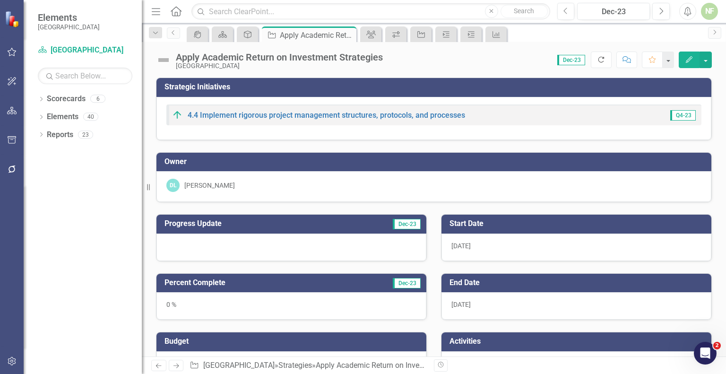
click at [601, 61] on icon "button" at bounding box center [602, 60] width 6 height 6
click at [592, 60] on span "Dec-23" at bounding box center [597, 60] width 28 height 10
click at [556, 57] on div "Score: 0.00 Dec-23 Completed Comment Favorite Edit" at bounding box center [550, 60] width 324 height 16
click at [372, 34] on icon "Group" at bounding box center [370, 35] width 9 height 8
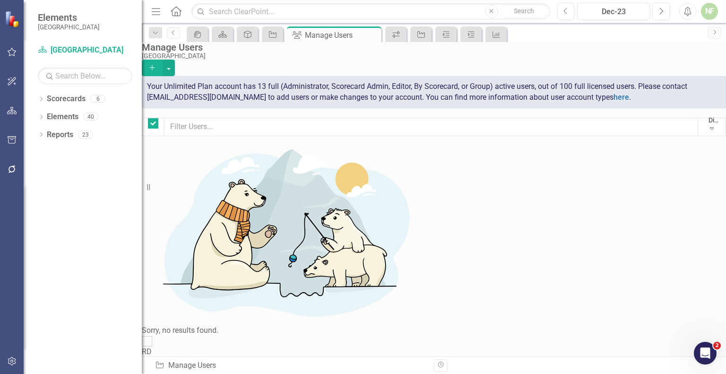
checkbox input "false"
click at [373, 34] on icon at bounding box center [372, 35] width 5 height 5
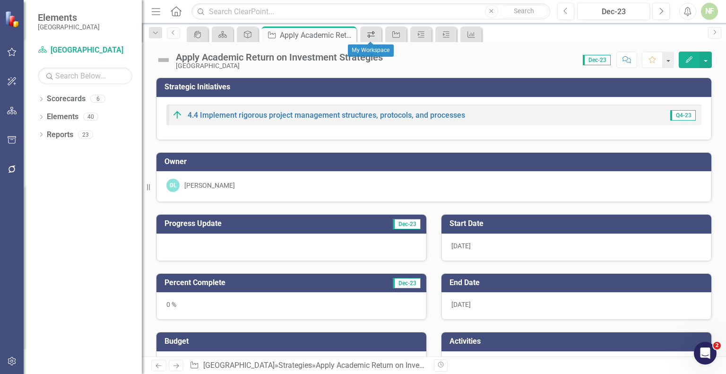
click at [373, 34] on icon "icon.workspace" at bounding box center [370, 35] width 9 height 8
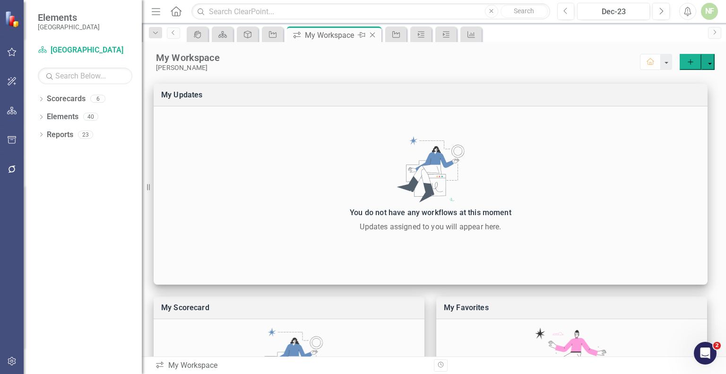
click at [374, 32] on icon "Close" at bounding box center [372, 35] width 9 height 8
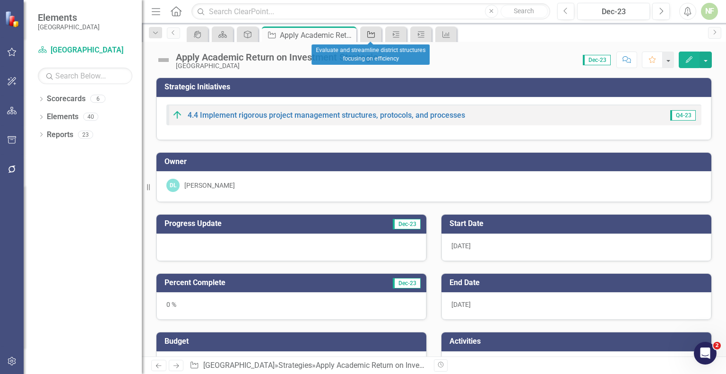
click at [374, 33] on icon at bounding box center [371, 34] width 8 height 7
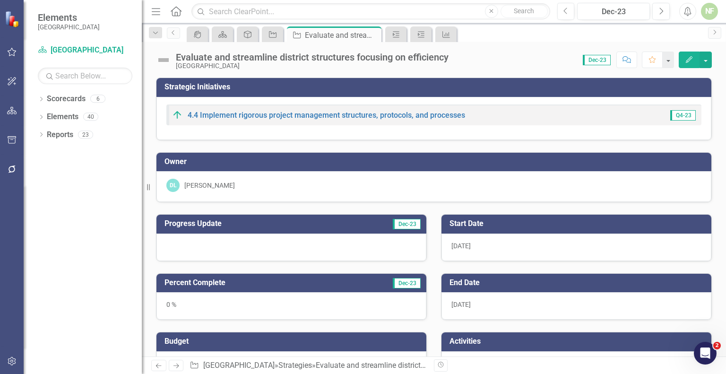
checkbox input "true"
click at [373, 31] on icon "Close" at bounding box center [372, 35] width 9 height 8
click at [374, 31] on icon at bounding box center [371, 34] width 7 height 6
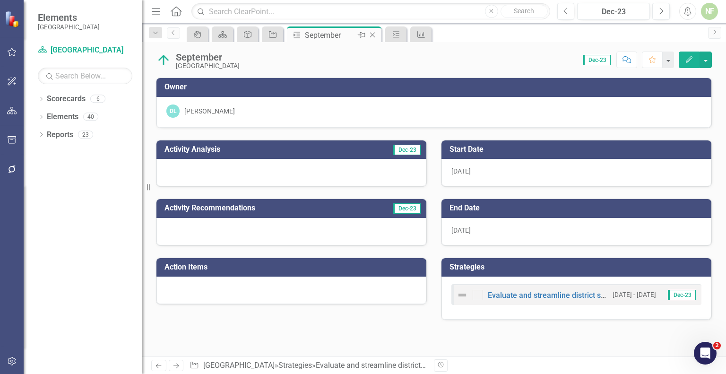
click at [374, 35] on icon "Close" at bounding box center [372, 35] width 9 height 8
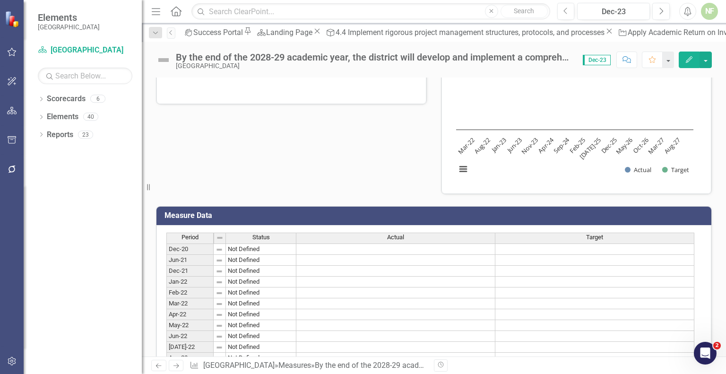
scroll to position [281, 0]
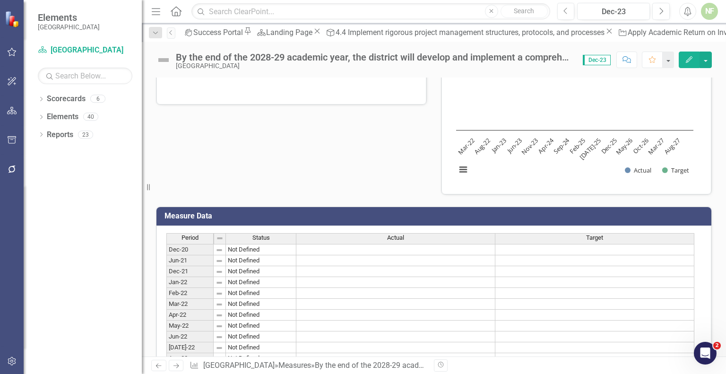
click at [403, 149] on div "Analysis Dec-23 Recommendations Dec-23 By the end of the 2028-29 academic year,…" at bounding box center [434, 91] width 570 height 208
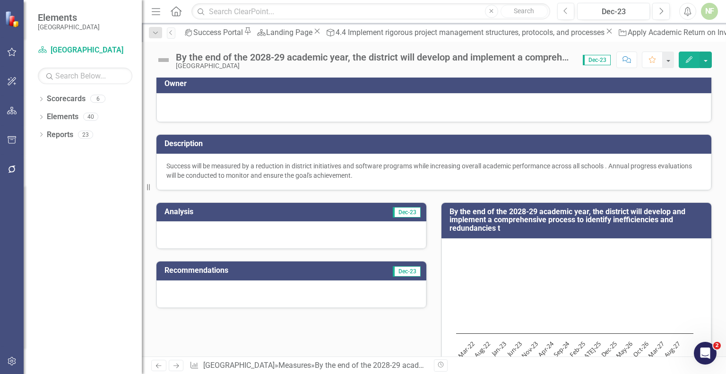
scroll to position [0, 0]
